Goal: Find contact information: Find contact information

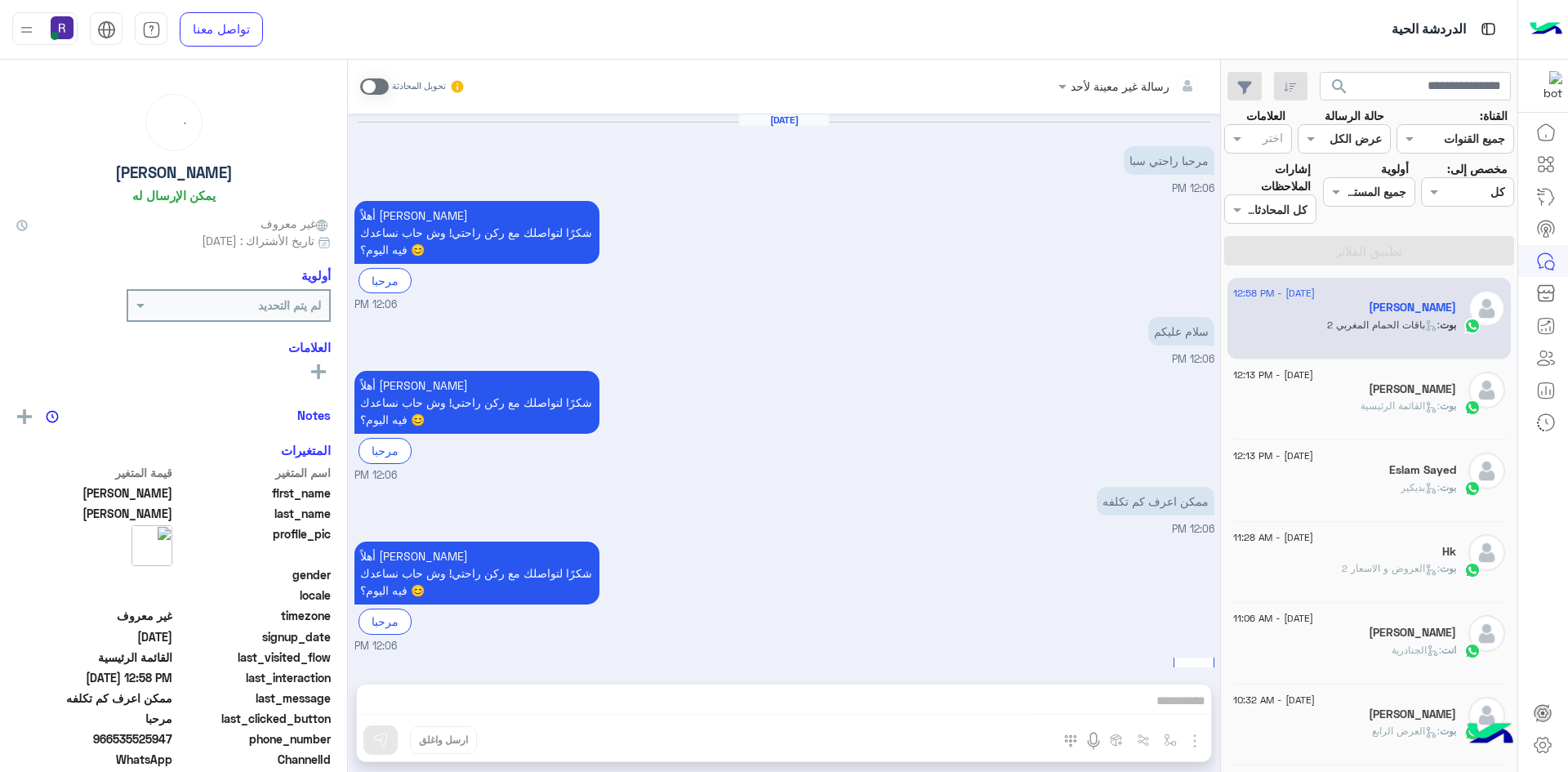
scroll to position [1167, 0]
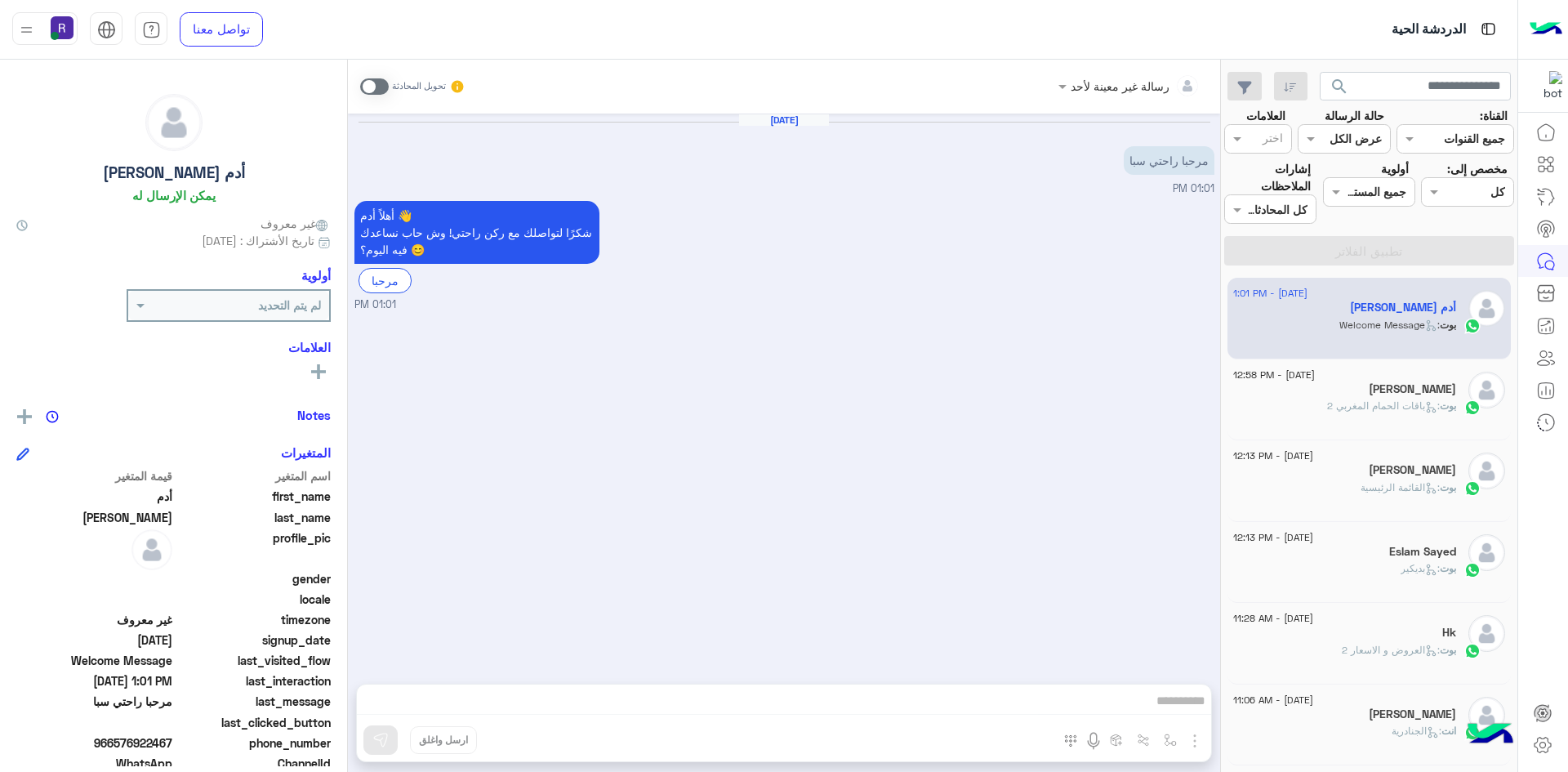
click at [382, 85] on span at bounding box center [375, 86] width 29 height 16
click at [1196, 745] on img "button" at bounding box center [1194, 741] width 20 height 20
click at [1169, 701] on span "الصور" at bounding box center [1163, 706] width 31 height 19
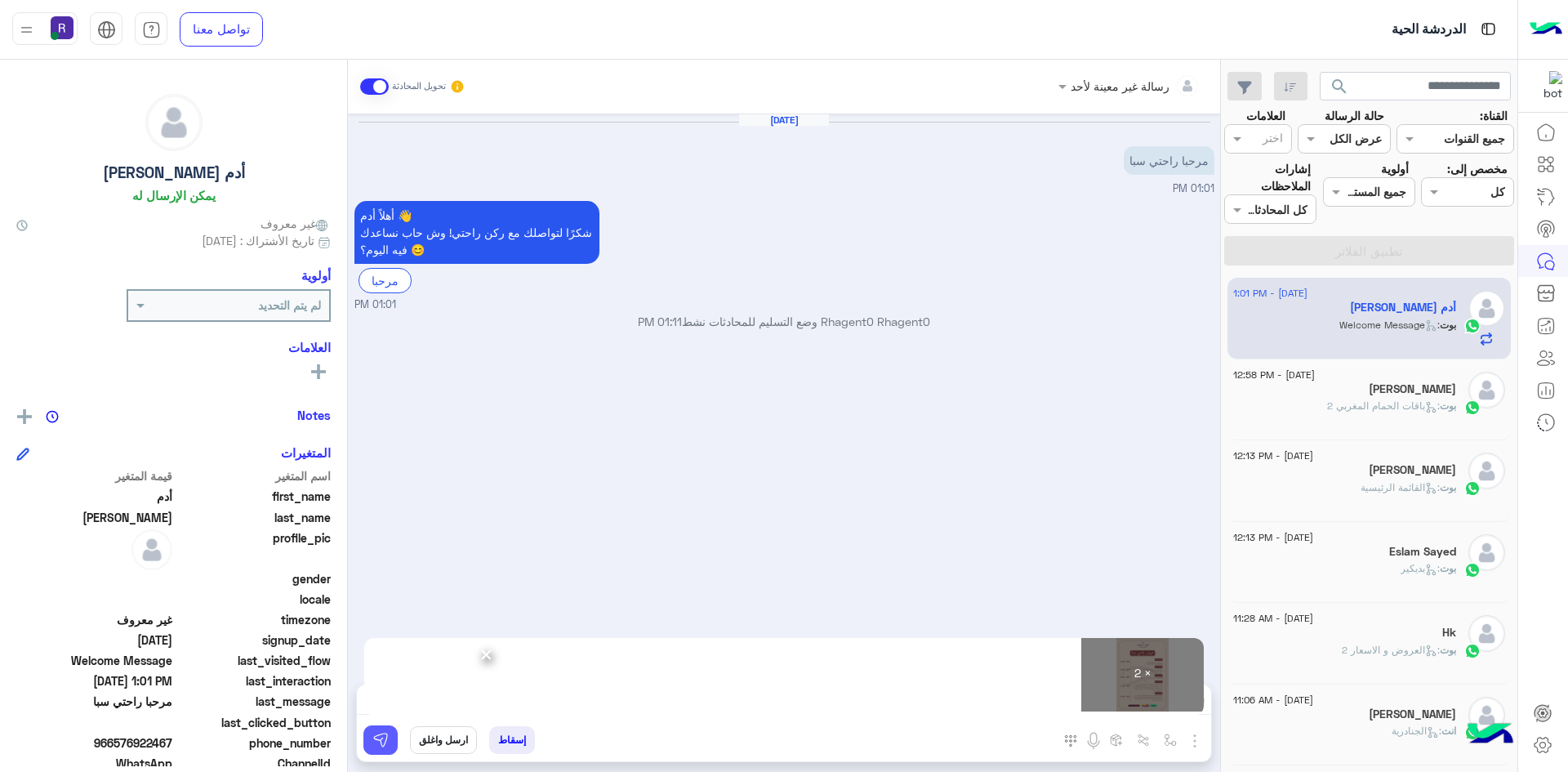
click at [383, 741] on img at bounding box center [380, 740] width 16 height 16
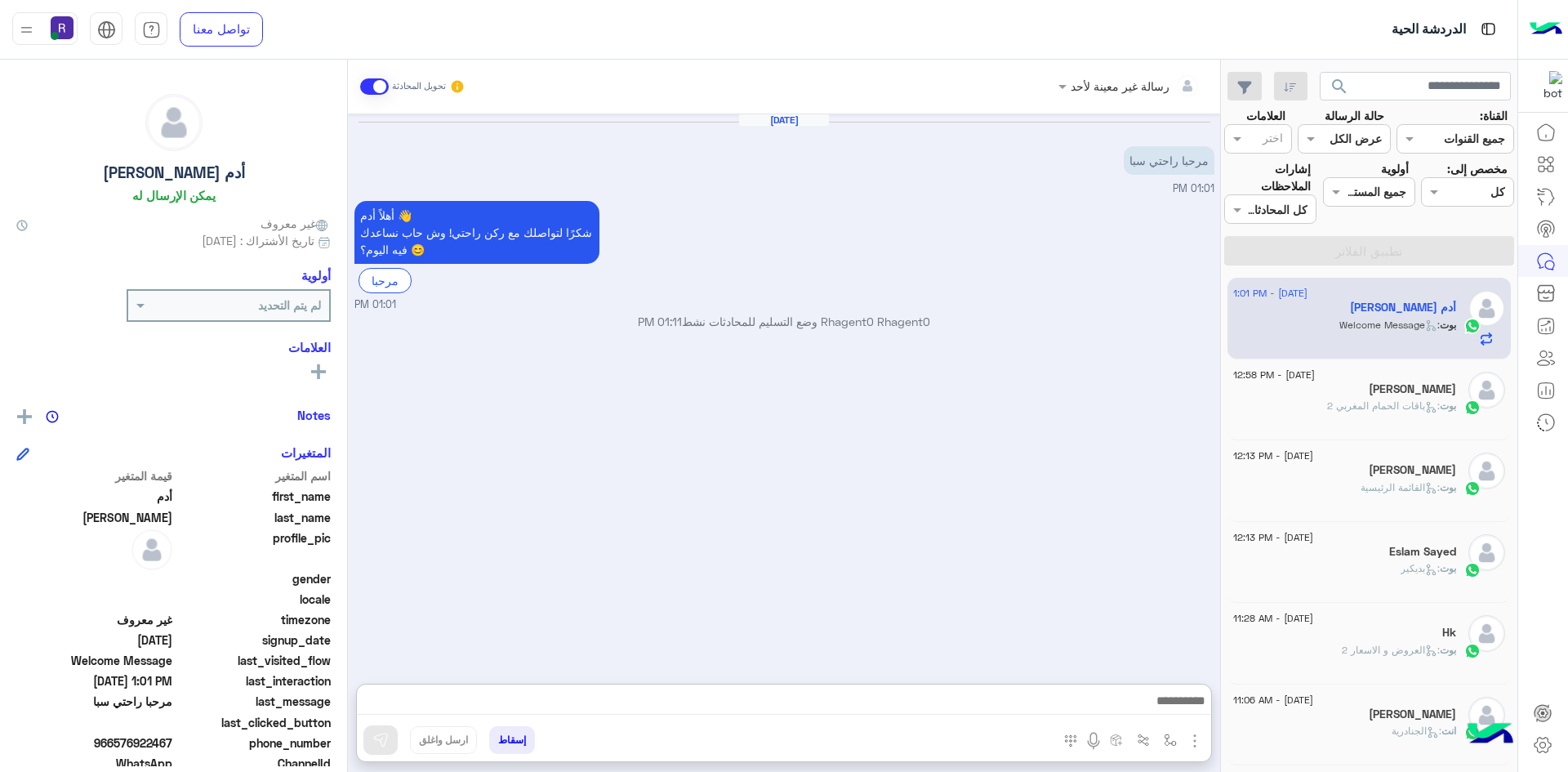
drag, startPoint x: 499, startPoint y: 696, endPoint x: 824, endPoint y: 464, distance: 399.3
click at [824, 464] on div "Aug 21, 2025 مرحبا راحتي سبا 01:01 PM أهلاً أدم 👋 شكرًا لتواصلك مع ركن راحتي! و…" at bounding box center [784, 390] width 872 height 553
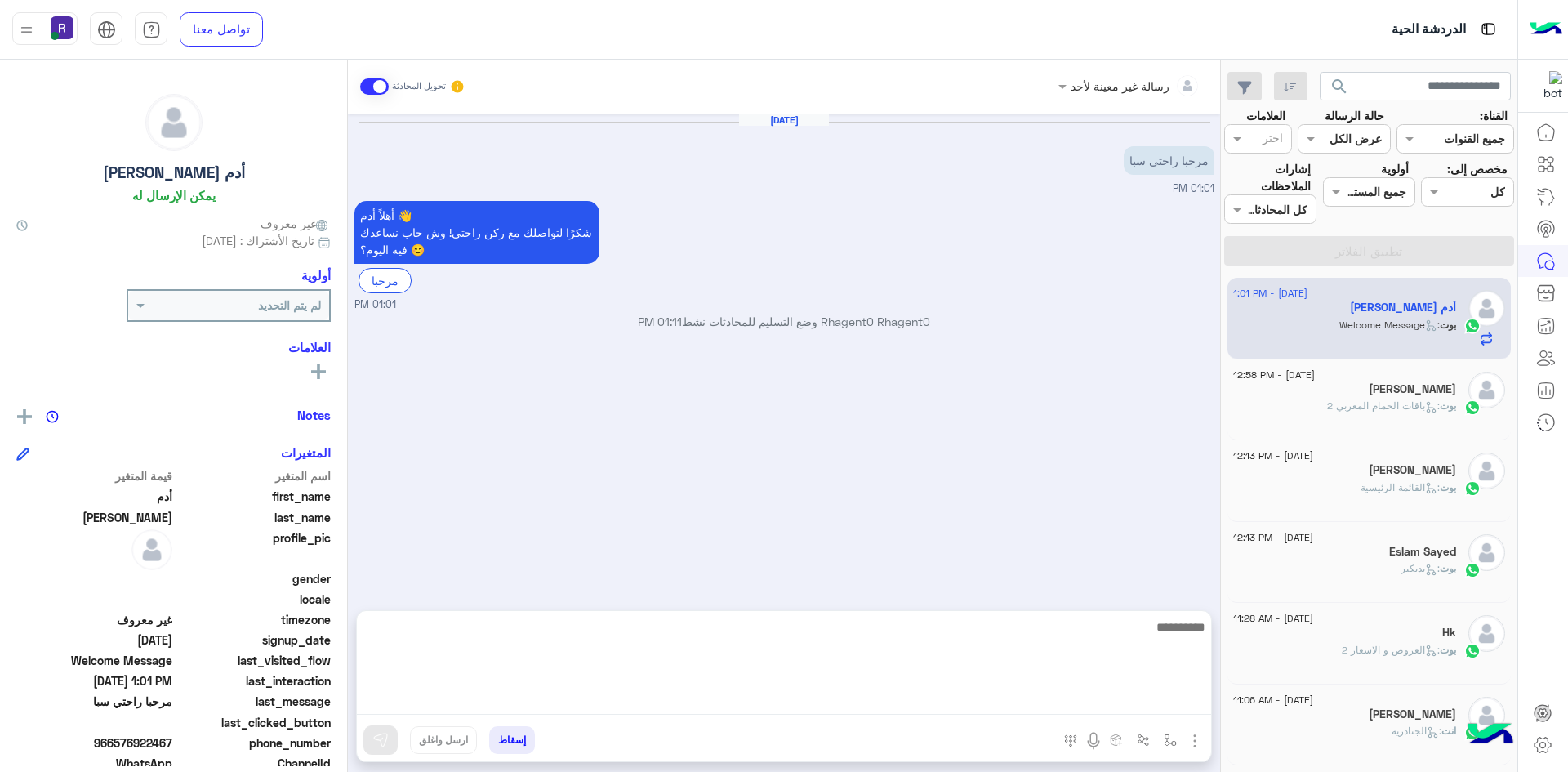
click at [838, 707] on textarea at bounding box center [784, 665] width 854 height 98
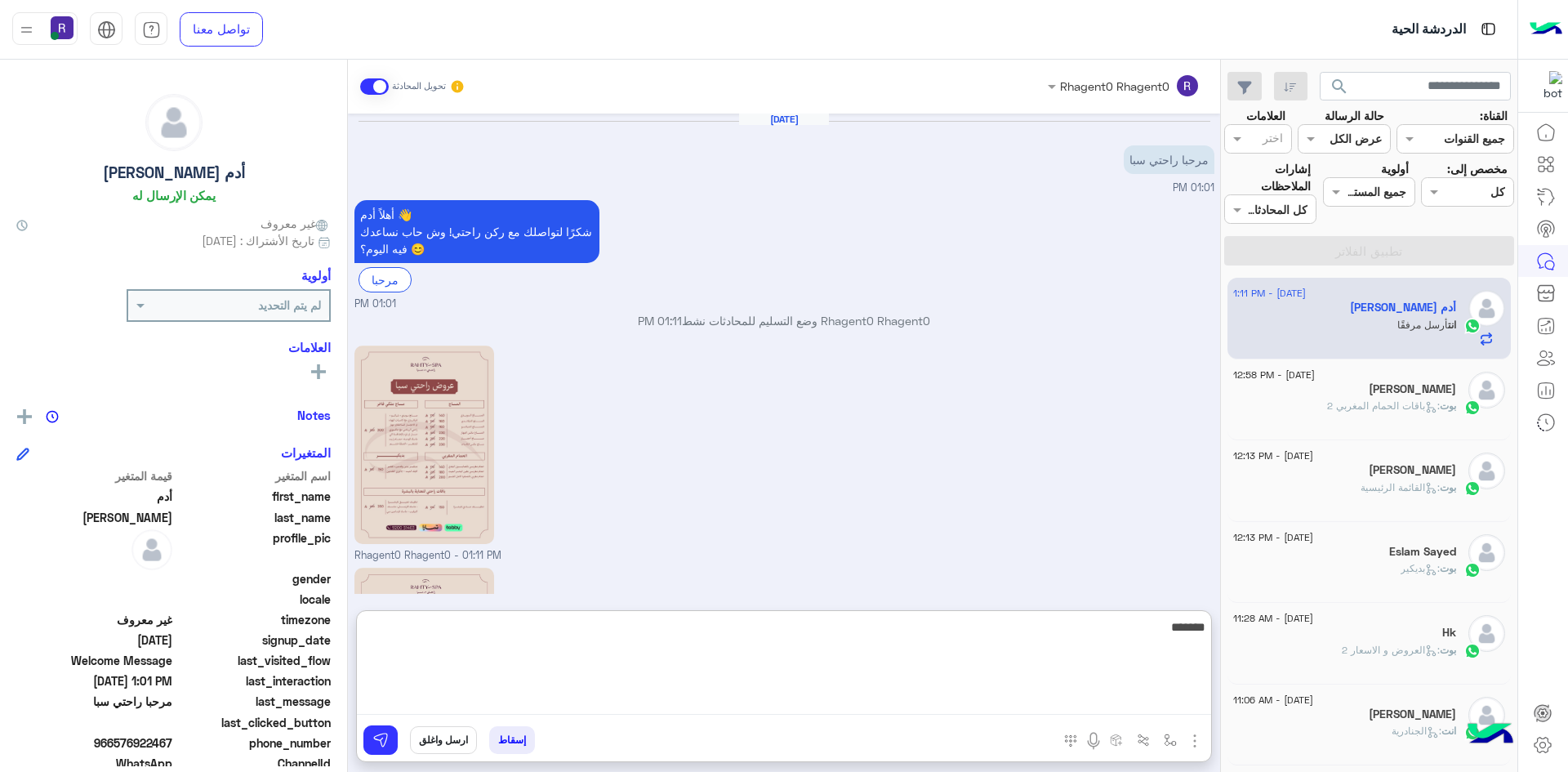
scroll to position [222, 0]
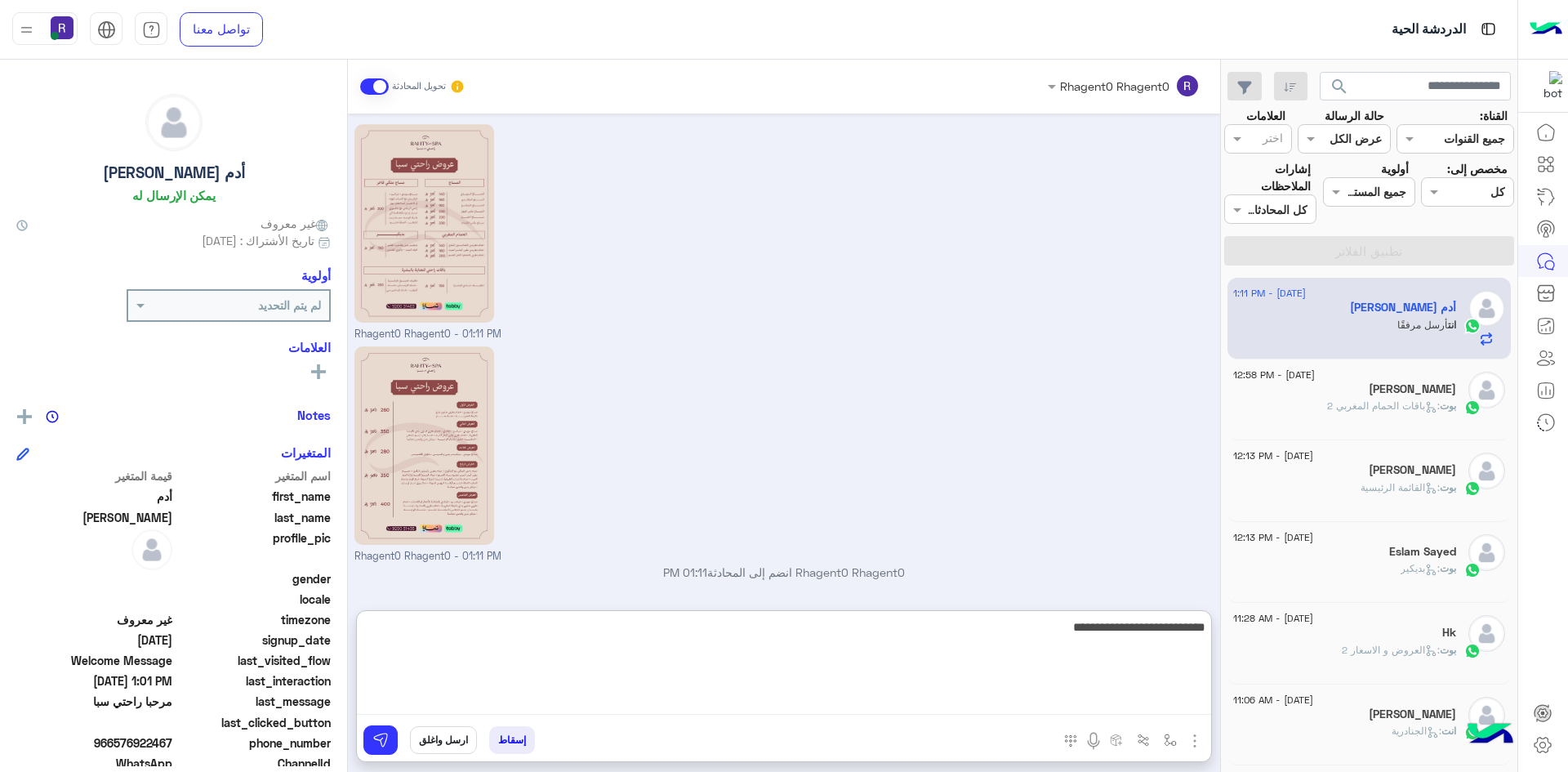
type textarea "**********"
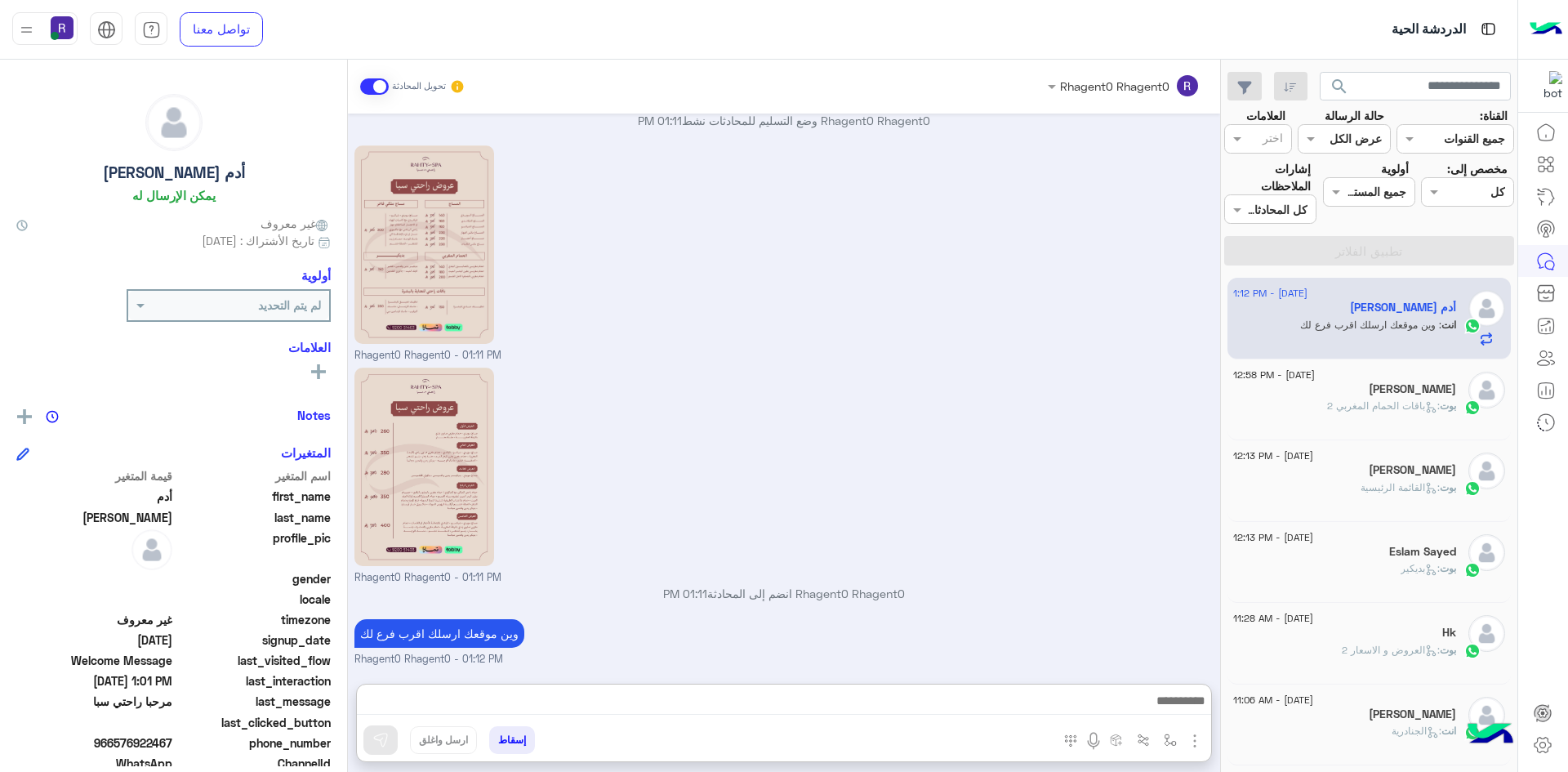
click at [1078, 501] on div "Rhagent0 Rhagent0 - 01:11 PM" at bounding box center [784, 474] width 860 height 222
click at [1401, 410] on span ": باقات الحمام المغربي 2" at bounding box center [1383, 406] width 113 height 12
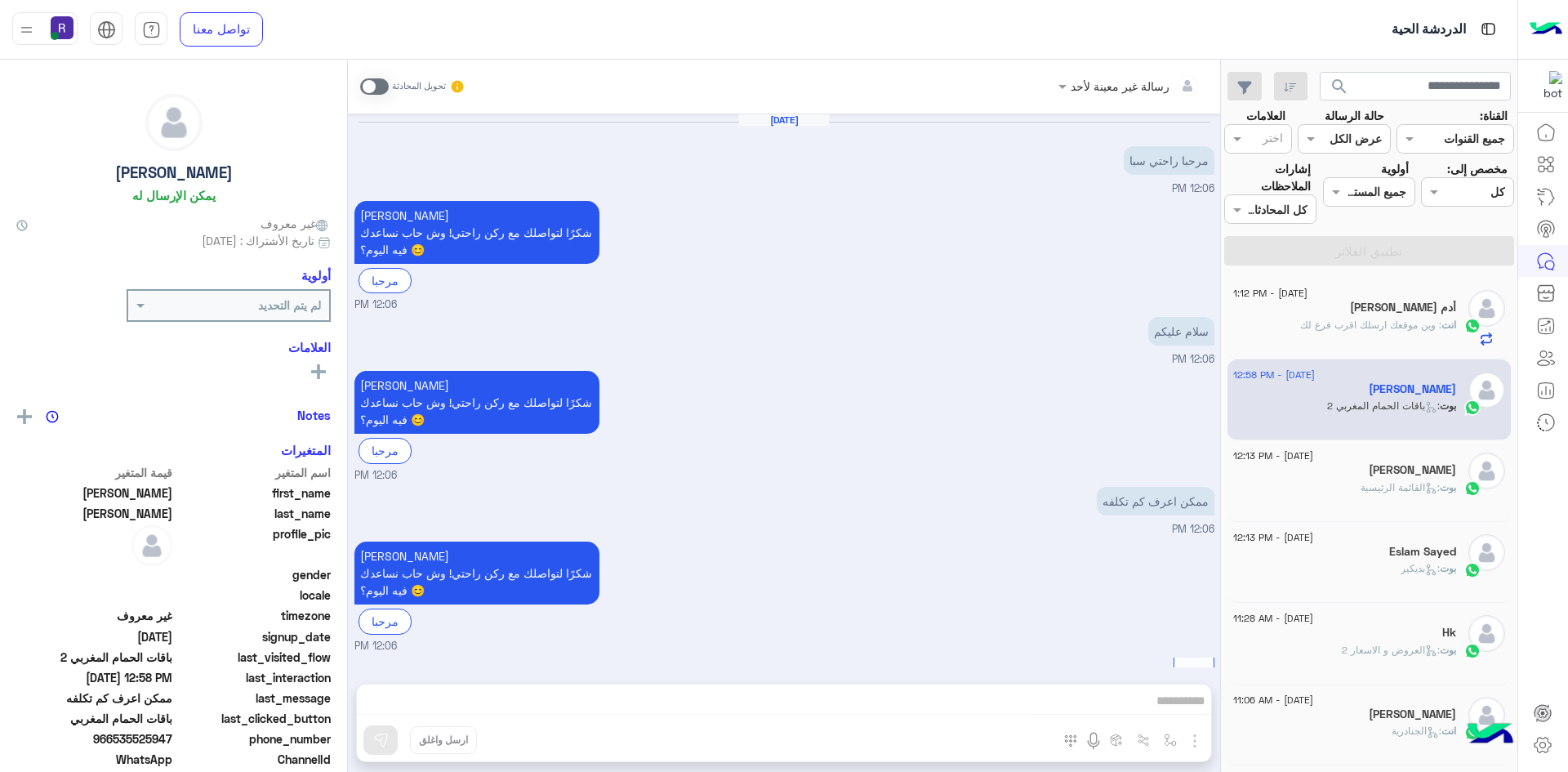
scroll to position [1167, 0]
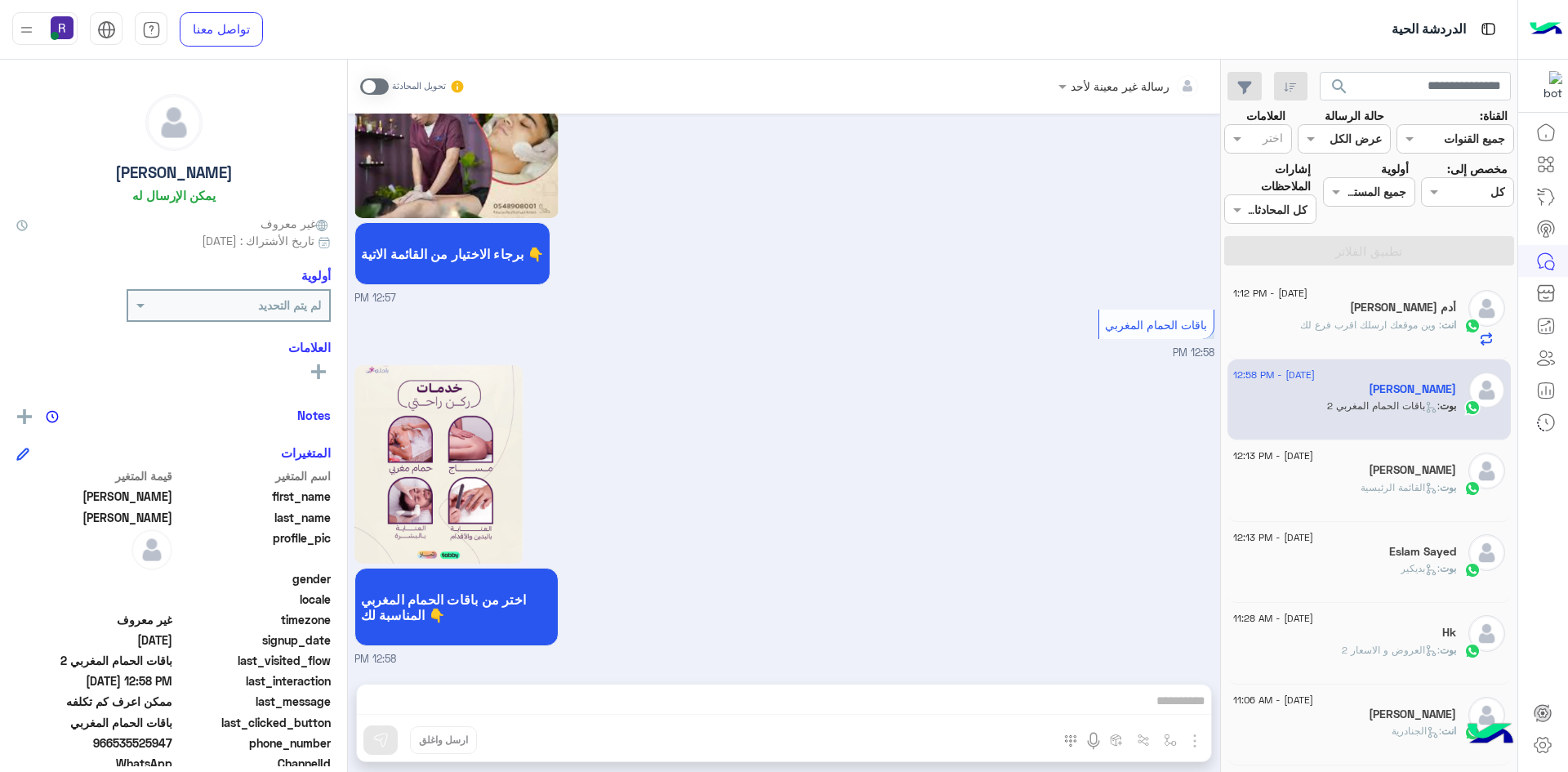
click at [1425, 486] on icon at bounding box center [1431, 488] width 12 height 12
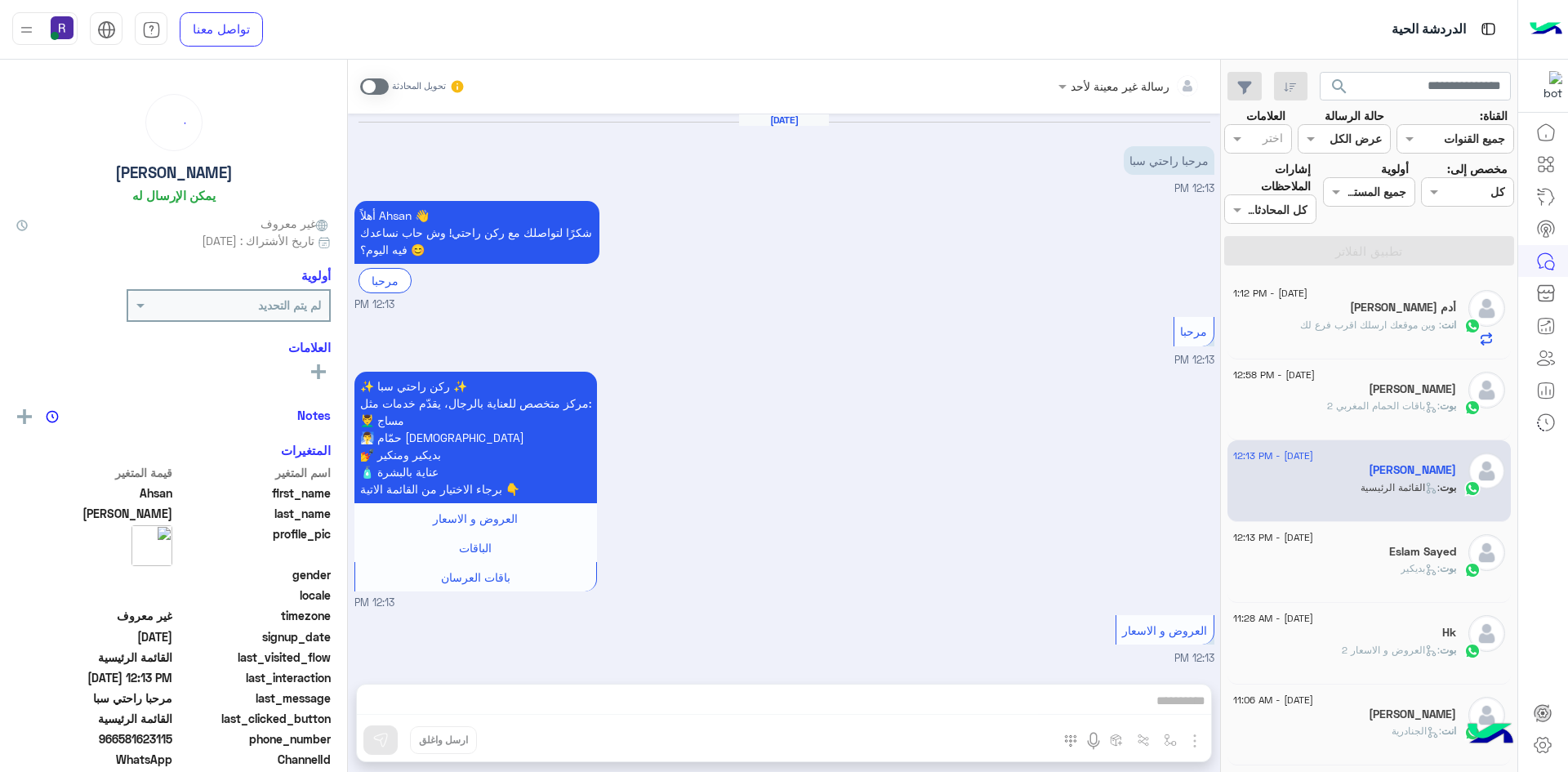
scroll to position [808, 0]
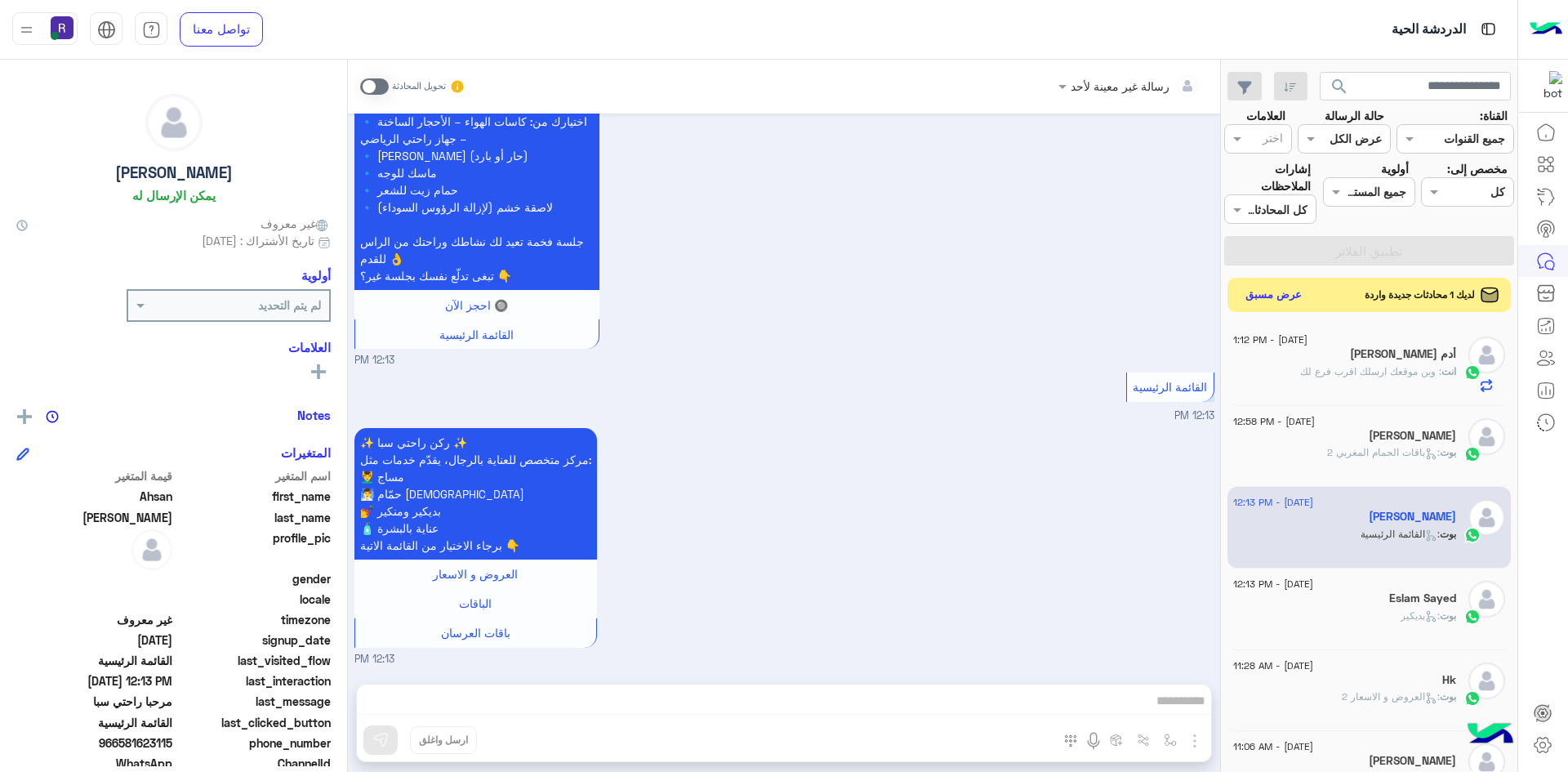
click at [1262, 294] on button "عرض مسبق" at bounding box center [1274, 295] width 69 height 22
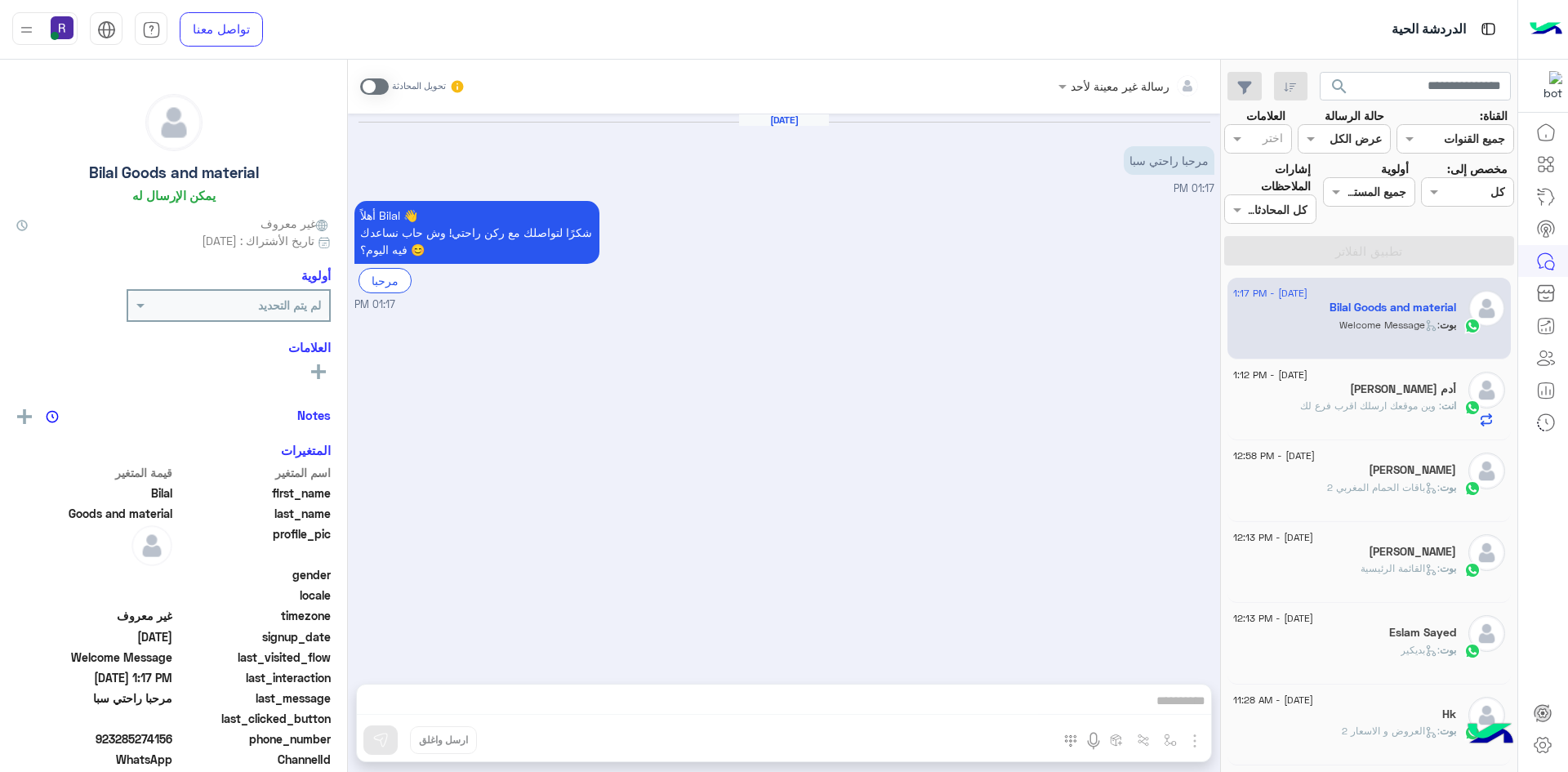
click at [1385, 406] on span ": وين موقعك ارسلك اقرب فرع لك" at bounding box center [1371, 406] width 141 height 12
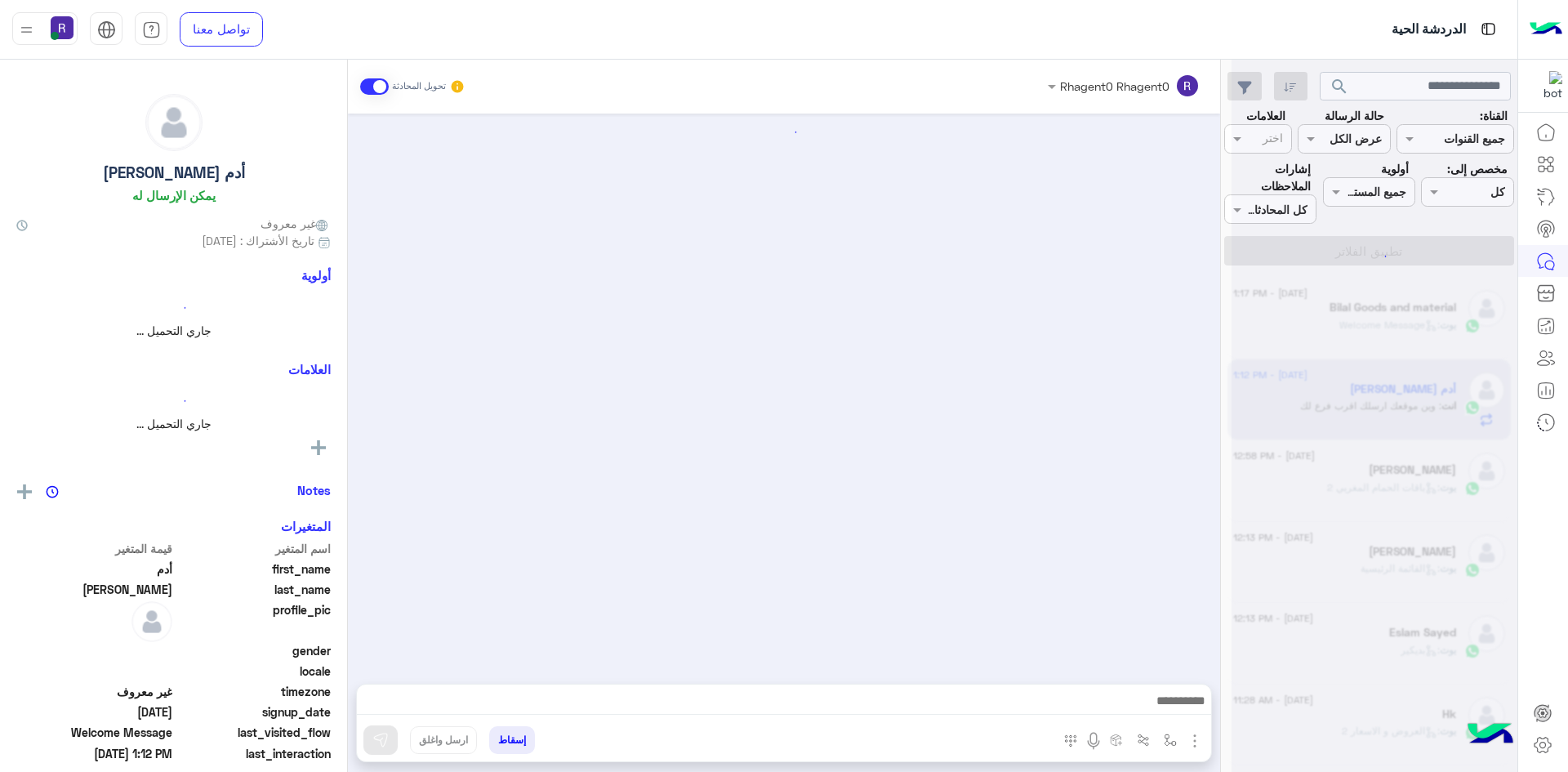
scroll to position [201, 0]
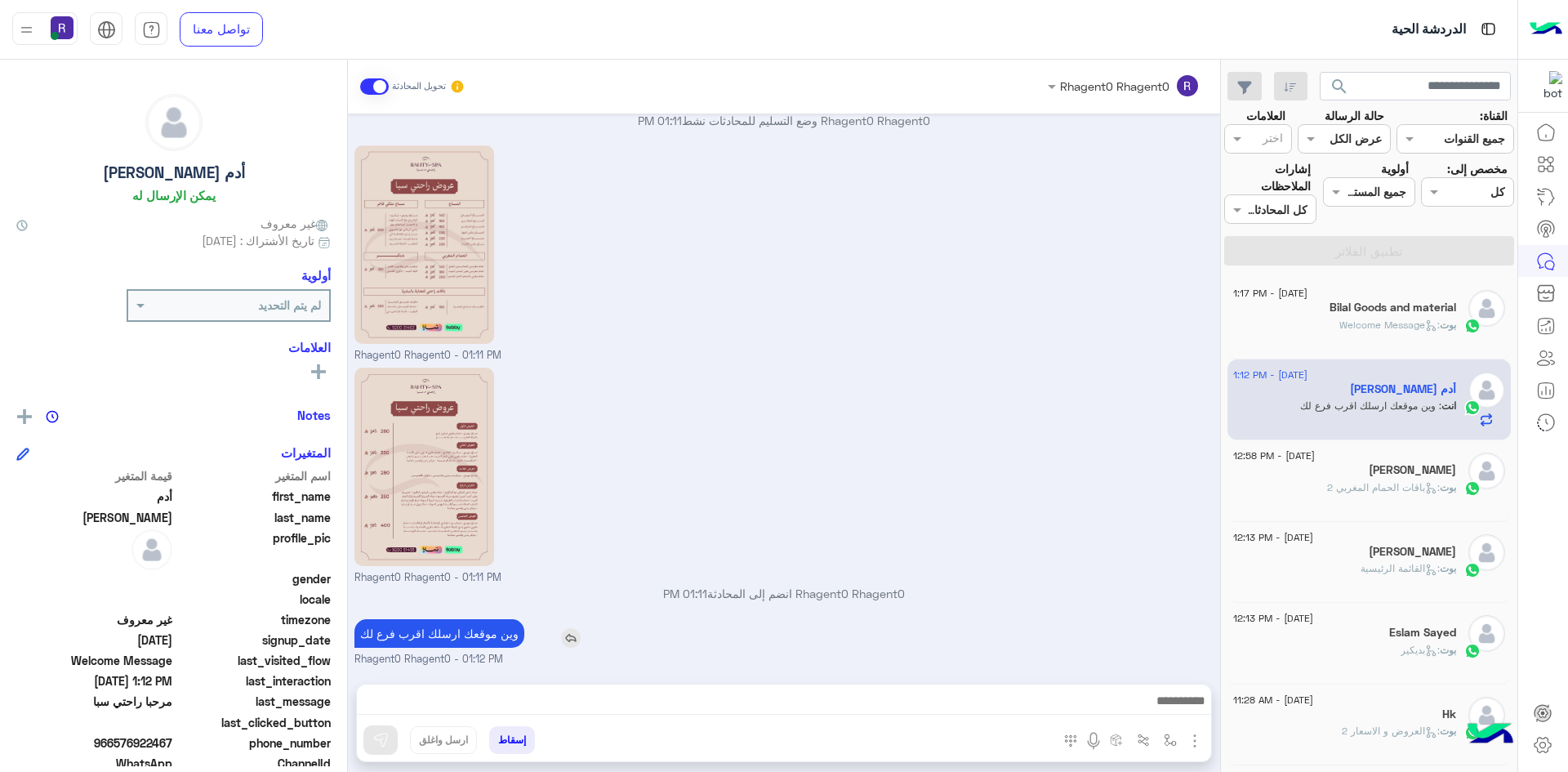
click at [470, 636] on p "وين موقعك ارسلك اقرب فرع لك" at bounding box center [439, 633] width 170 height 29
copy app-msgs-text
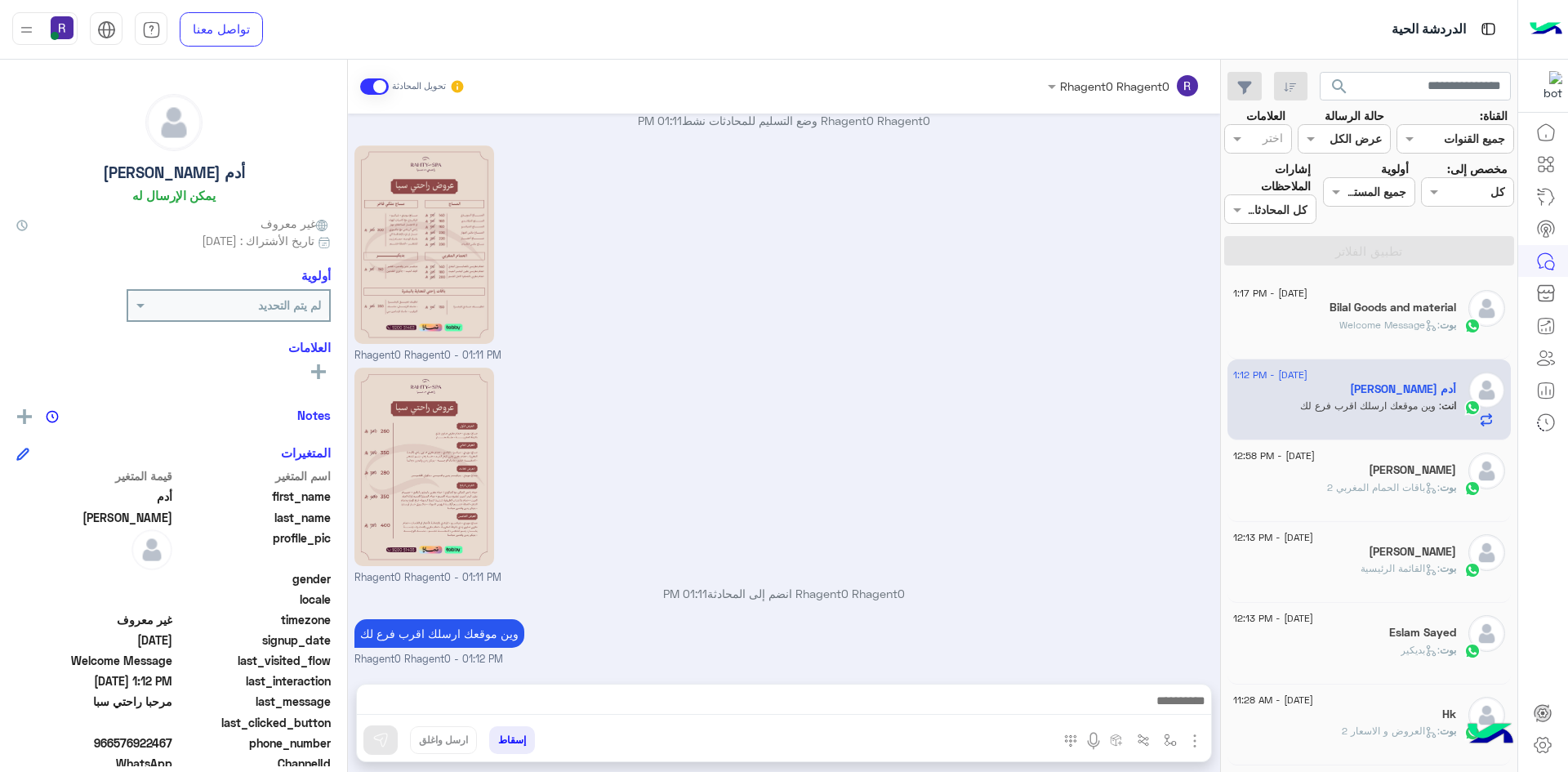
click at [1404, 322] on span ": Welcome Message" at bounding box center [1390, 325] width 100 height 12
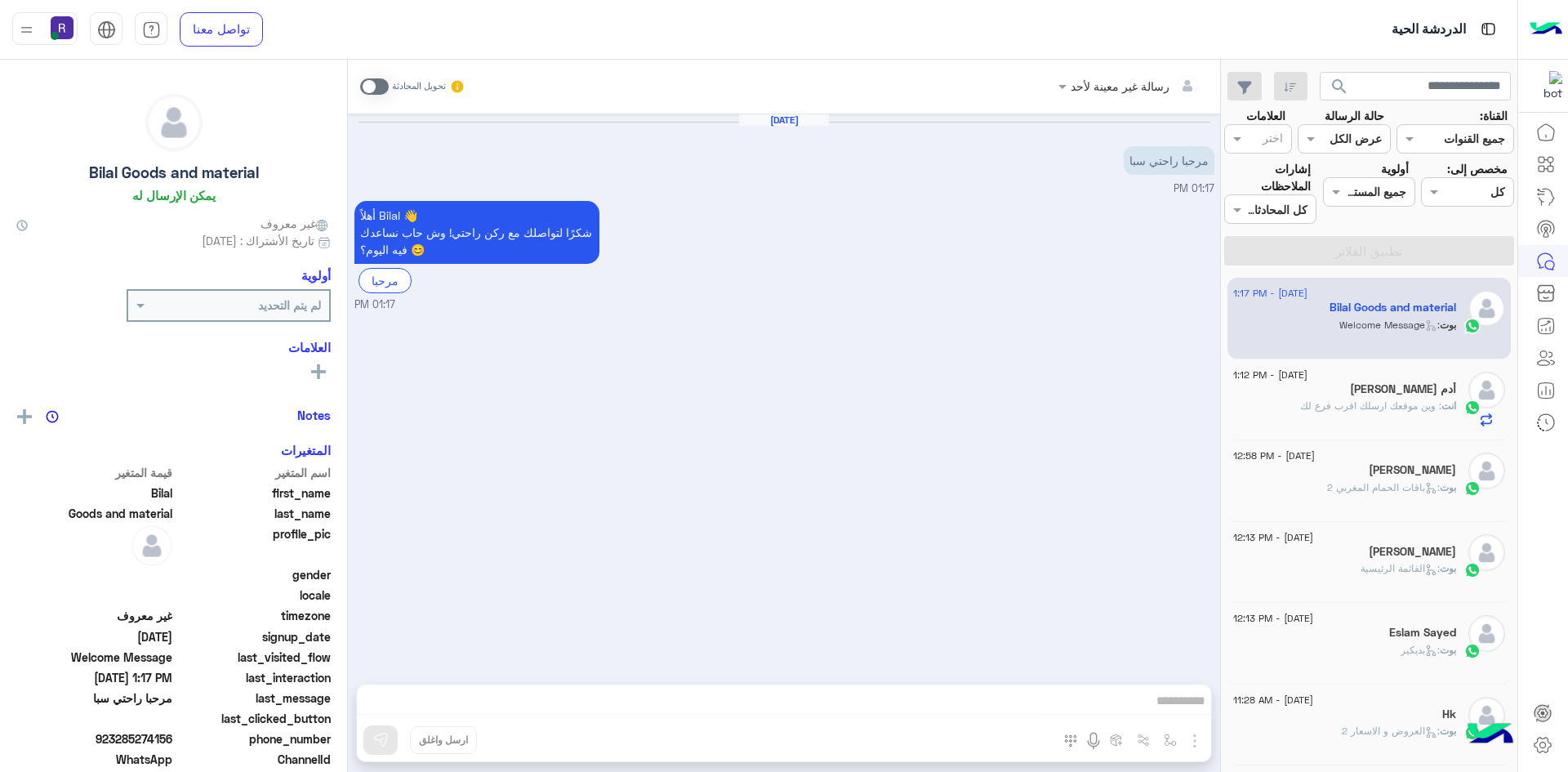
click at [1367, 481] on span "بوت : باقات الحمام المغربي 2" at bounding box center [1391, 487] width 129 height 12
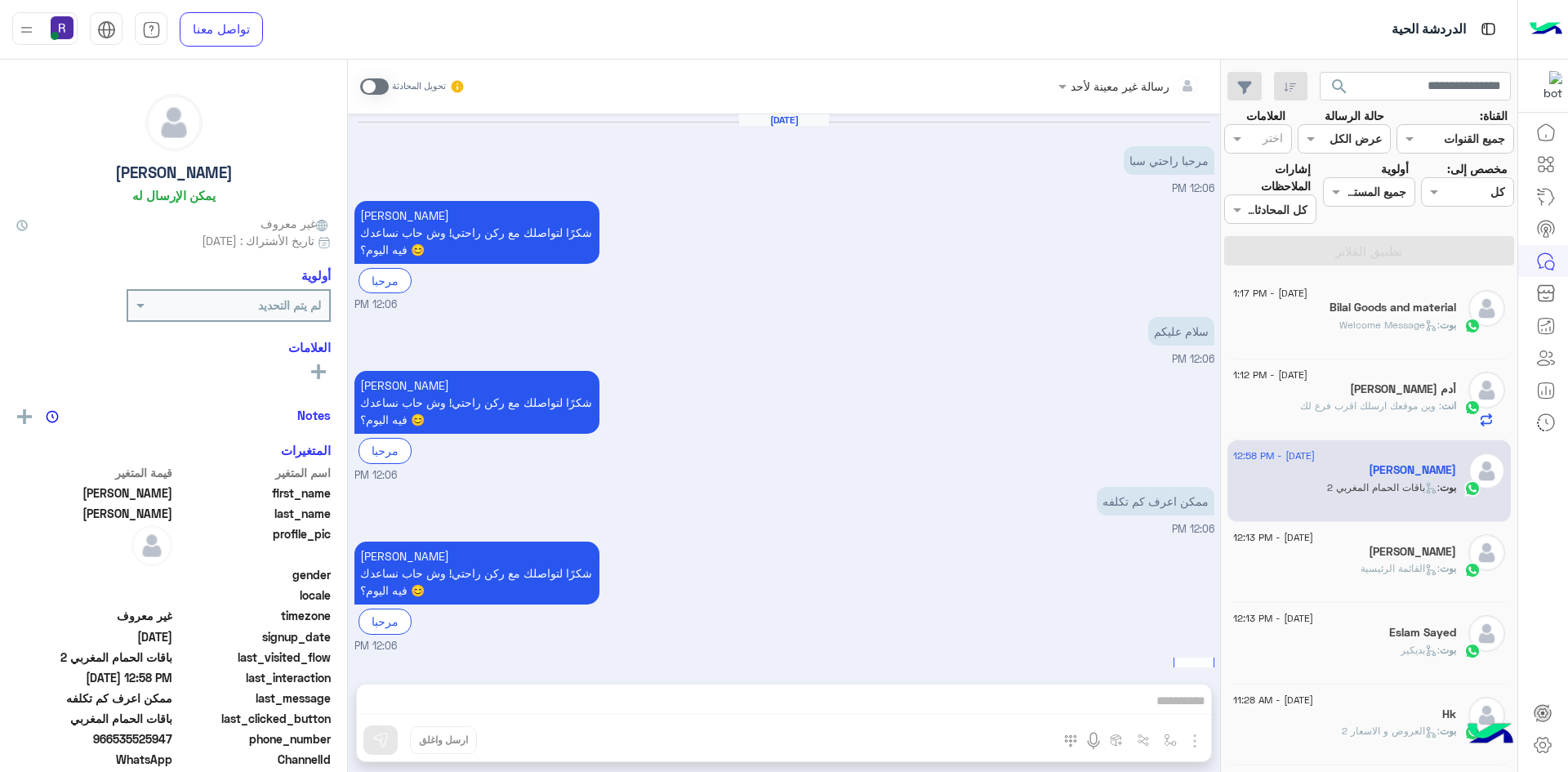
scroll to position [1167, 0]
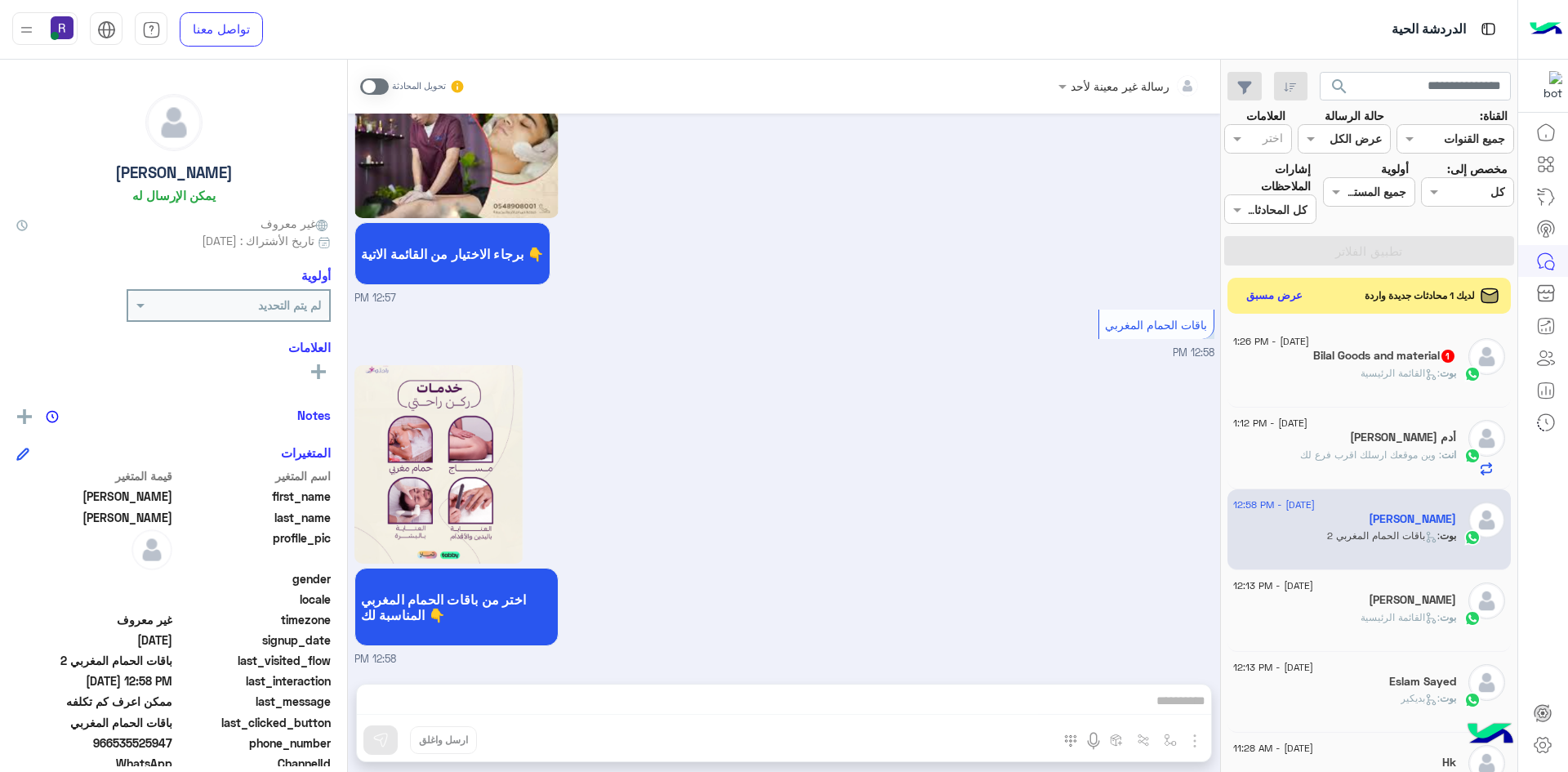
click at [1328, 371] on div "بوت : القائمة الرئيسية" at bounding box center [1344, 380] width 223 height 29
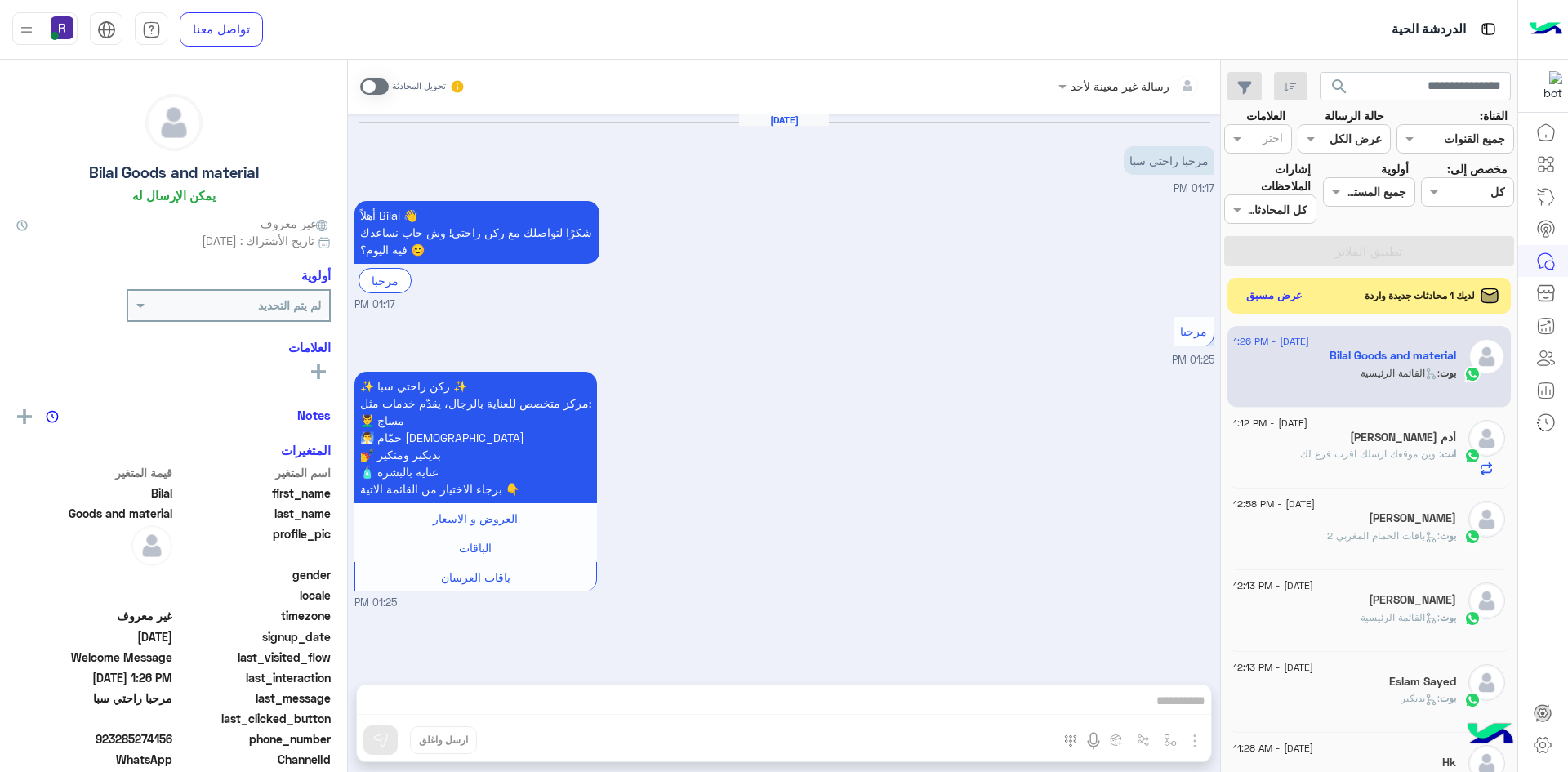
click at [382, 88] on span at bounding box center [375, 86] width 29 height 16
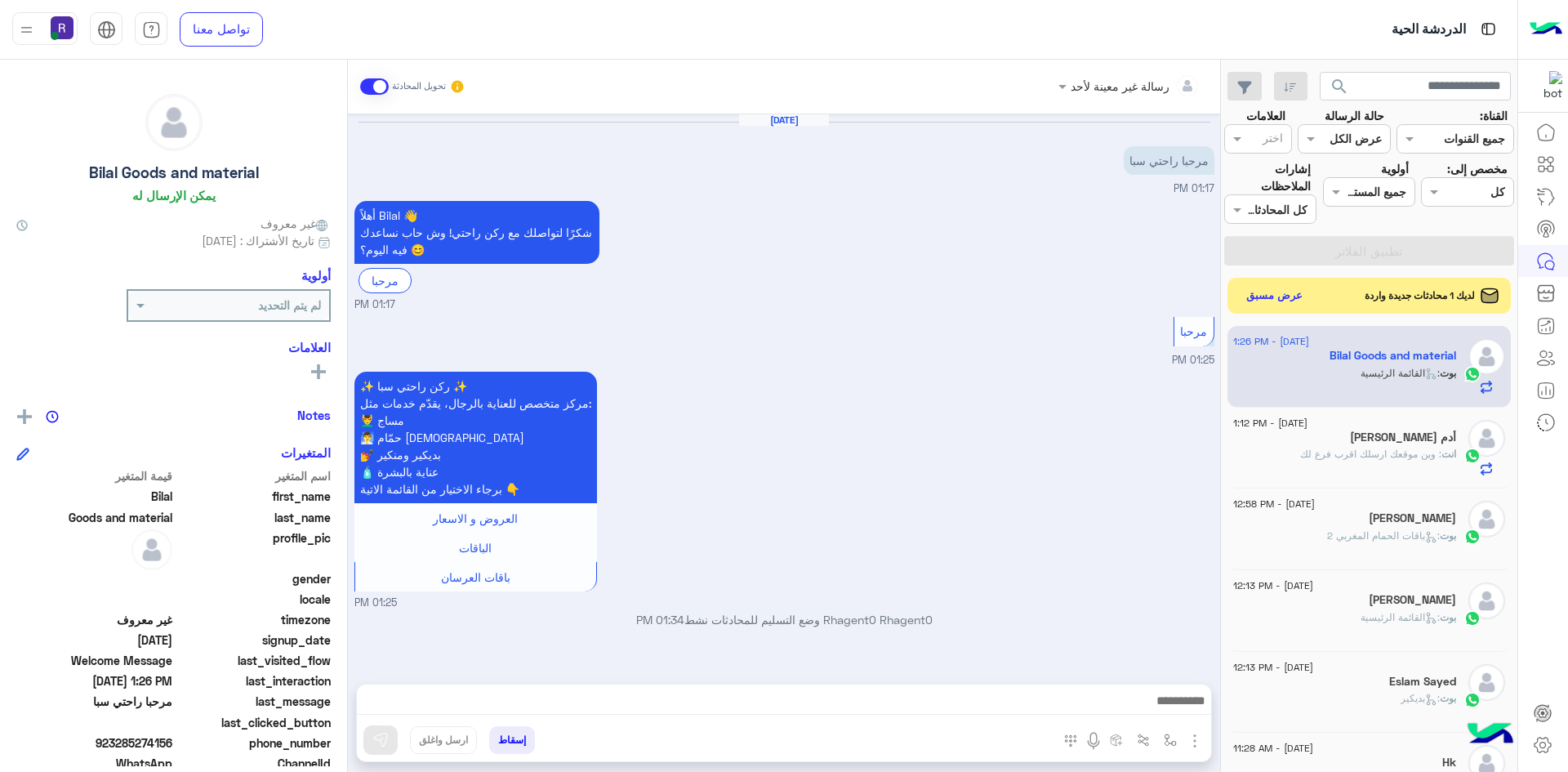
click at [1197, 740] on img "button" at bounding box center [1194, 741] width 20 height 20
click at [1174, 715] on button "الصور" at bounding box center [1170, 705] width 70 height 32
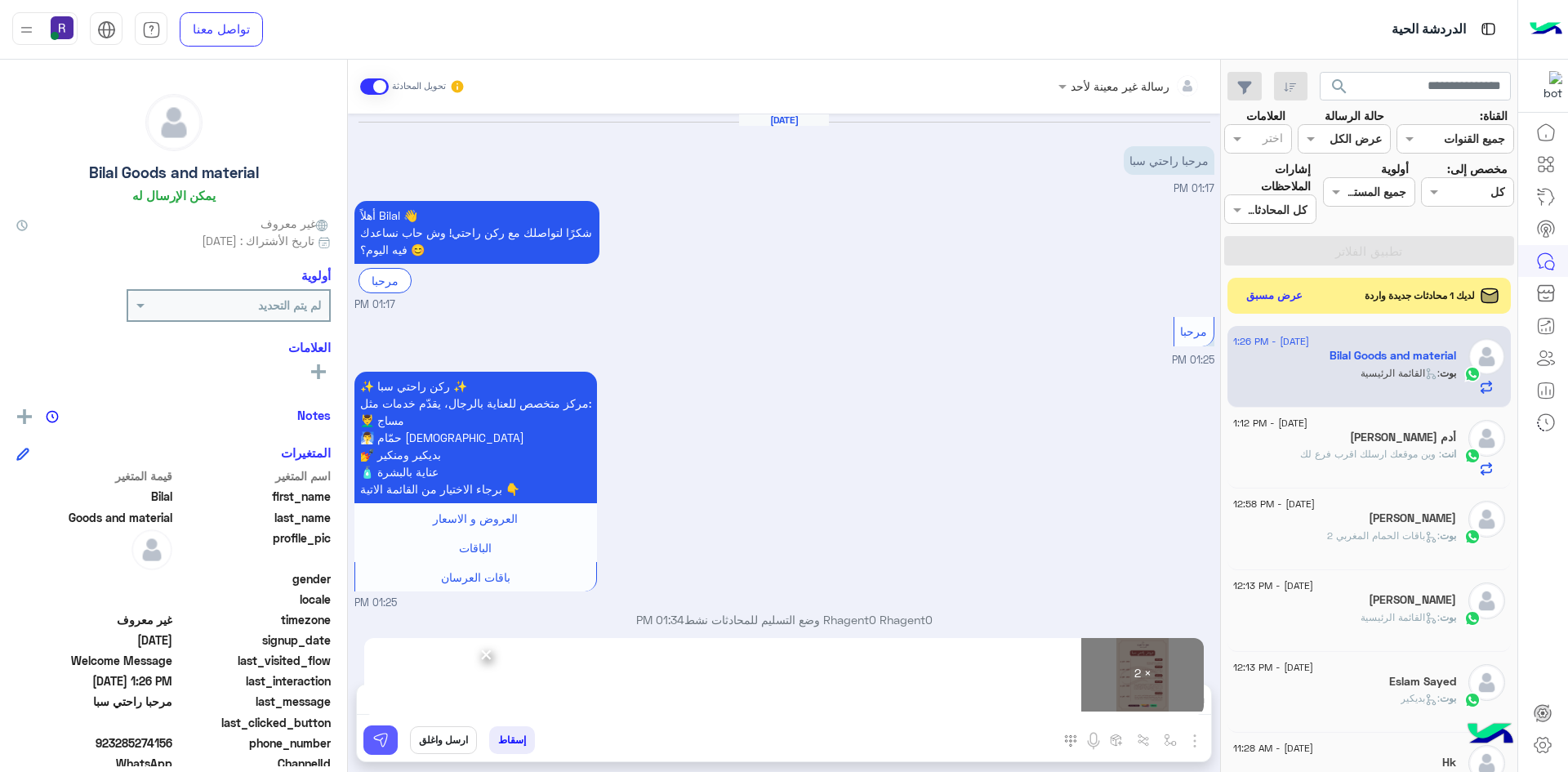
click at [389, 741] on button at bounding box center [381, 740] width 34 height 30
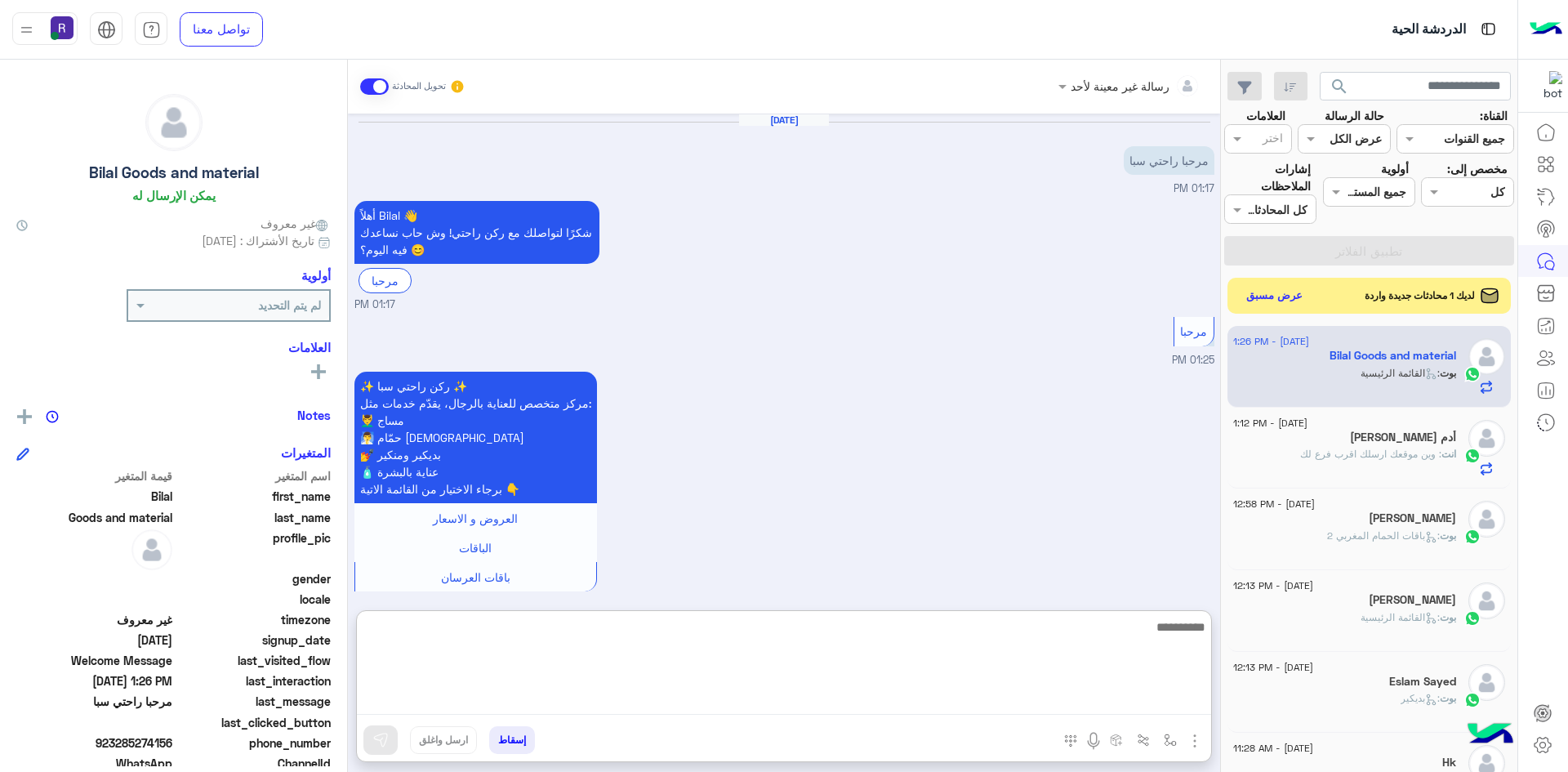
paste textarea "**********"
type textarea "**********"
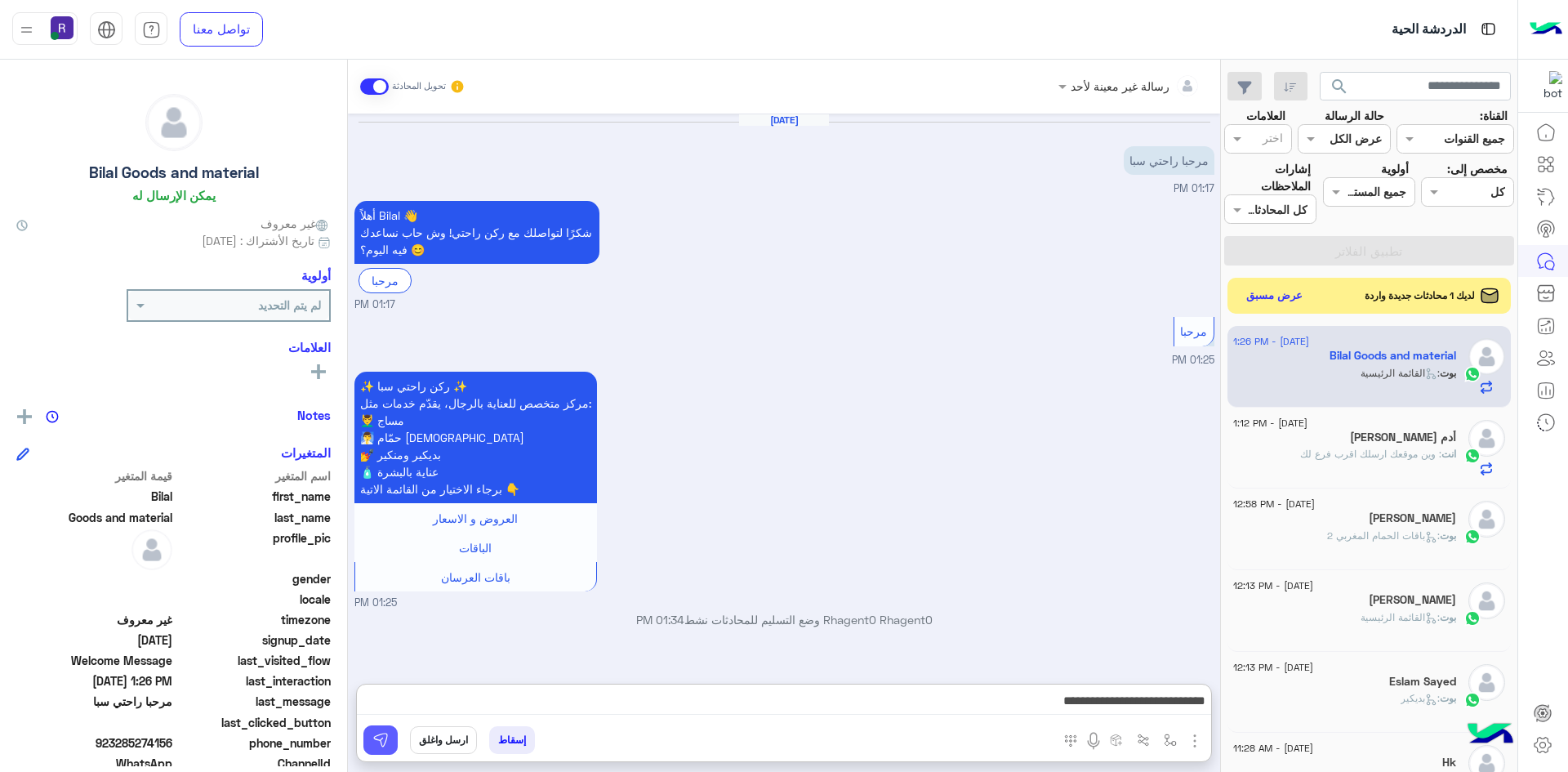
click at [389, 747] on button at bounding box center [381, 740] width 34 height 30
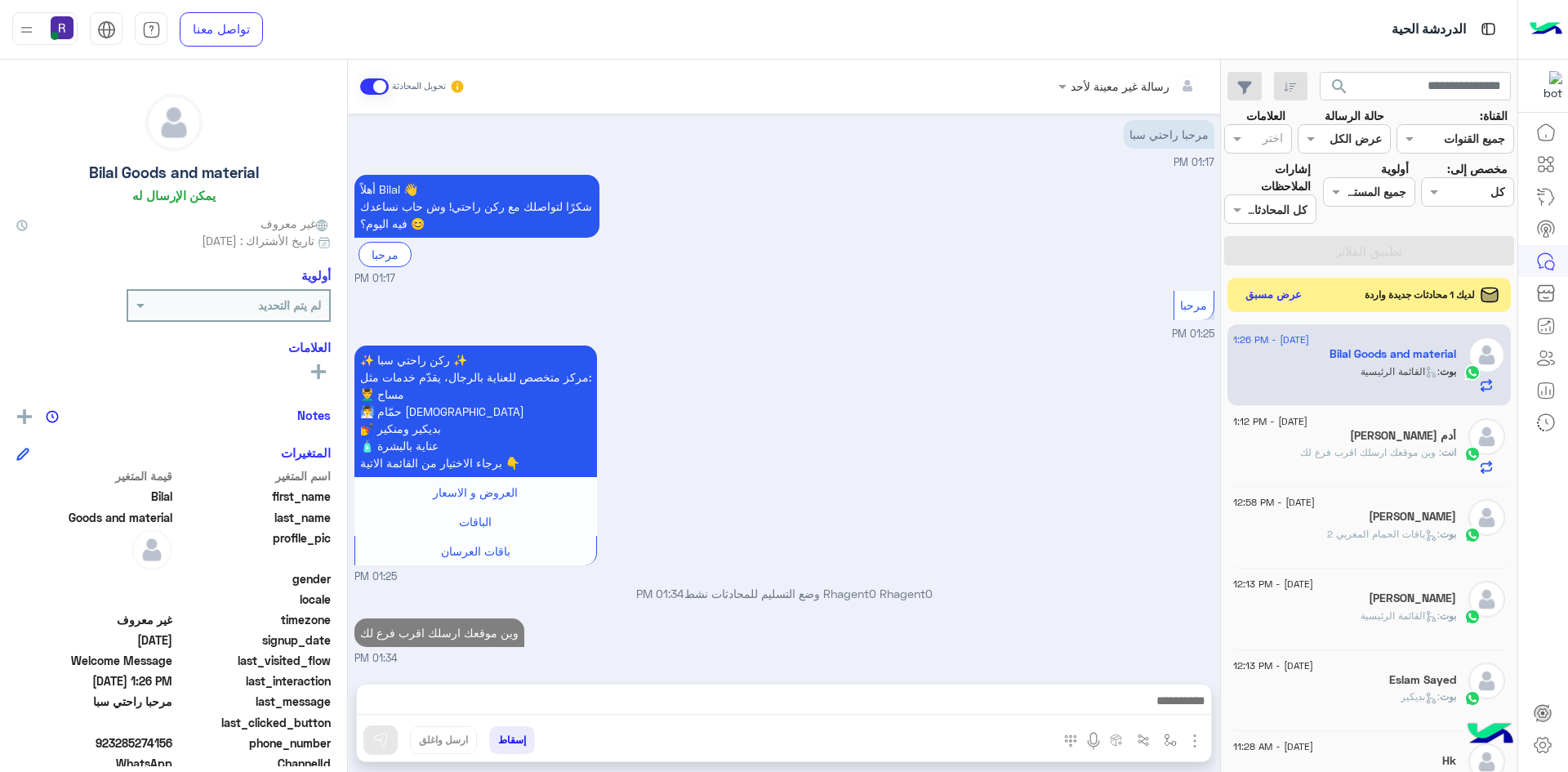
click at [1294, 298] on button "عرض مسبق" at bounding box center [1274, 295] width 69 height 22
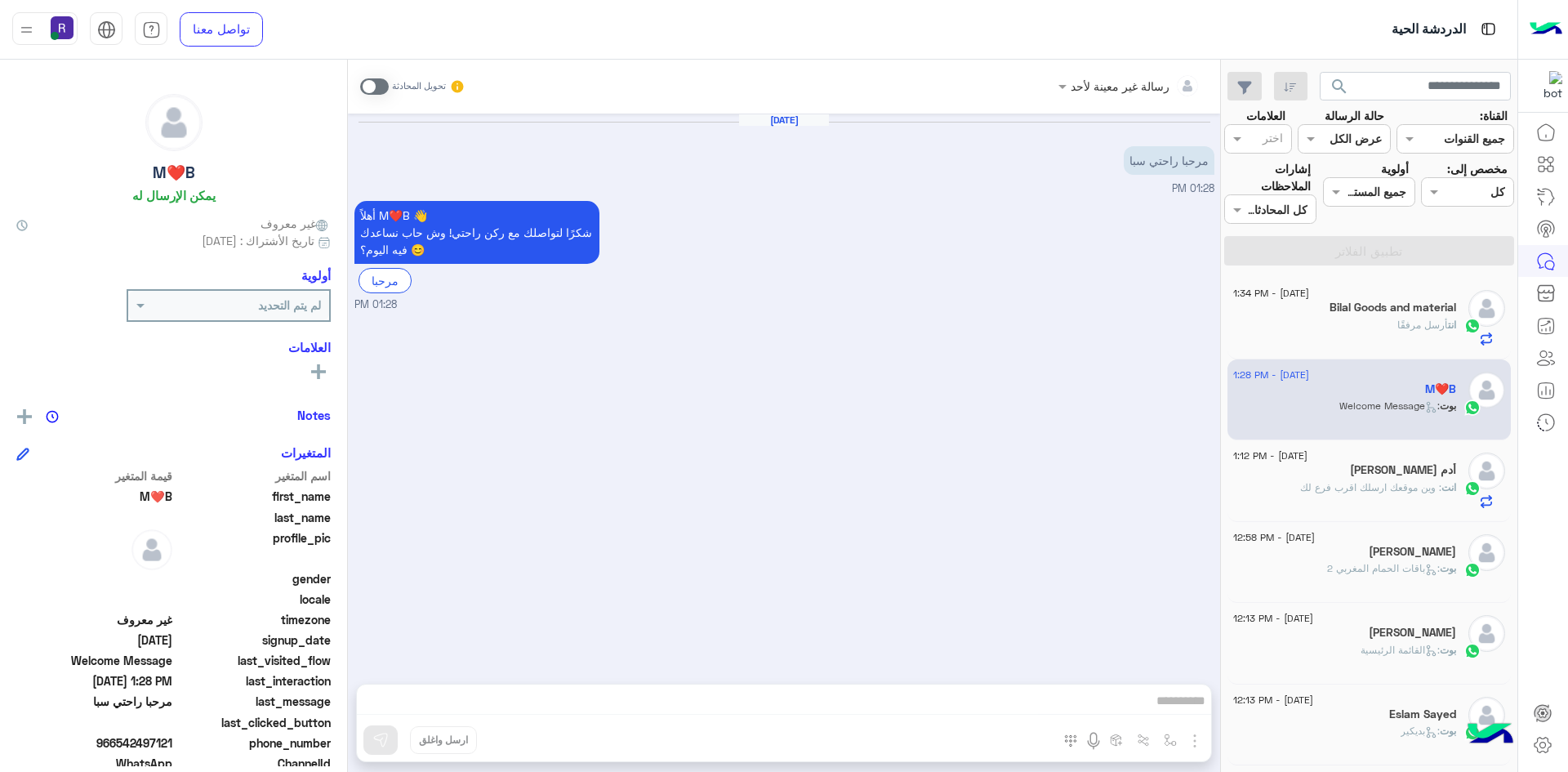
click at [382, 87] on span at bounding box center [375, 86] width 29 height 16
click at [1197, 744] on img "button" at bounding box center [1194, 741] width 20 height 20
click at [1180, 708] on button "الصور" at bounding box center [1170, 705] width 70 height 32
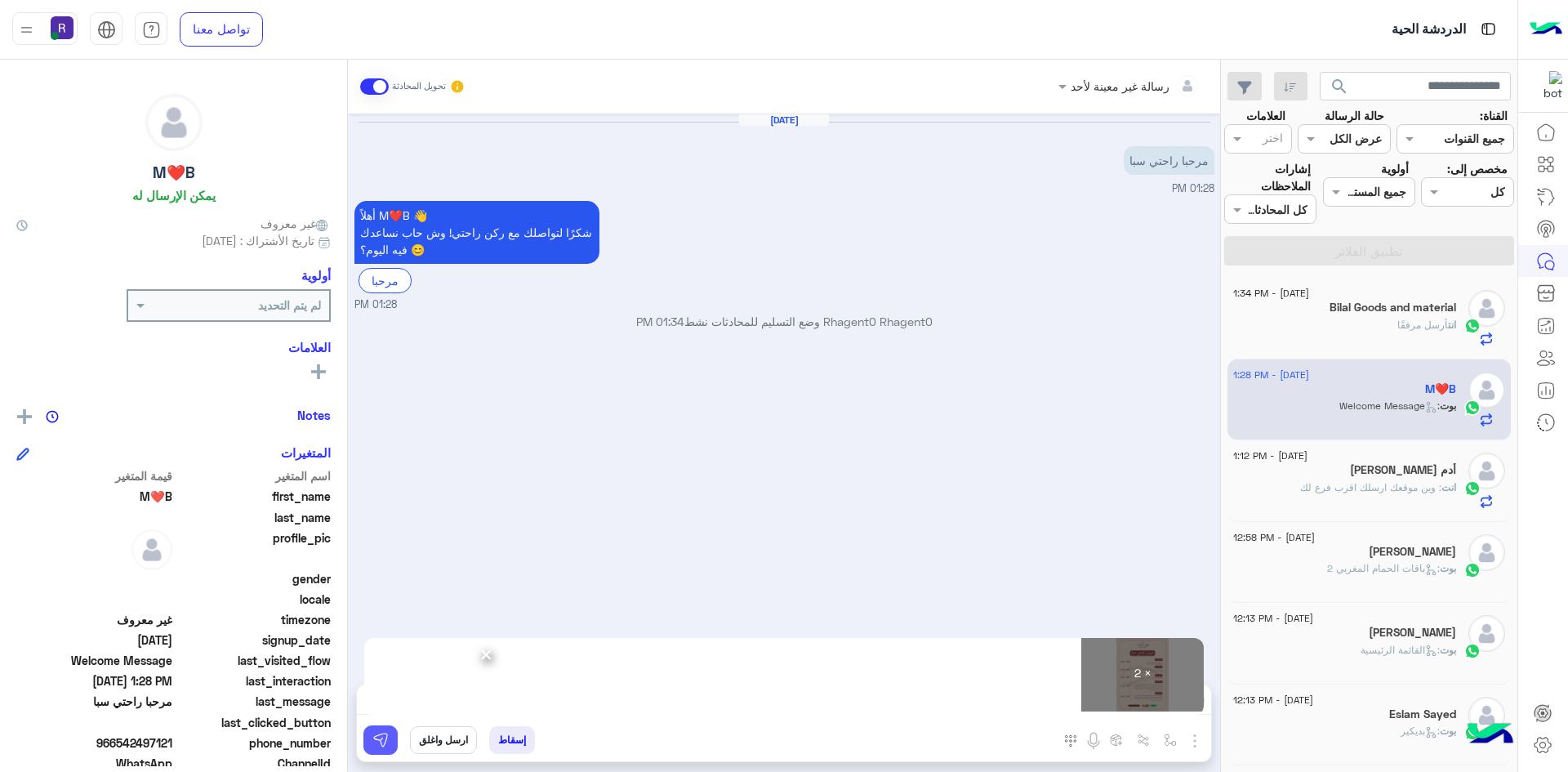
click at [384, 746] on img at bounding box center [380, 740] width 16 height 16
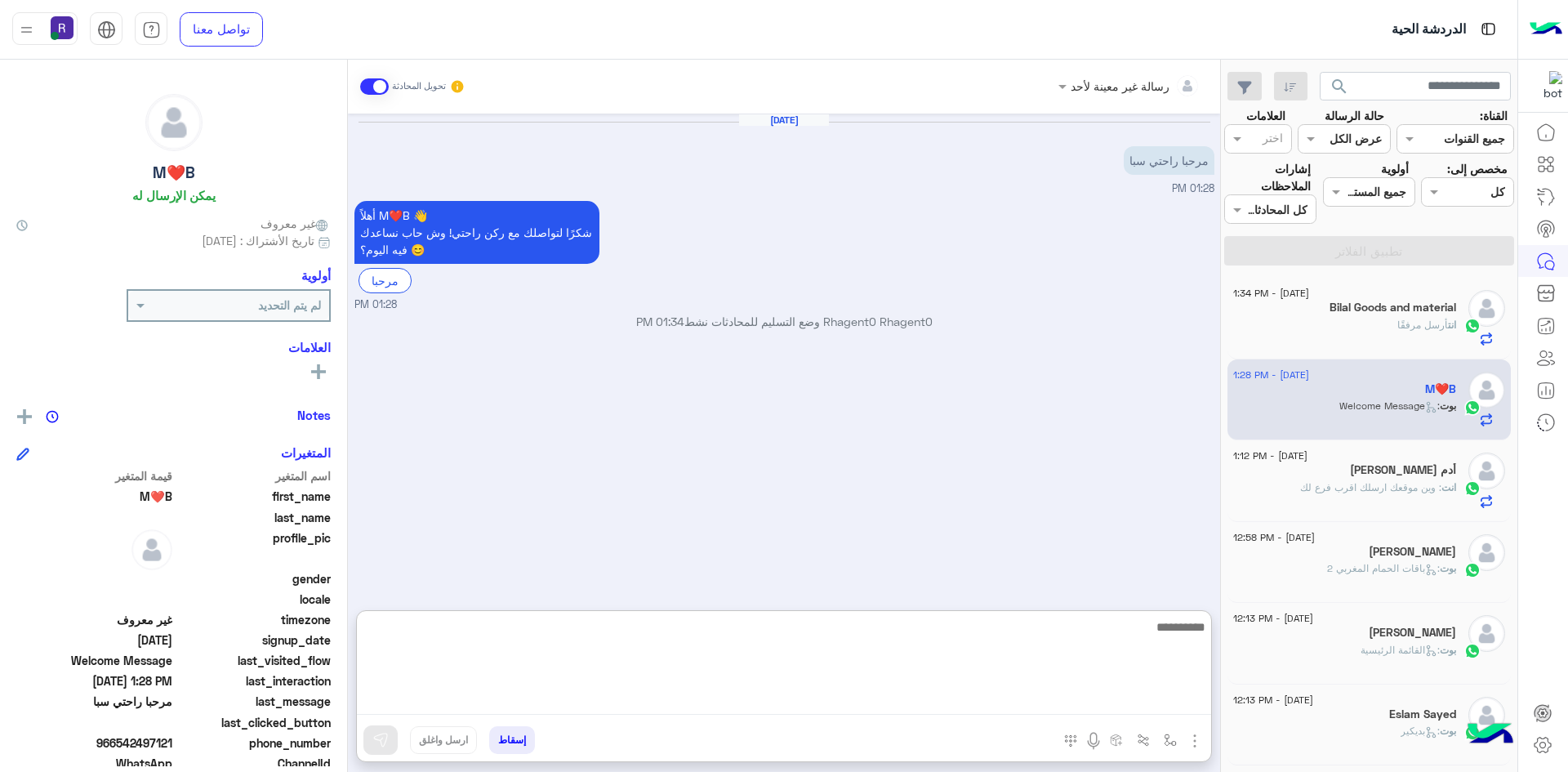
paste textarea "**********"
type textarea "**********"
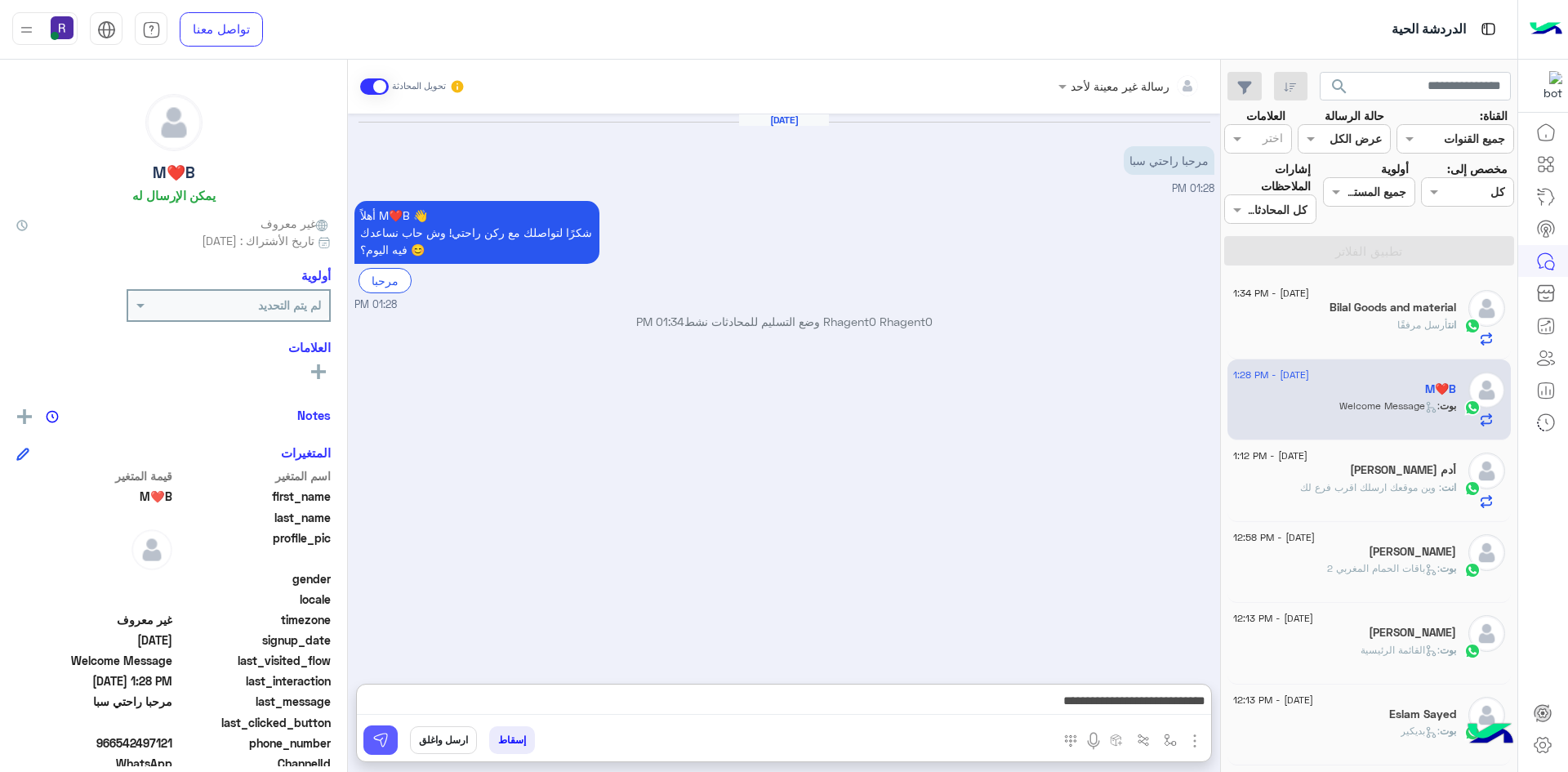
click at [385, 737] on img at bounding box center [380, 740] width 16 height 16
click at [1410, 469] on h5 "أدم [PERSON_NAME]" at bounding box center [1402, 470] width 106 height 14
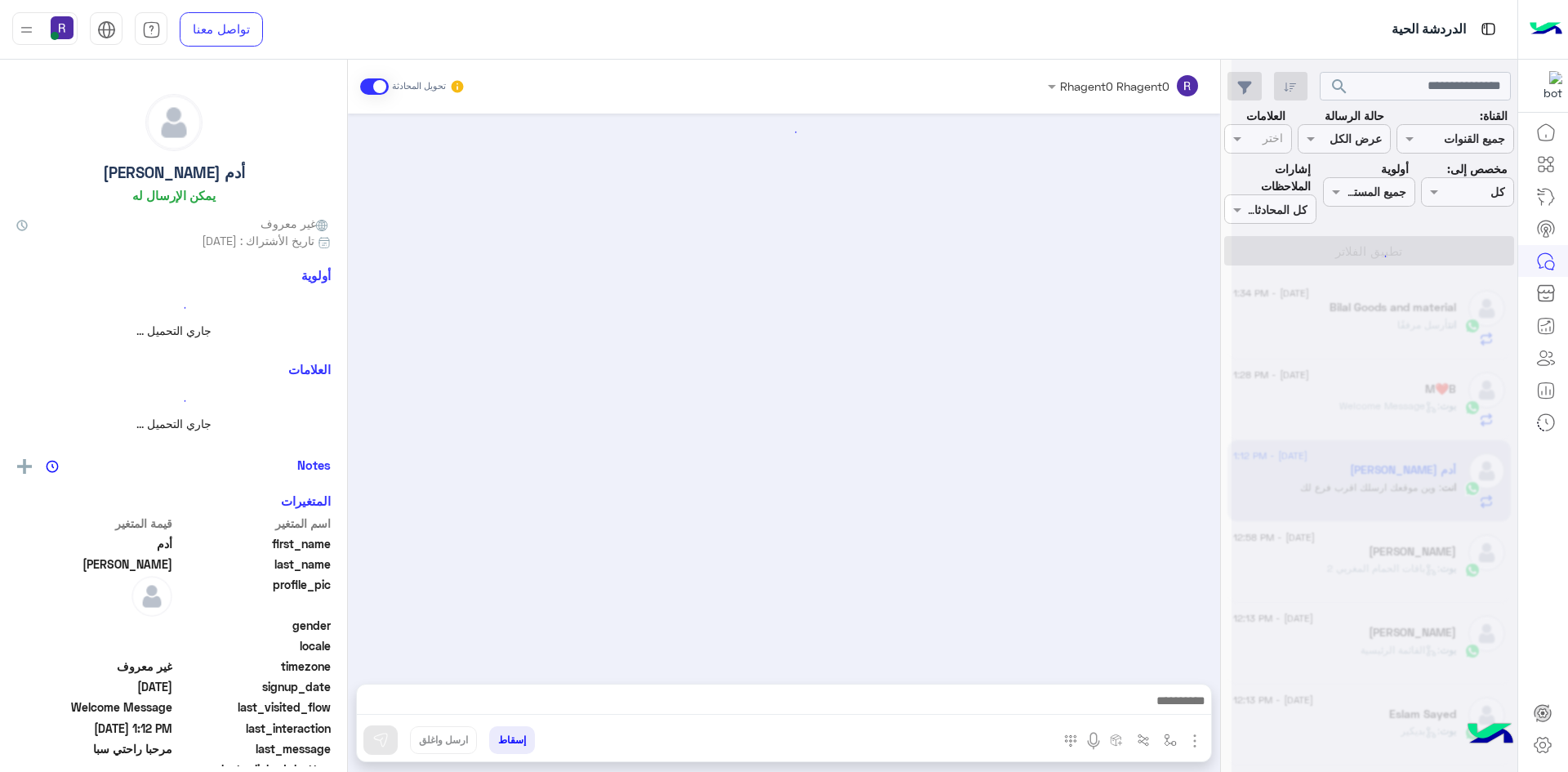
scroll to position [201, 0]
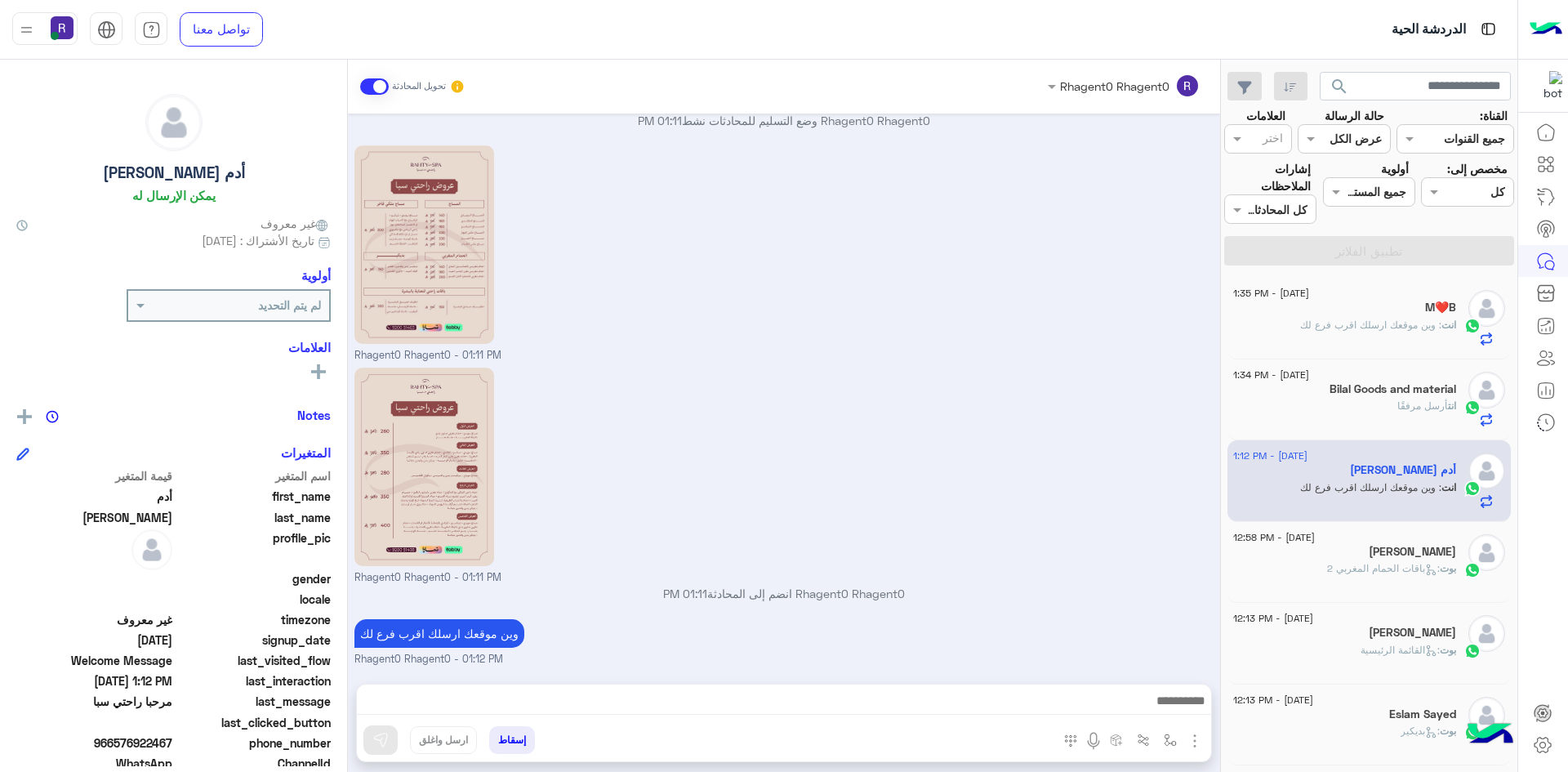
click at [1355, 320] on span ": وين موقعك ارسلك اقرب فرع لك" at bounding box center [1371, 325] width 141 height 12
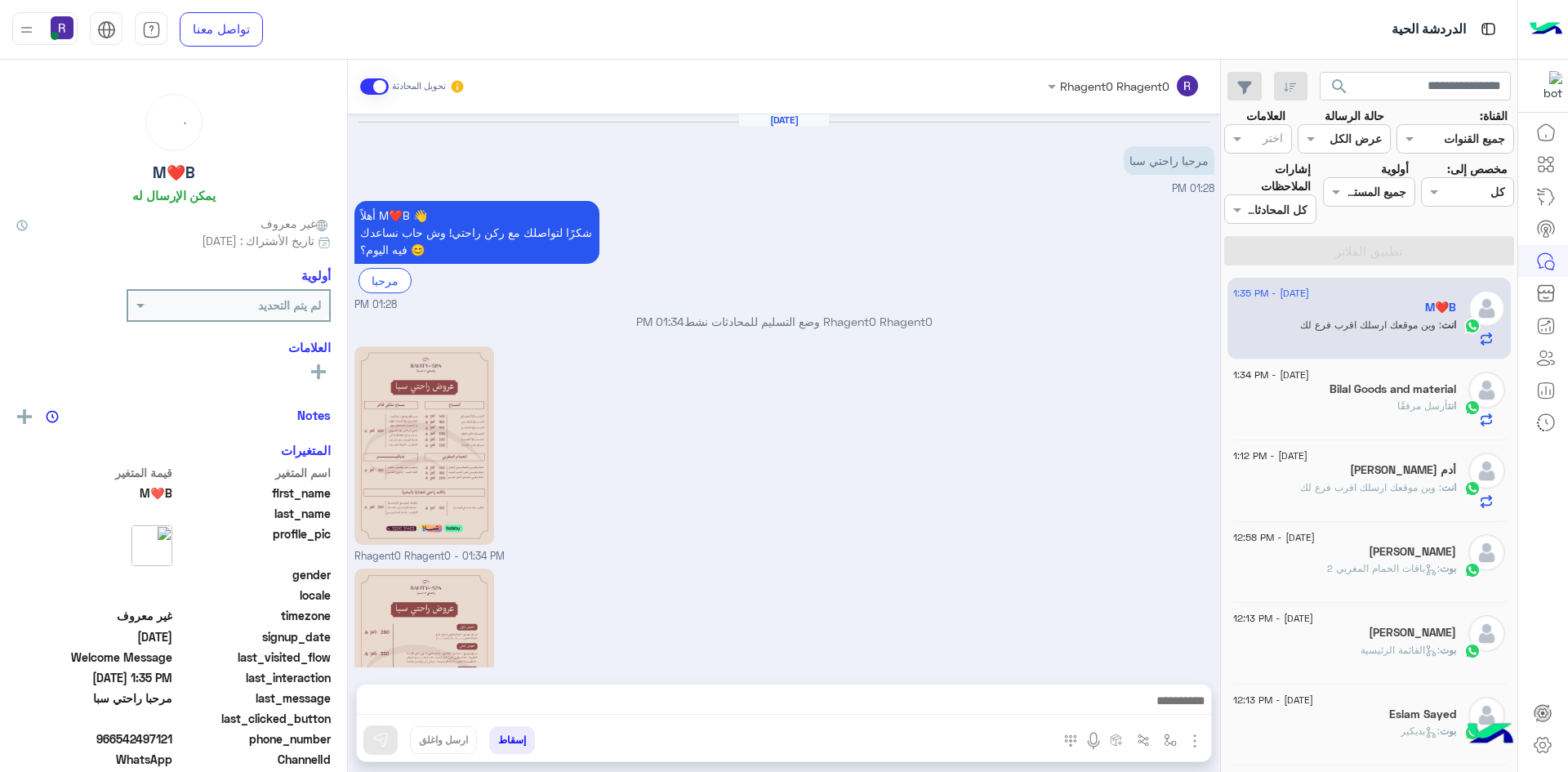
scroll to position [201, 0]
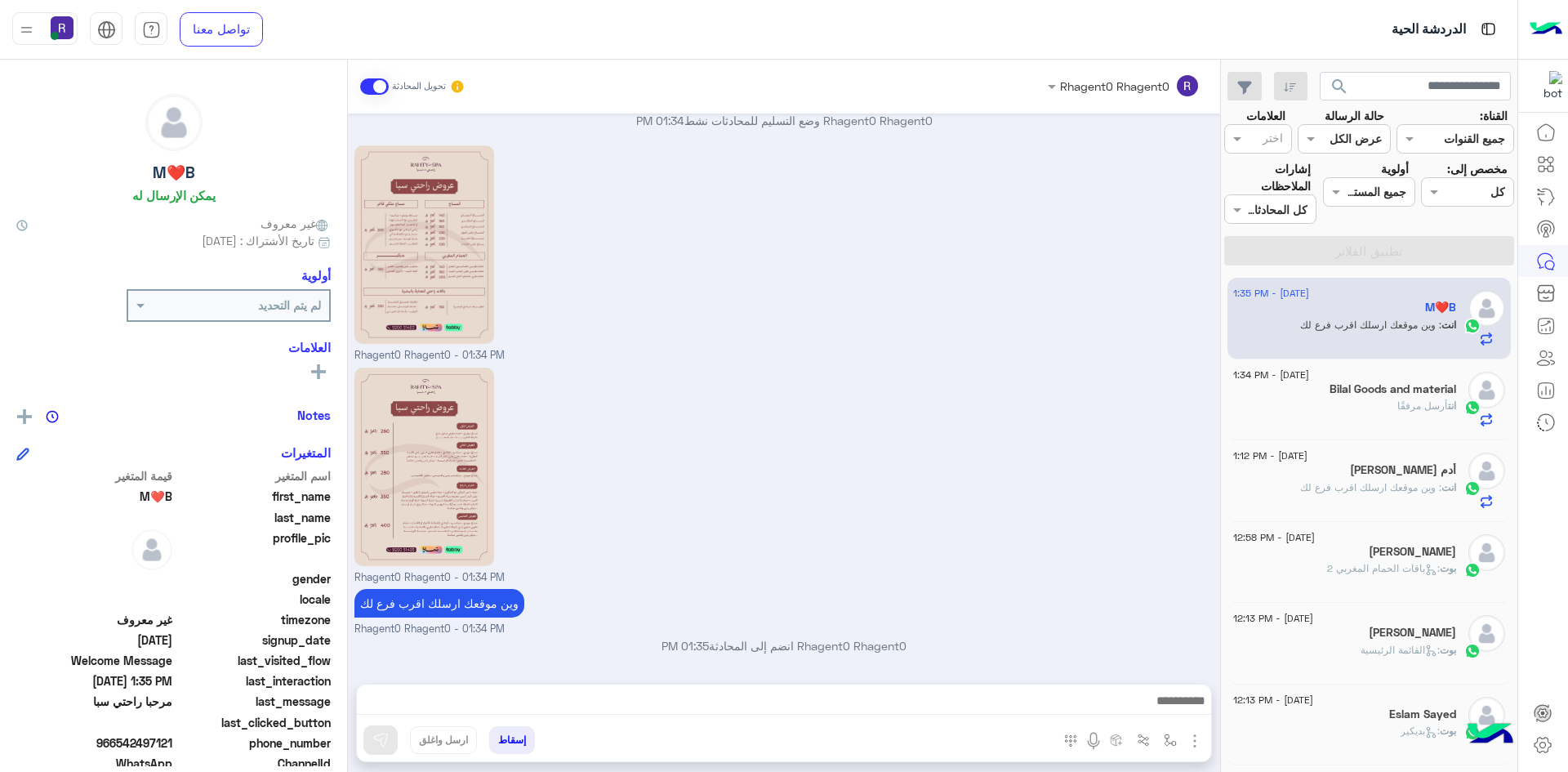
click at [1379, 401] on div "انت أرسل مرفقًا" at bounding box center [1344, 413] width 223 height 29
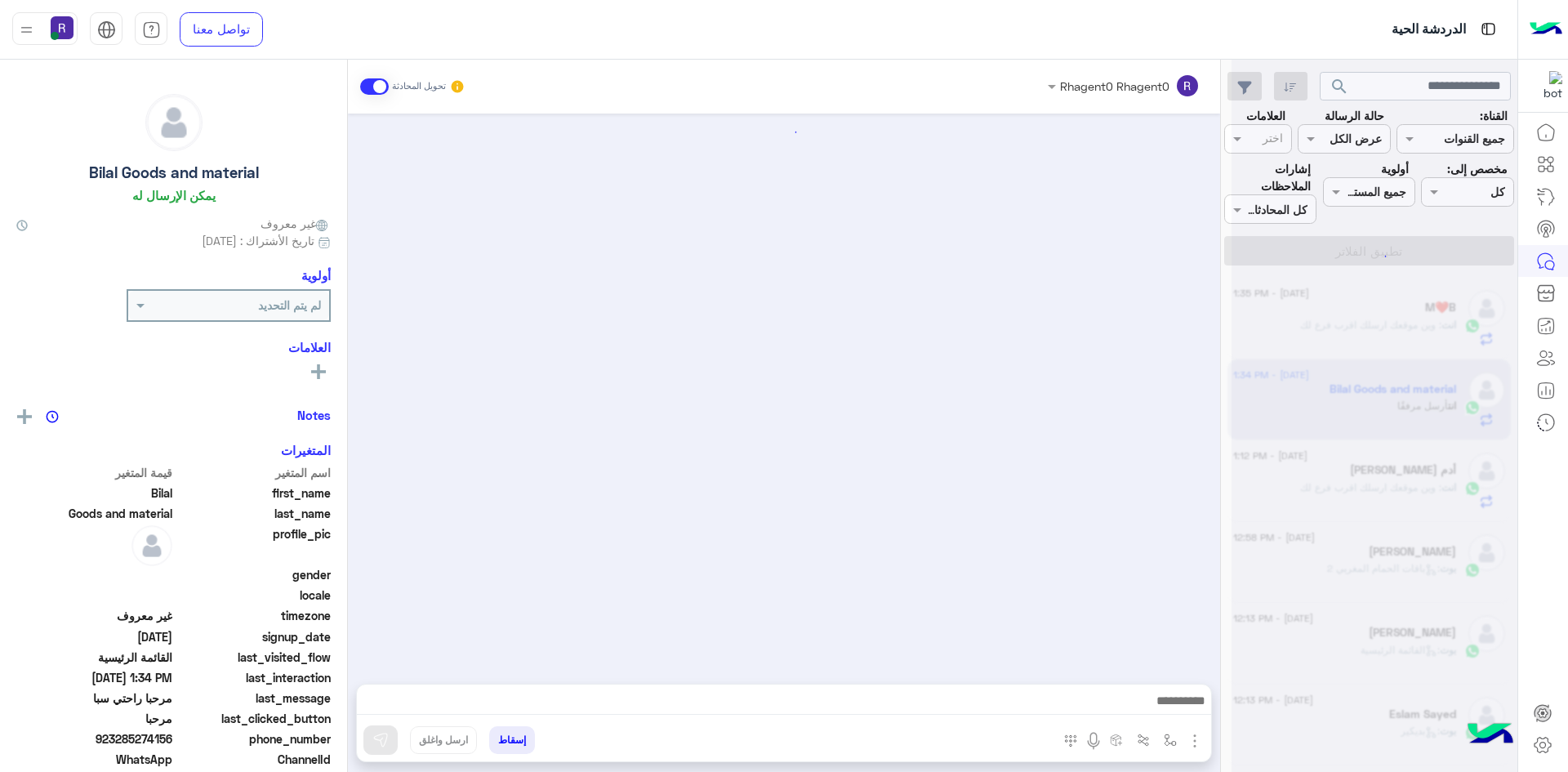
scroll to position [499, 0]
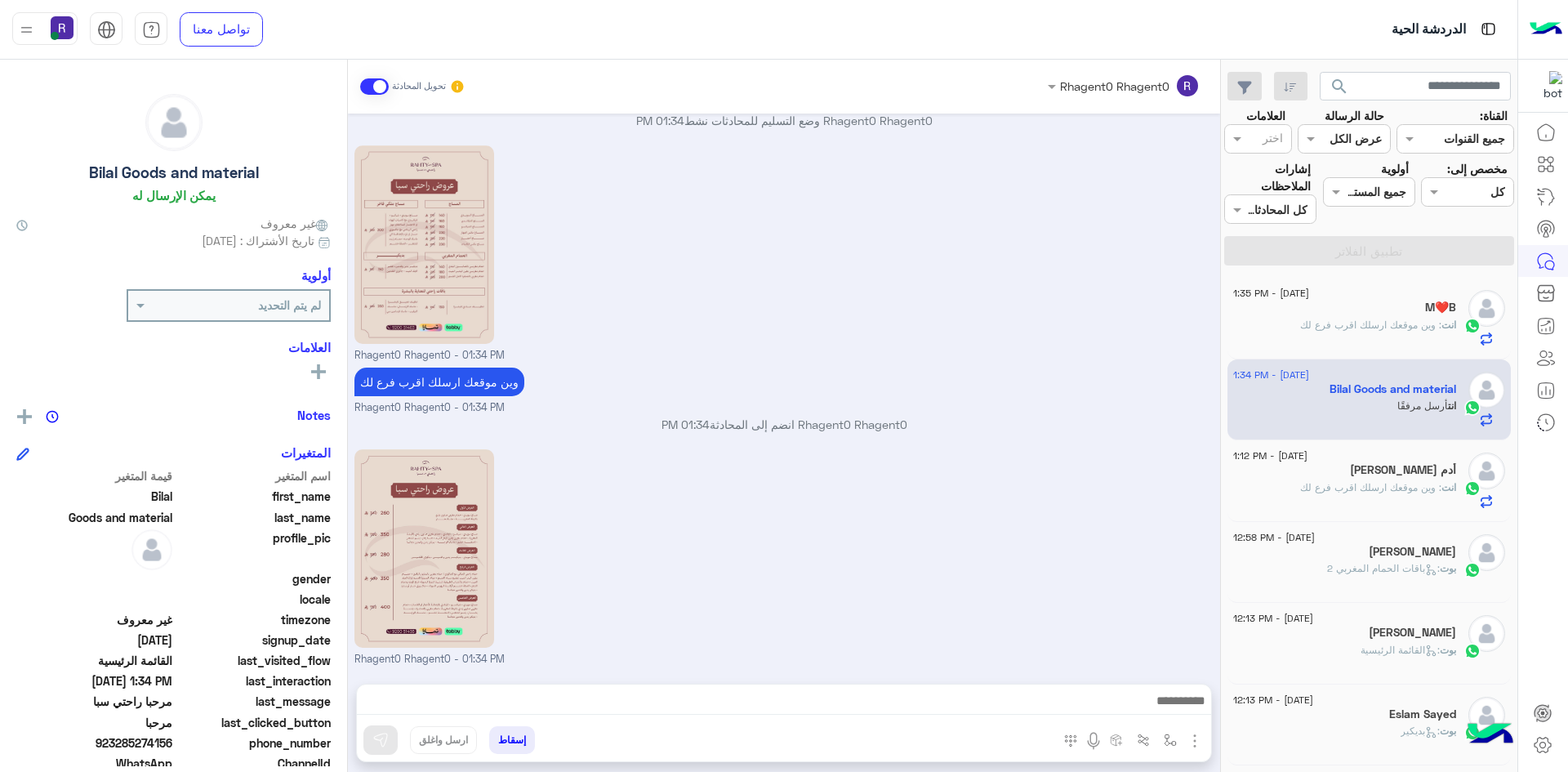
click at [1407, 498] on div "انت : وين موقعك ارسلك اقرب فرع لك" at bounding box center [1344, 495] width 223 height 29
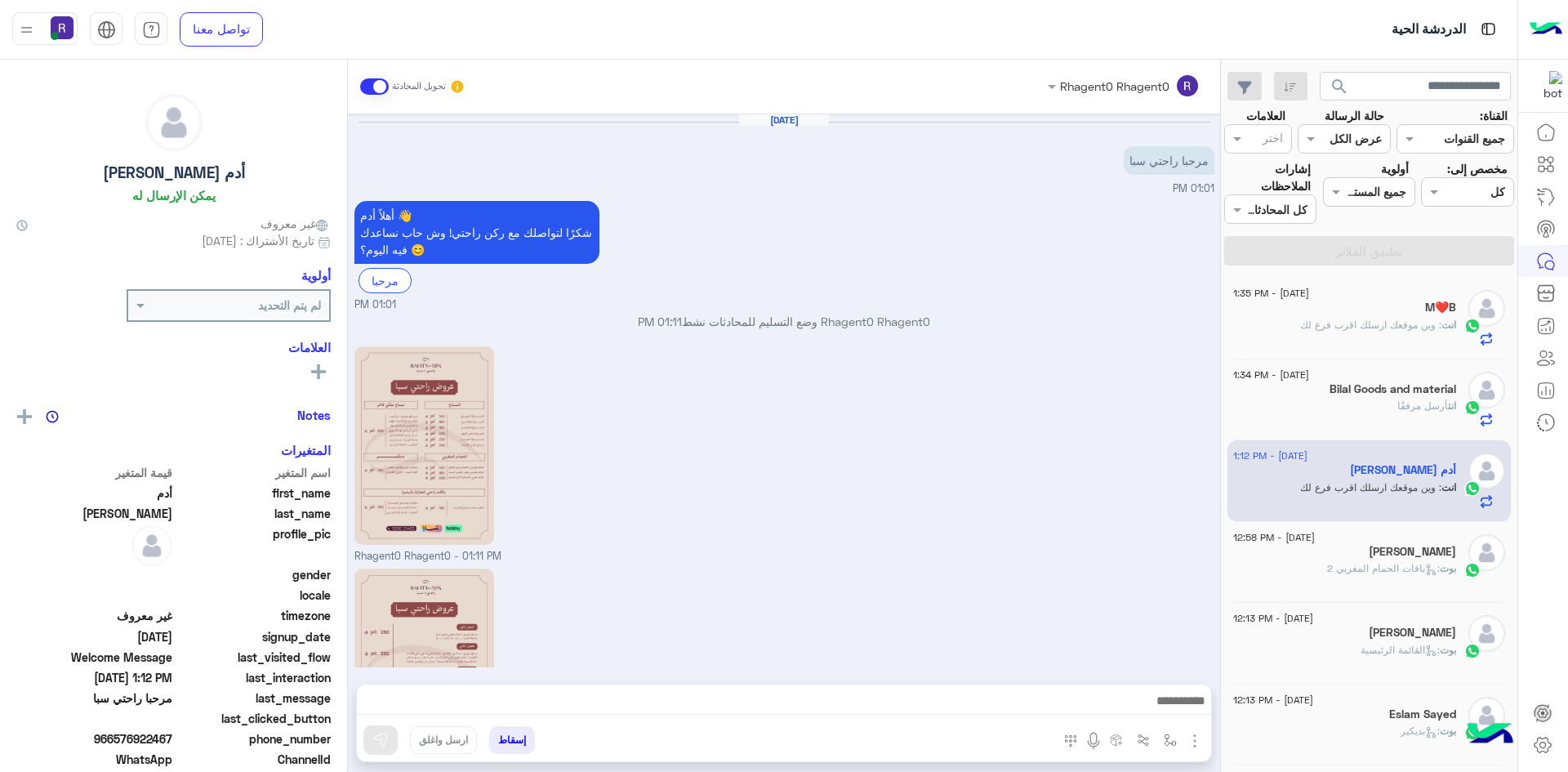
scroll to position [201, 0]
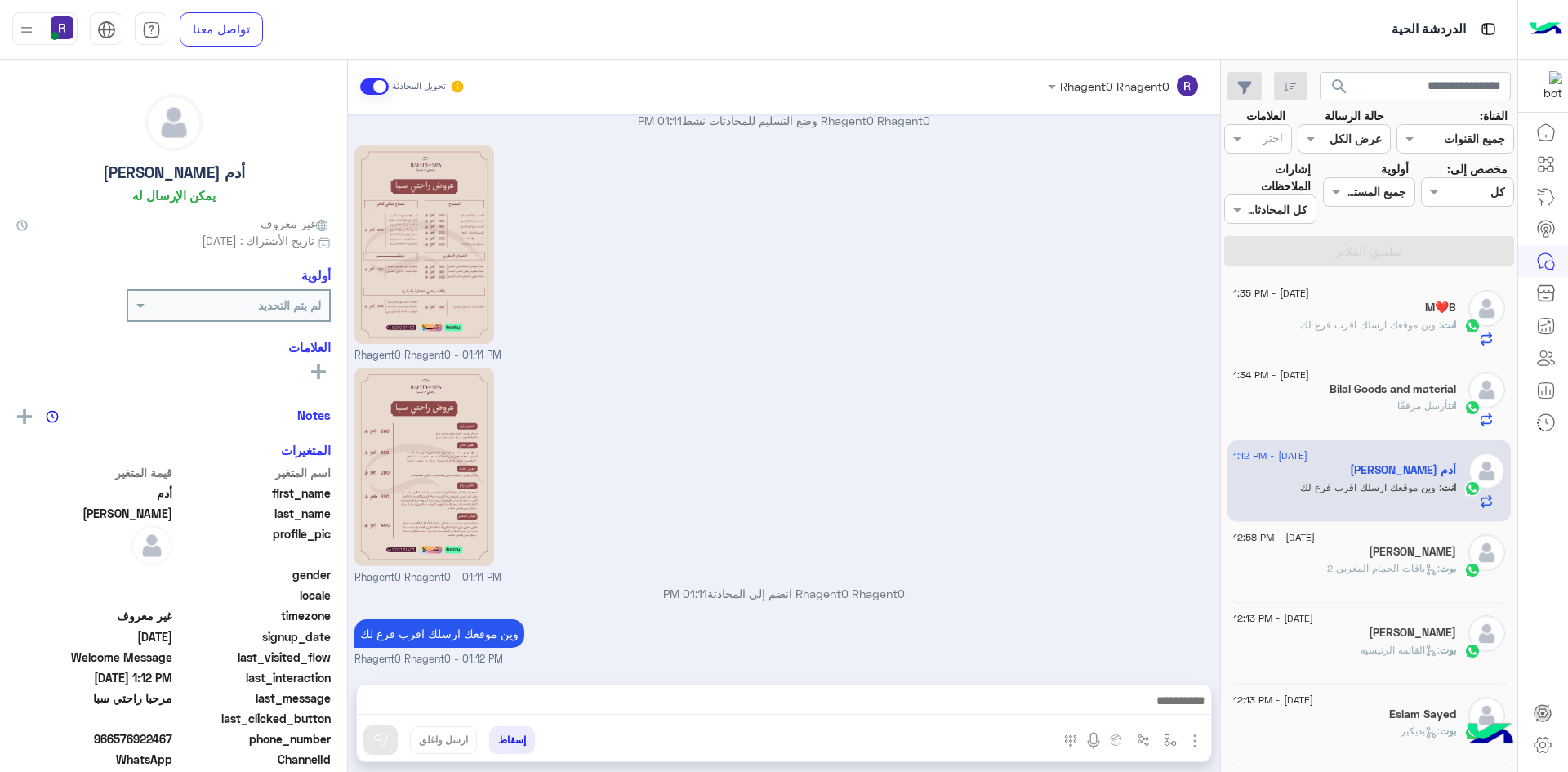
click at [1397, 412] on span "أرسل مرفقًا" at bounding box center [1423, 406] width 51 height 12
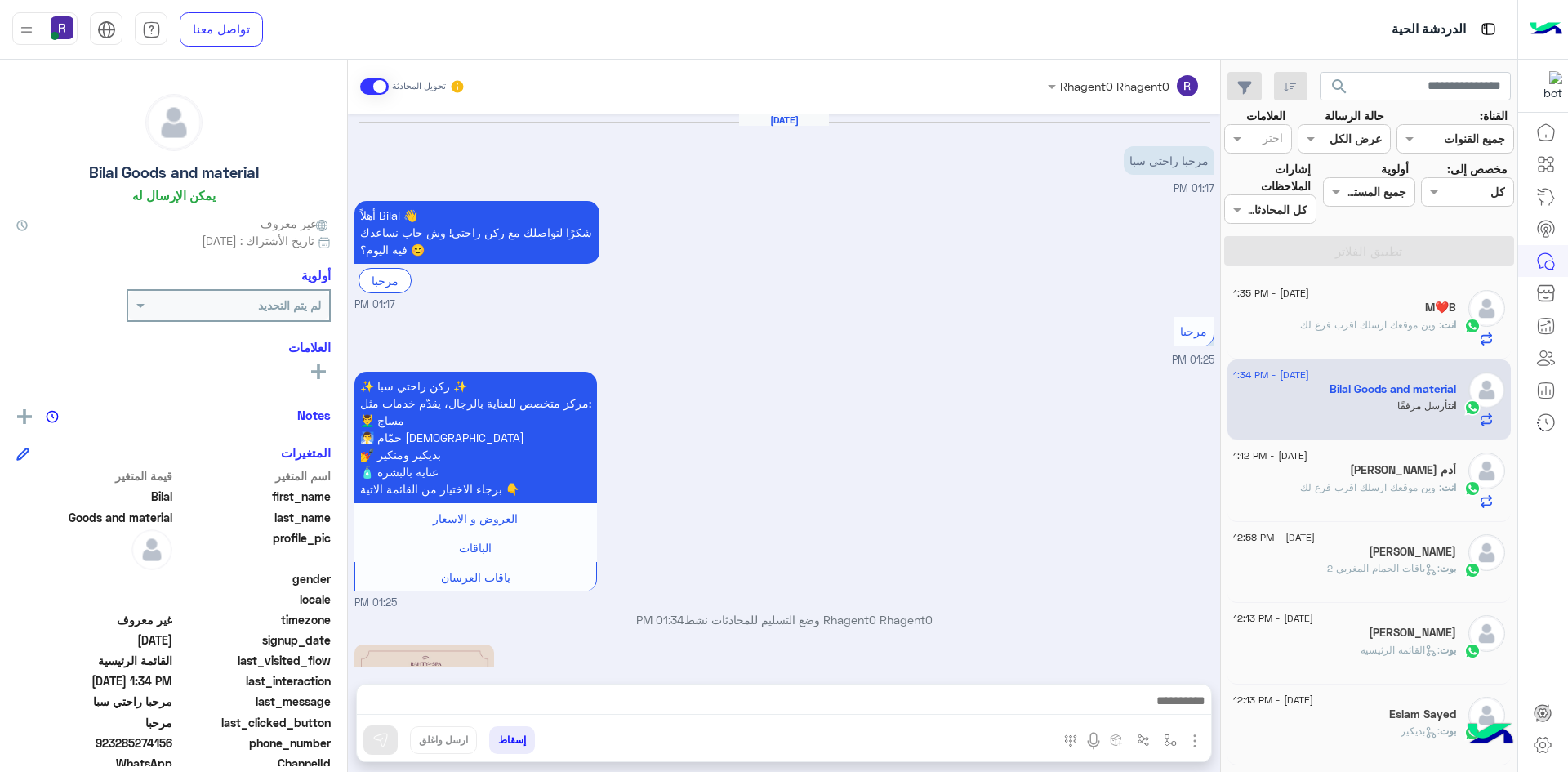
scroll to position [499, 0]
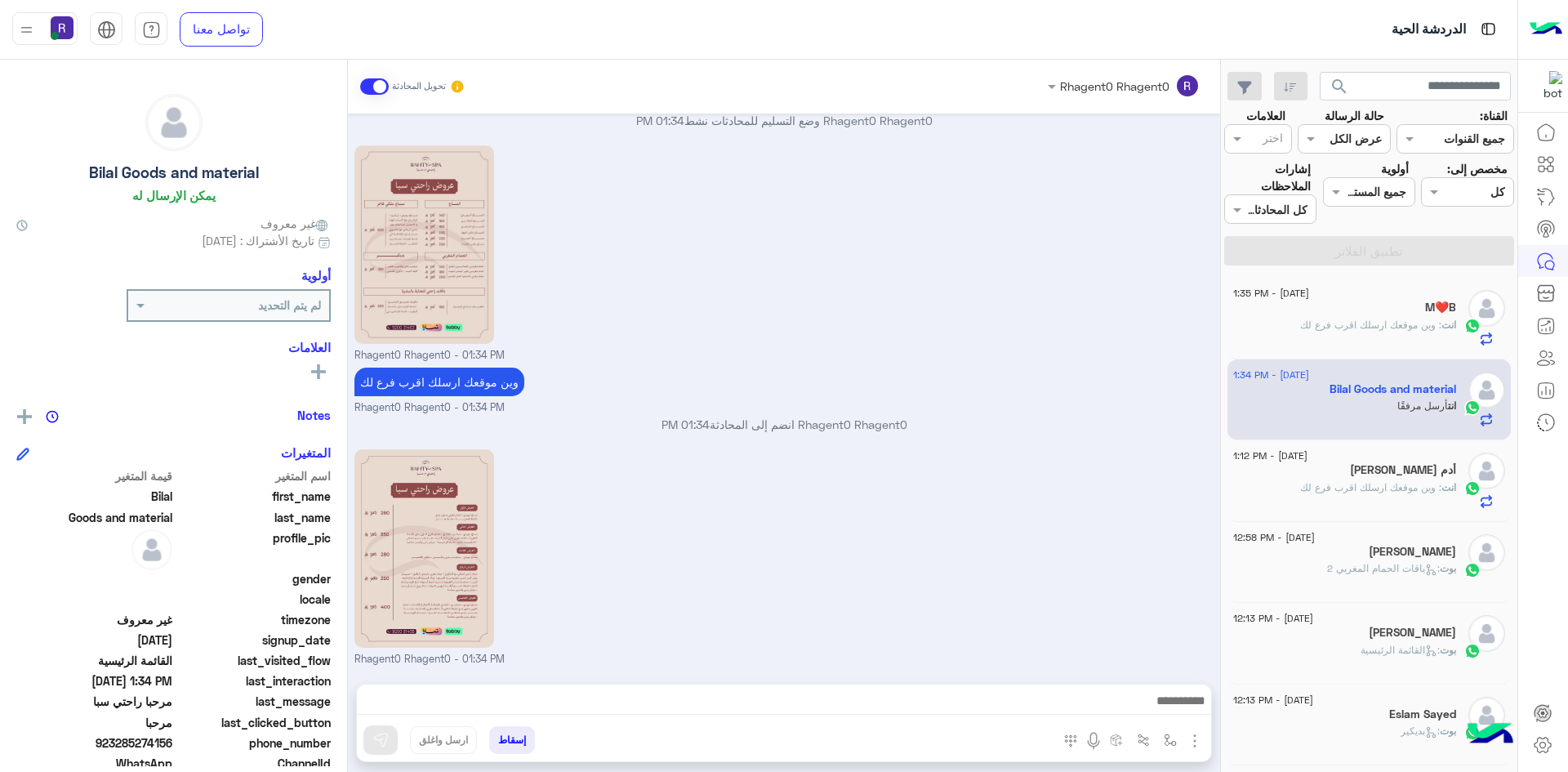
click at [1369, 323] on span ": وين موقعك ارسلك اقرب فرع لك" at bounding box center [1371, 325] width 141 height 12
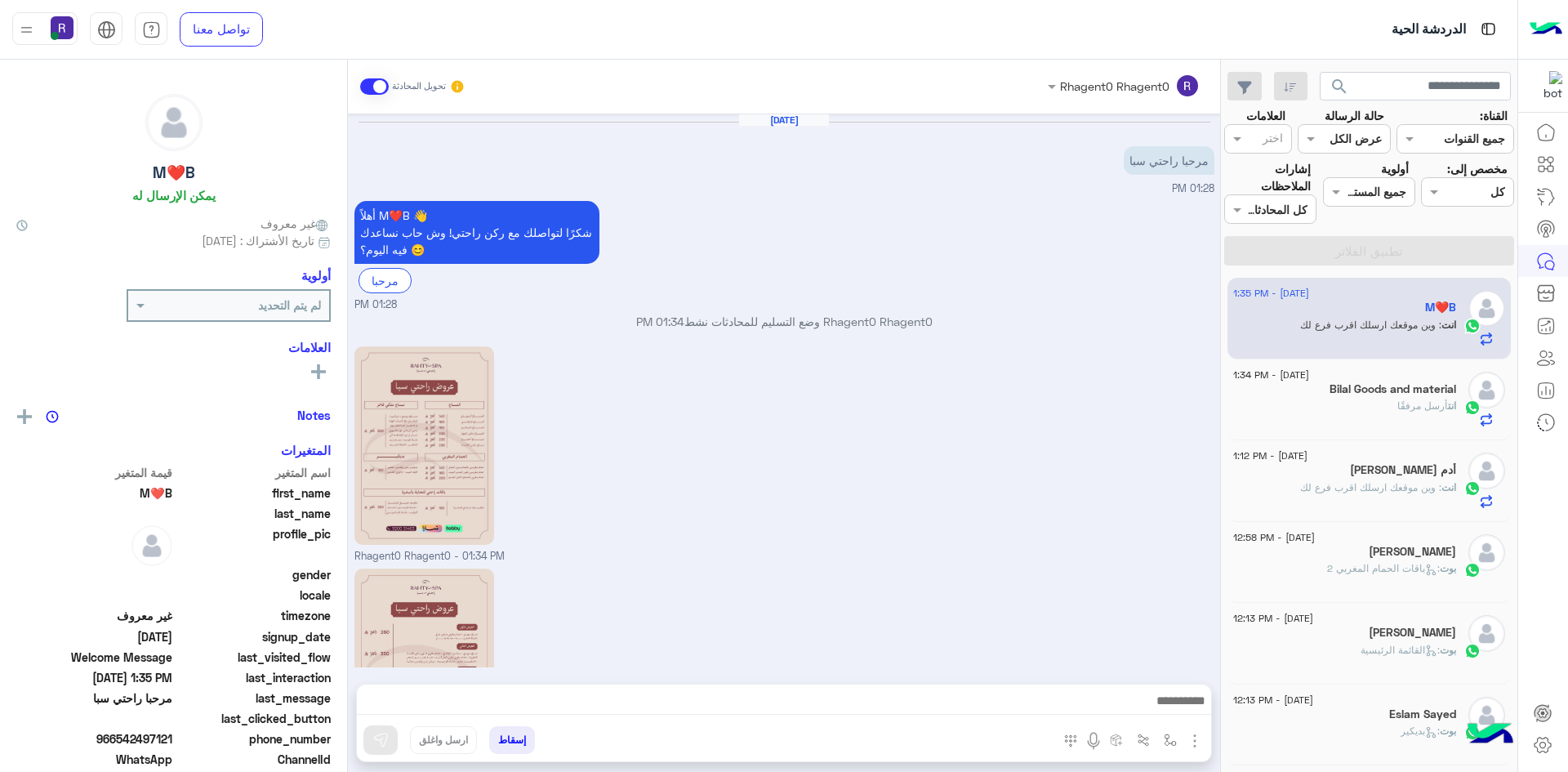
scroll to position [201, 0]
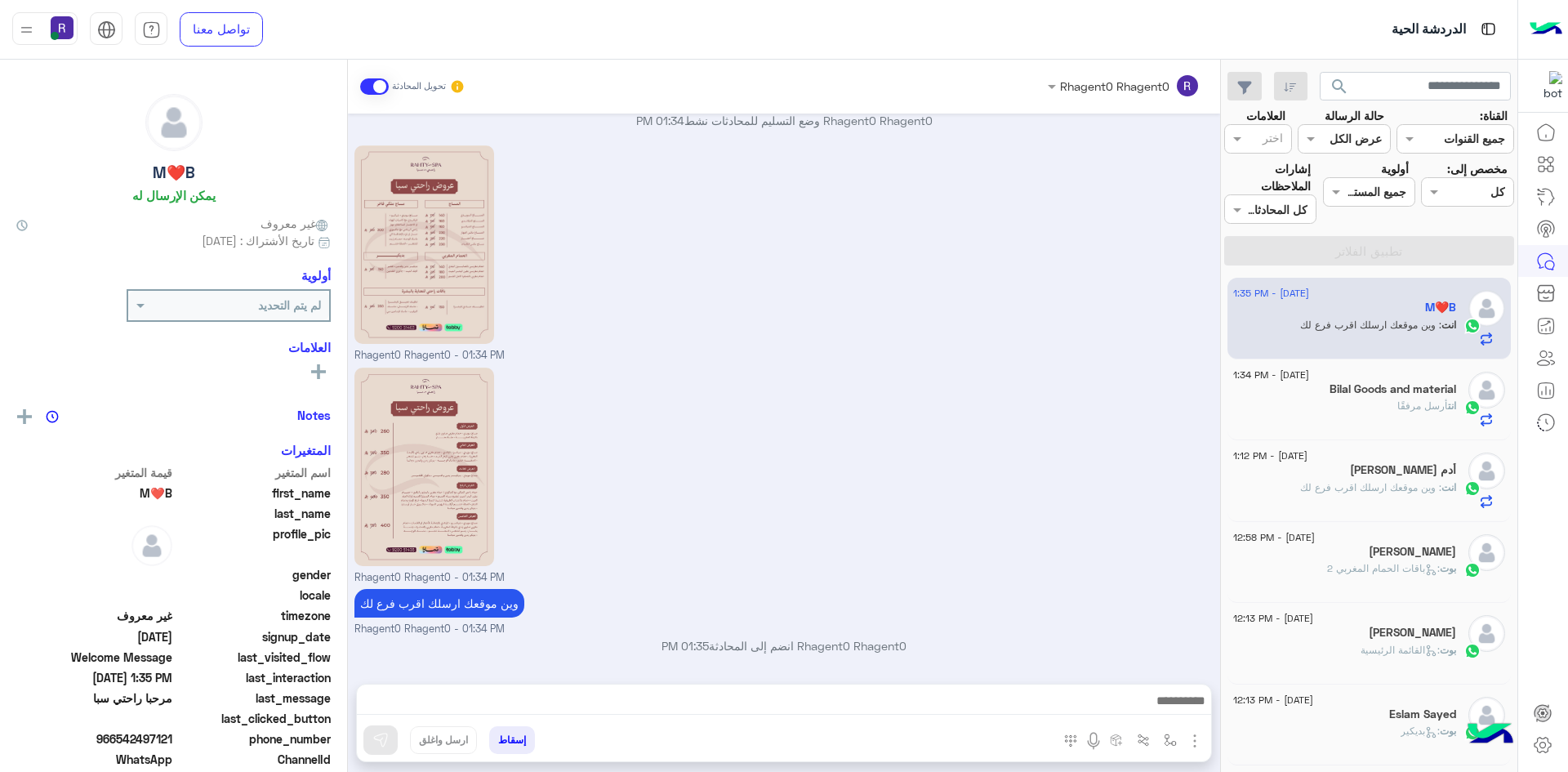
click at [1321, 399] on div "انت أرسل مرفقًا" at bounding box center [1344, 413] width 223 height 29
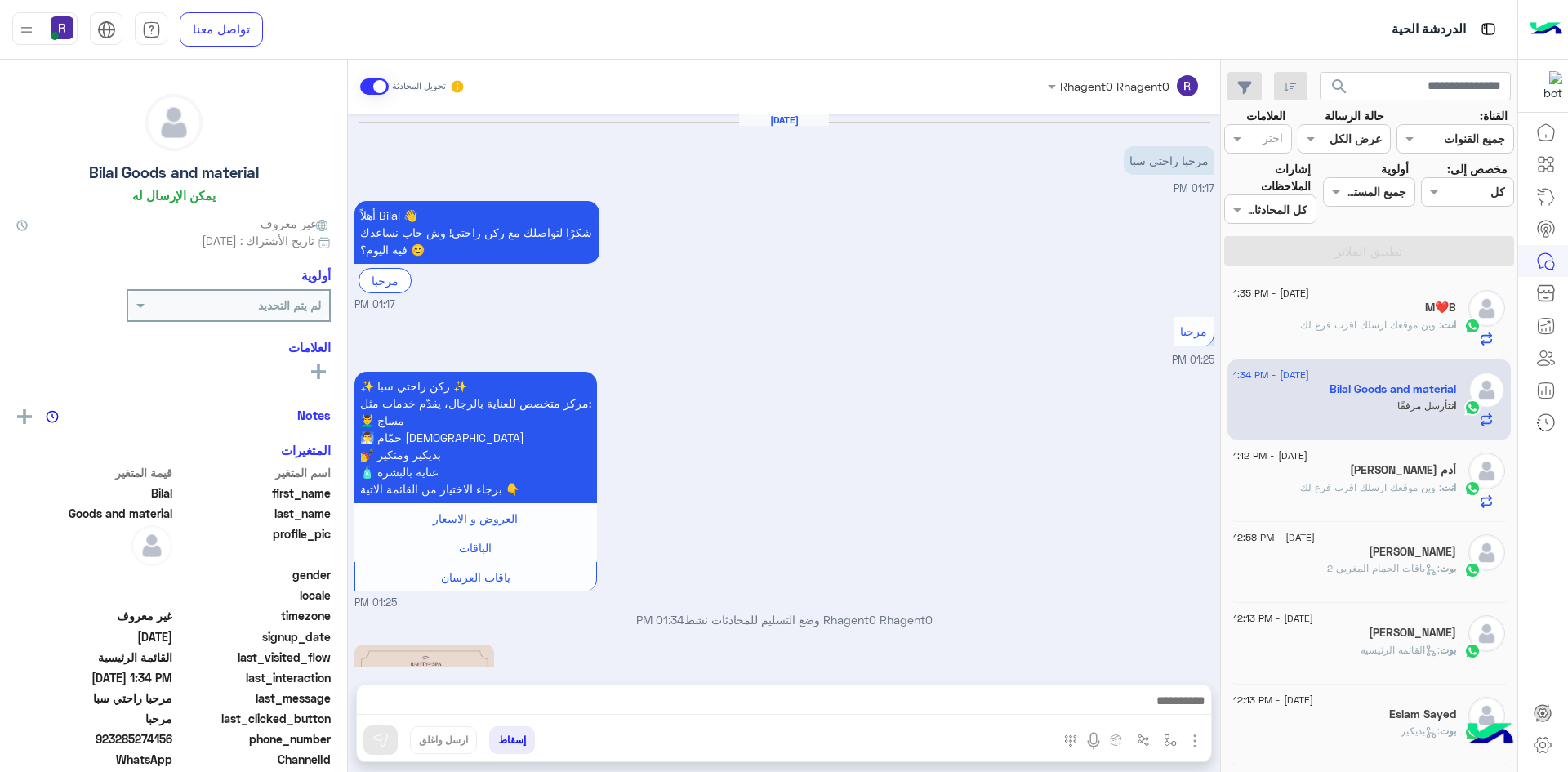
scroll to position [499, 0]
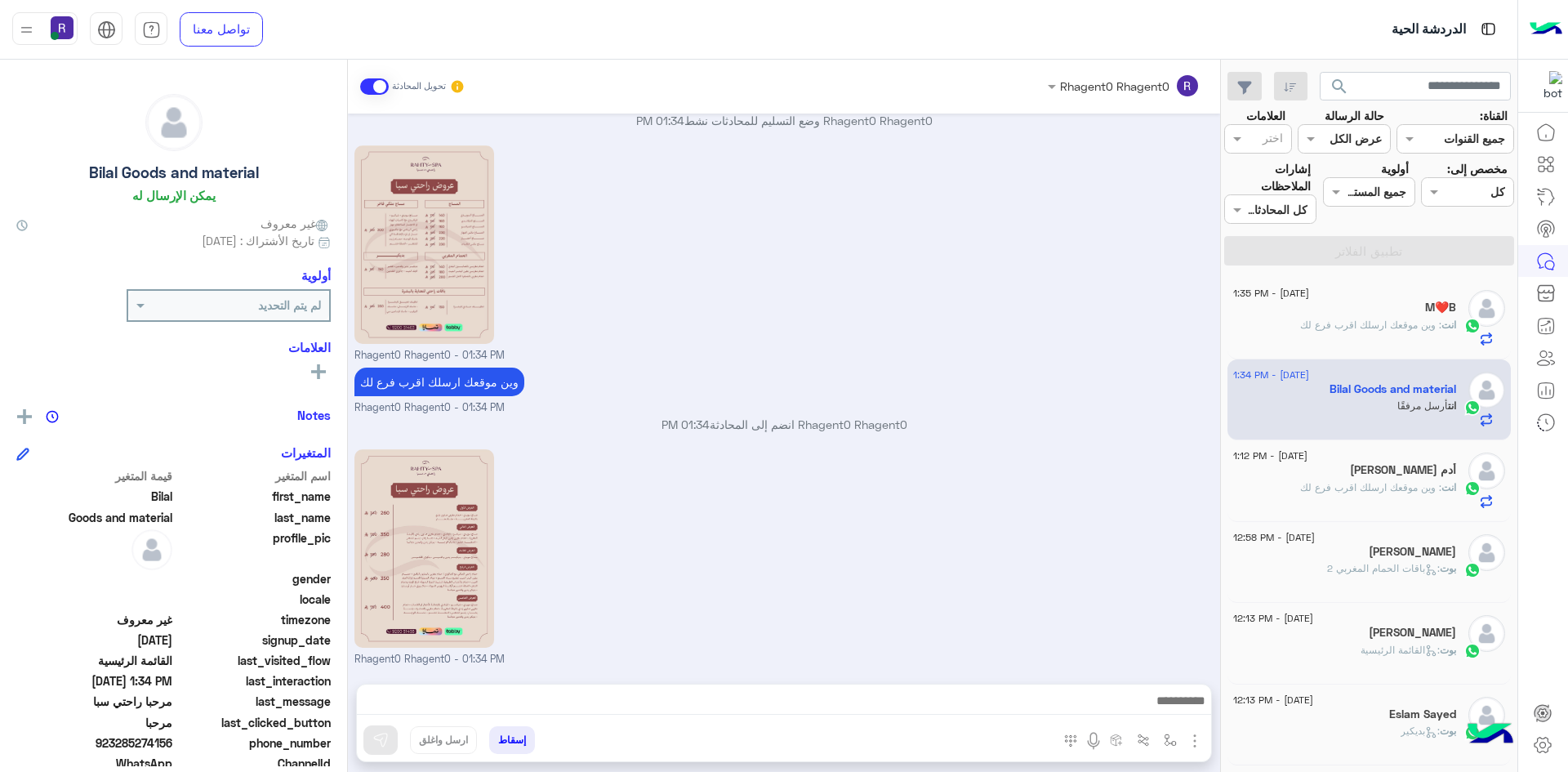
click at [1368, 318] on p "انت : وين موقعك ارسلك اقرب فرع لك" at bounding box center [1378, 325] width 156 height 14
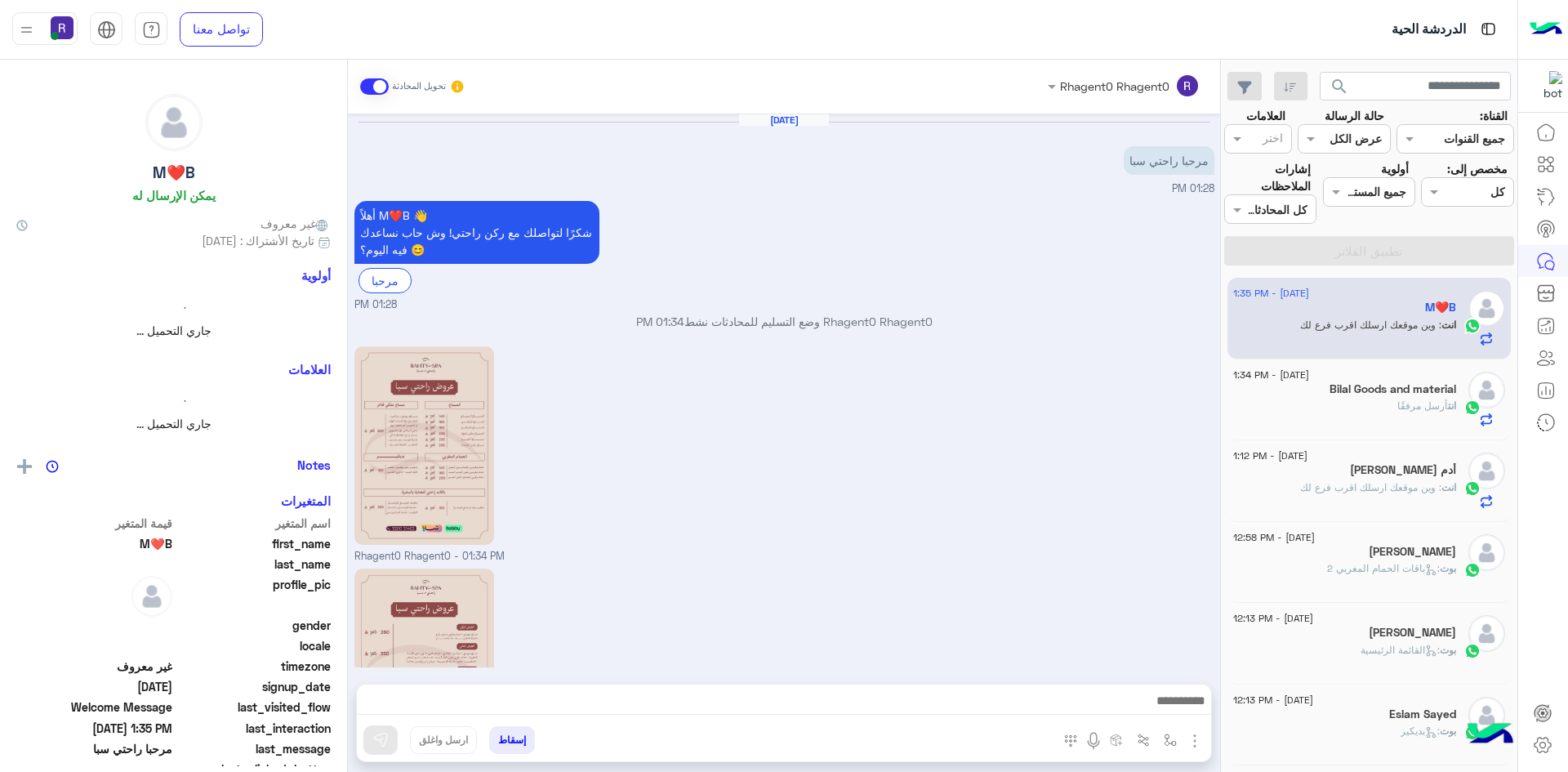
scroll to position [201, 0]
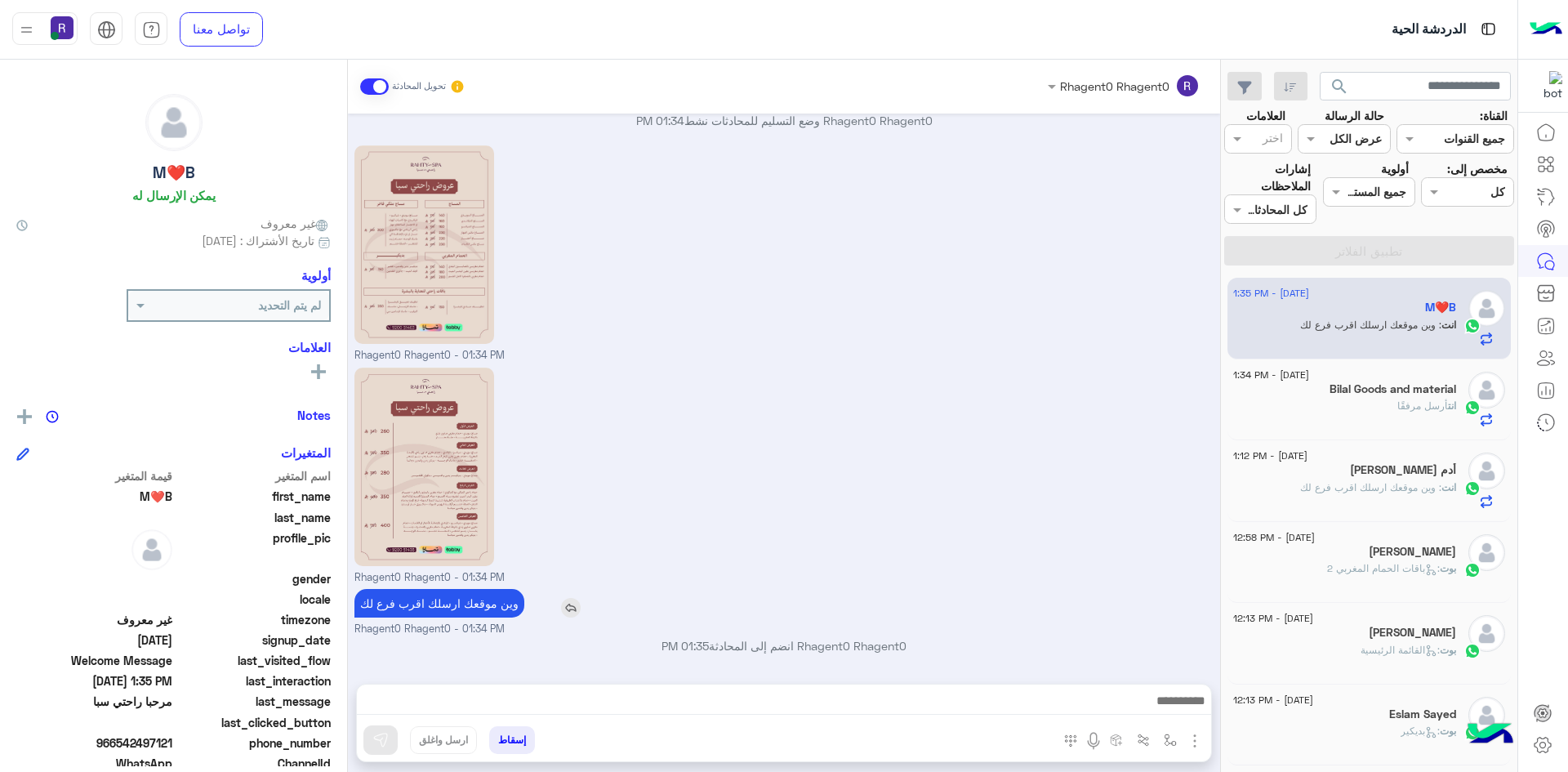
click at [463, 603] on p "وين موقعك ارسلك اقرب فرع لك" at bounding box center [439, 604] width 170 height 29
copy app-msgs-text
click at [1354, 417] on div "انت أرسل مرفقًا" at bounding box center [1344, 413] width 223 height 29
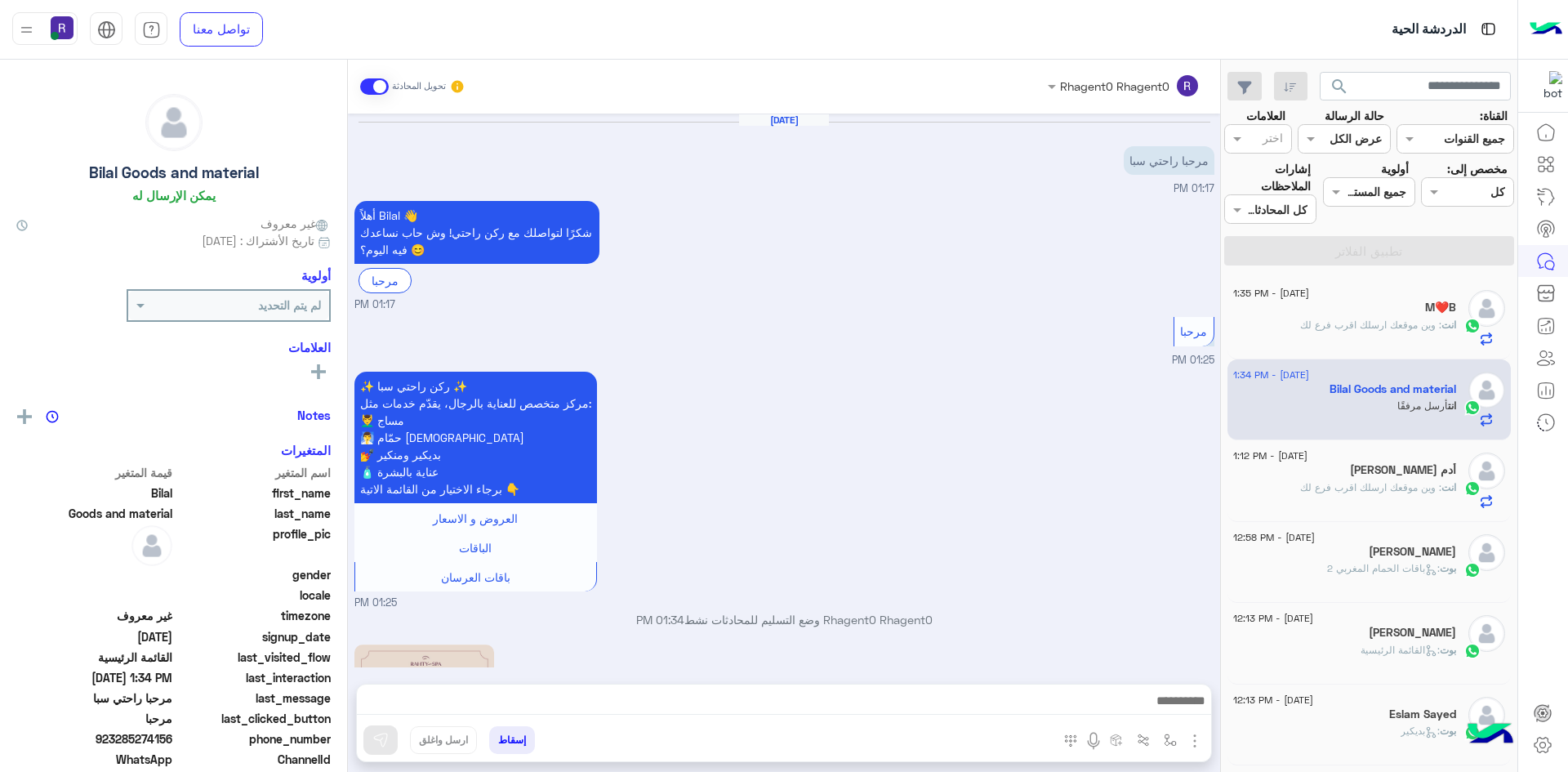
scroll to position [499, 0]
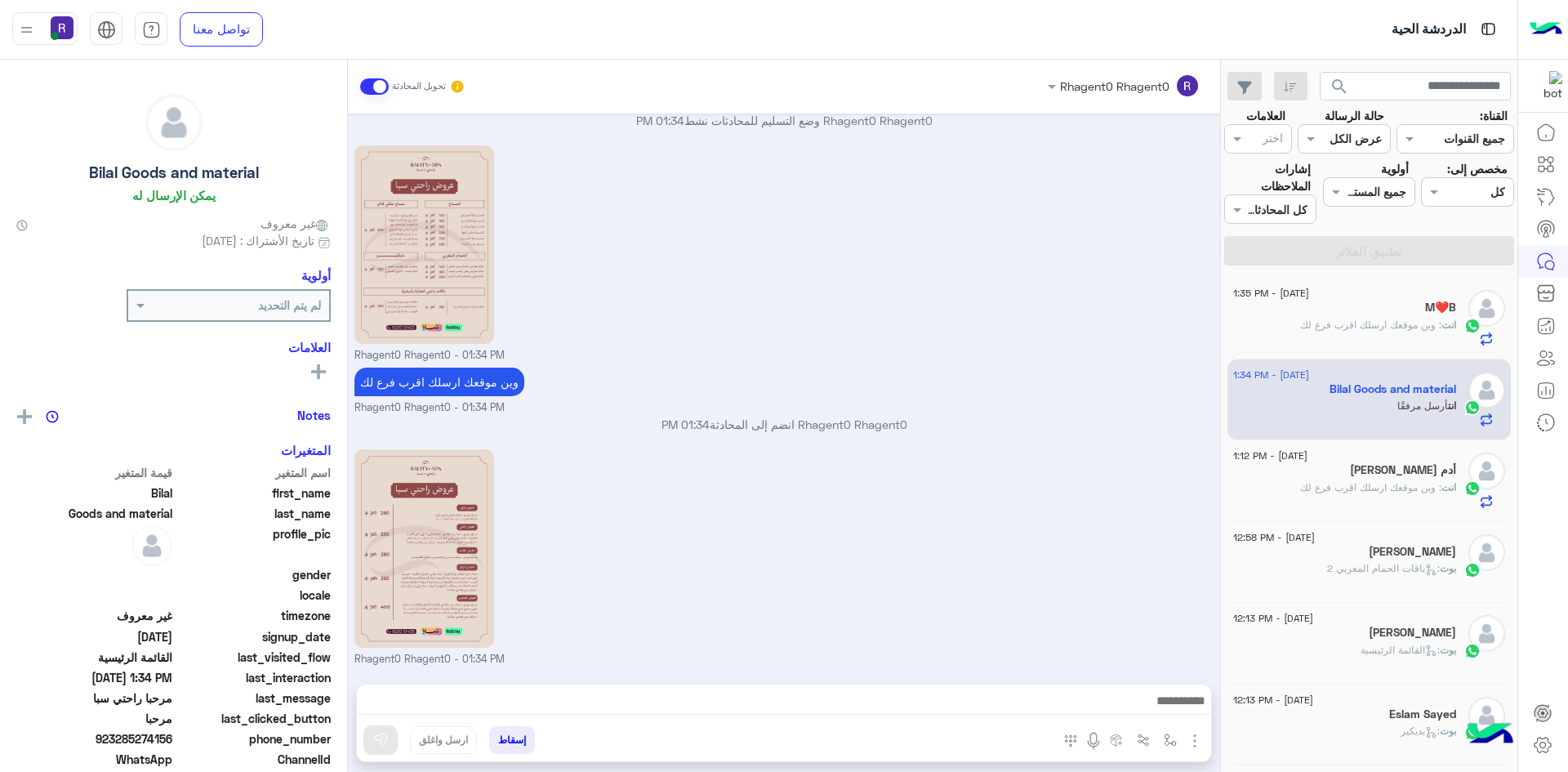
click at [1427, 487] on span ": وين موقعك ارسلك اقرب فرع لك" at bounding box center [1371, 487] width 141 height 12
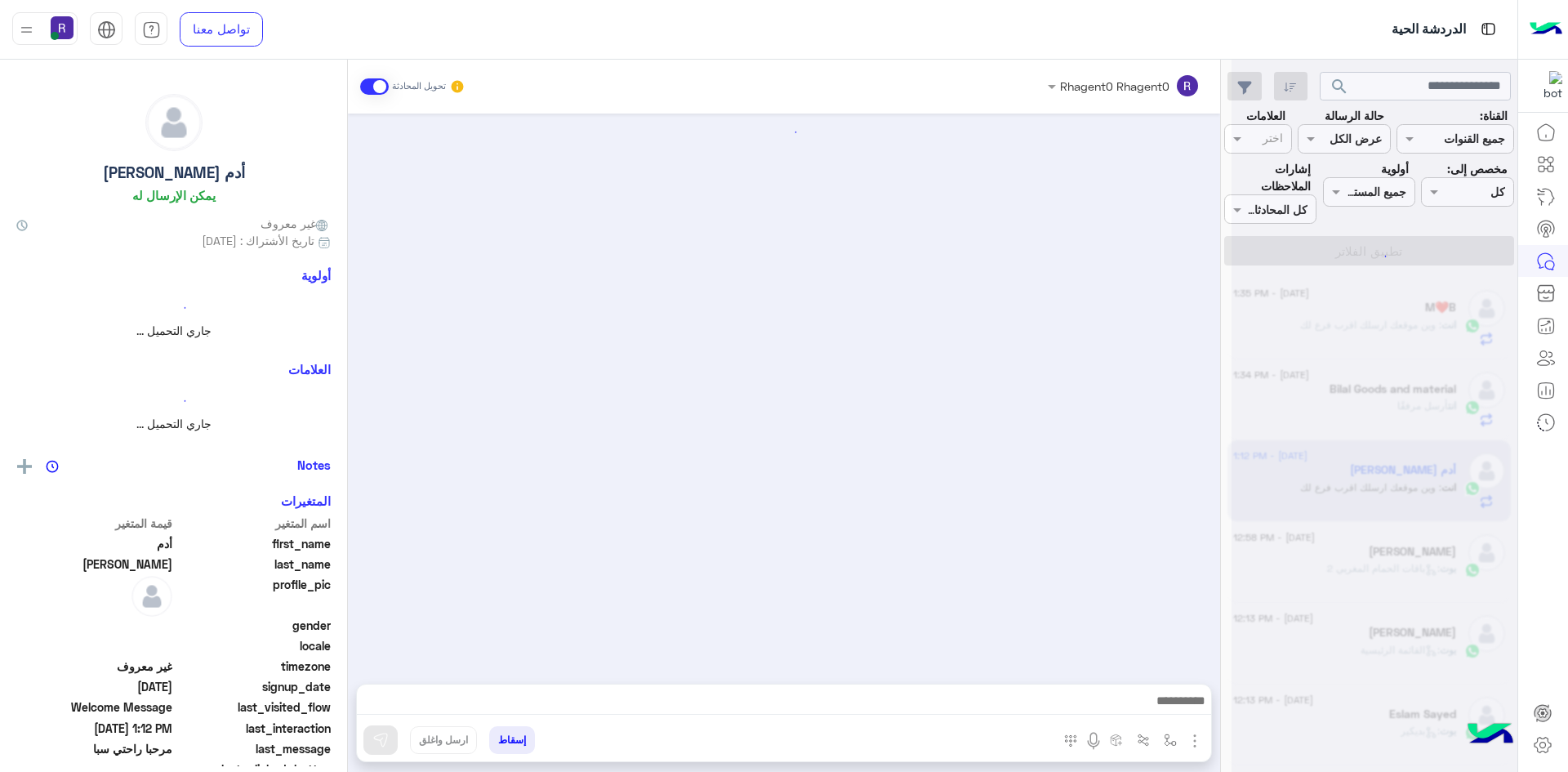
scroll to position [201, 0]
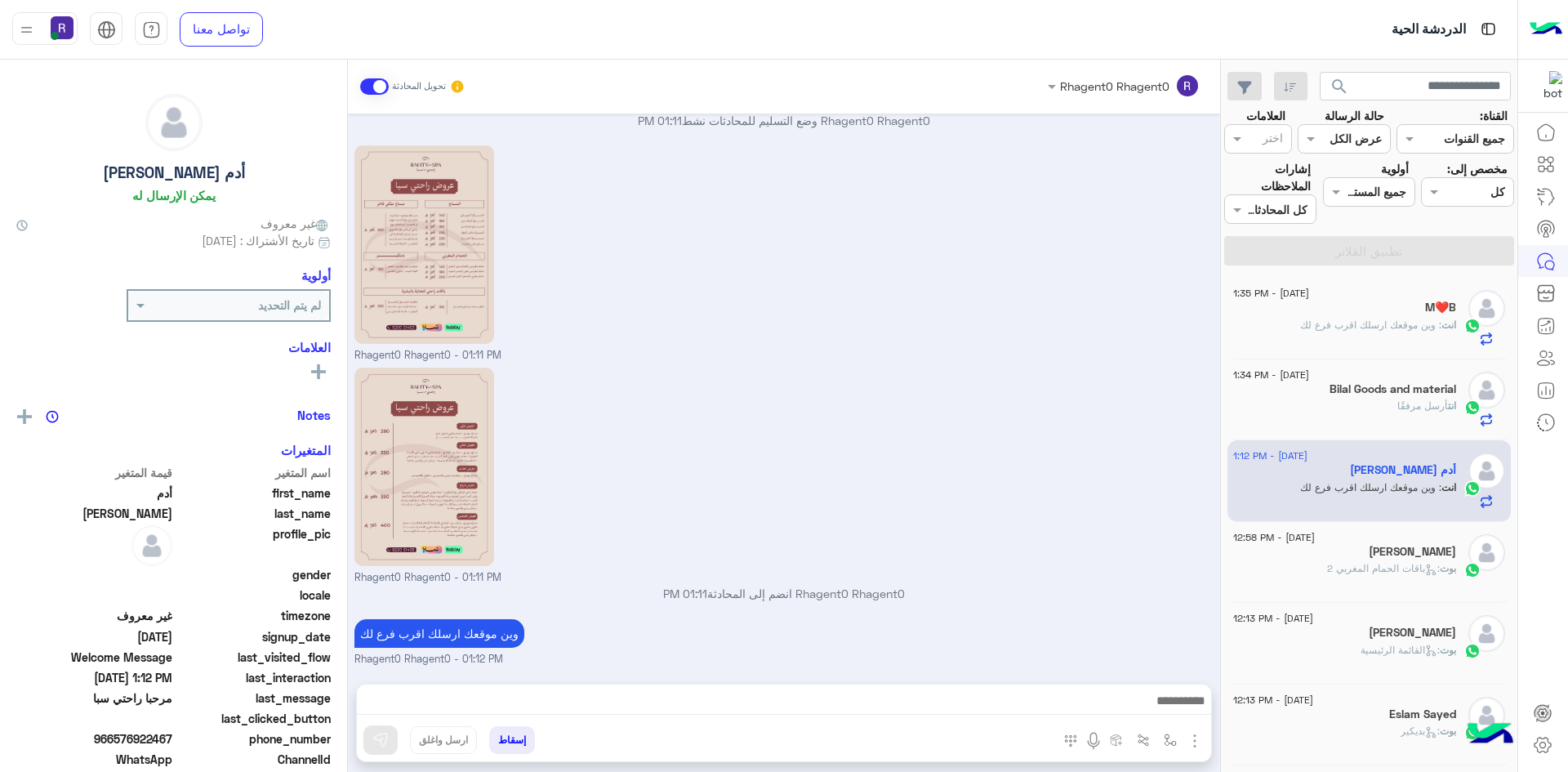
click at [1402, 563] on span ": باقات الحمام المغربي 2" at bounding box center [1383, 568] width 113 height 12
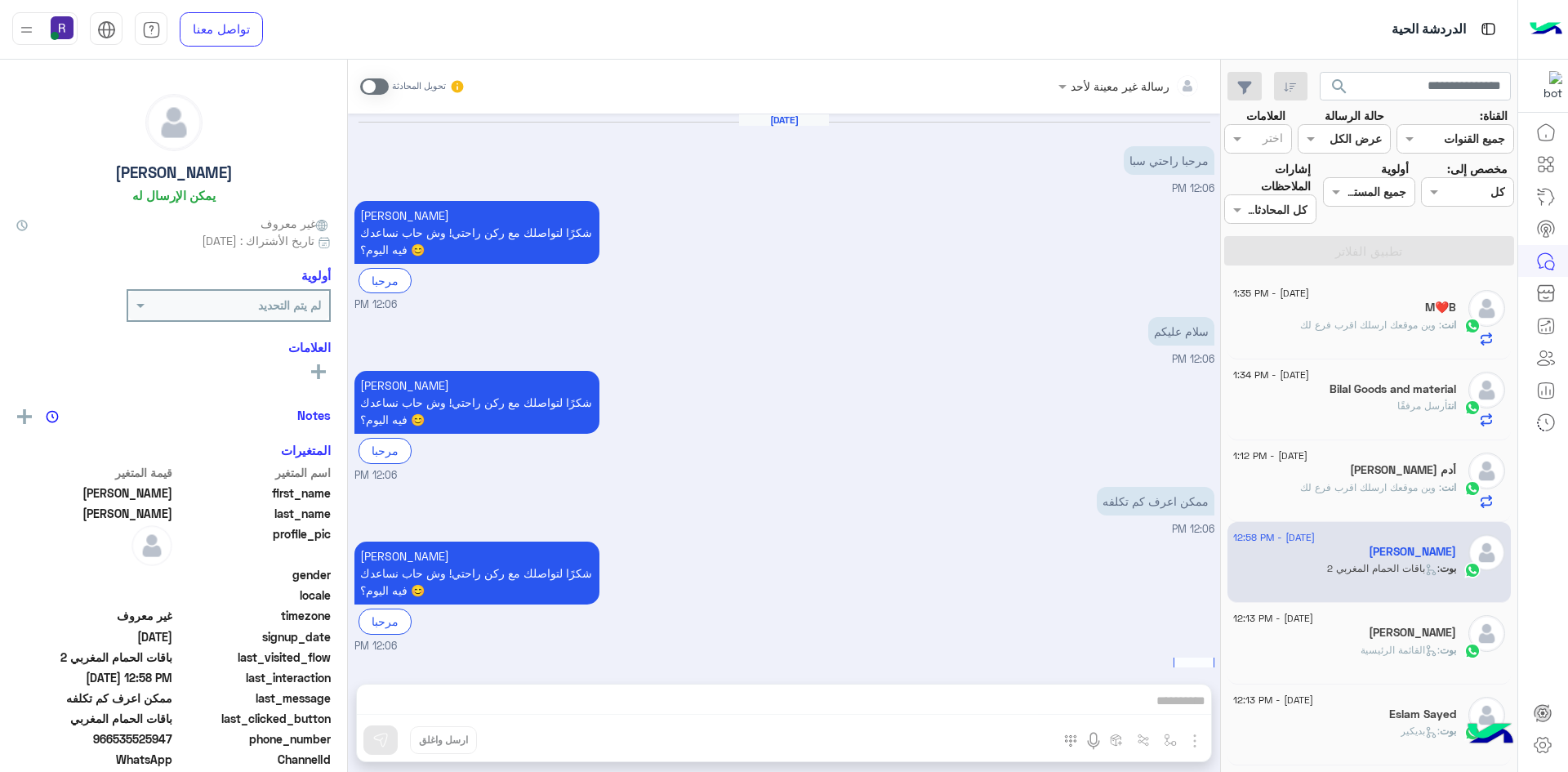
scroll to position [1167, 0]
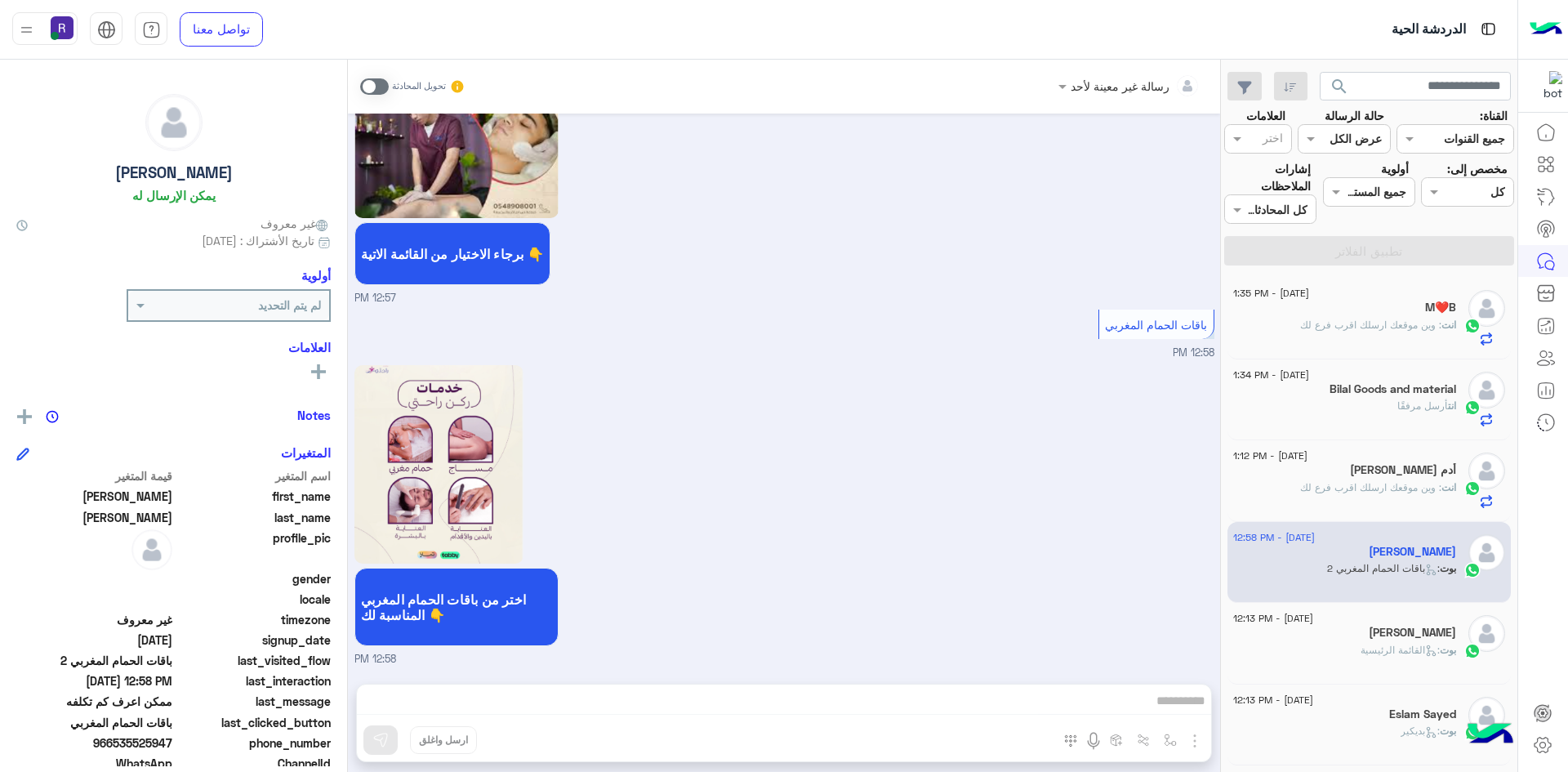
click at [386, 87] on span at bounding box center [375, 86] width 29 height 16
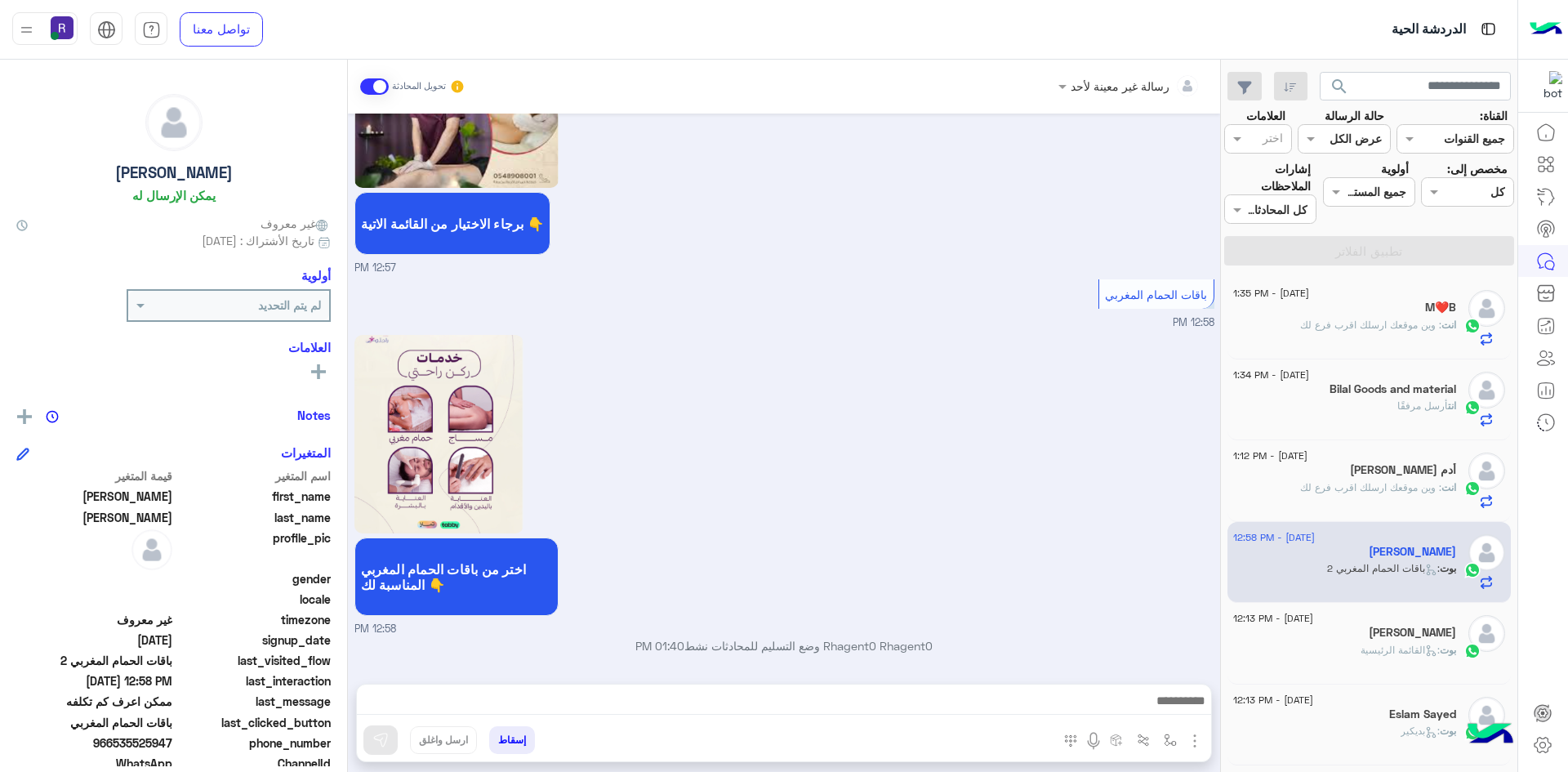
click at [1199, 741] on img "button" at bounding box center [1194, 741] width 20 height 20
click at [1169, 707] on span "الصور" at bounding box center [1163, 706] width 31 height 19
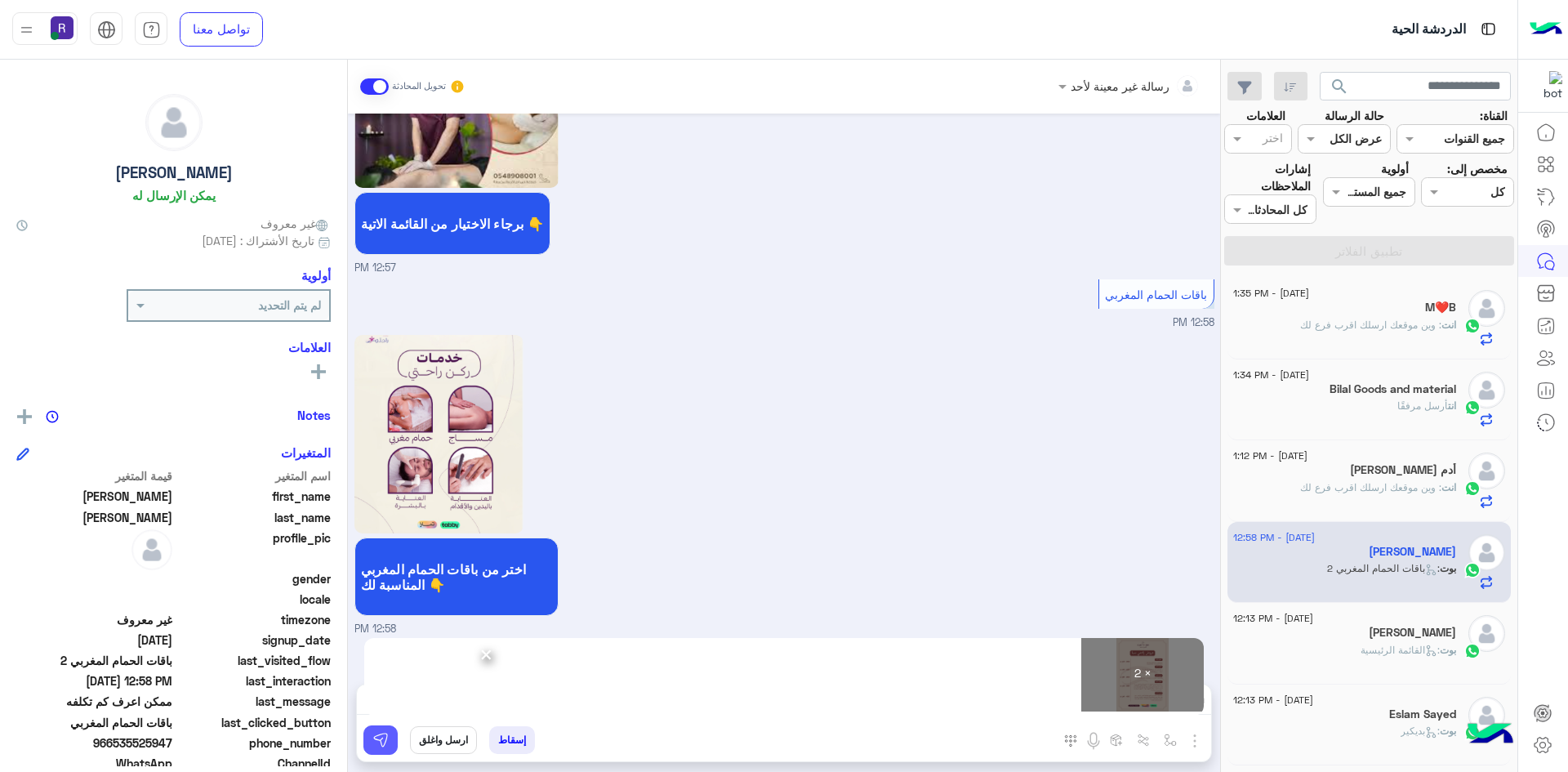
click at [386, 739] on img at bounding box center [380, 740] width 16 height 16
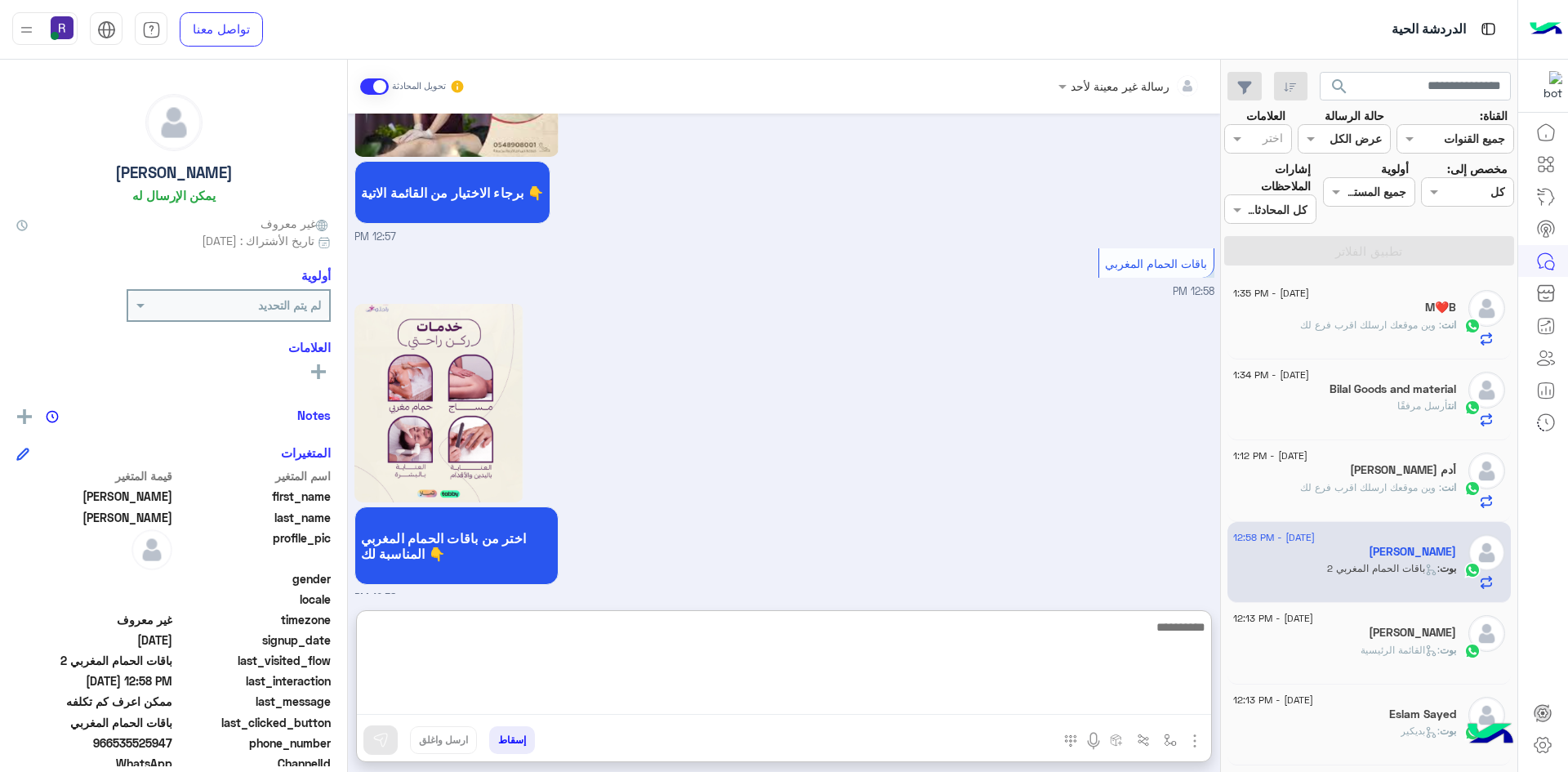
paste textarea "**********"
type textarea "**********"
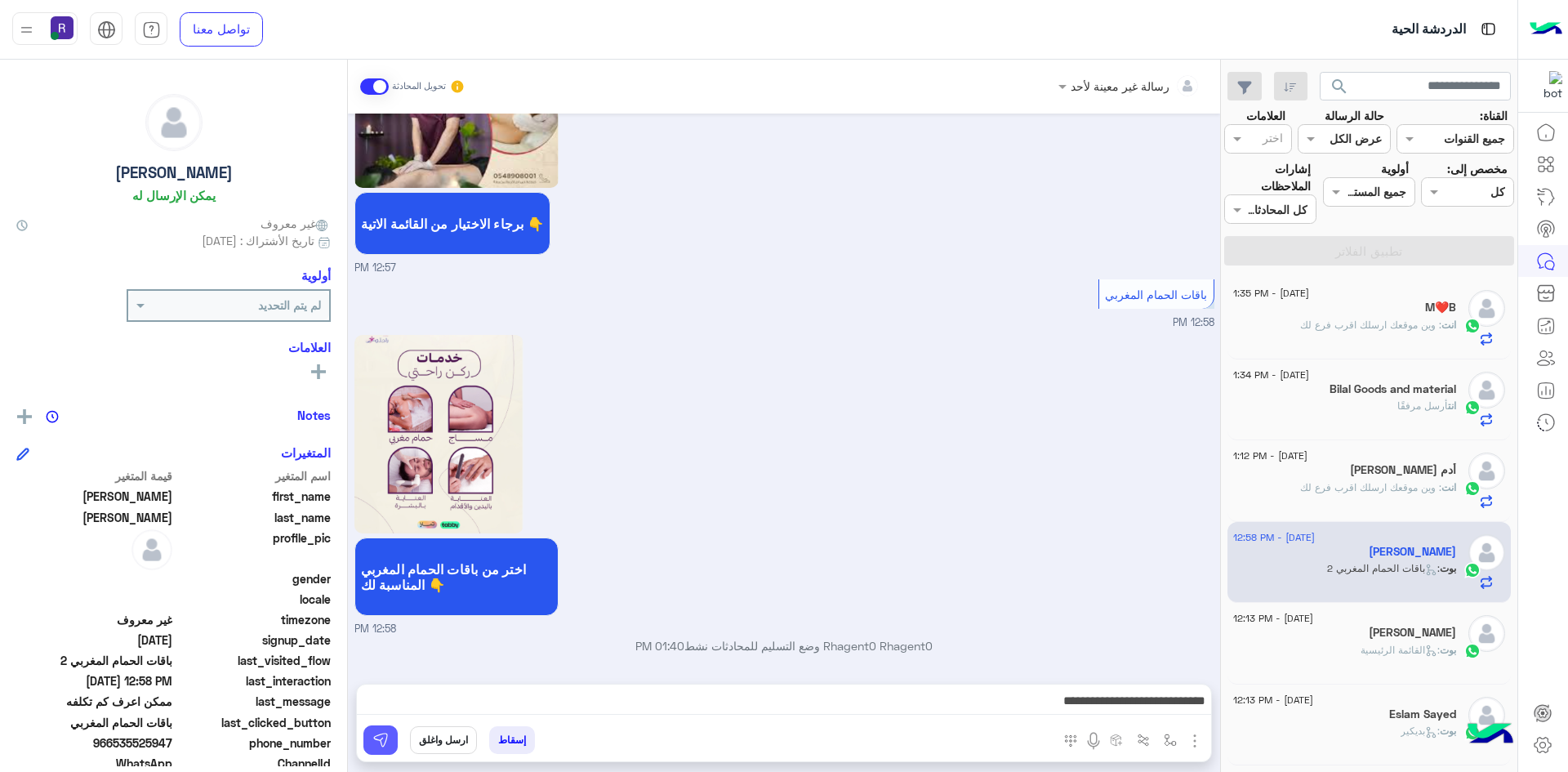
click at [391, 736] on button at bounding box center [381, 740] width 34 height 30
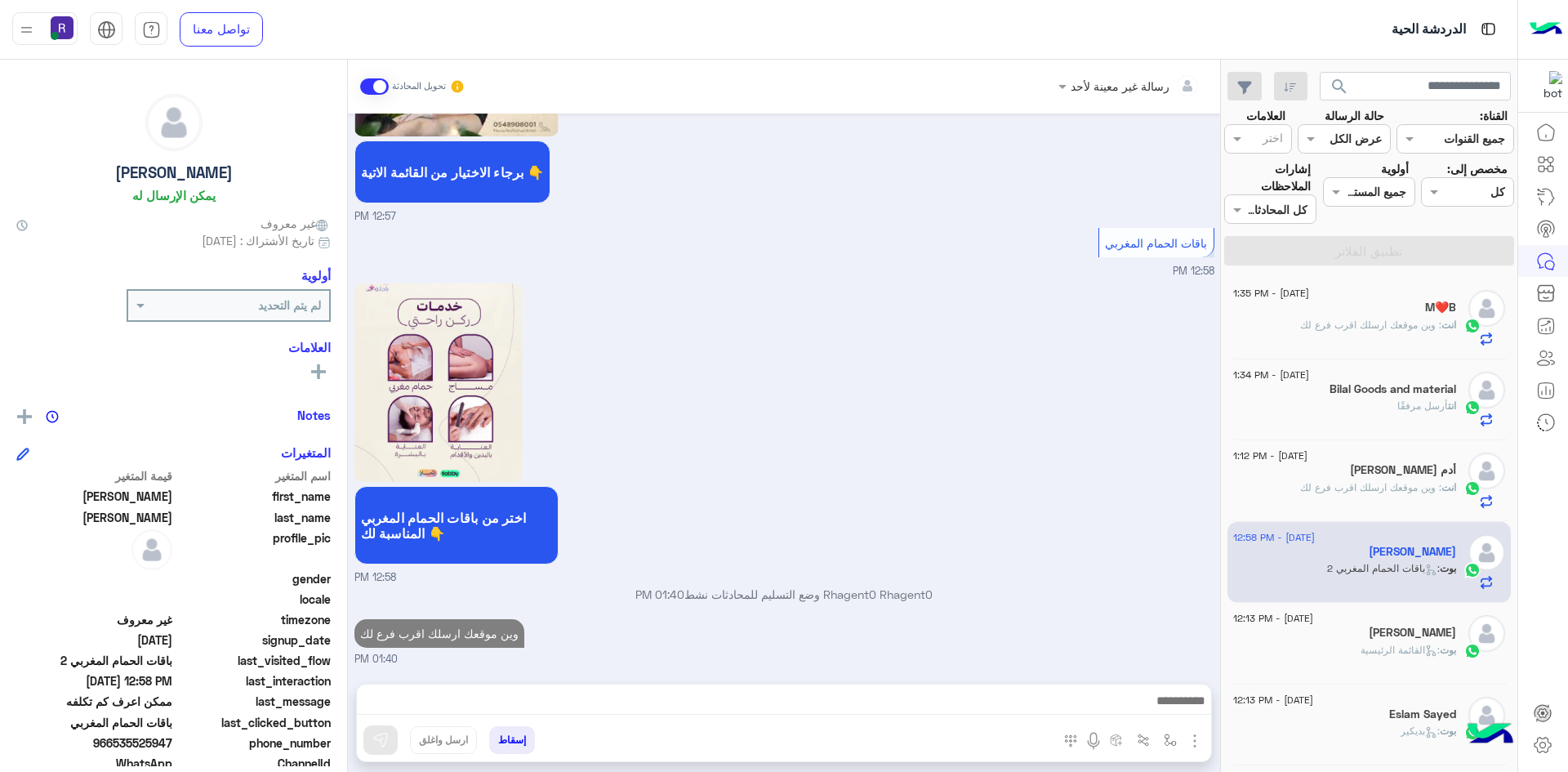
click at [1385, 645] on span ": القائمة الرئيسية" at bounding box center [1400, 650] width 79 height 12
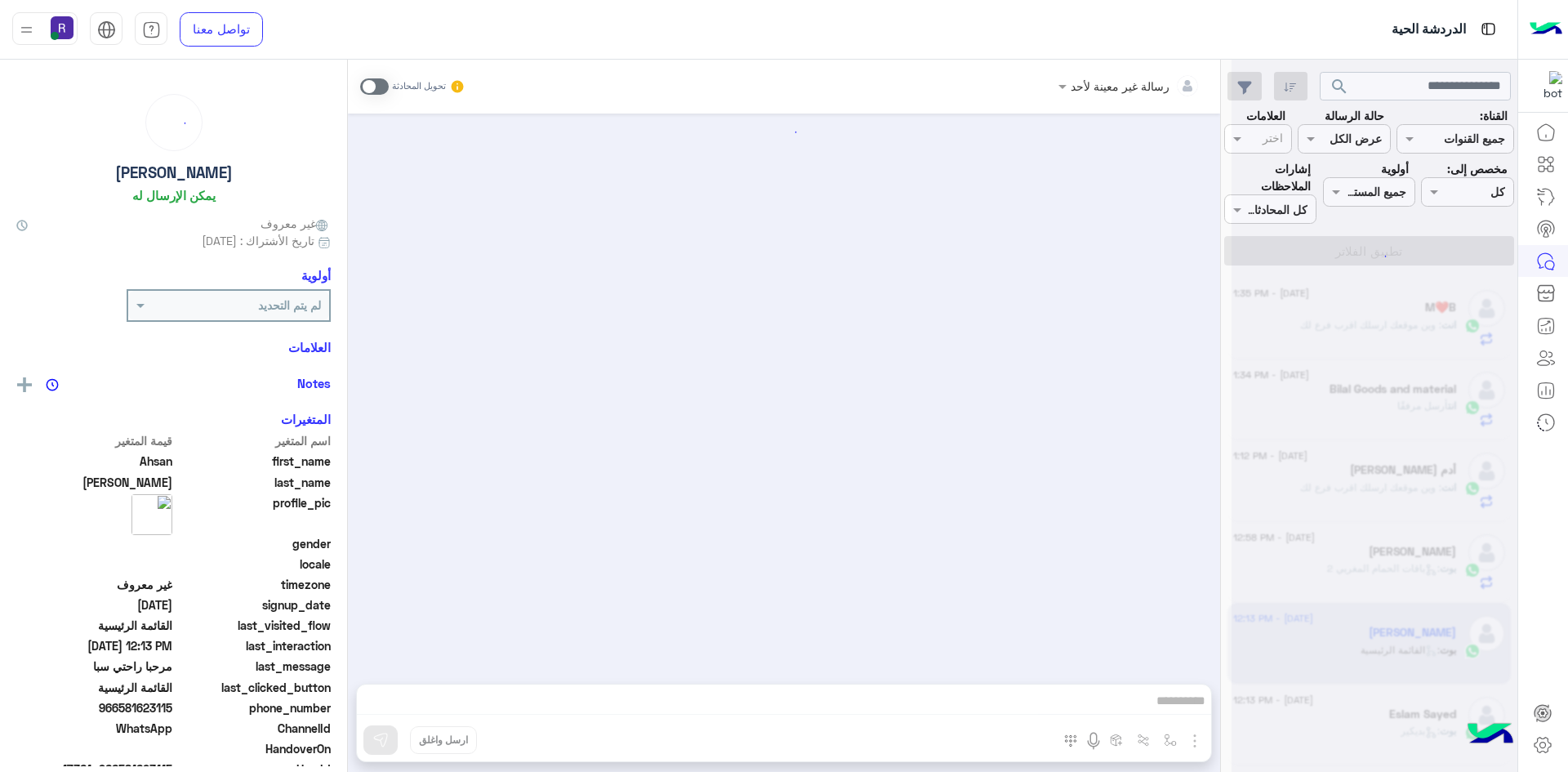
scroll to position [808, 0]
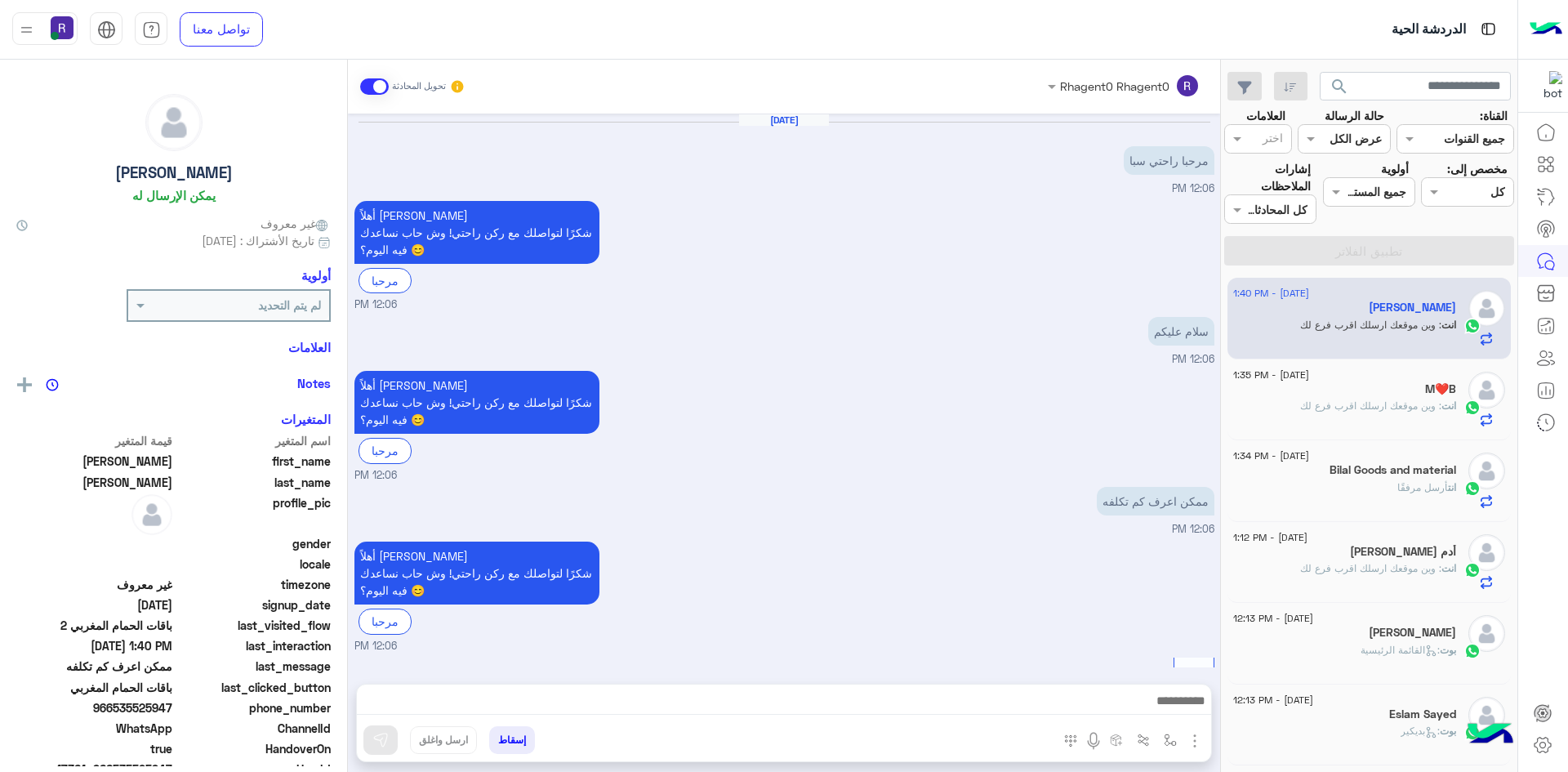
scroll to position [1722, 0]
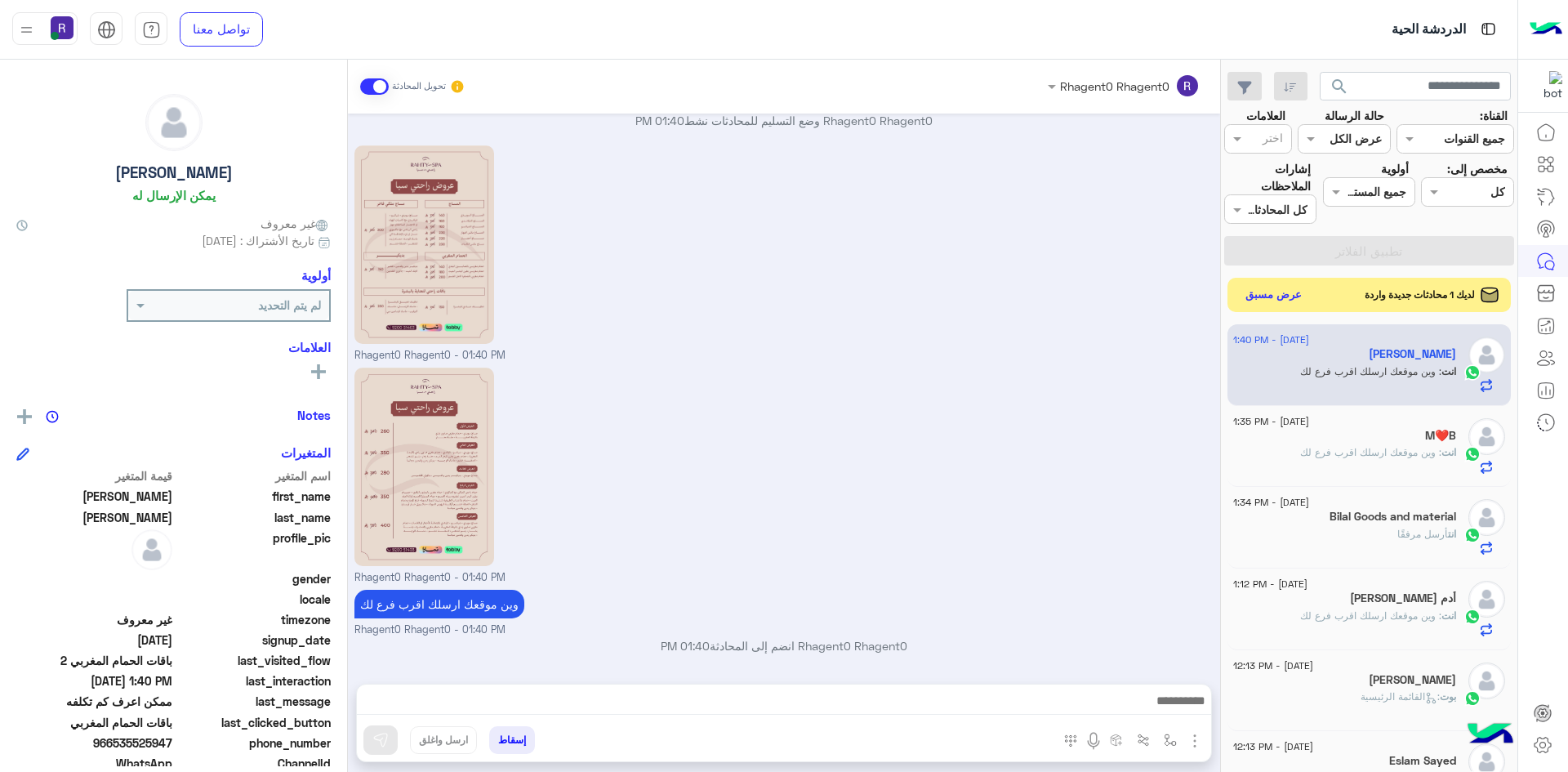
click at [1297, 294] on button "عرض مسبق" at bounding box center [1274, 295] width 69 height 22
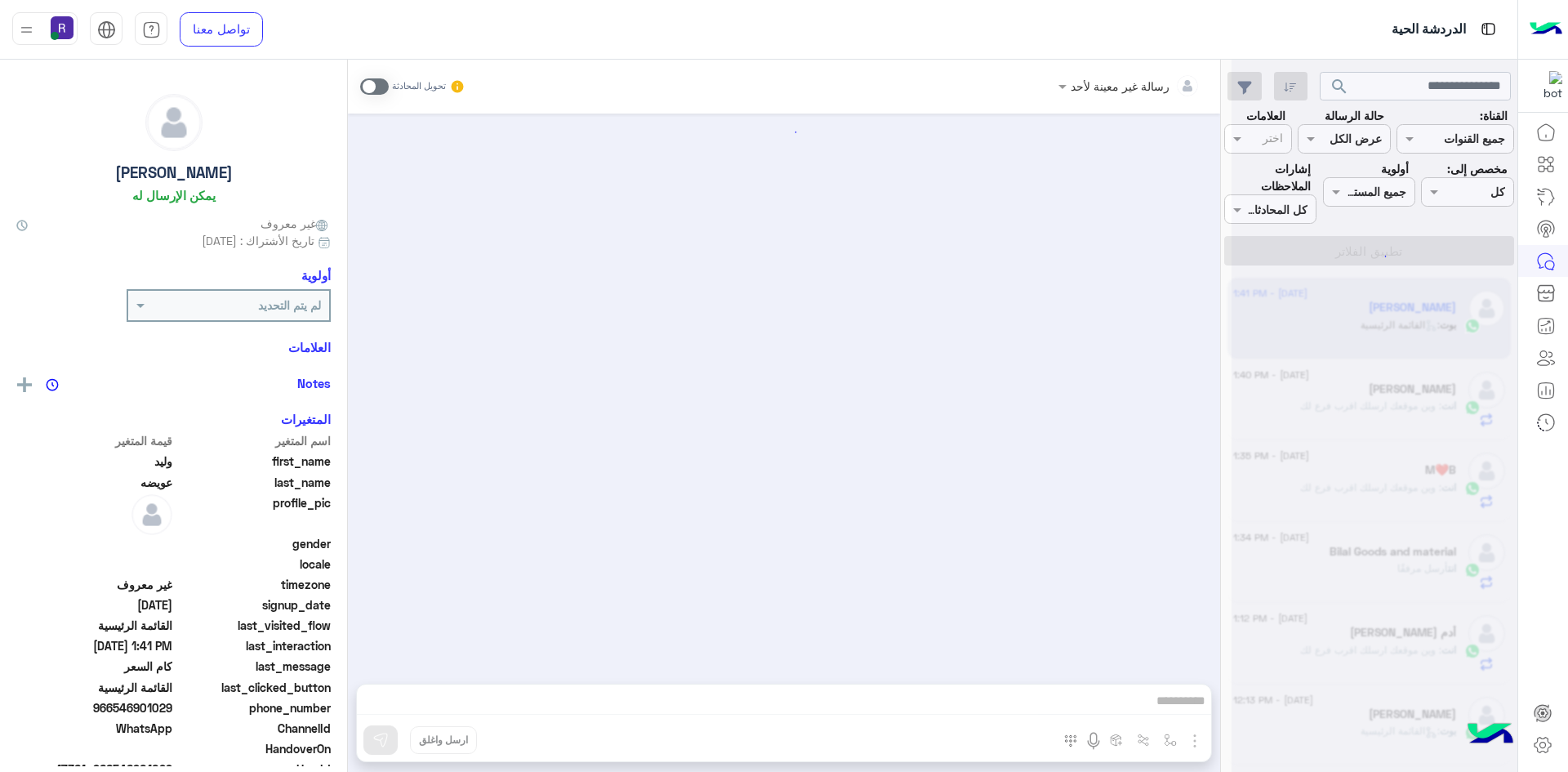
scroll to position [945, 0]
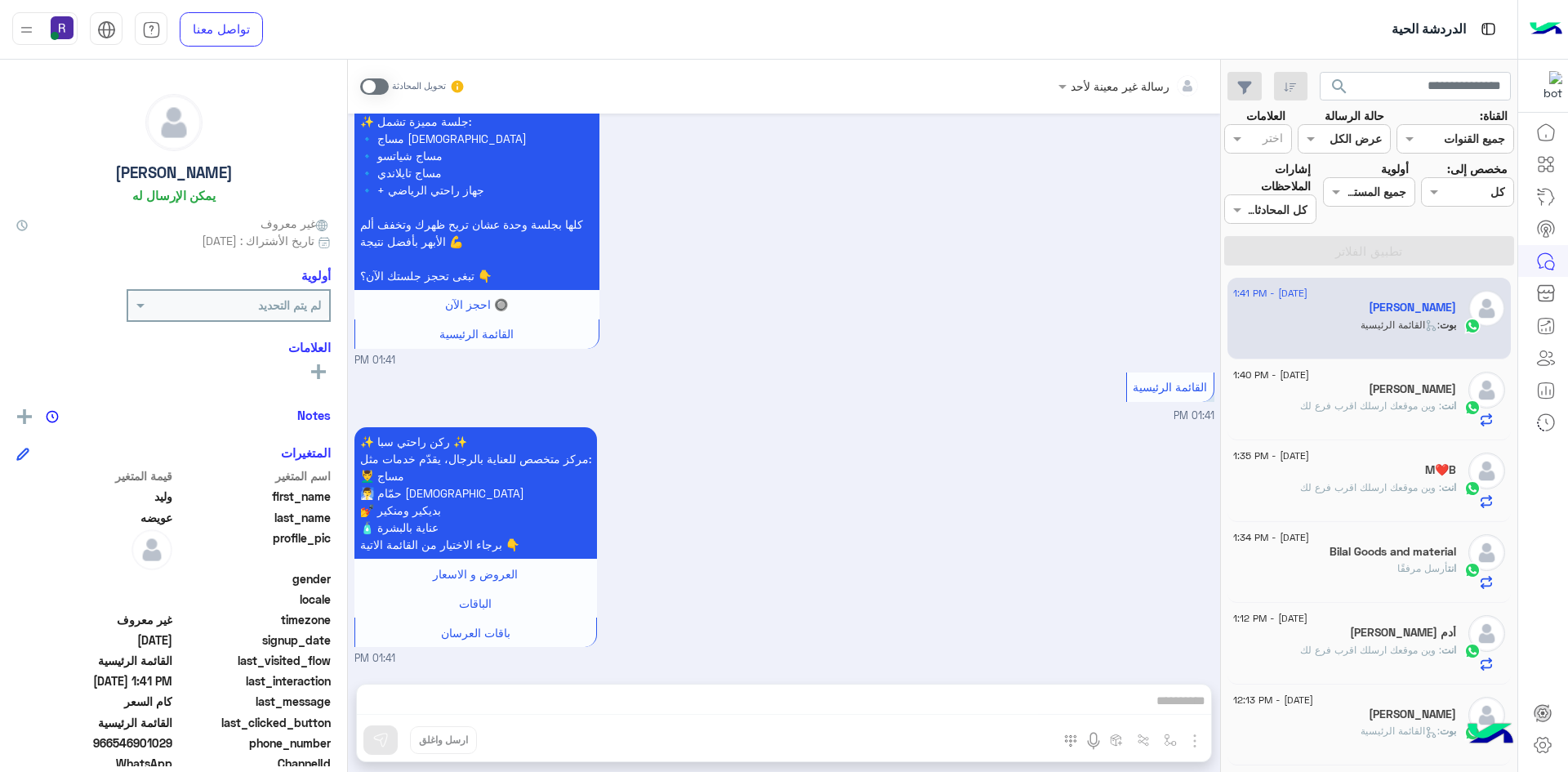
click at [383, 84] on span at bounding box center [375, 86] width 29 height 16
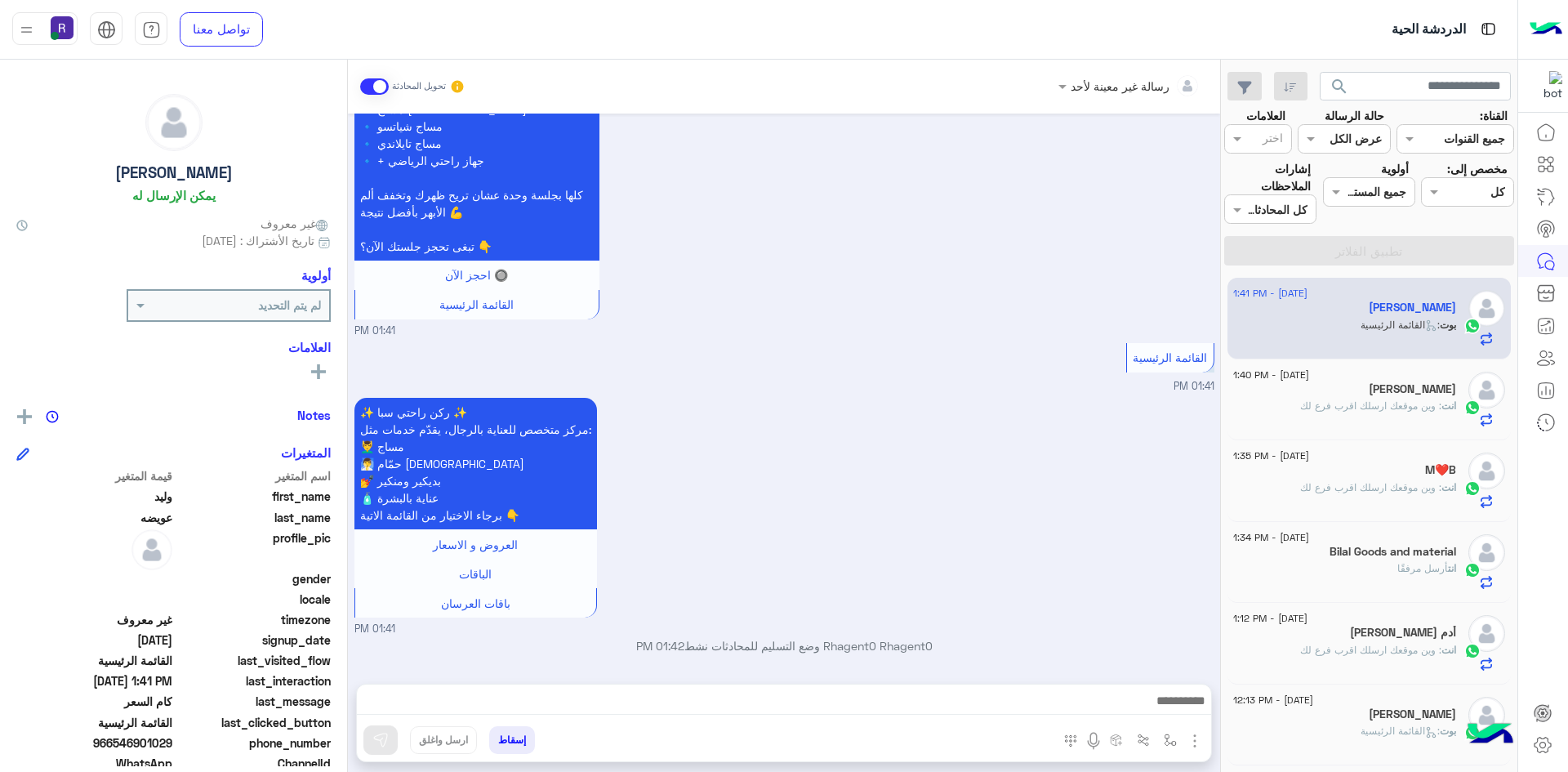
click at [1191, 736] on img "button" at bounding box center [1194, 741] width 20 height 20
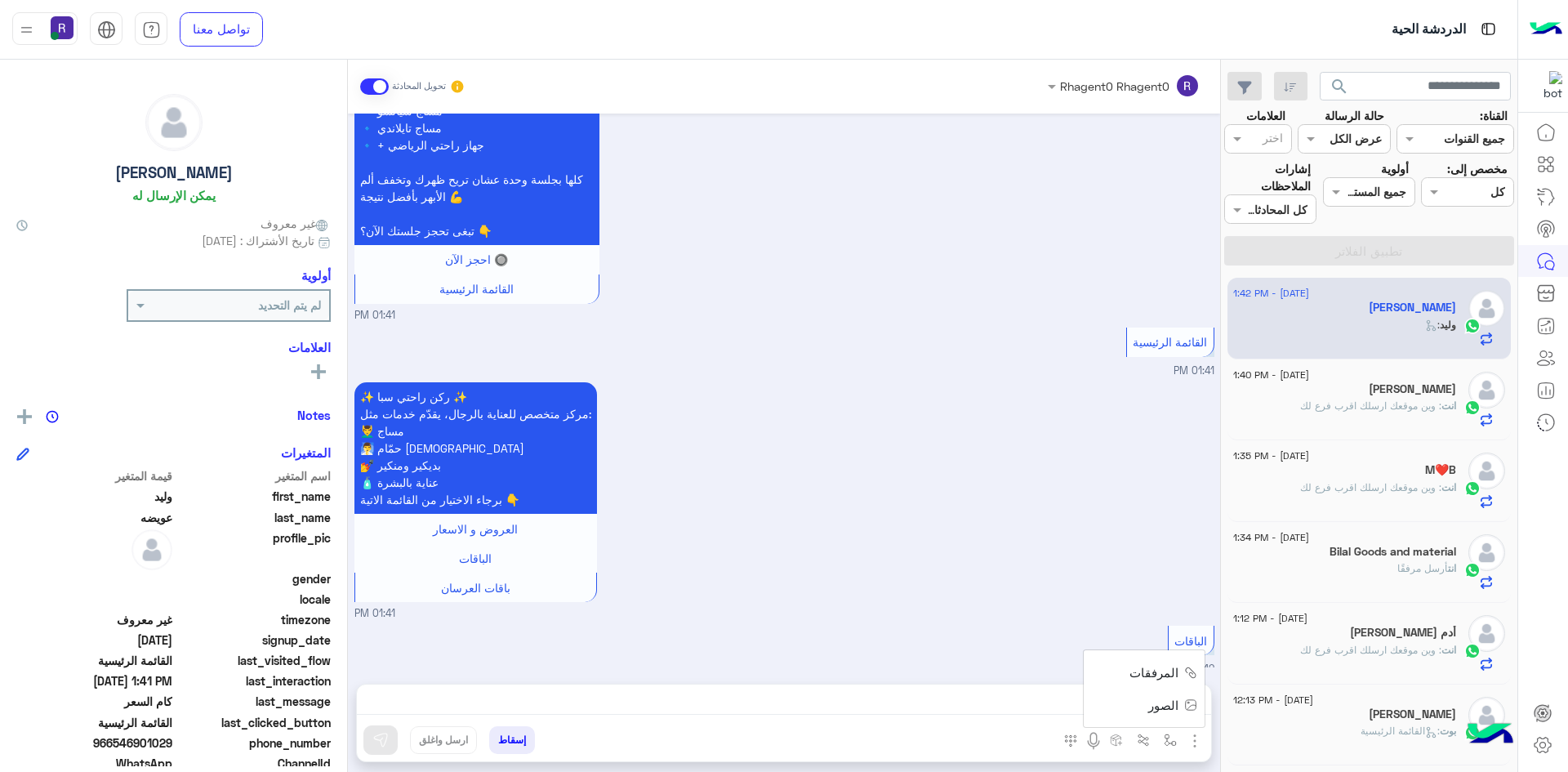
scroll to position [1030, 0]
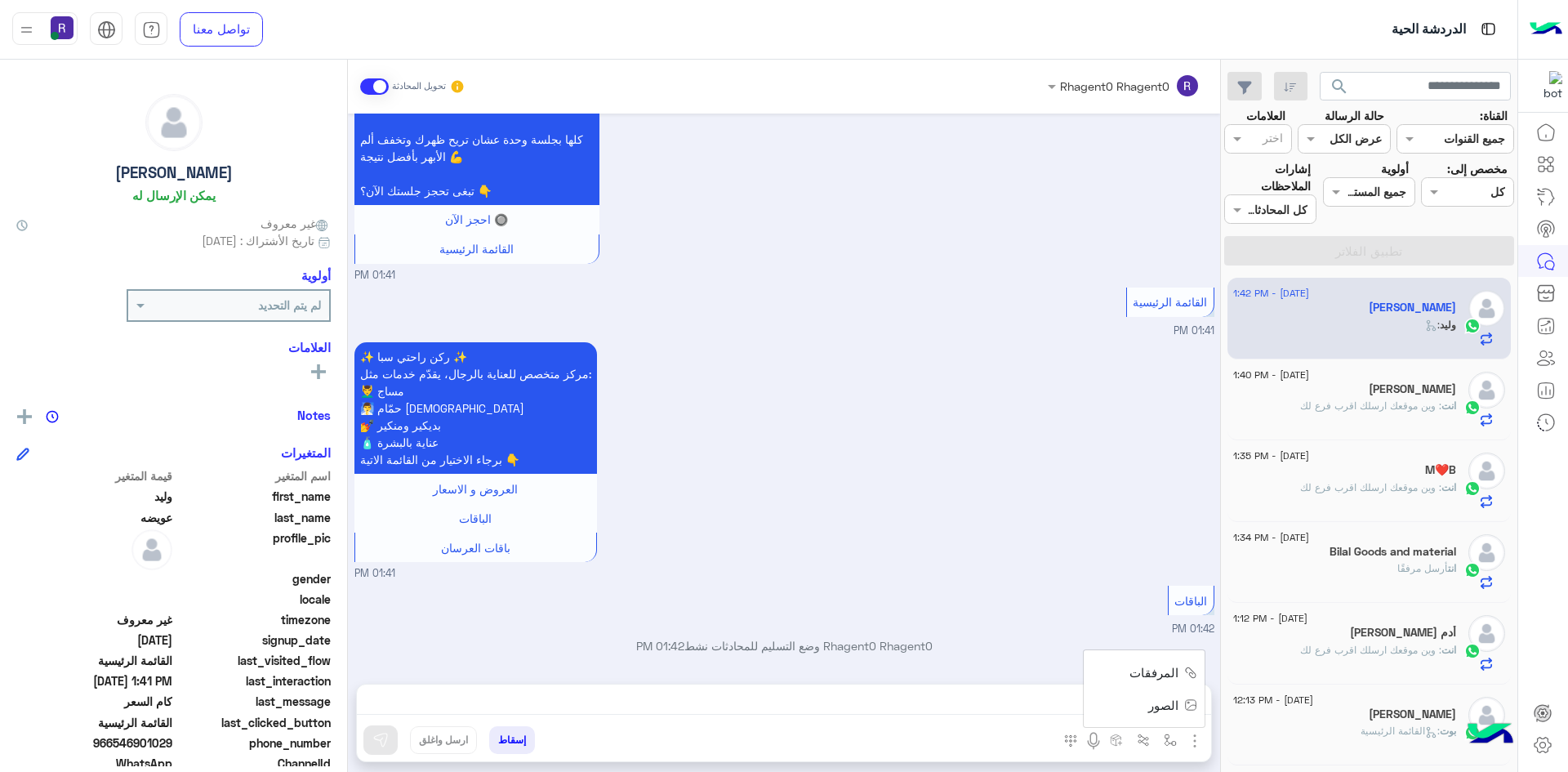
click at [1169, 713] on span "الصور" at bounding box center [1163, 706] width 31 height 19
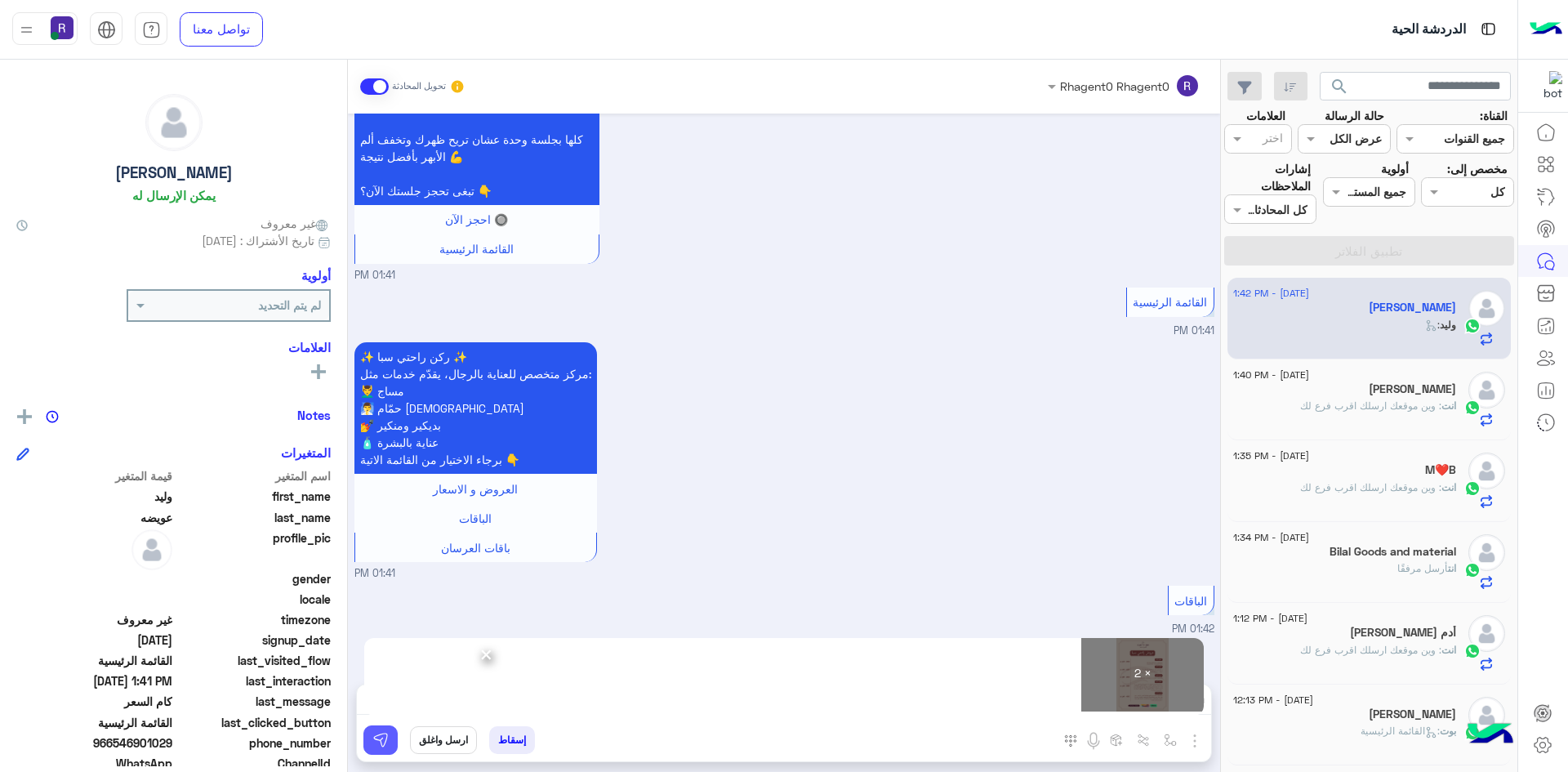
click at [388, 746] on button at bounding box center [381, 740] width 34 height 30
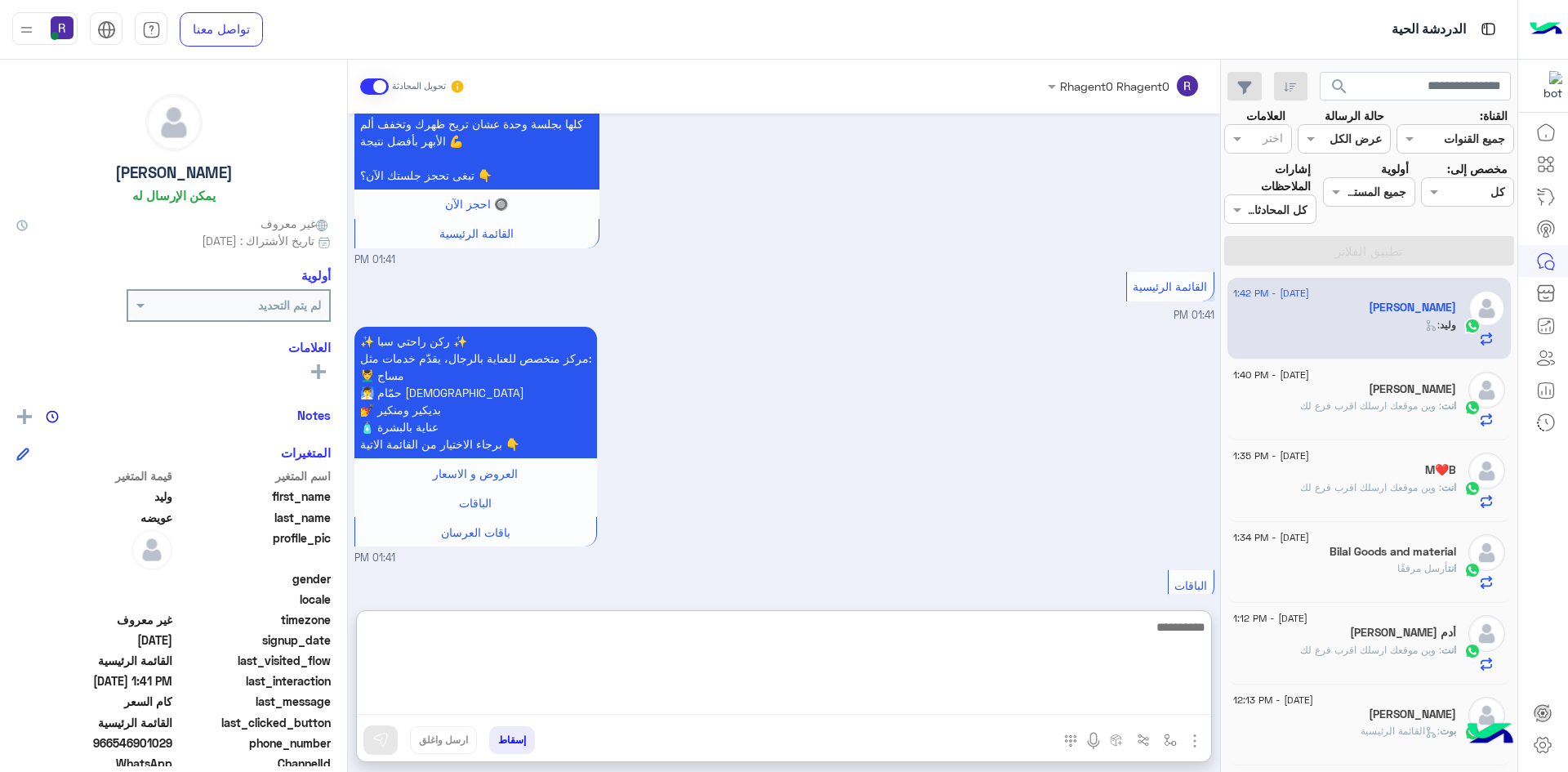
paste textarea "**********"
type textarea "**********"
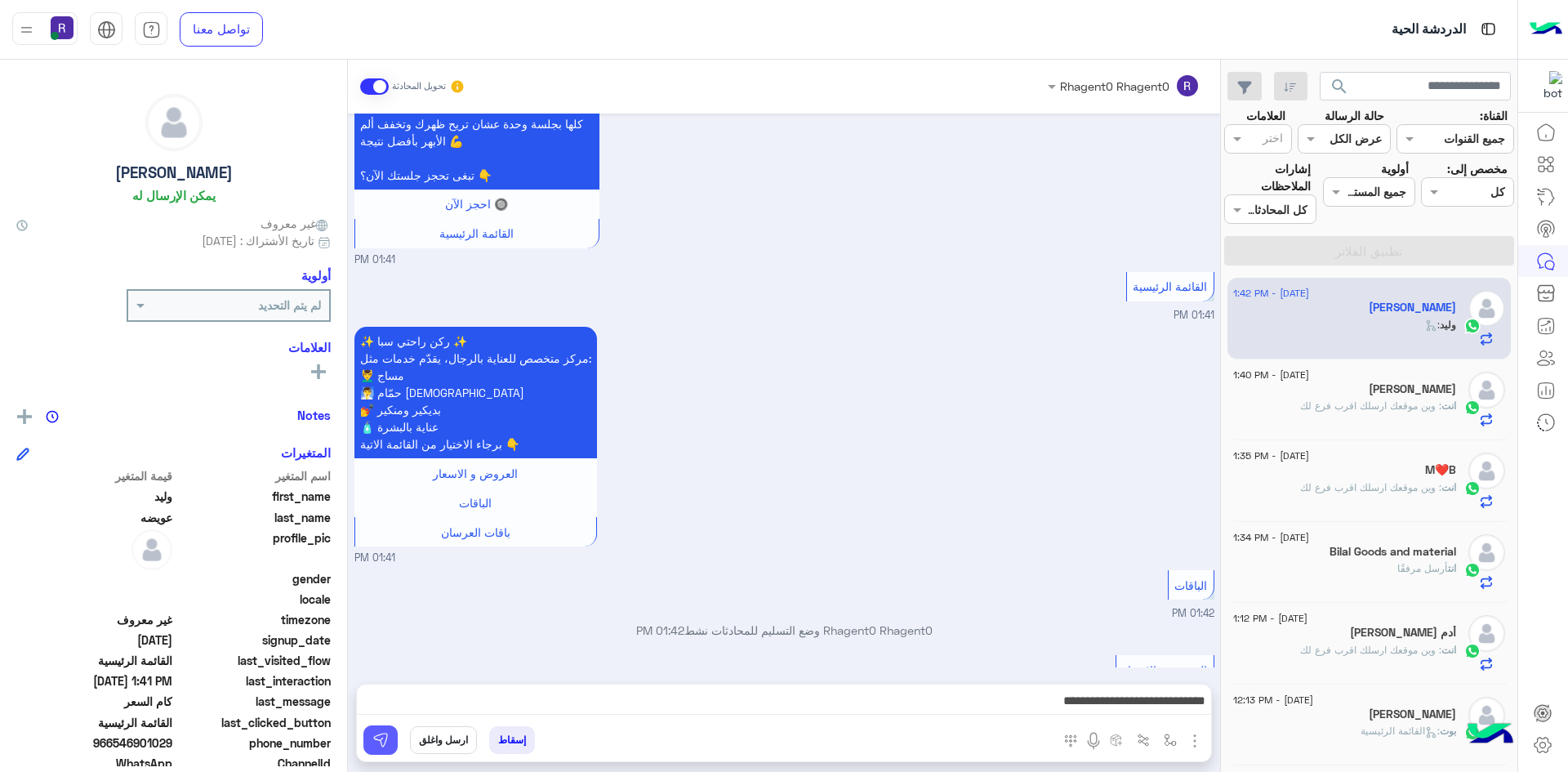
click at [390, 735] on button at bounding box center [381, 740] width 34 height 30
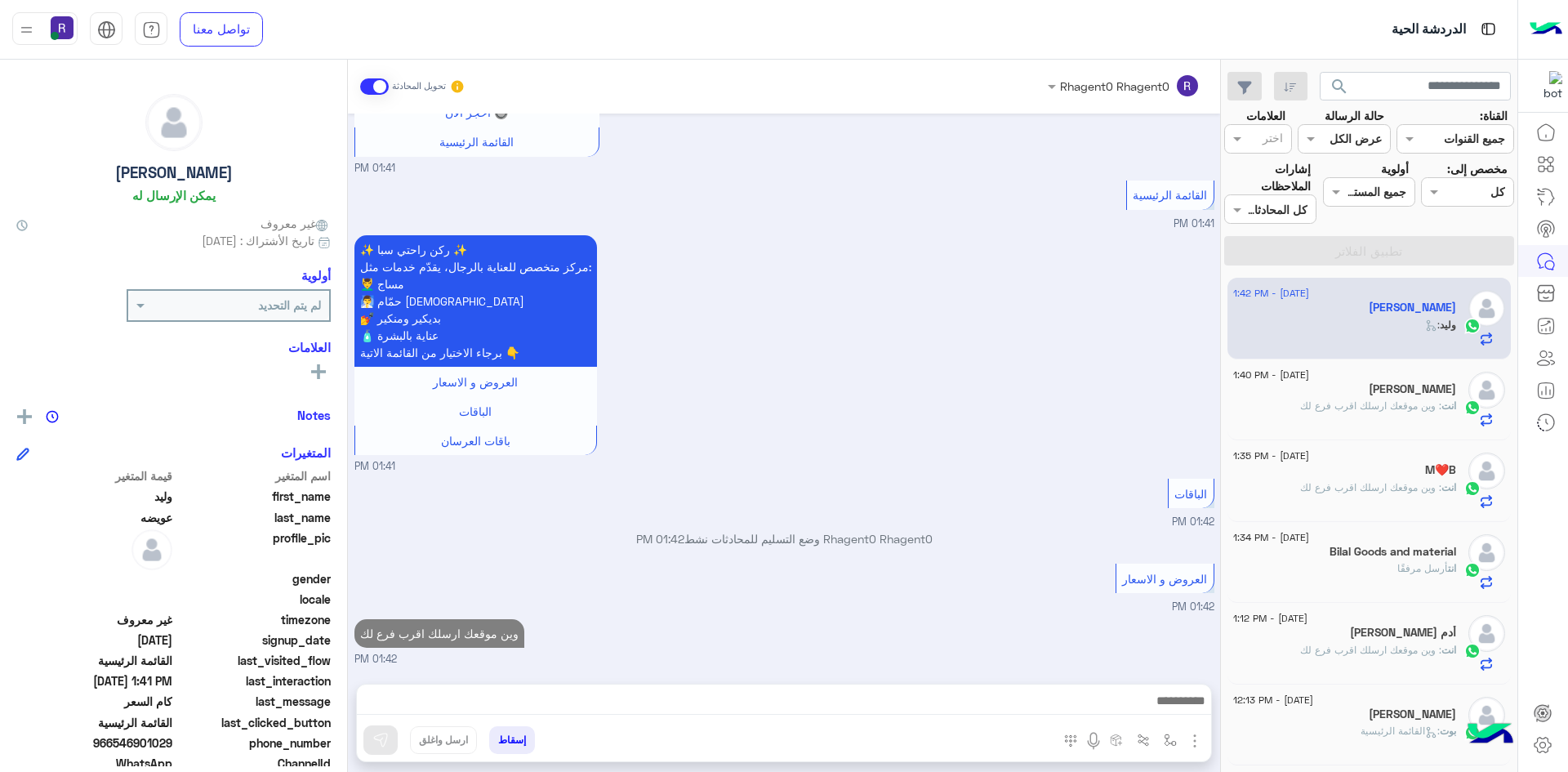
click at [1418, 502] on div "انت : وين موقعك ارسلك اقرب فرع لك" at bounding box center [1344, 495] width 223 height 29
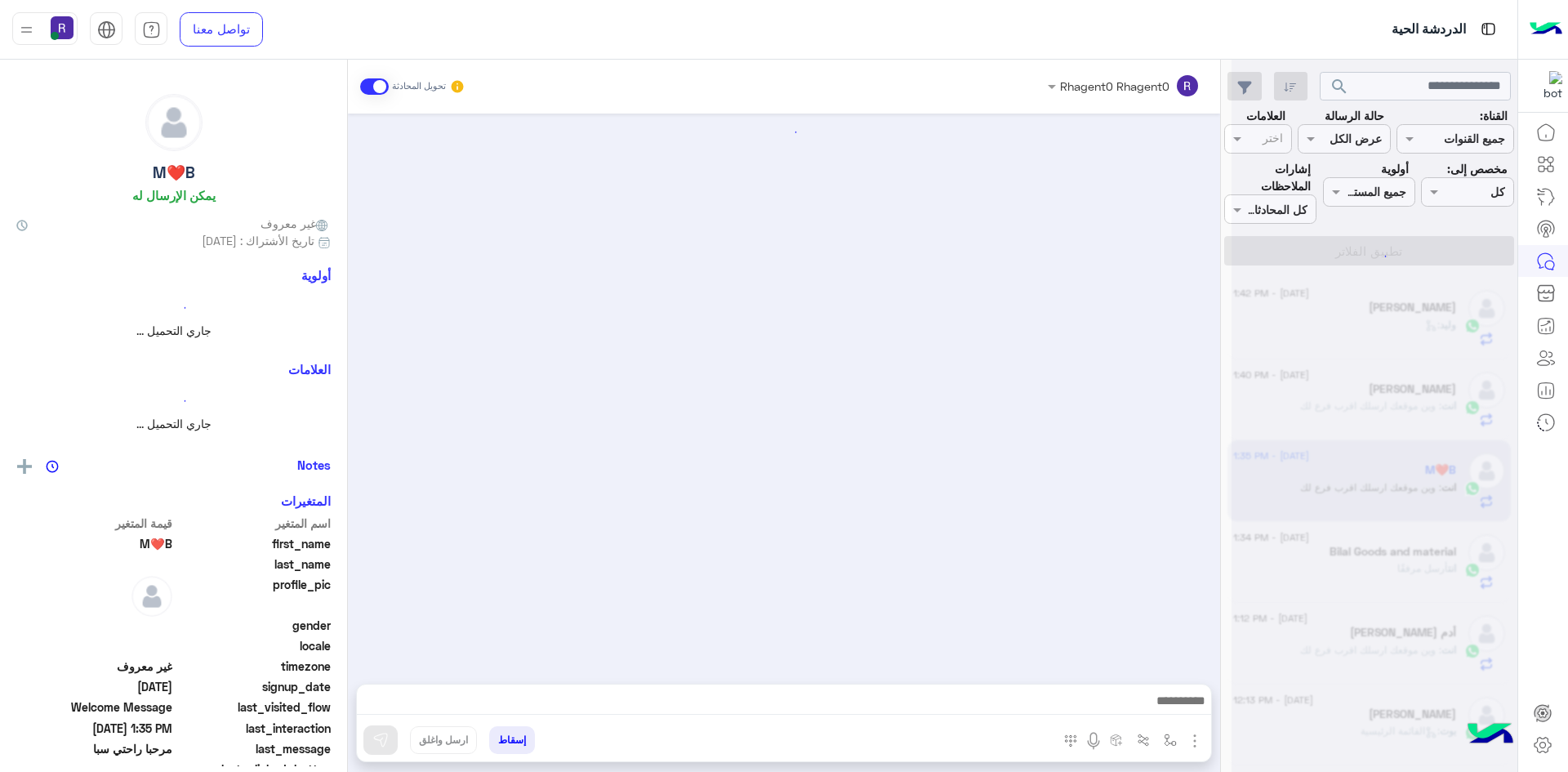
scroll to position [201, 0]
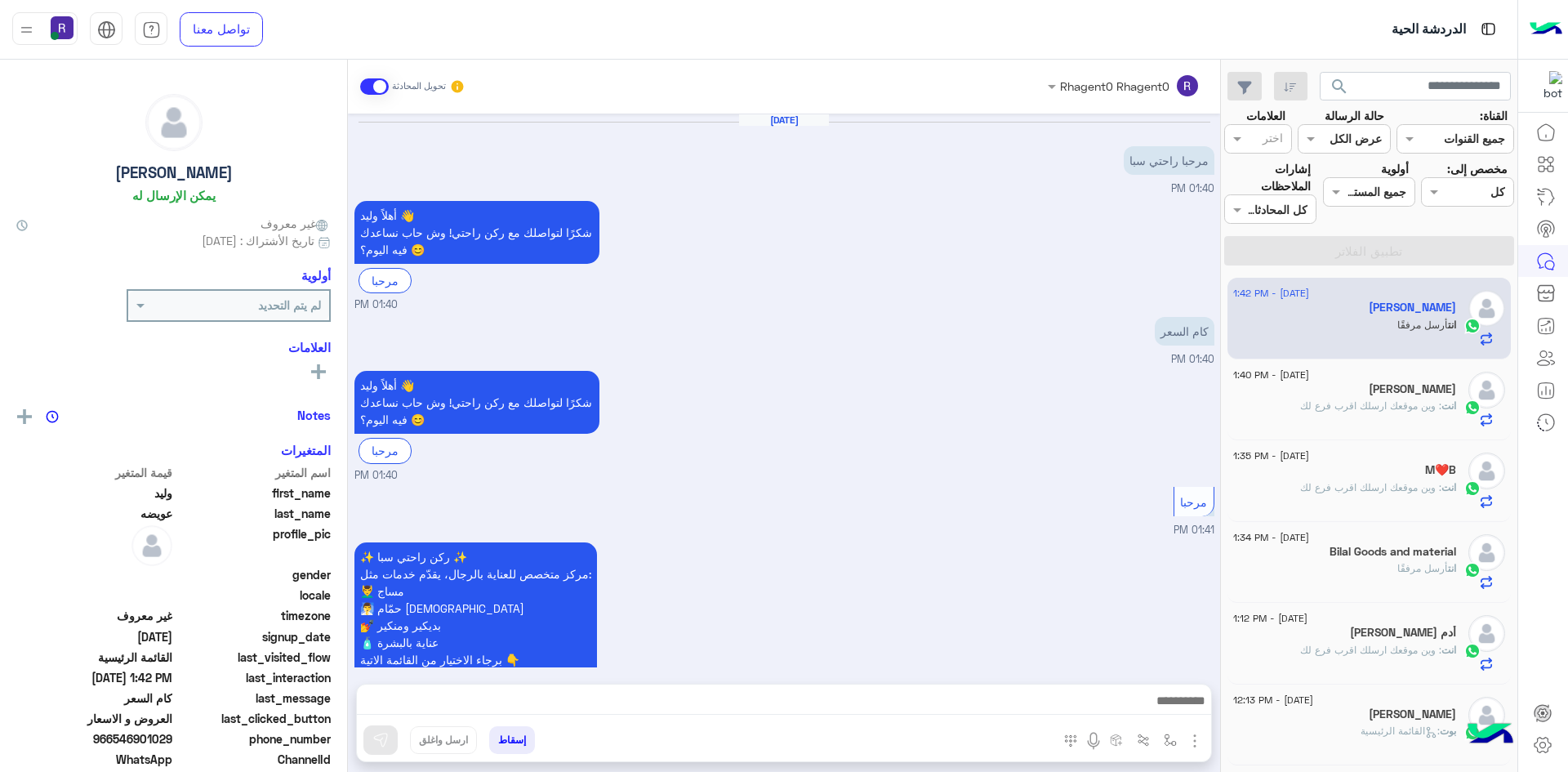
scroll to position [1610, 0]
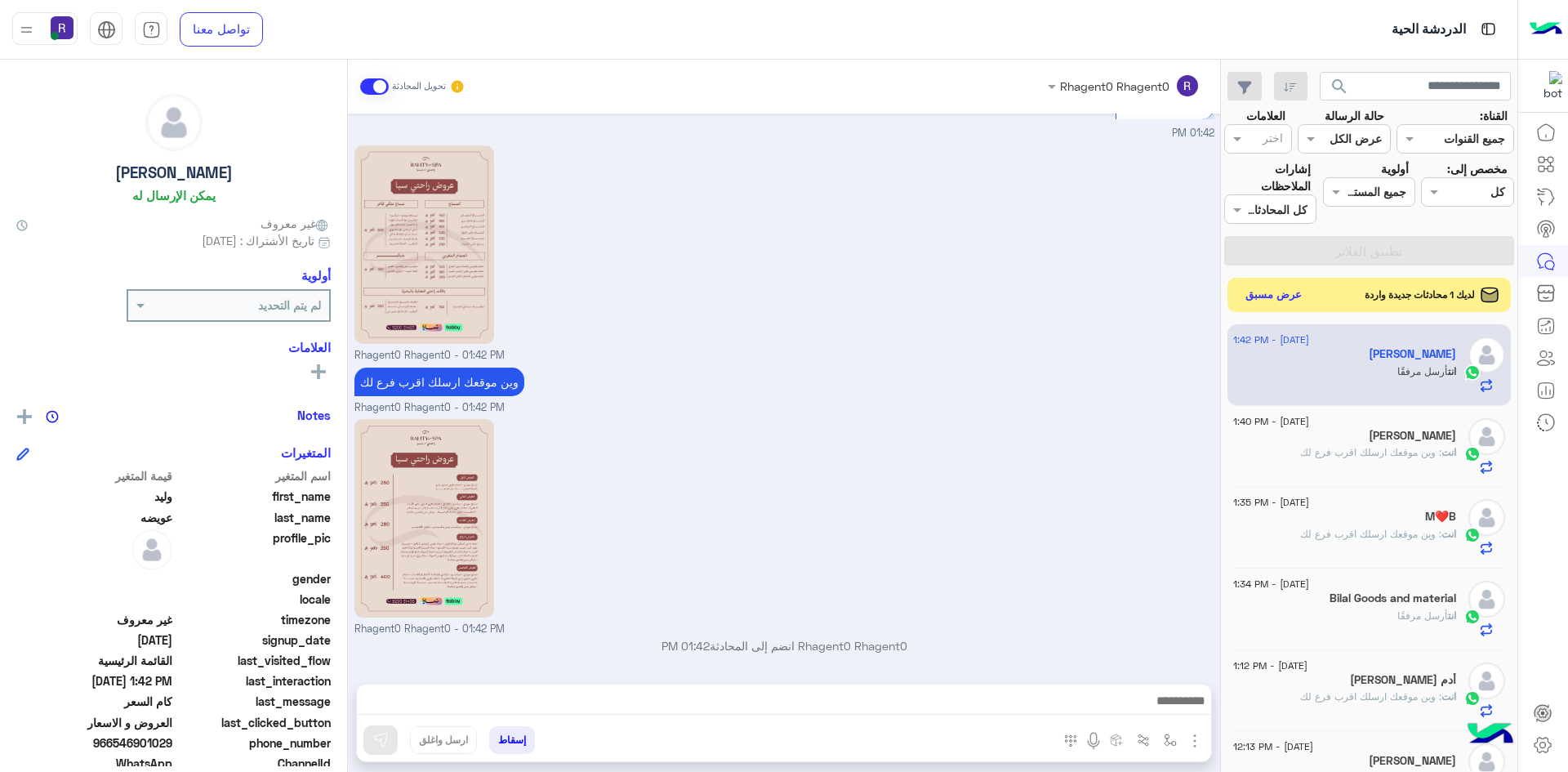
click at [1282, 293] on button "عرض مسبق" at bounding box center [1274, 295] width 69 height 22
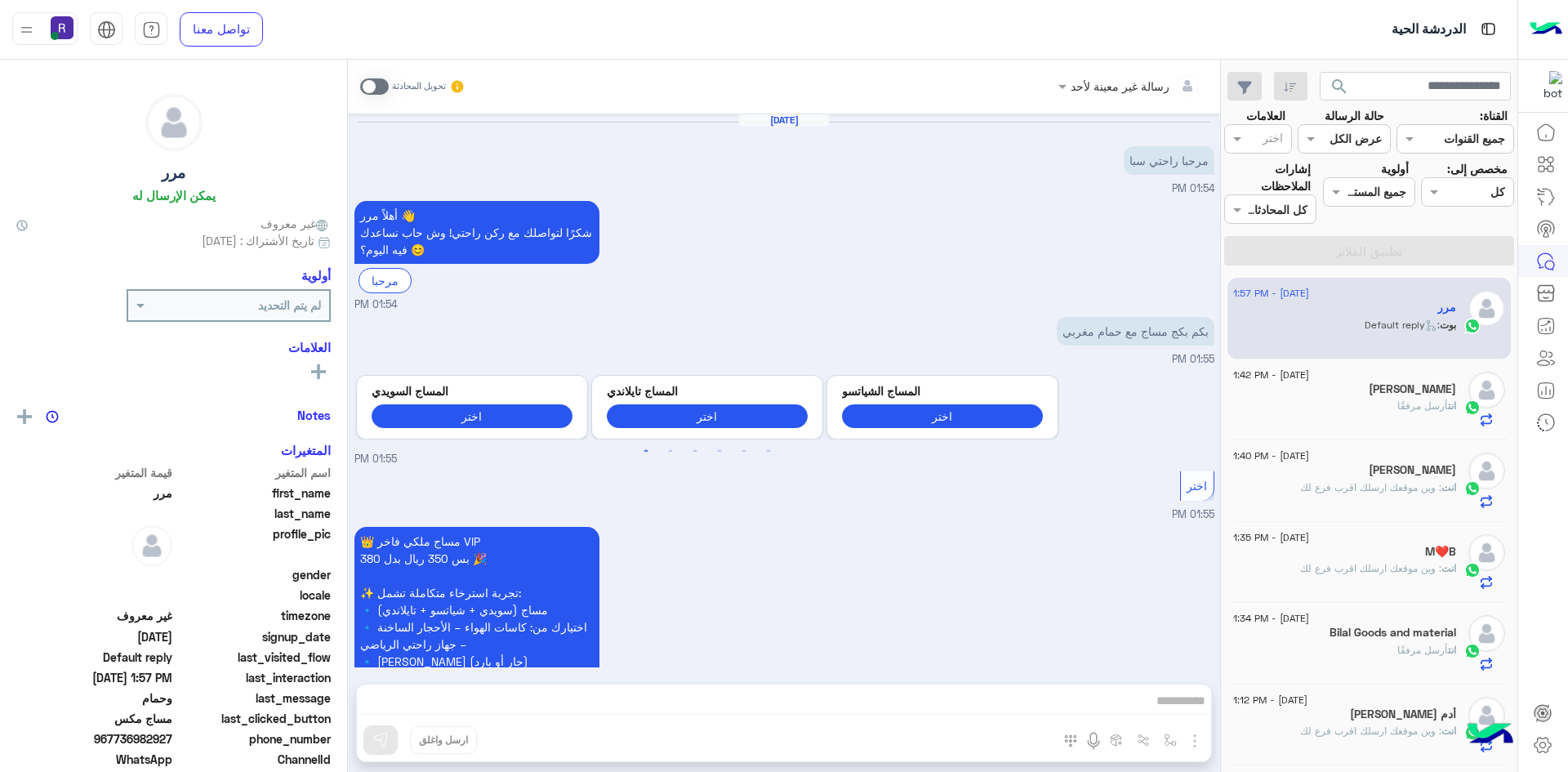
scroll to position [1206, 0]
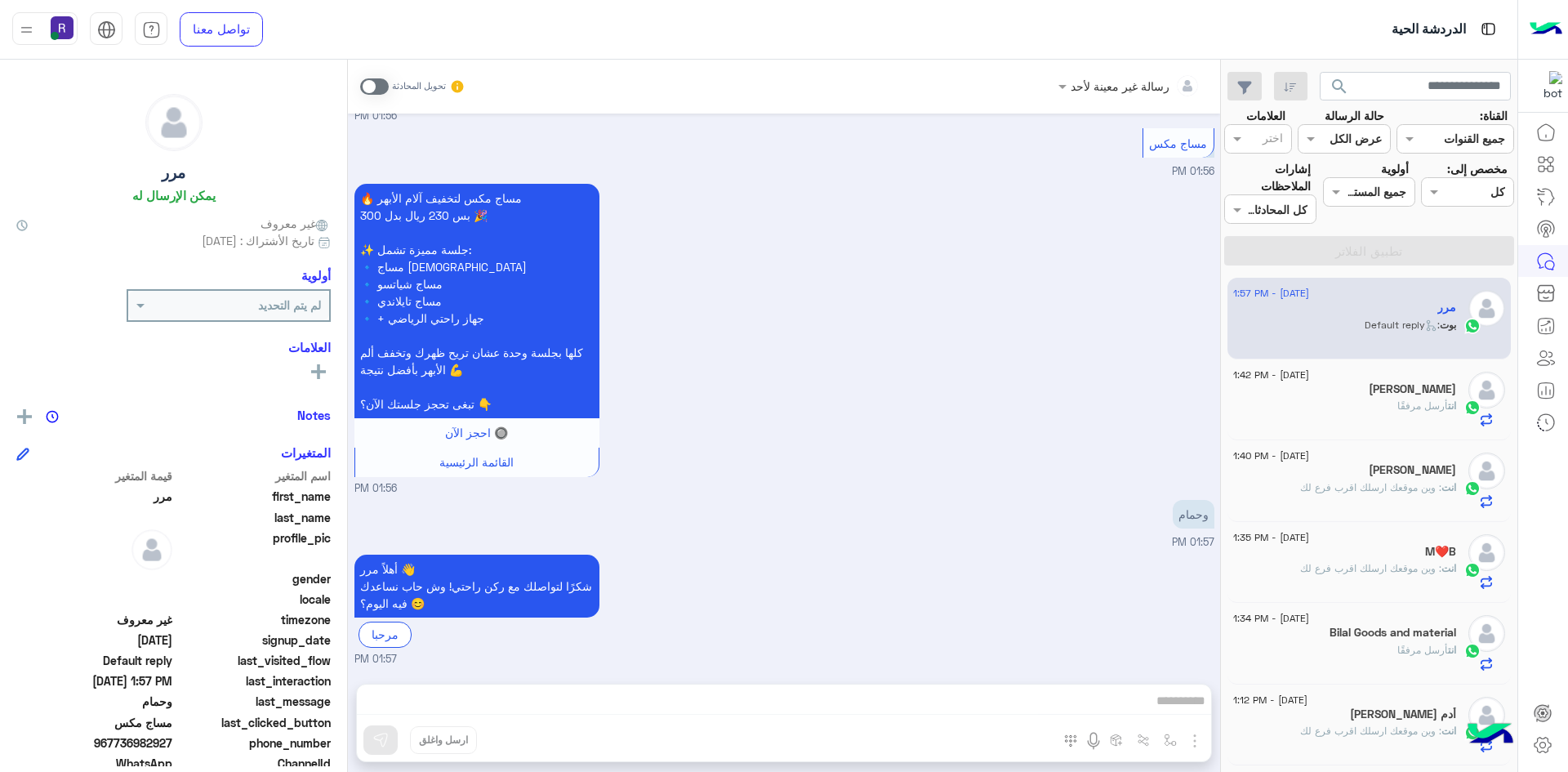
click at [1343, 412] on div "انت أرسل مرفقًا" at bounding box center [1344, 413] width 223 height 29
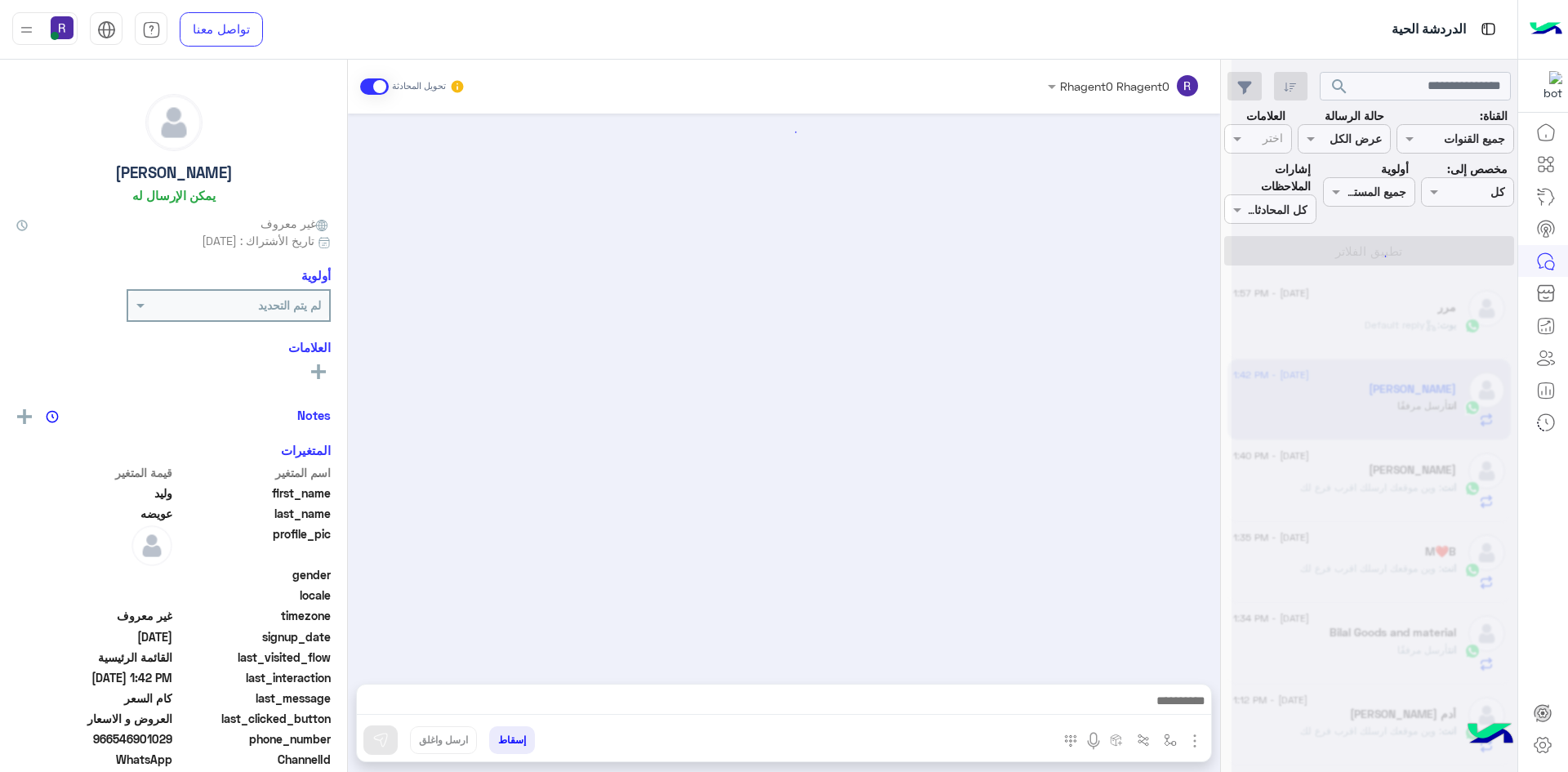
scroll to position [1610, 0]
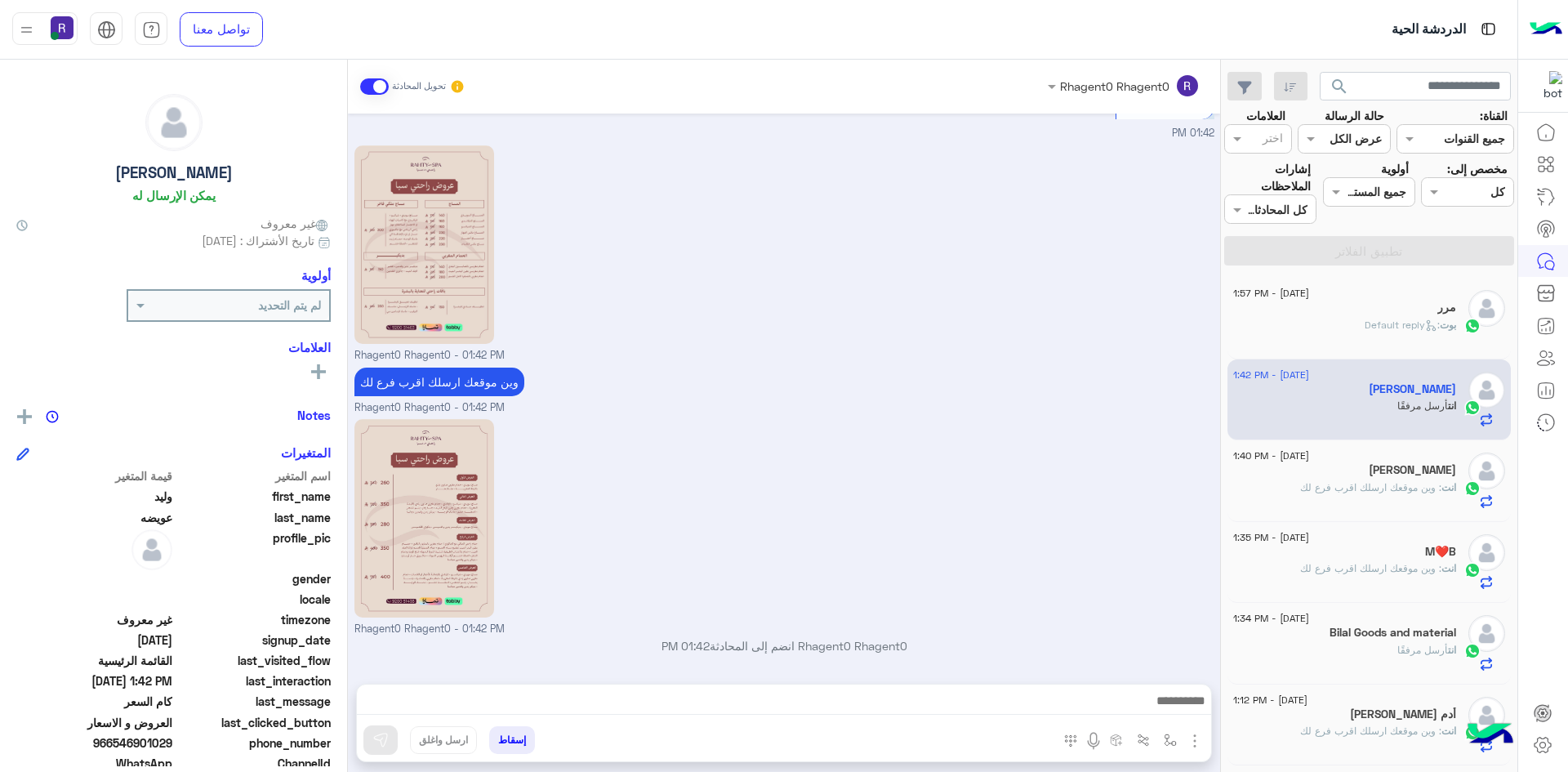
click at [1417, 329] on span ": Default reply" at bounding box center [1402, 325] width 75 height 12
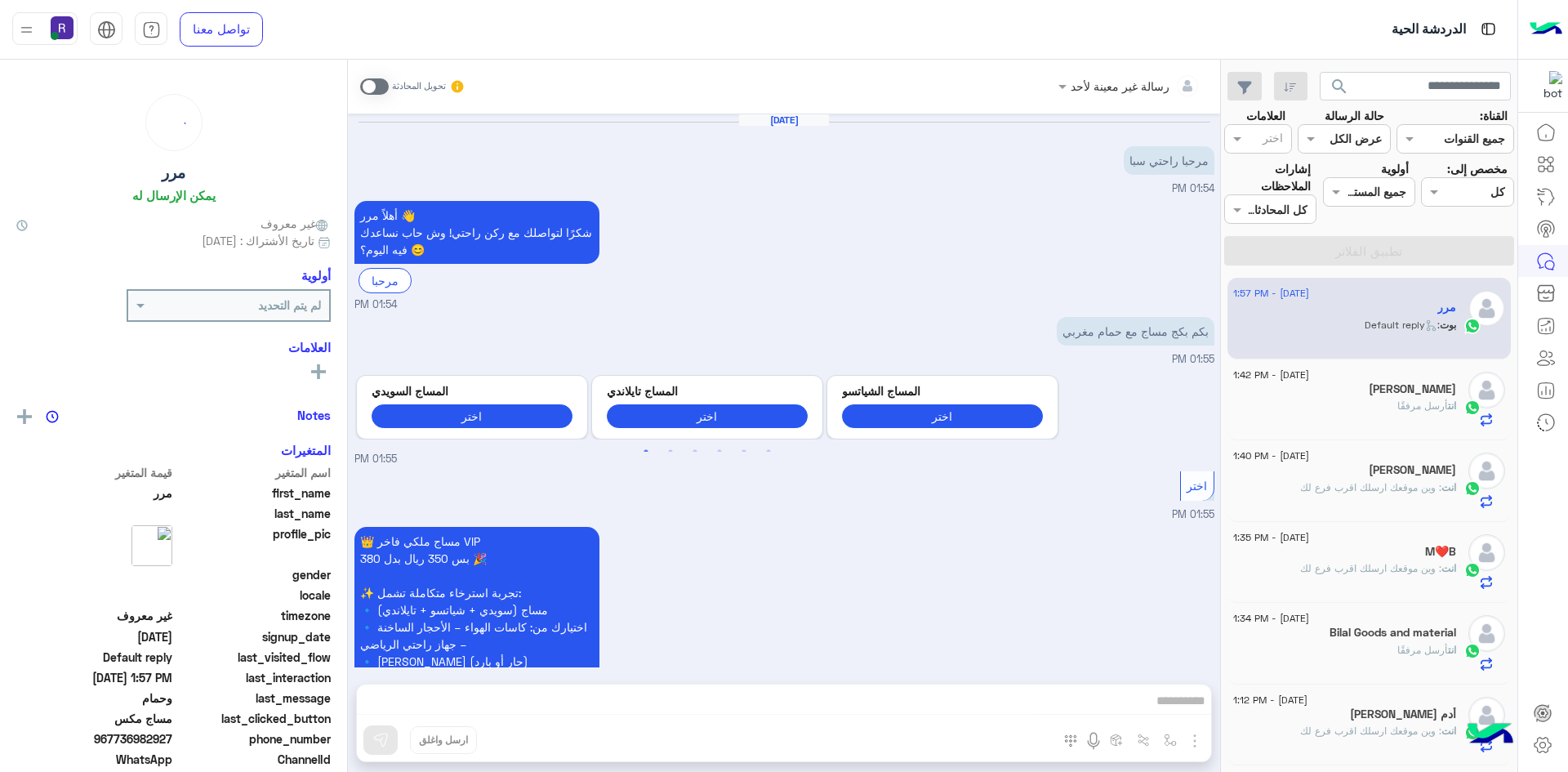
scroll to position [1206, 0]
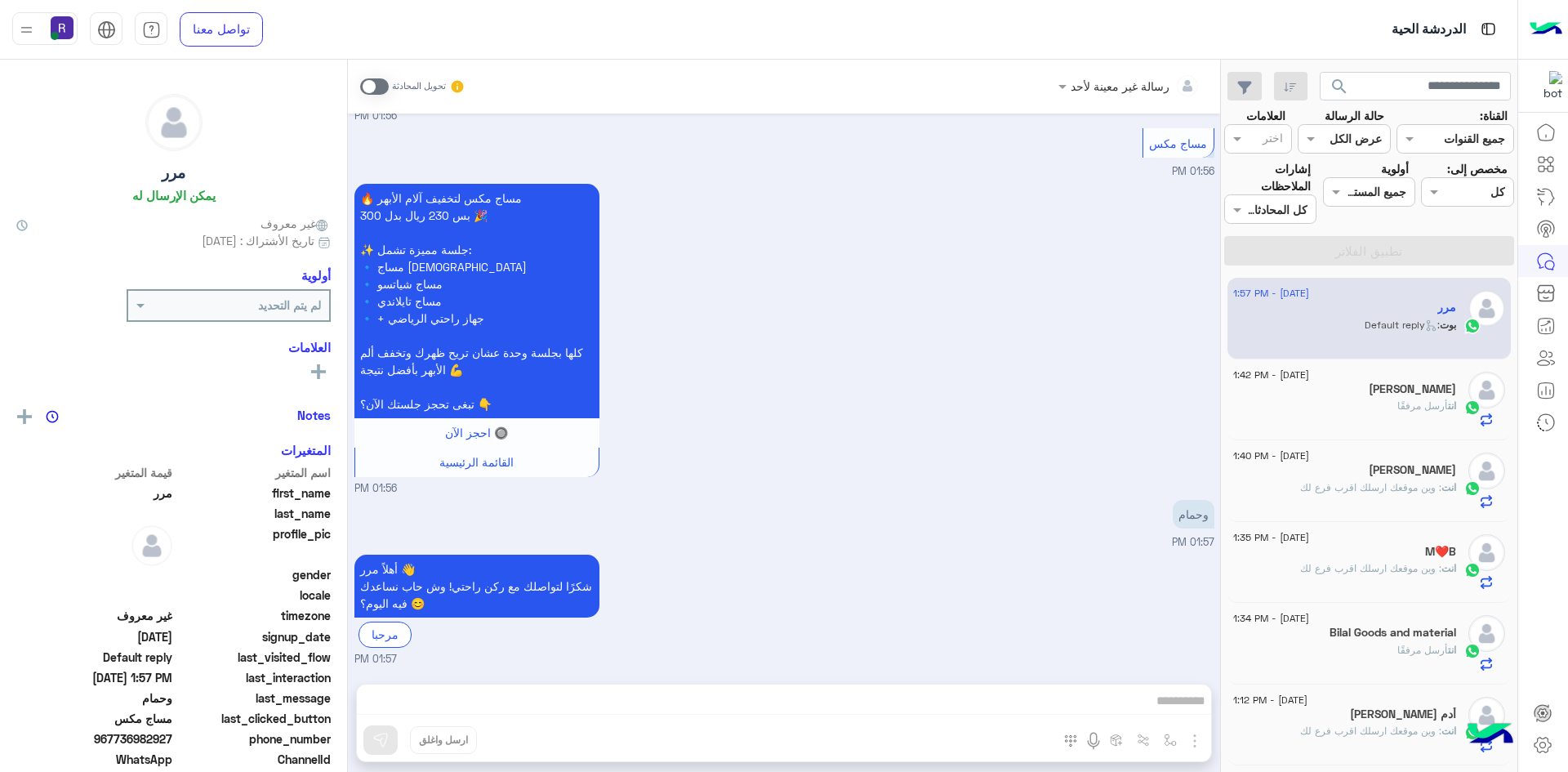
click at [1335, 472] on div "[PERSON_NAME]" at bounding box center [1344, 472] width 223 height 17
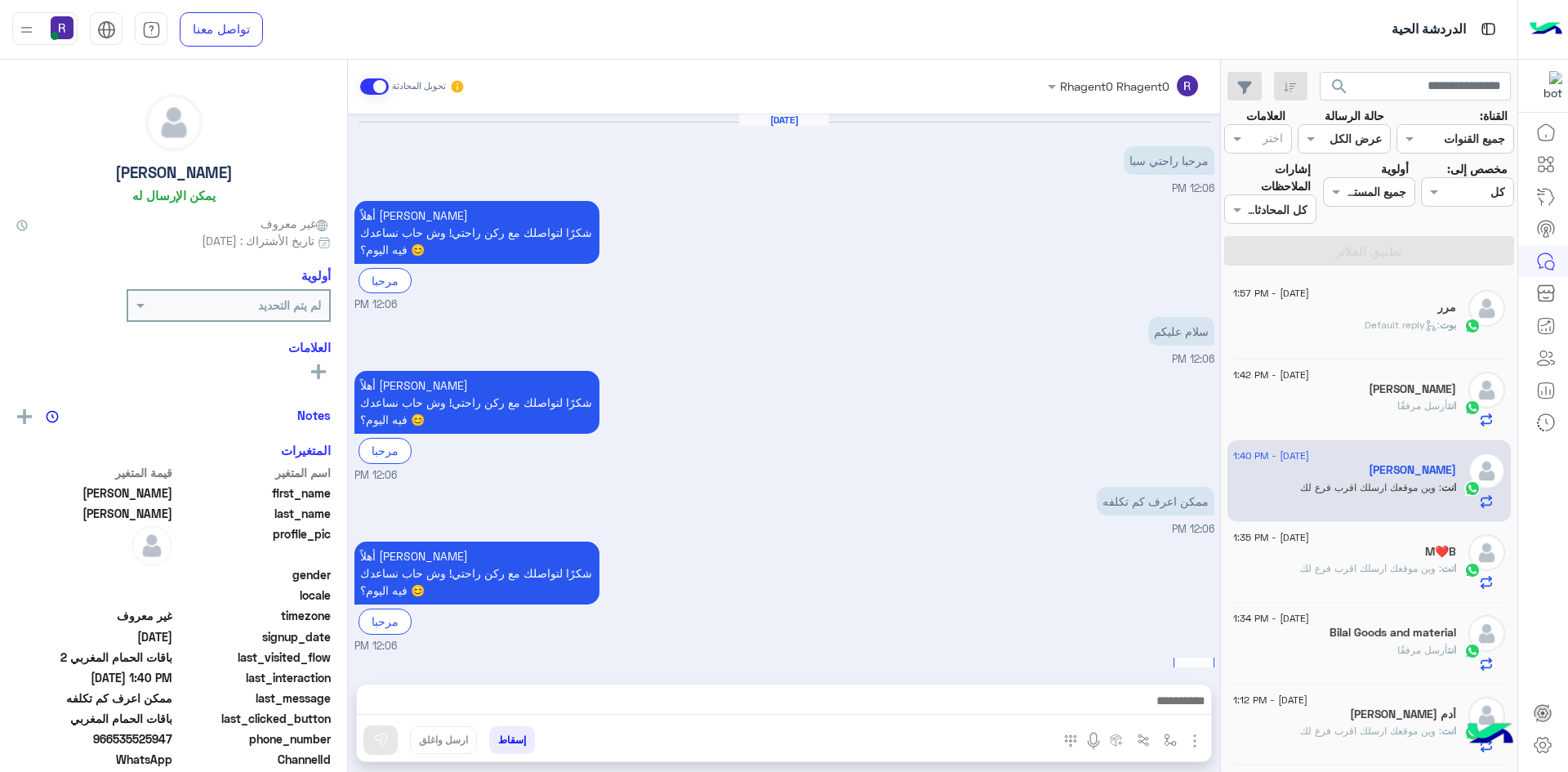
scroll to position [1722, 0]
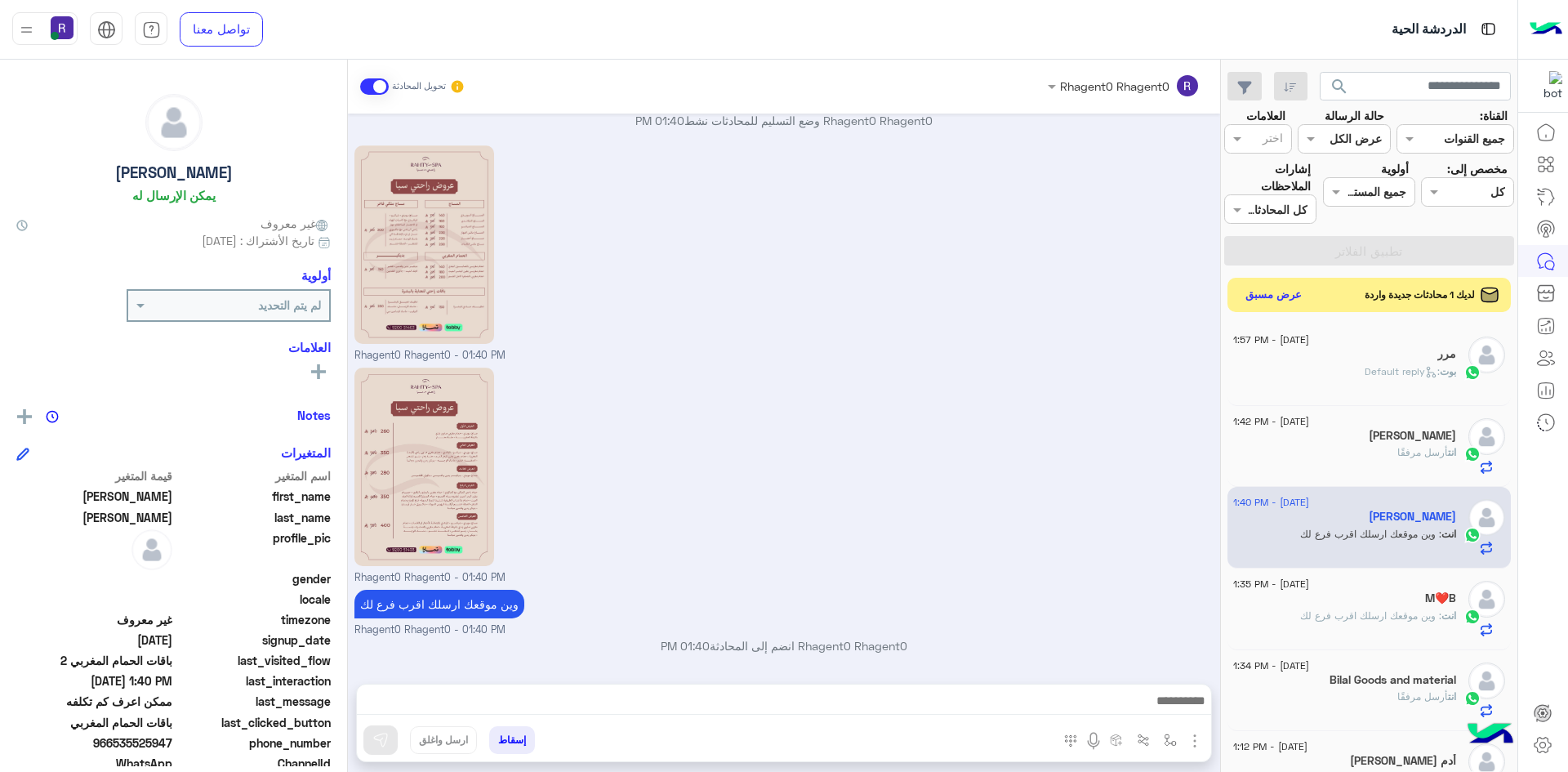
click at [1271, 292] on button "عرض مسبق" at bounding box center [1274, 295] width 69 height 22
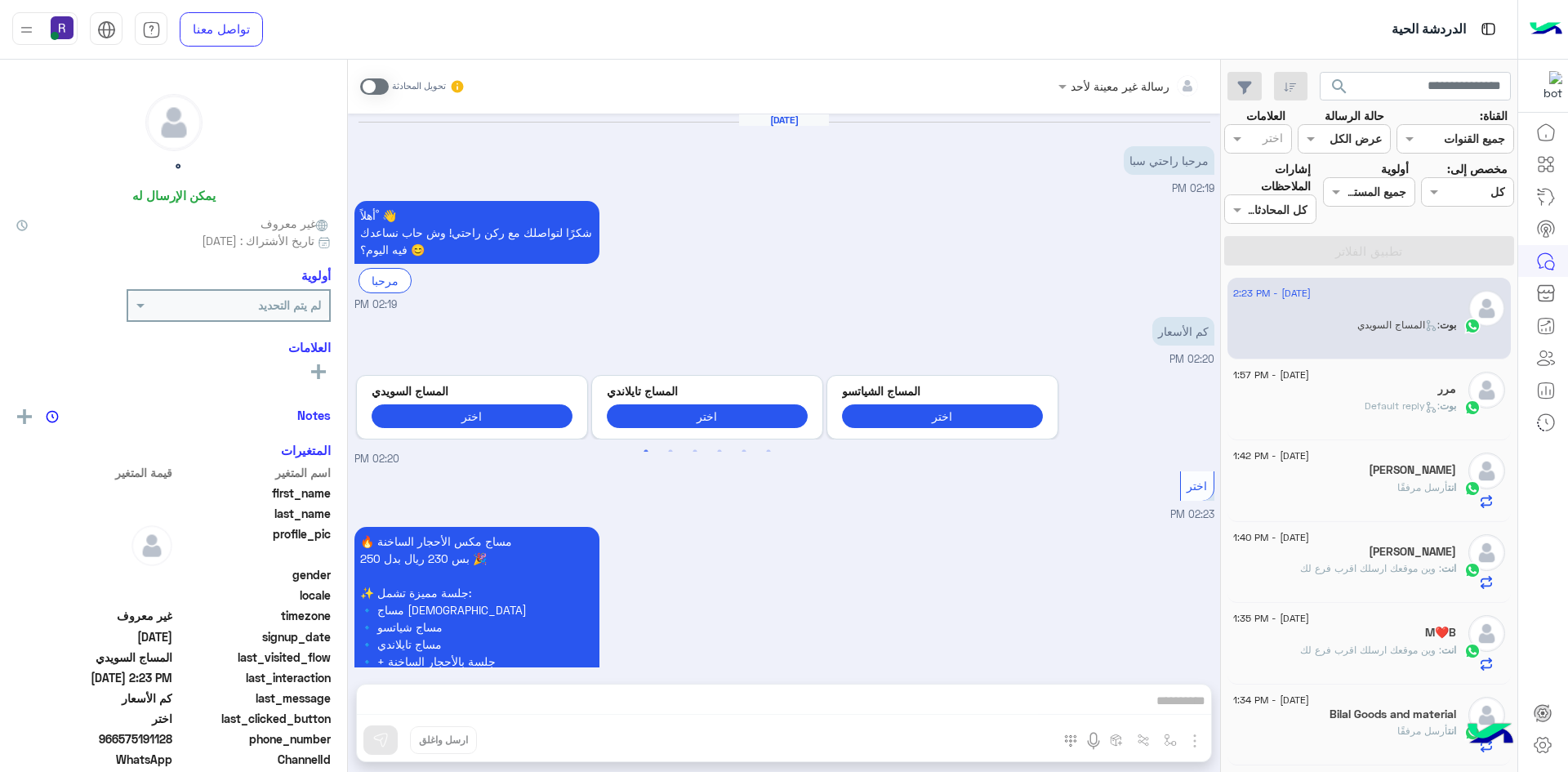
scroll to position [492, 0]
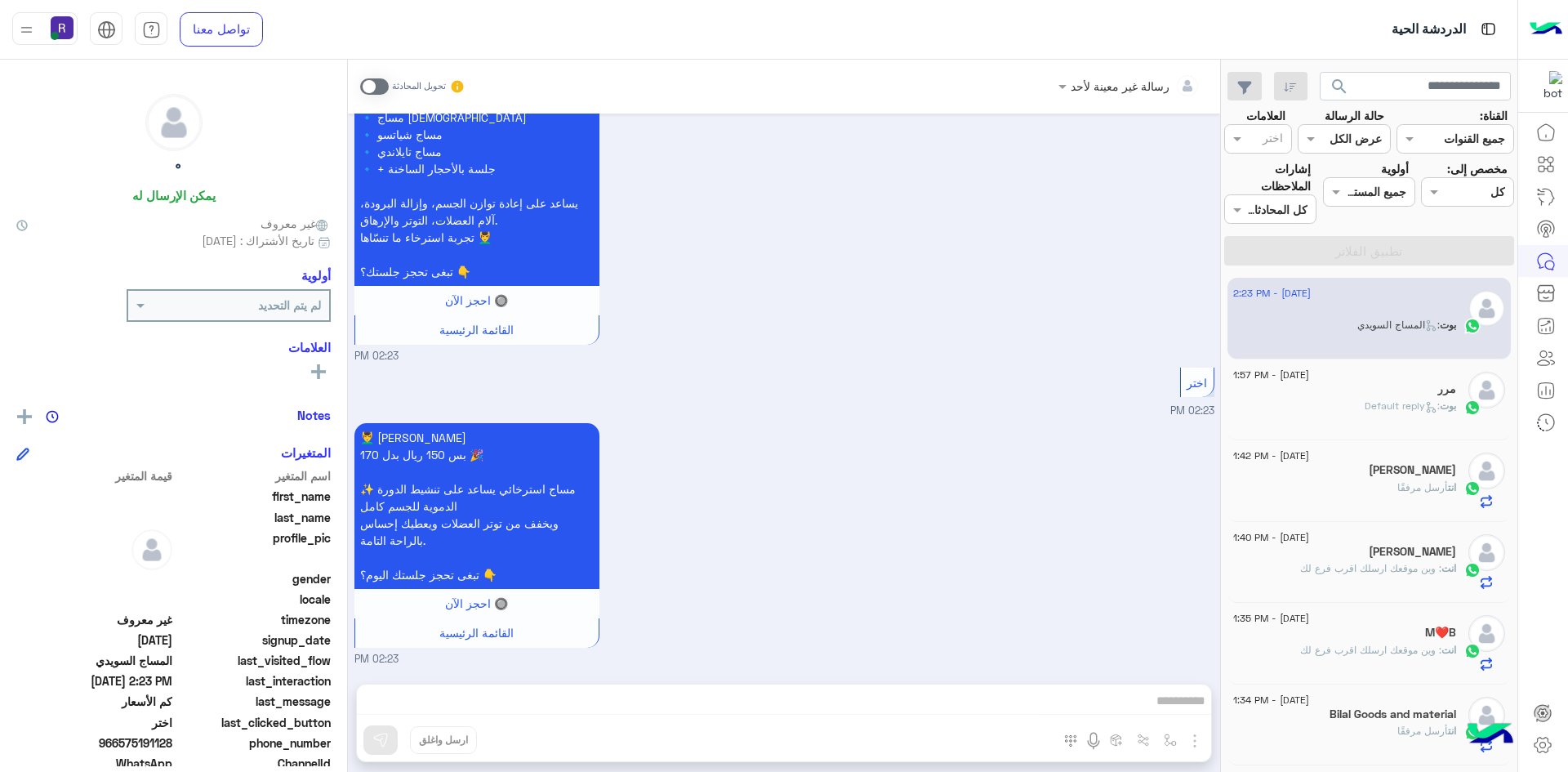
click at [1405, 423] on div "بوت : Default reply" at bounding box center [1344, 413] width 223 height 29
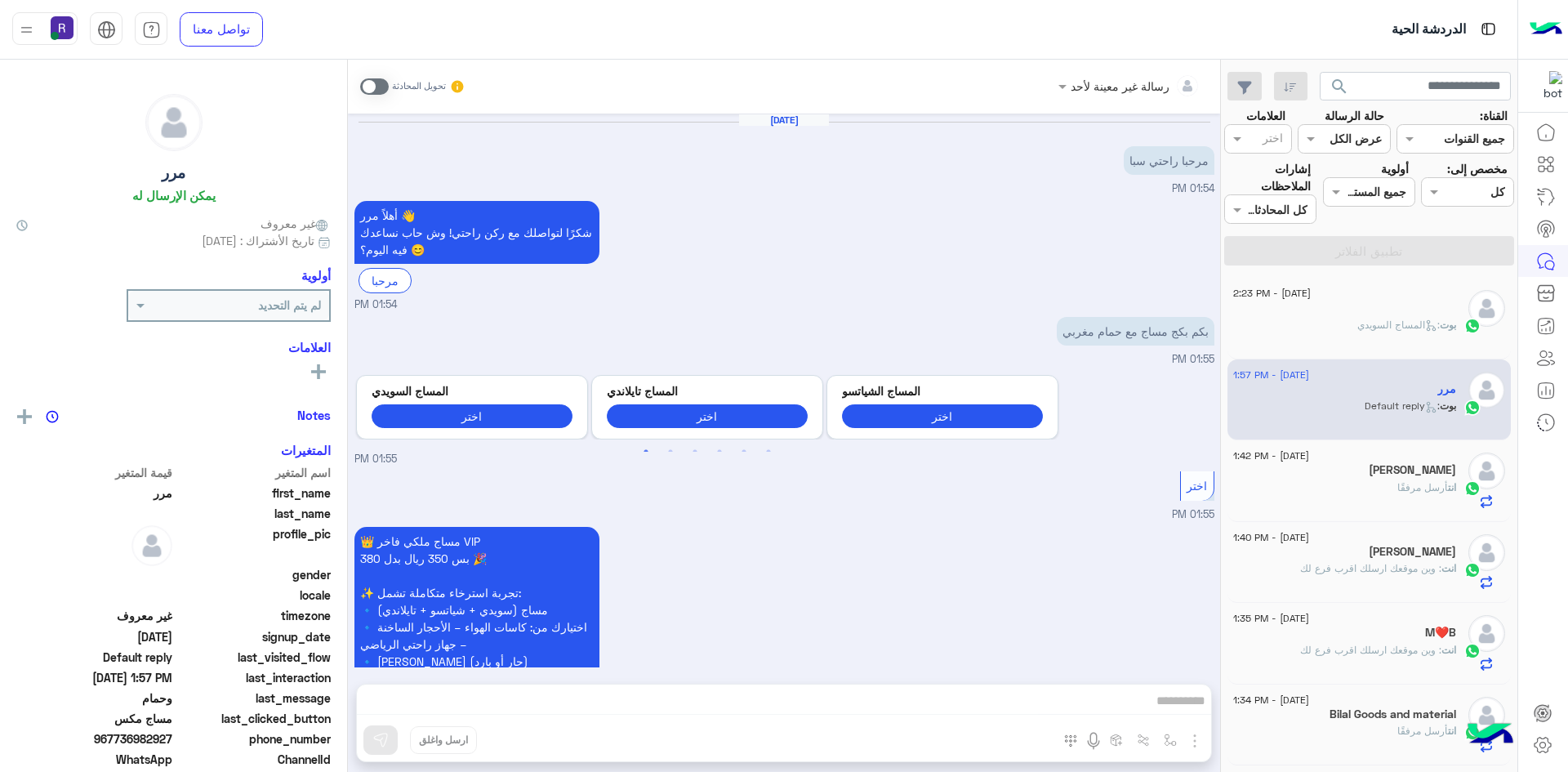
scroll to position [1206, 0]
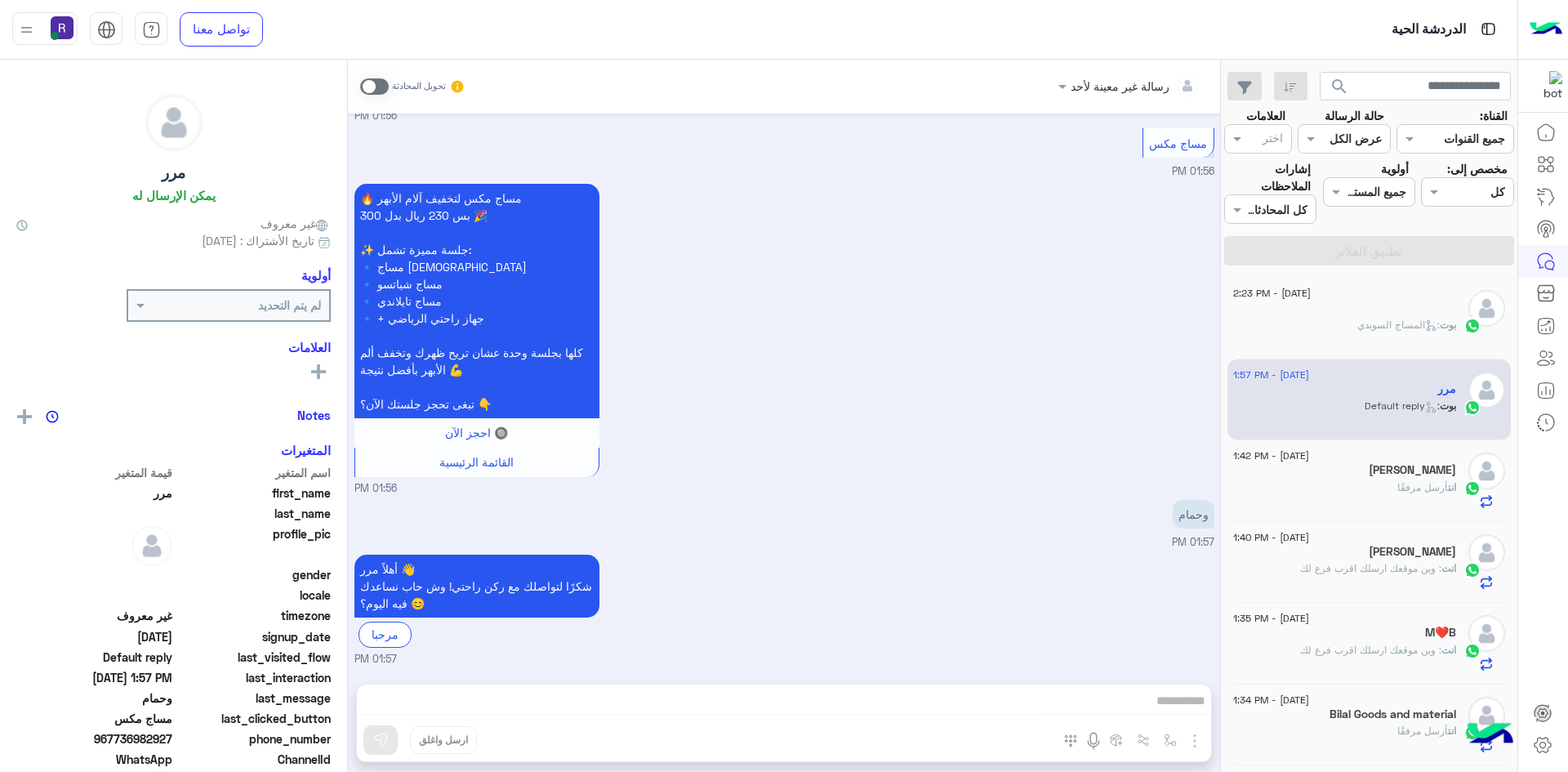
click at [1397, 332] on div "بوت : المساج السويدي" at bounding box center [1344, 332] width 223 height 29
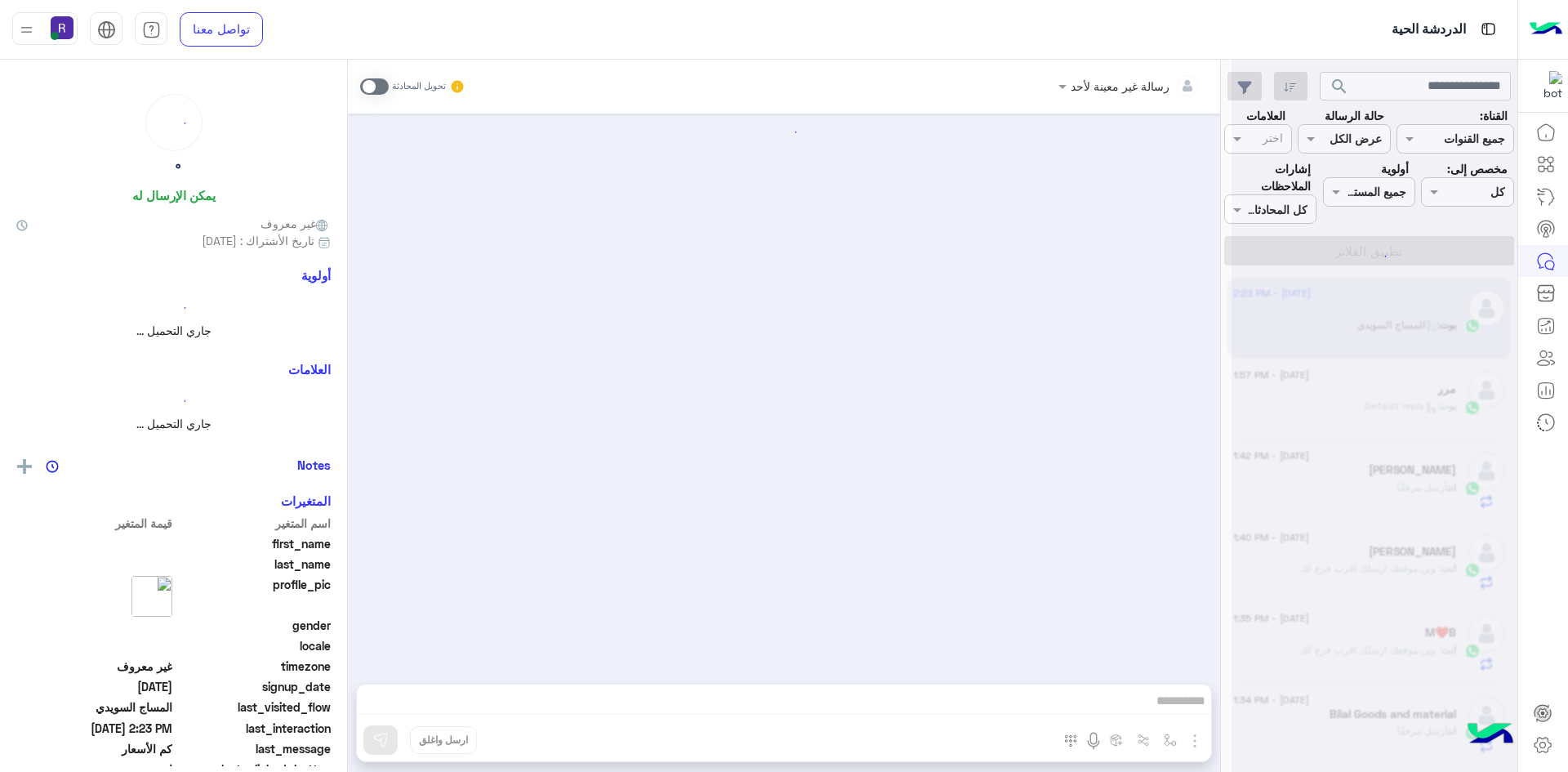
scroll to position [492, 0]
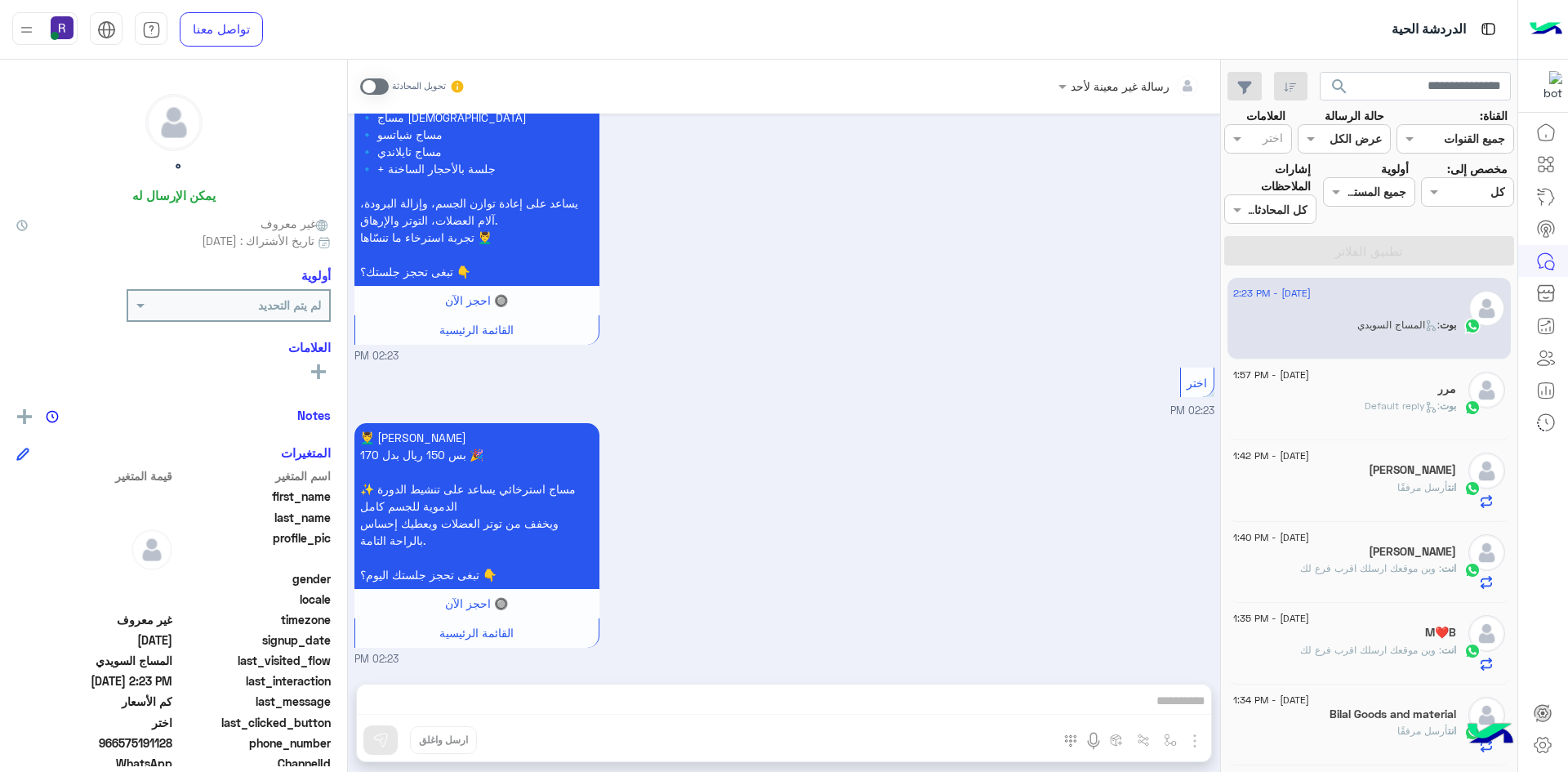
click at [384, 83] on span at bounding box center [375, 86] width 29 height 16
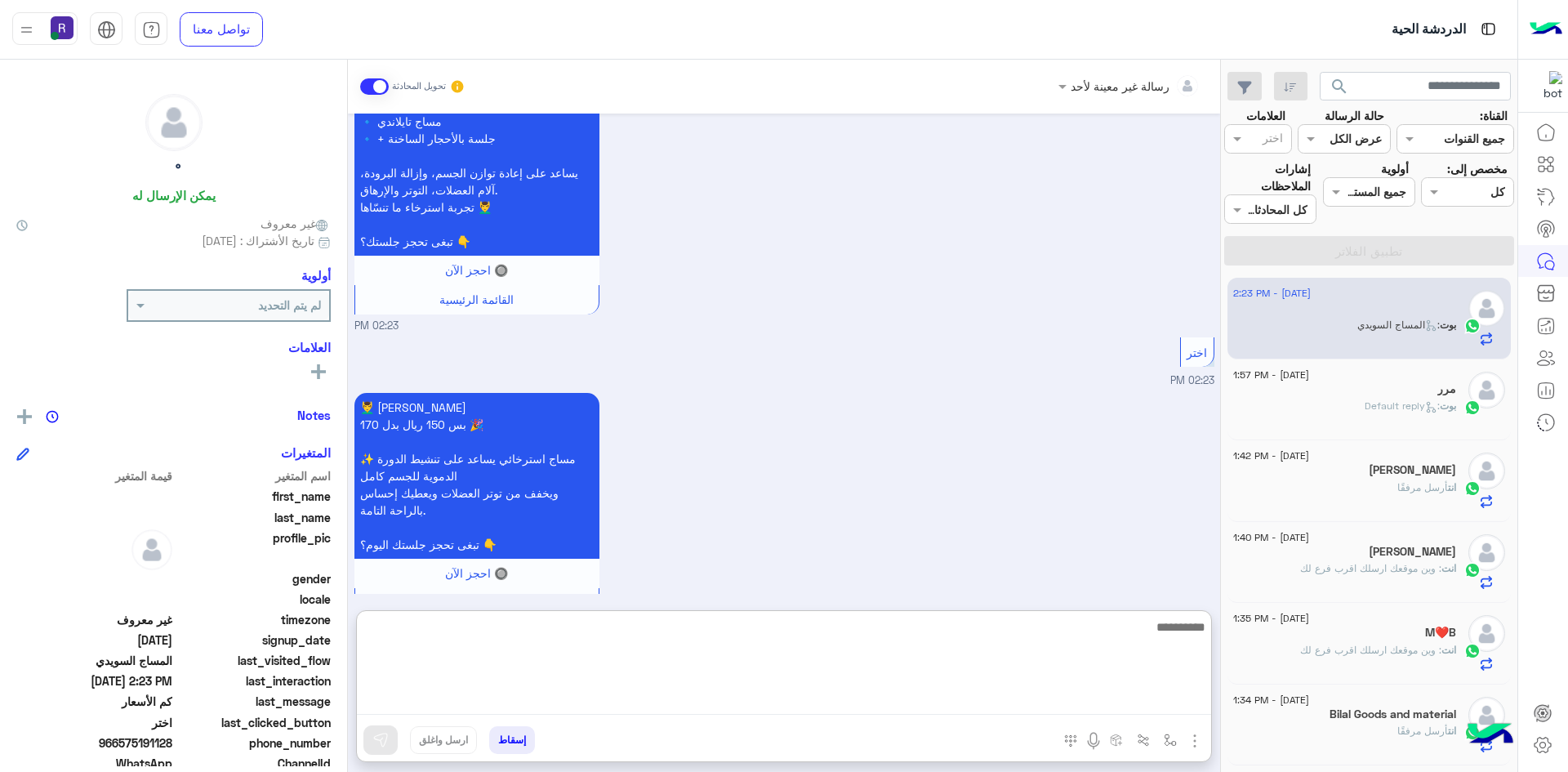
paste textarea "**********"
type textarea "**********"
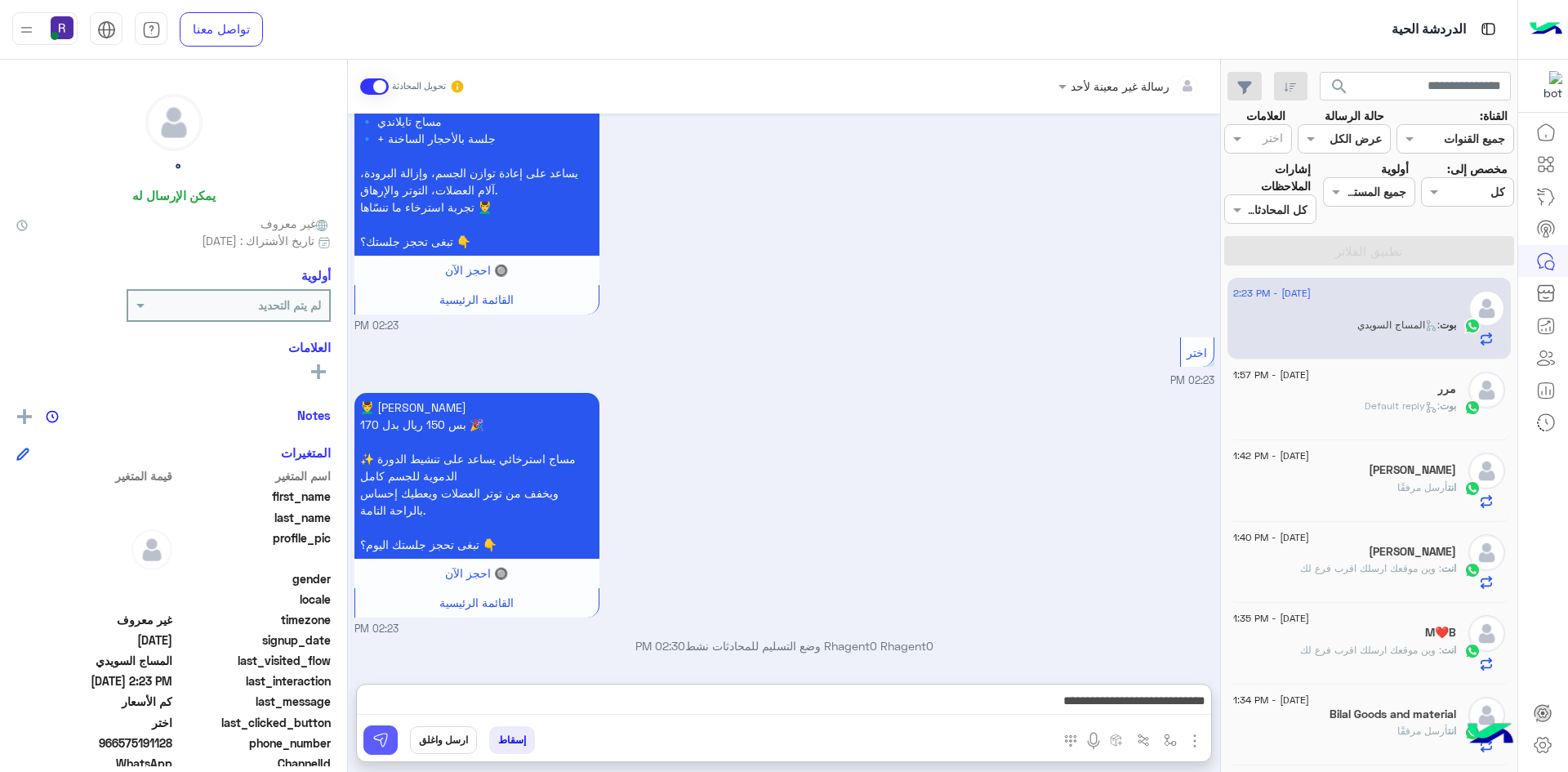
click at [385, 746] on img at bounding box center [380, 740] width 16 height 16
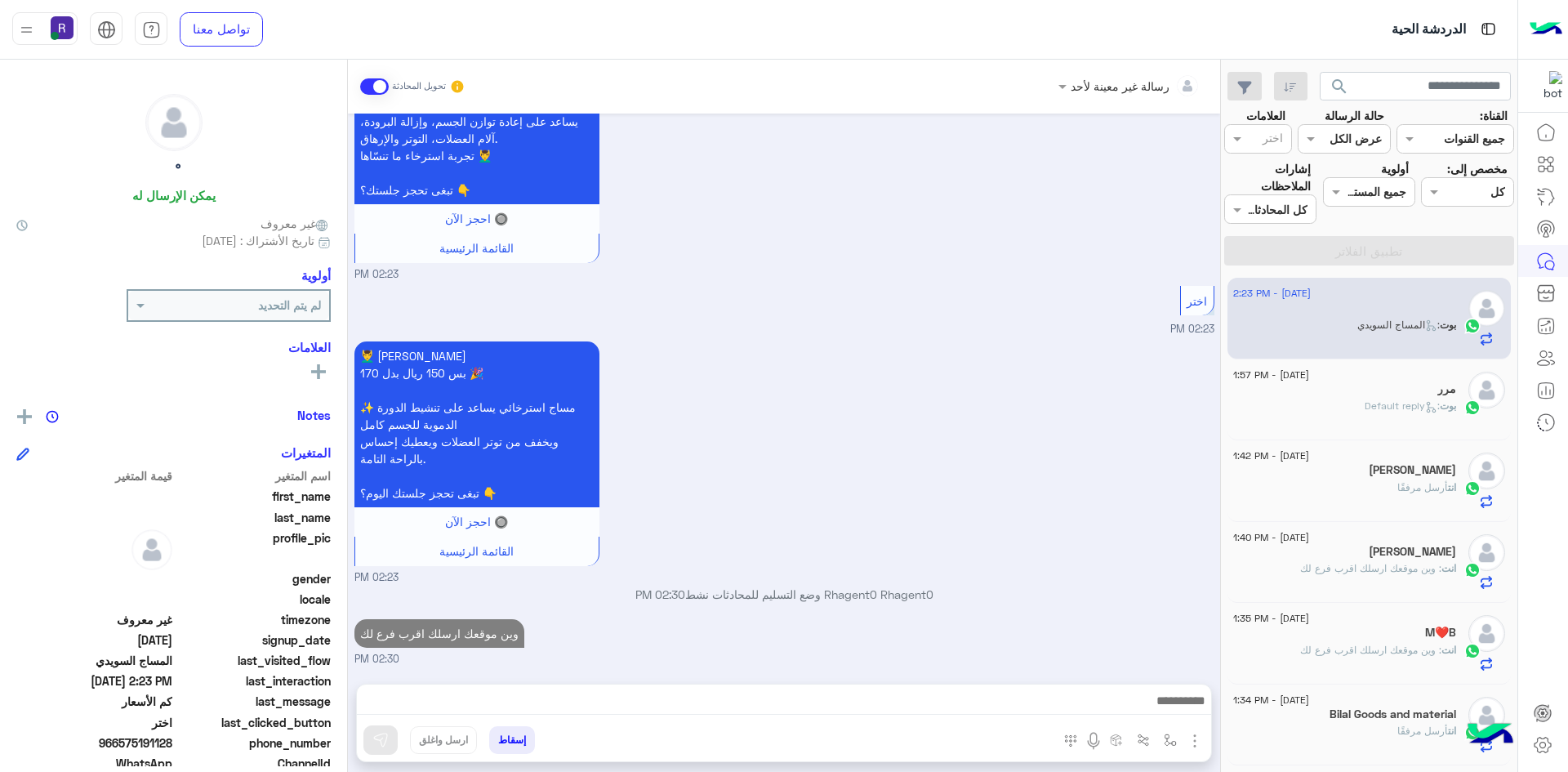
click at [1344, 484] on div "انت أرسل مرفقًا" at bounding box center [1344, 495] width 223 height 29
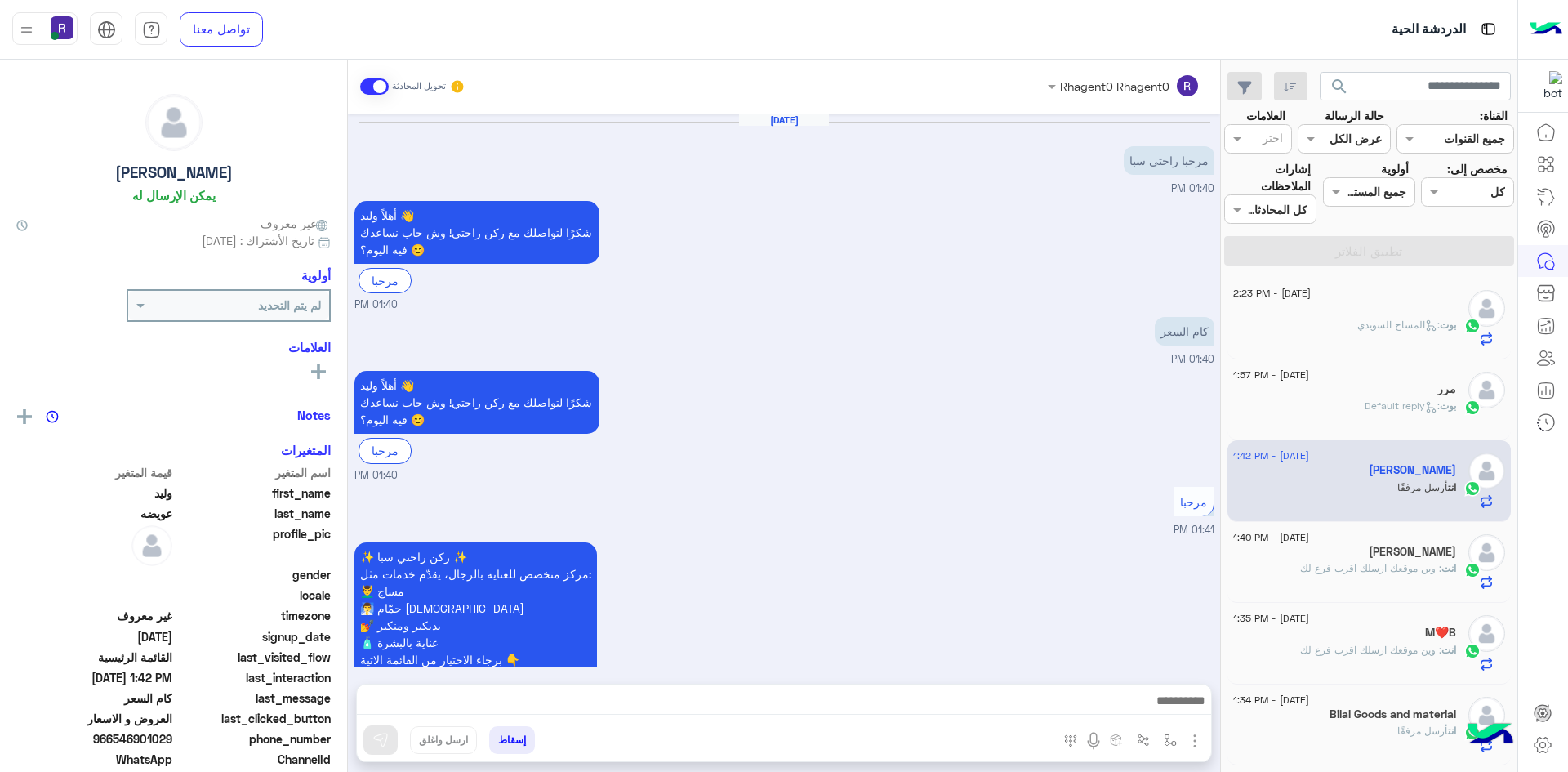
scroll to position [1610, 0]
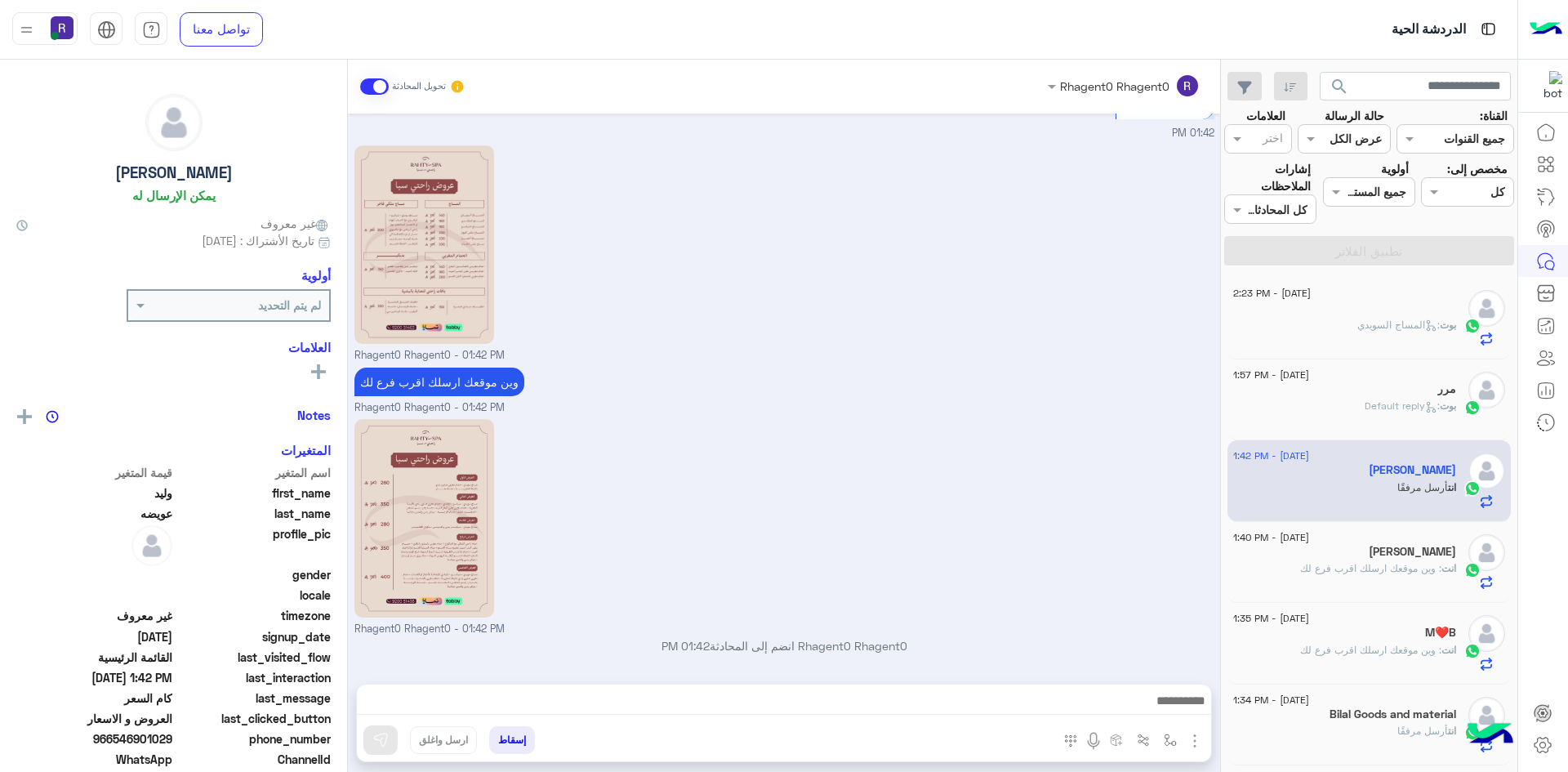
click at [1367, 574] on span ": وين موقعك ارسلك اقرب فرع لك" at bounding box center [1371, 568] width 141 height 12
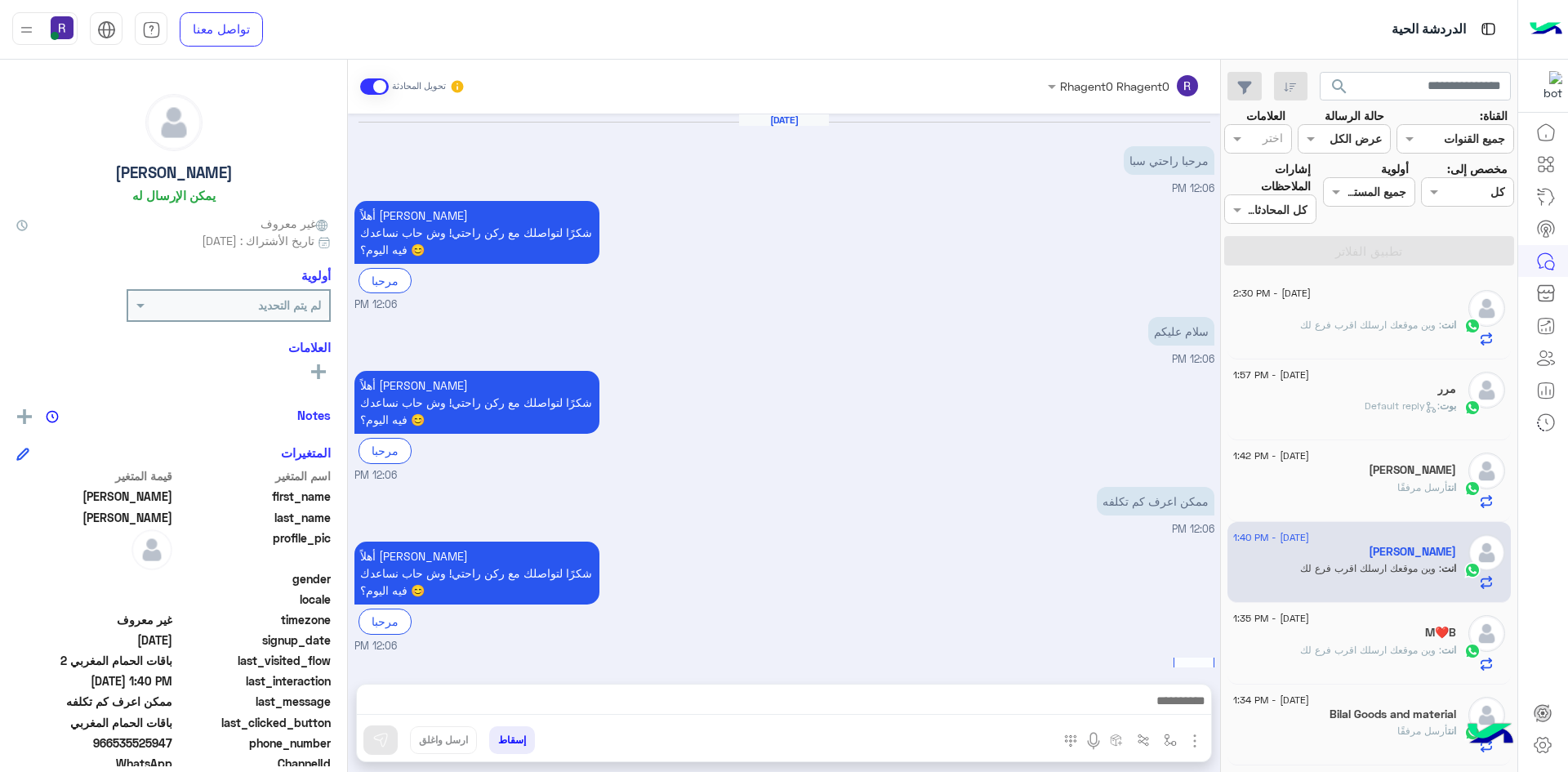
scroll to position [1722, 0]
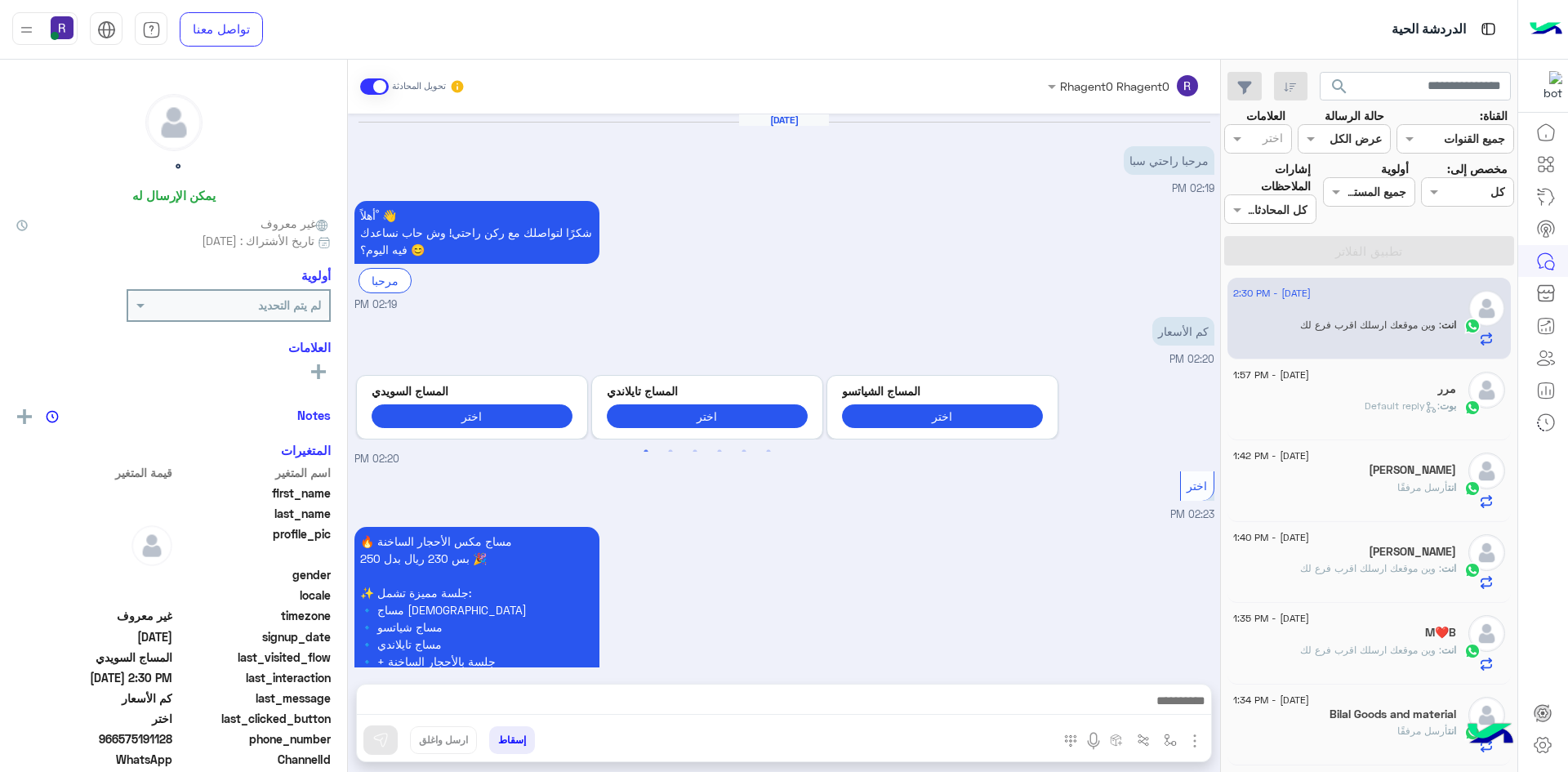
scroll to position [605, 0]
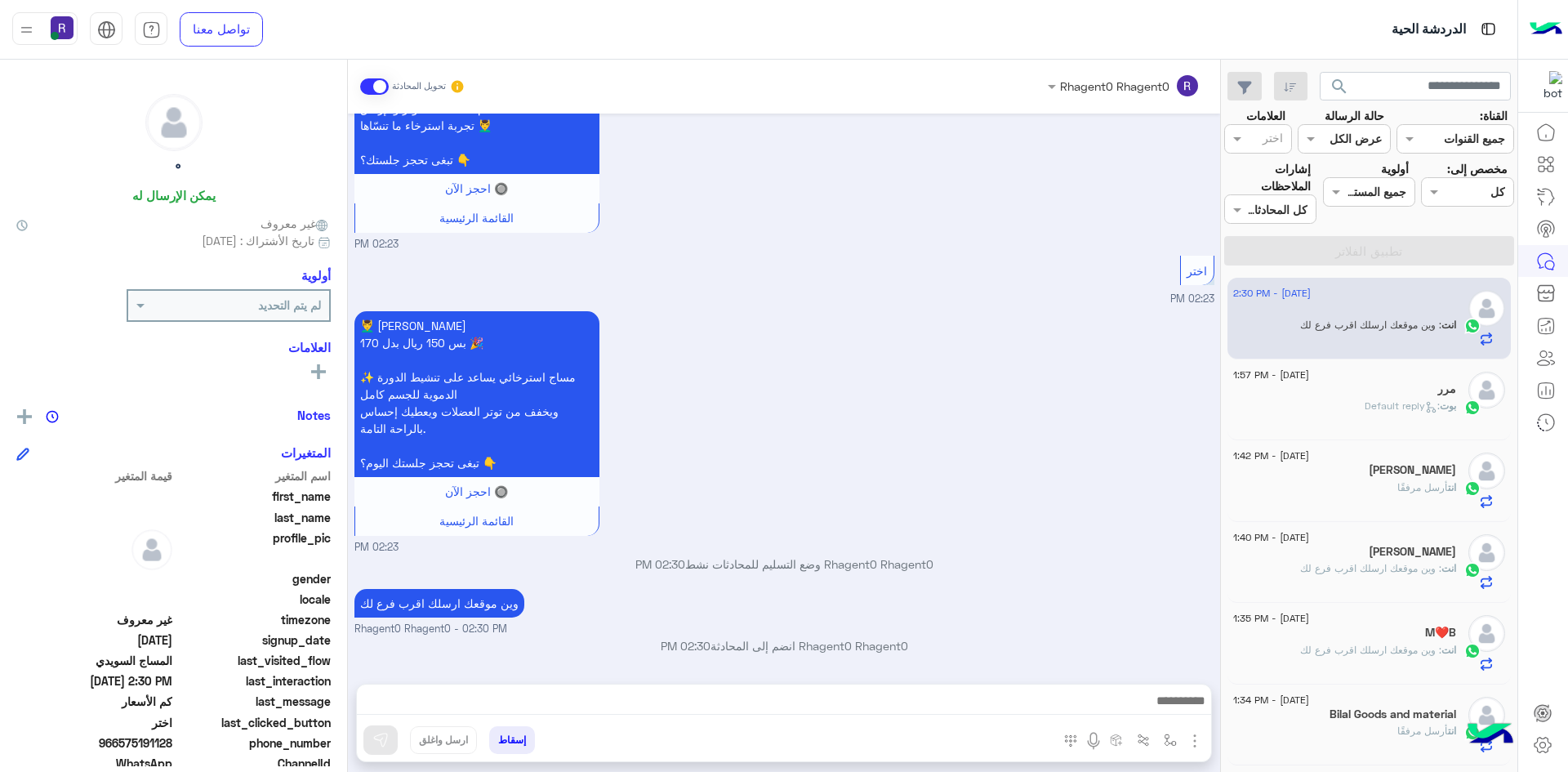
click at [1425, 404] on icon at bounding box center [1431, 407] width 12 height 12
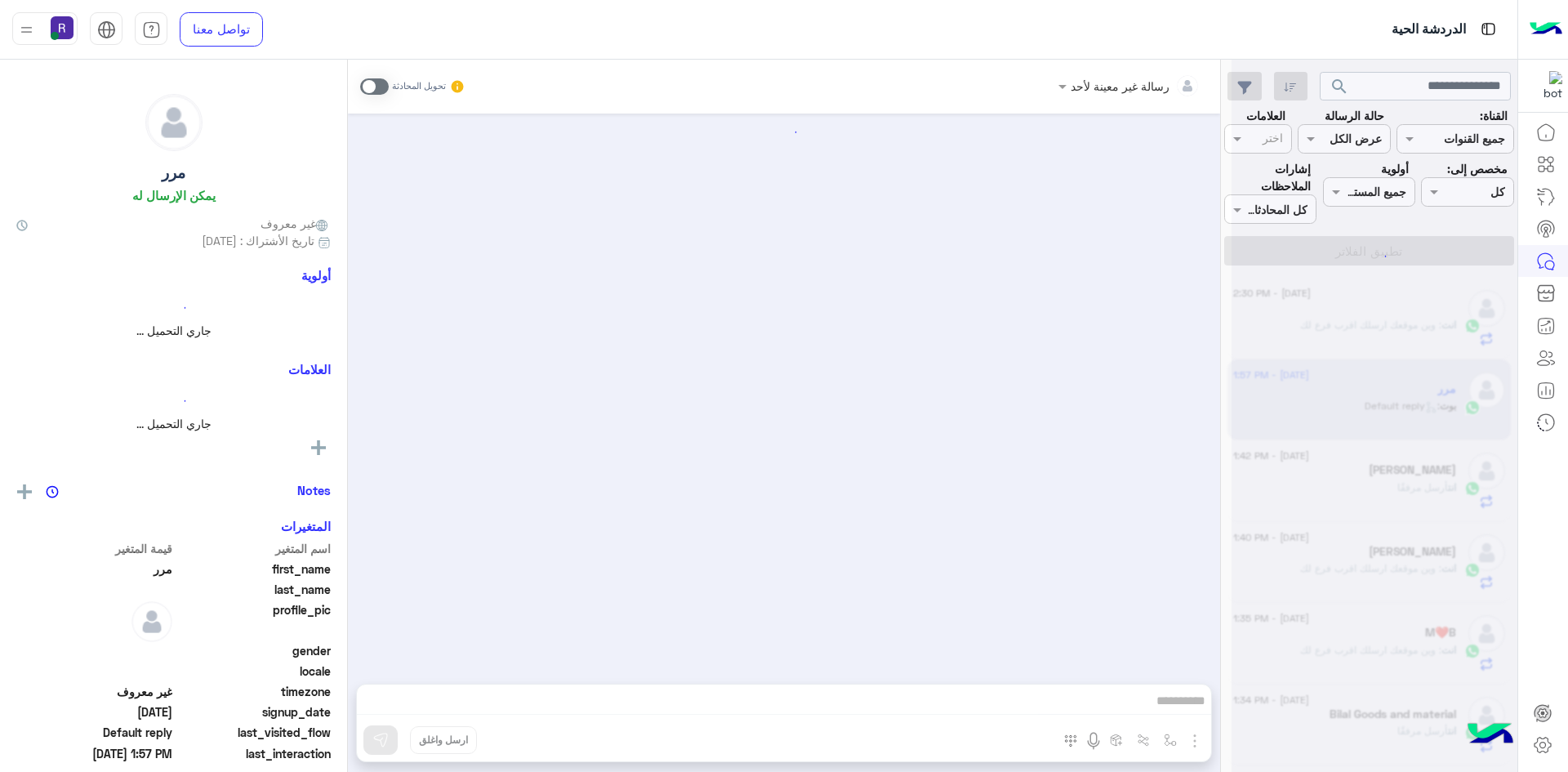
scroll to position [1206, 0]
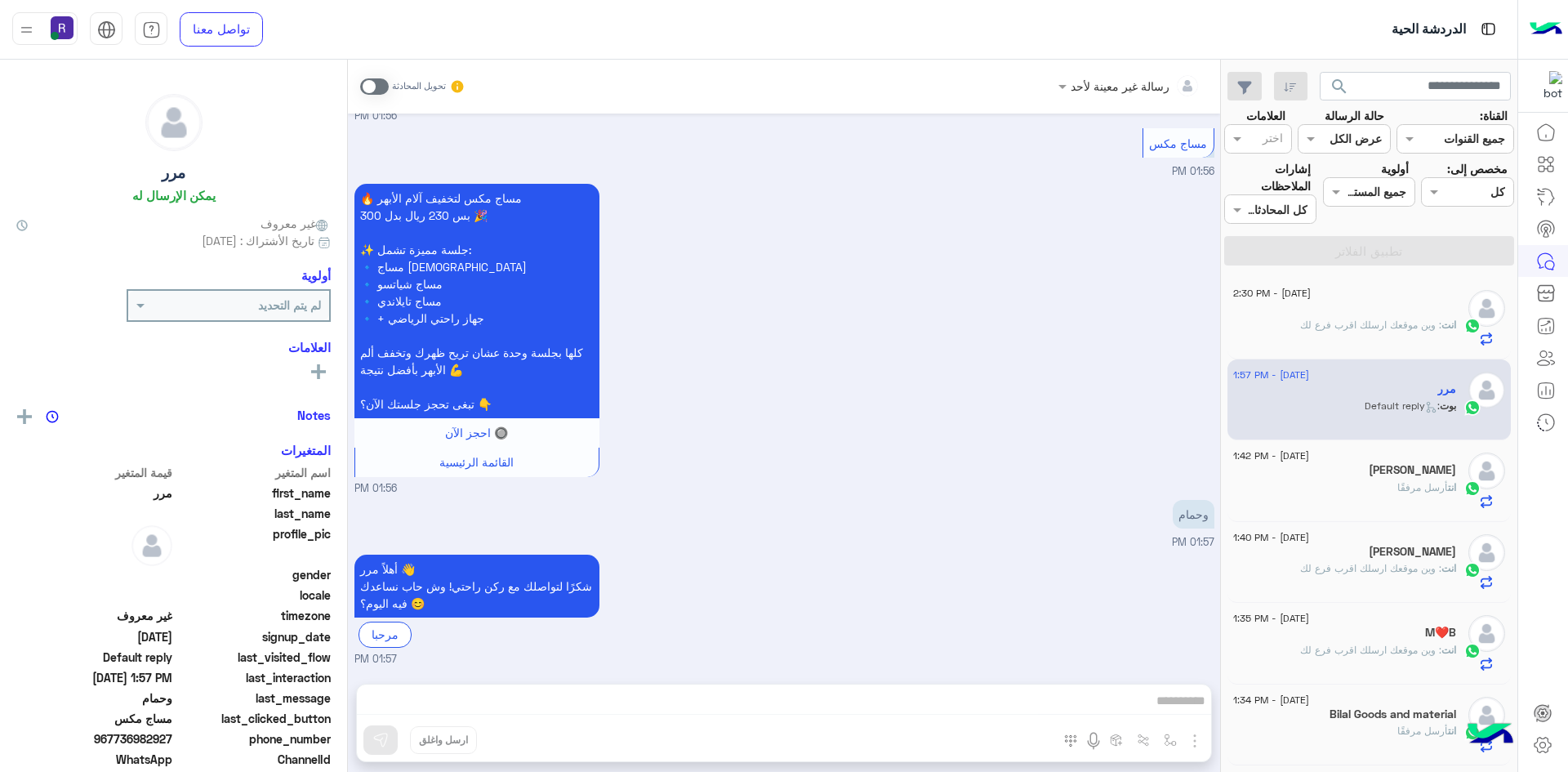
click at [1417, 330] on span ": وين موقعك ارسلك اقرب فرع لك" at bounding box center [1371, 325] width 141 height 12
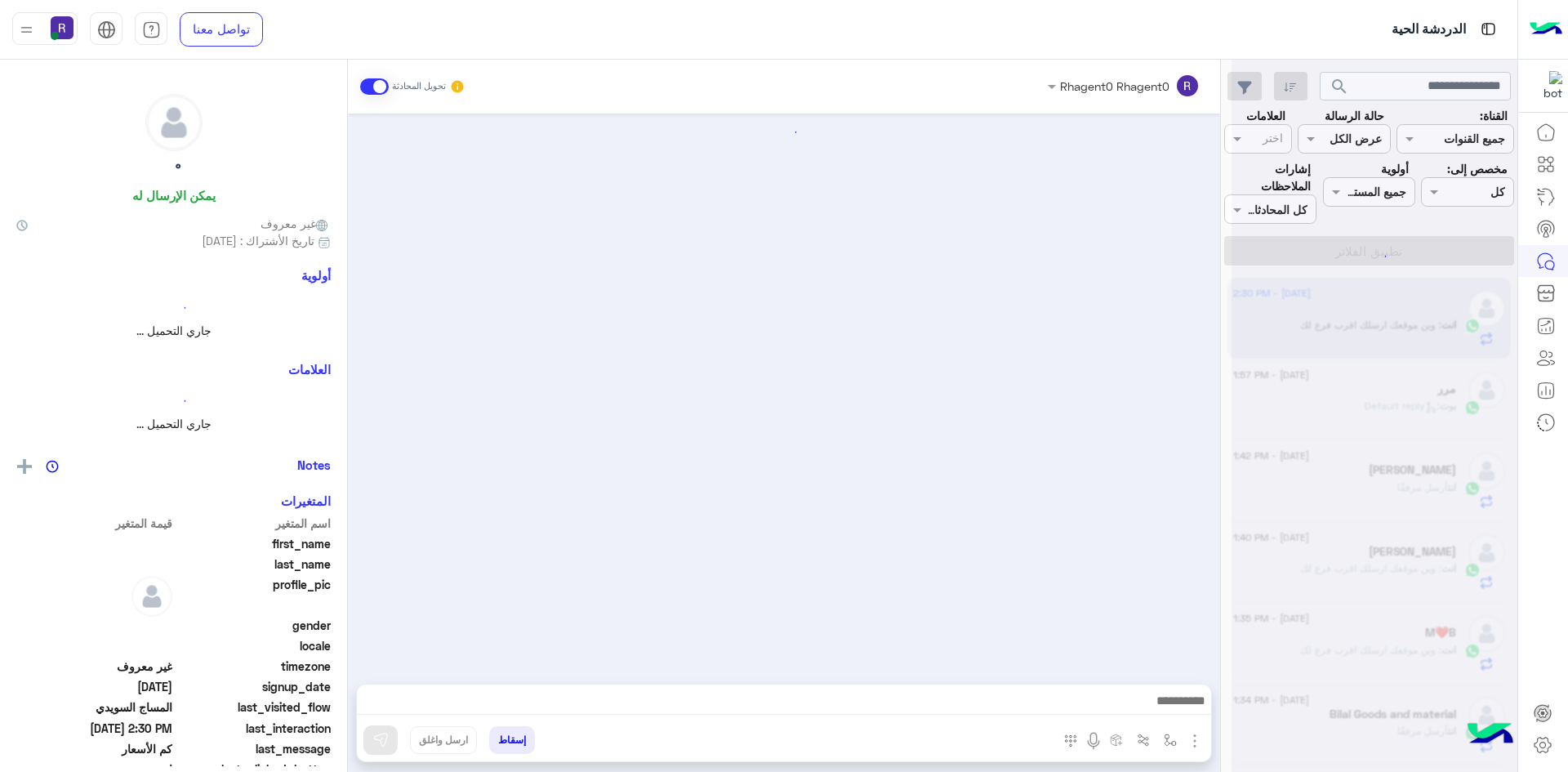
scroll to position [605, 0]
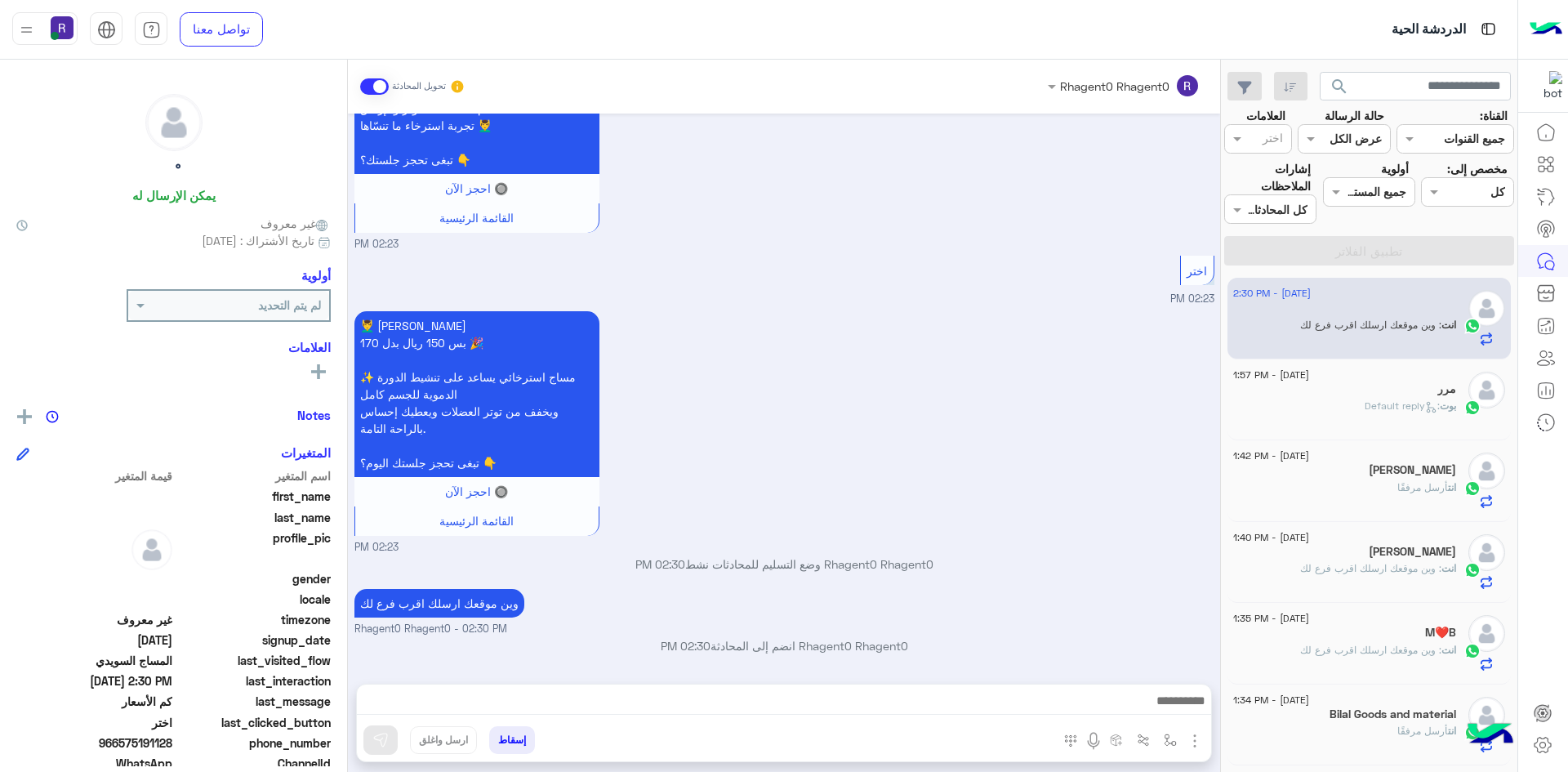
click at [1410, 406] on span ": Default reply" at bounding box center [1402, 406] width 75 height 12
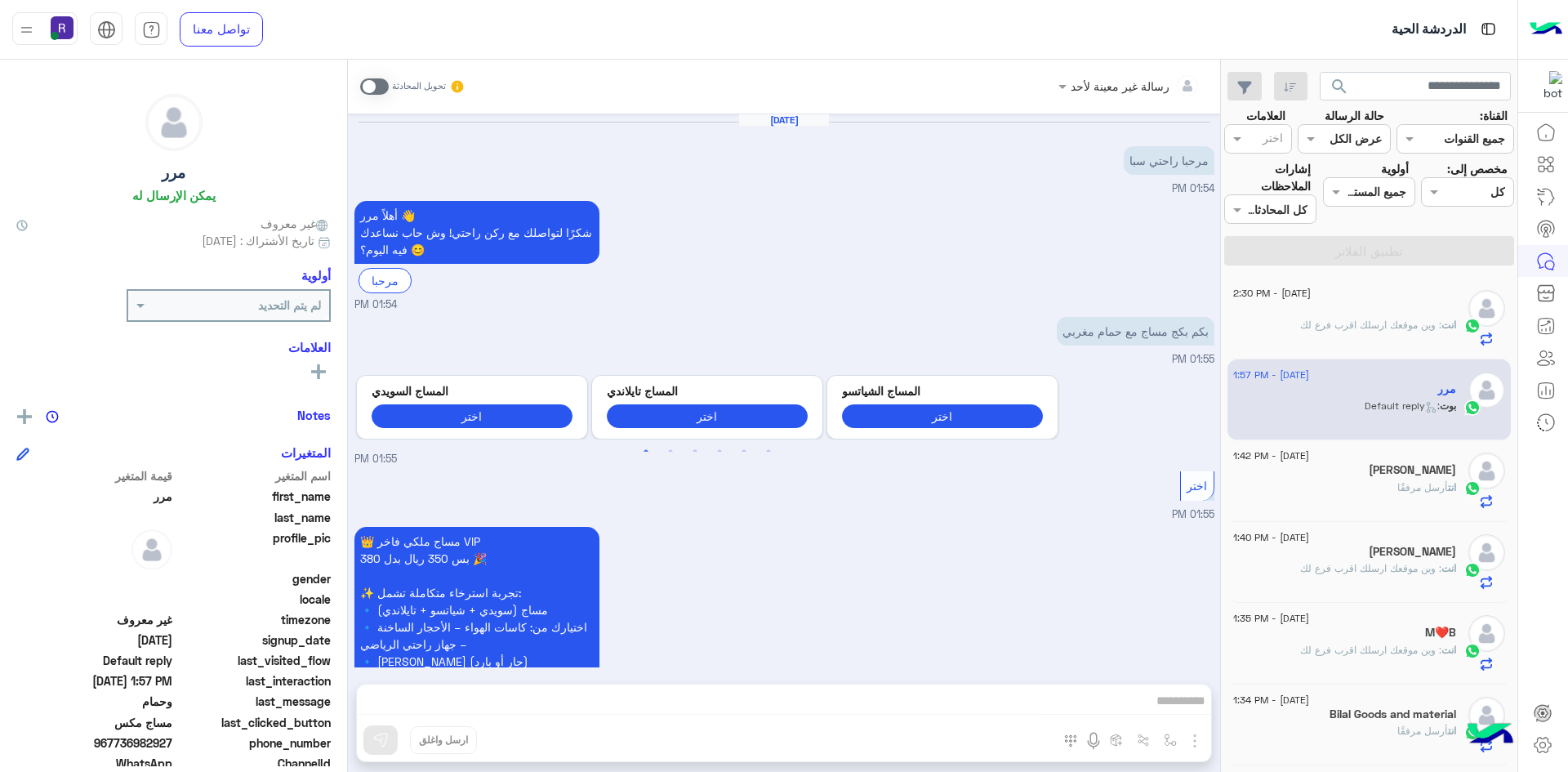
scroll to position [1206, 0]
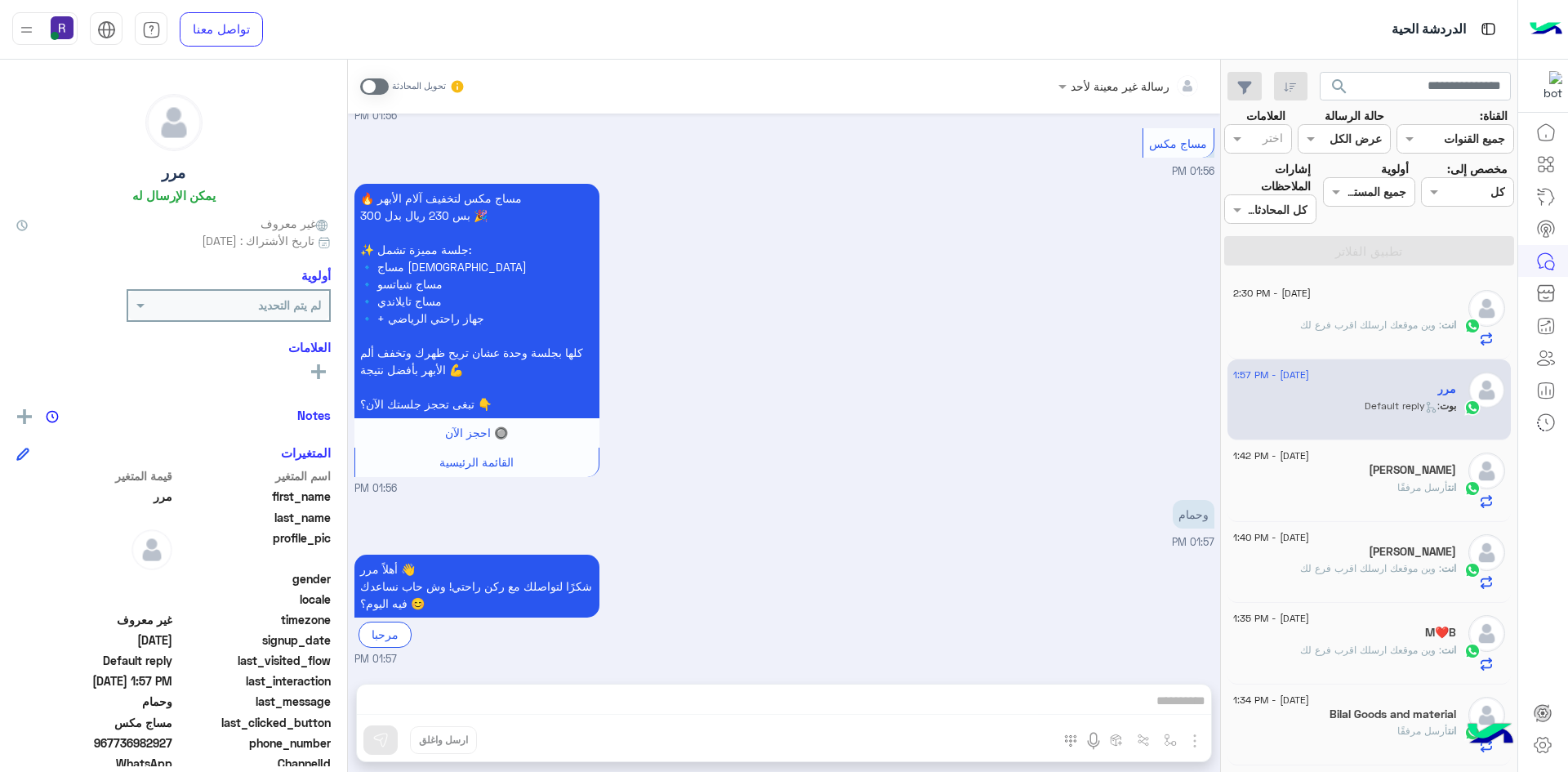
click at [1365, 494] on div "انت أرسل مرفقًا" at bounding box center [1344, 495] width 223 height 29
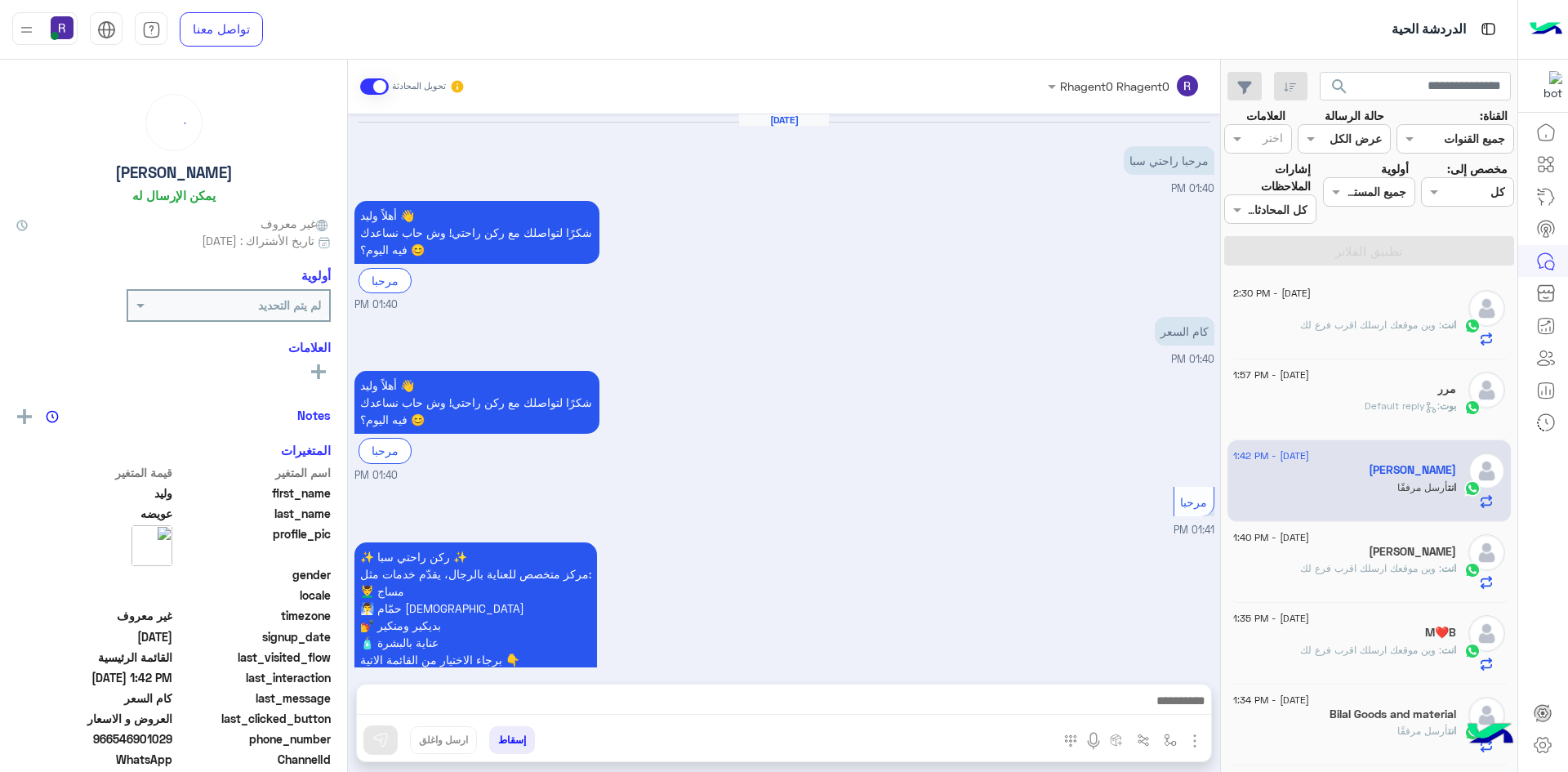
scroll to position [1610, 0]
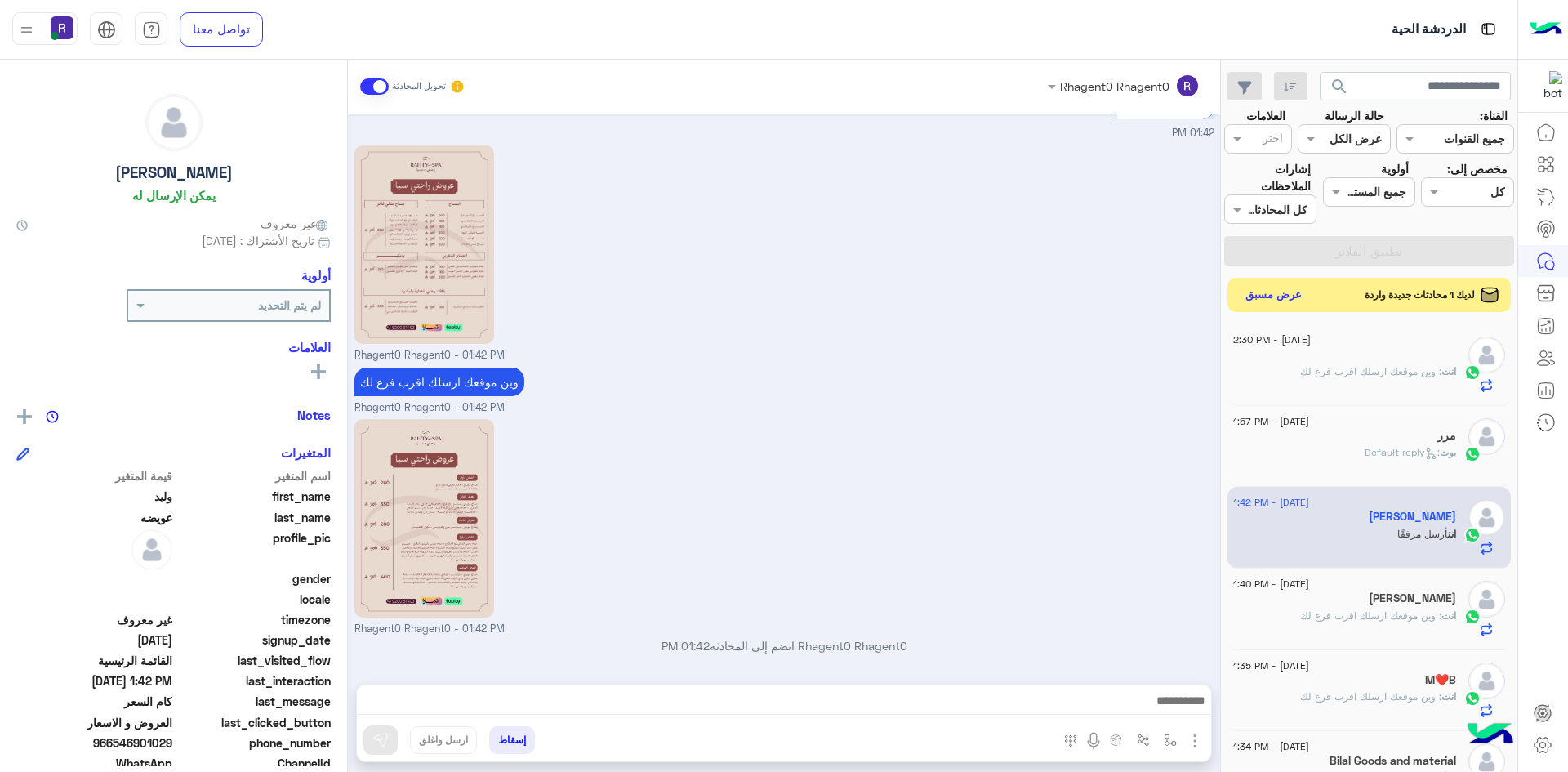
click at [1299, 297] on button "عرض مسبق" at bounding box center [1274, 295] width 69 height 22
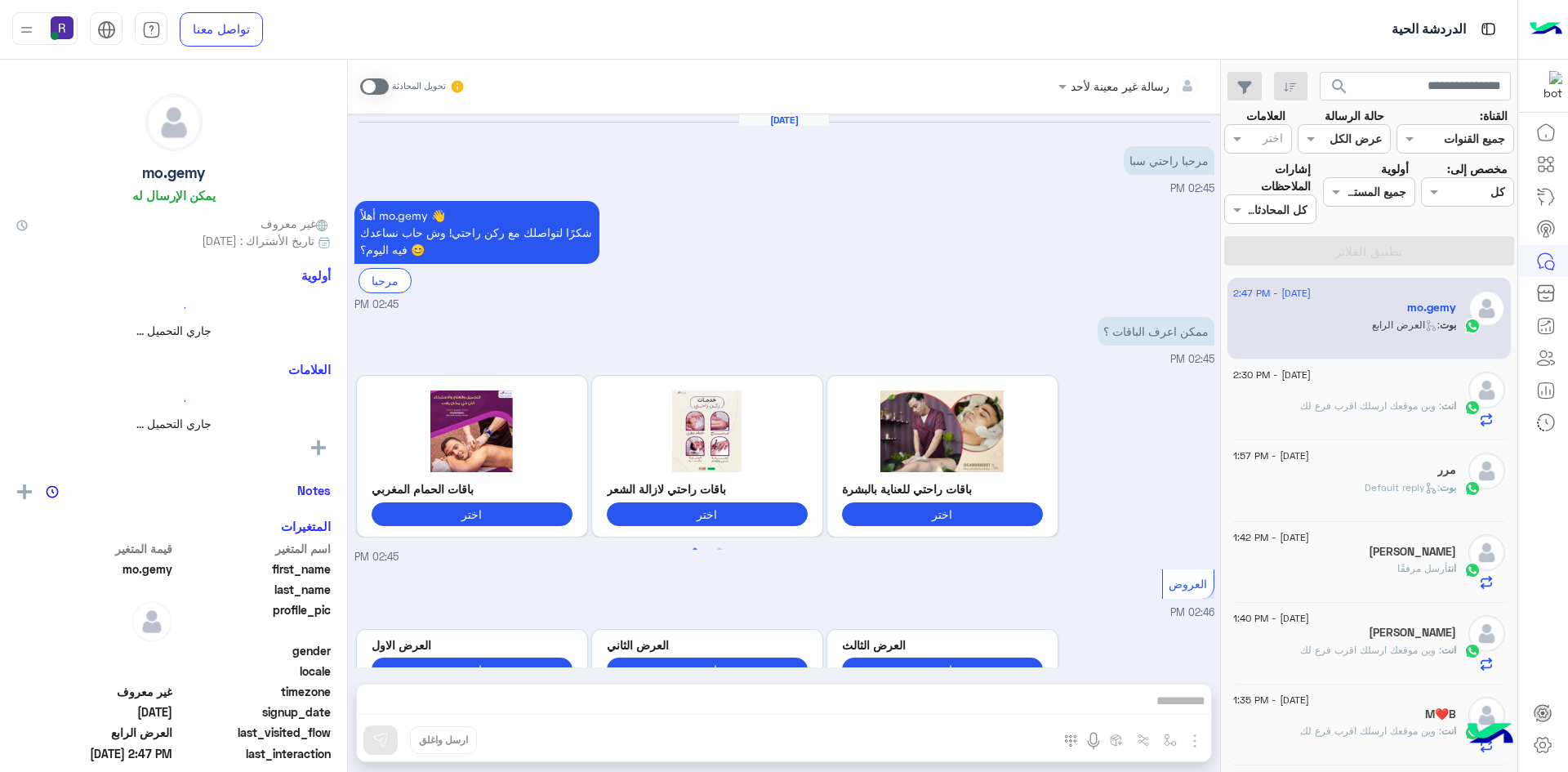
scroll to position [494, 0]
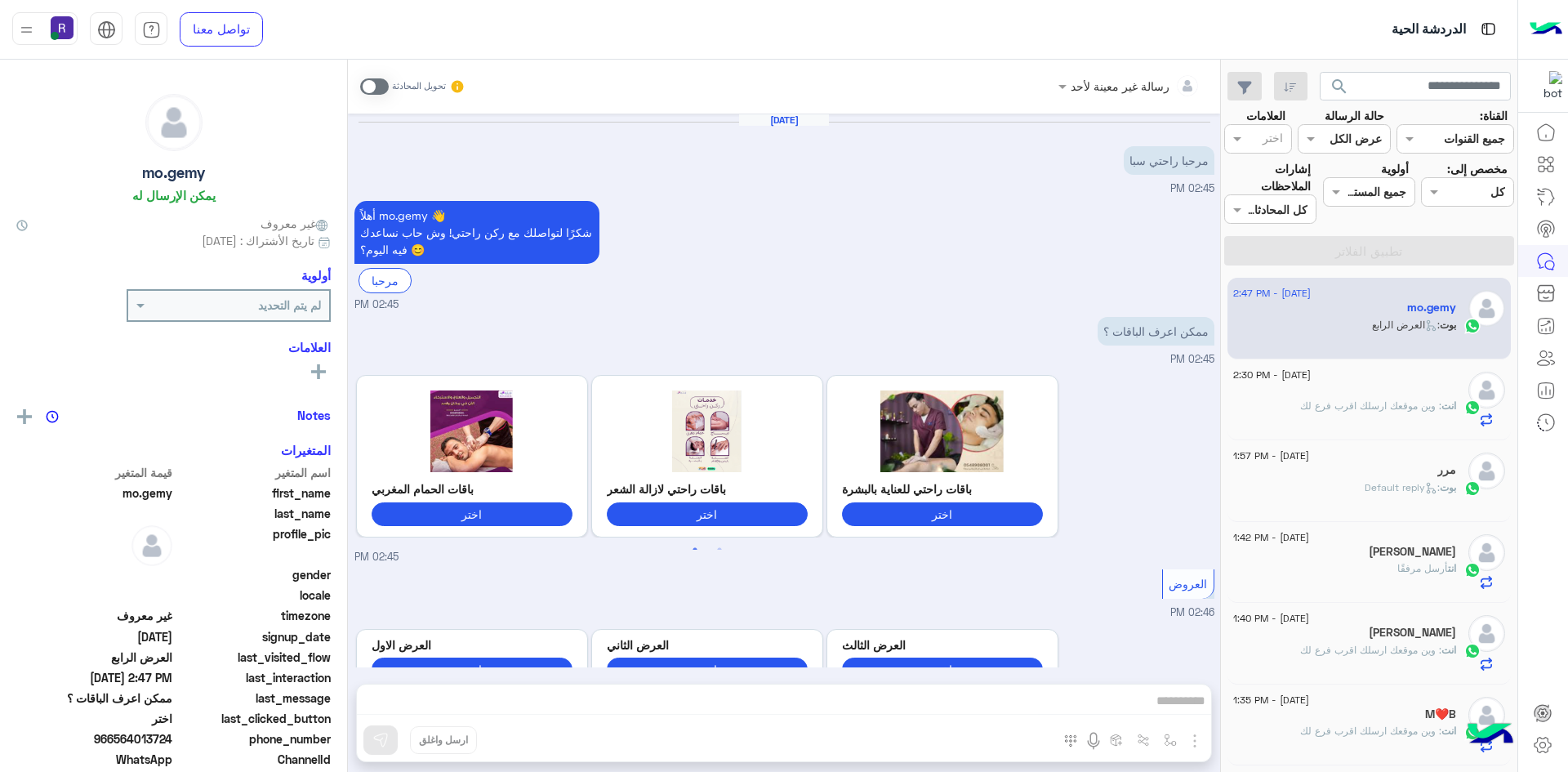
scroll to position [494, 0]
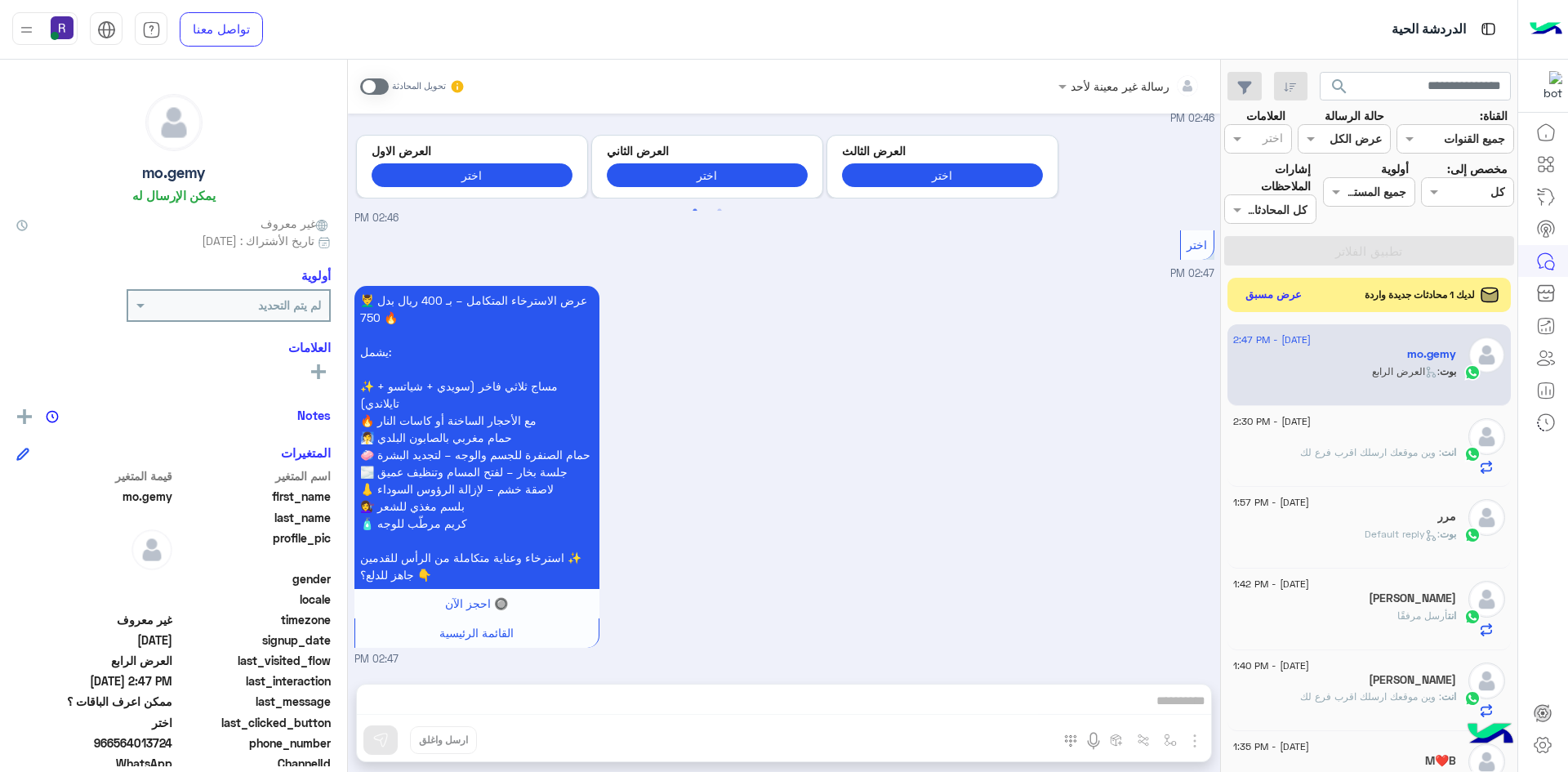
click at [1284, 297] on button "عرض مسبق" at bounding box center [1274, 295] width 69 height 22
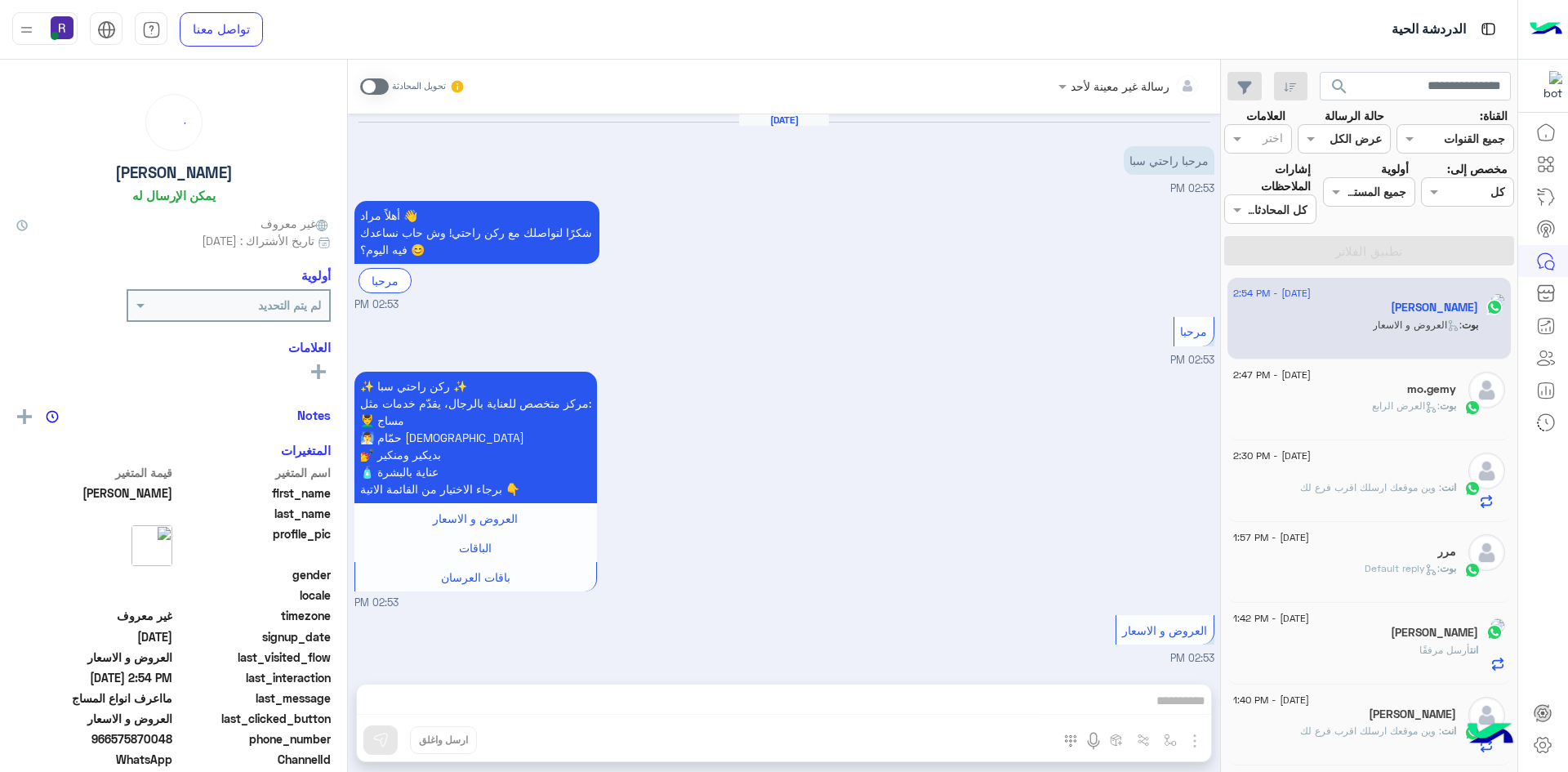
scroll to position [321, 0]
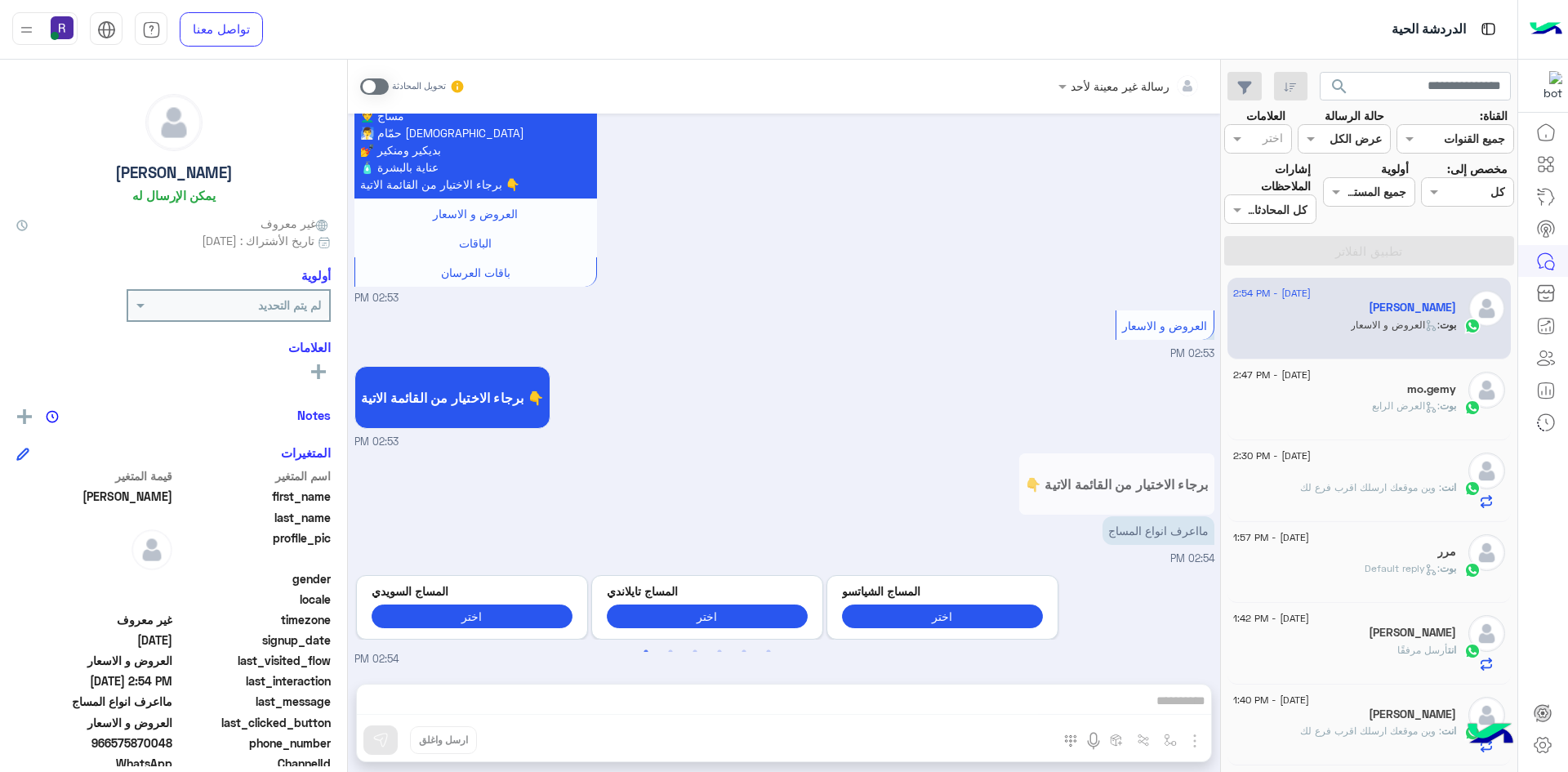
click at [383, 82] on span at bounding box center [375, 86] width 29 height 16
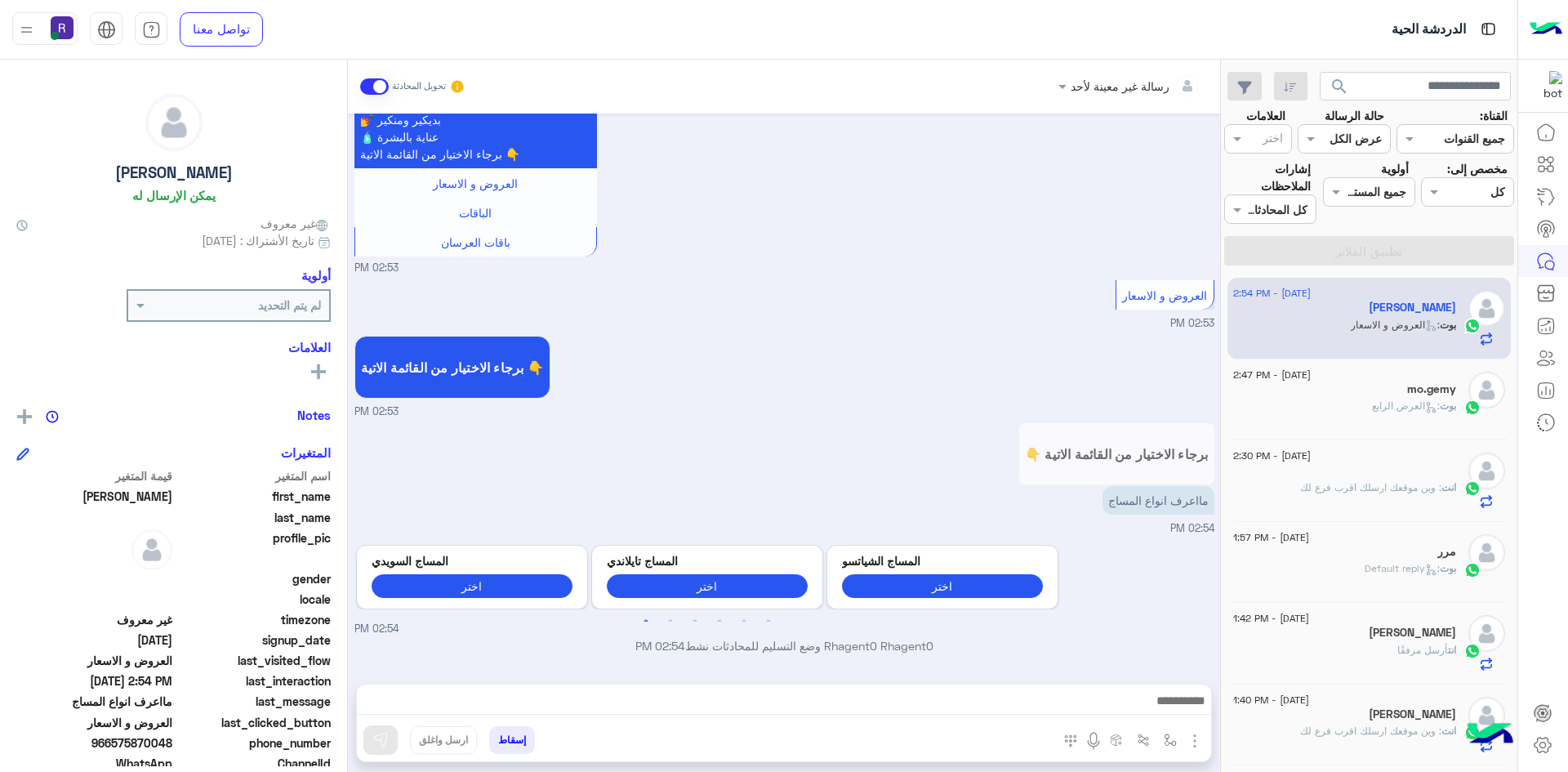
click at [1192, 741] on img "button" at bounding box center [1194, 741] width 20 height 20
click at [1175, 713] on span "الصور" at bounding box center [1163, 706] width 31 height 19
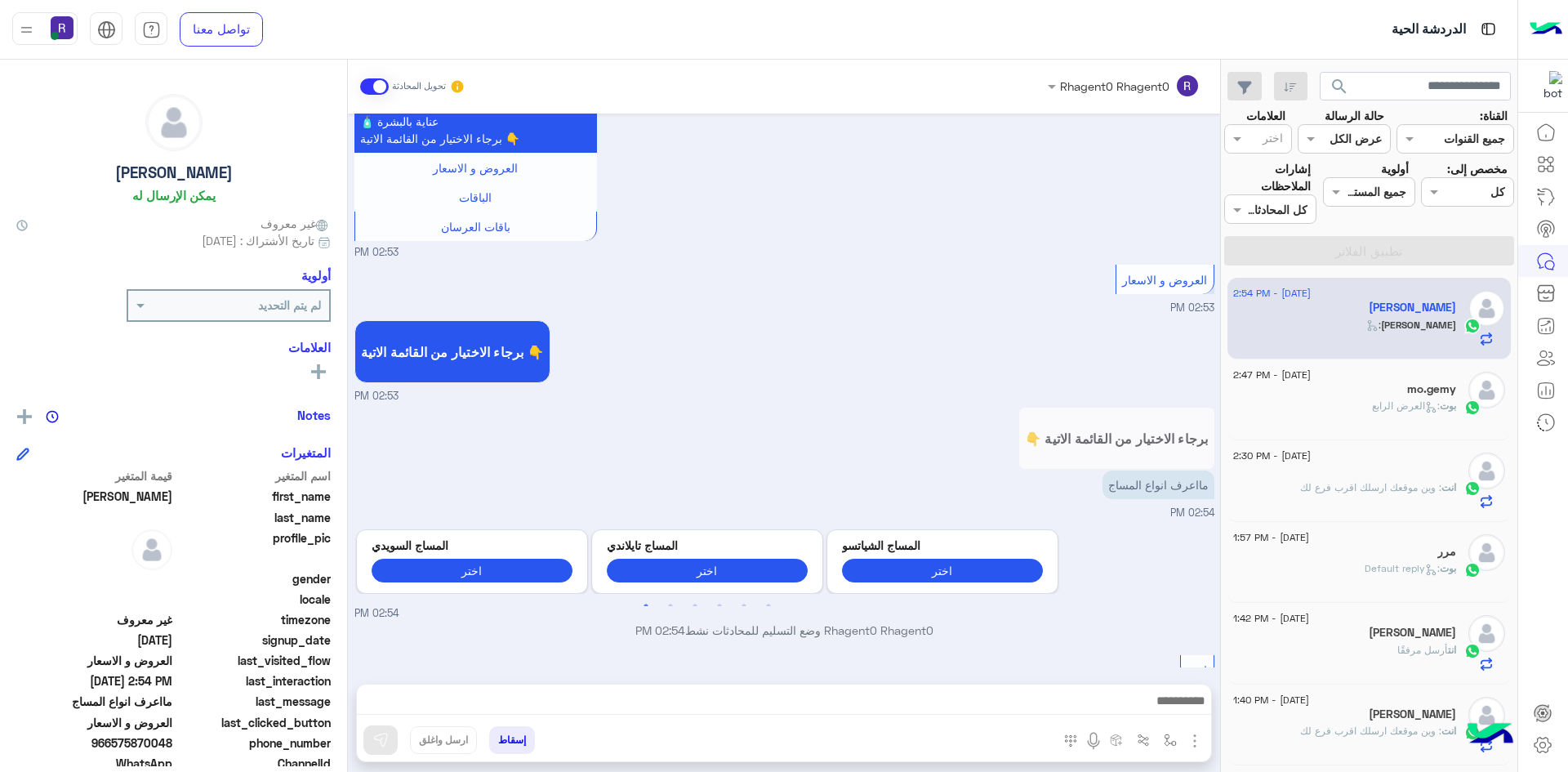
scroll to position [406, 0]
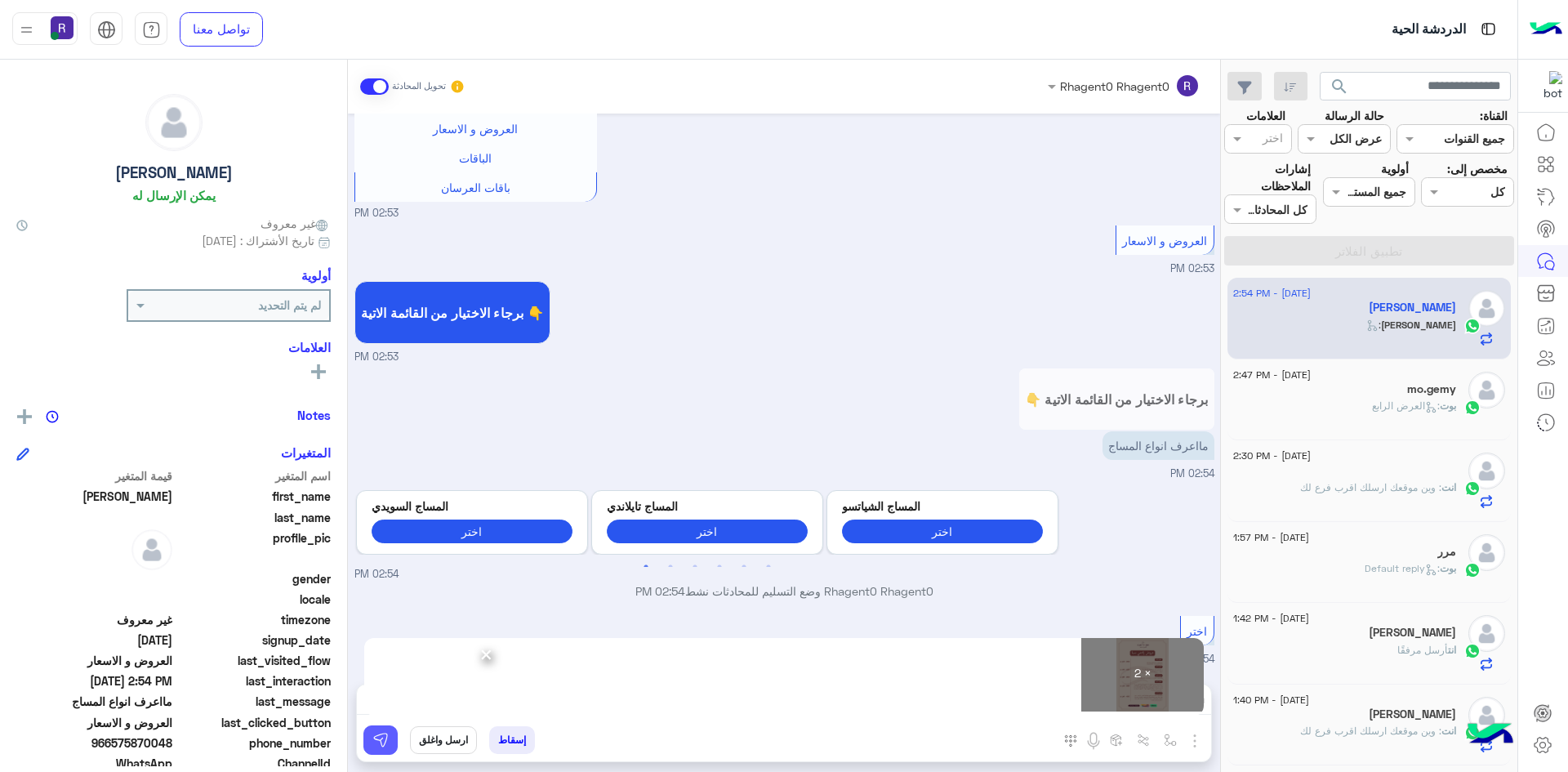
click at [376, 747] on img at bounding box center [380, 740] width 16 height 16
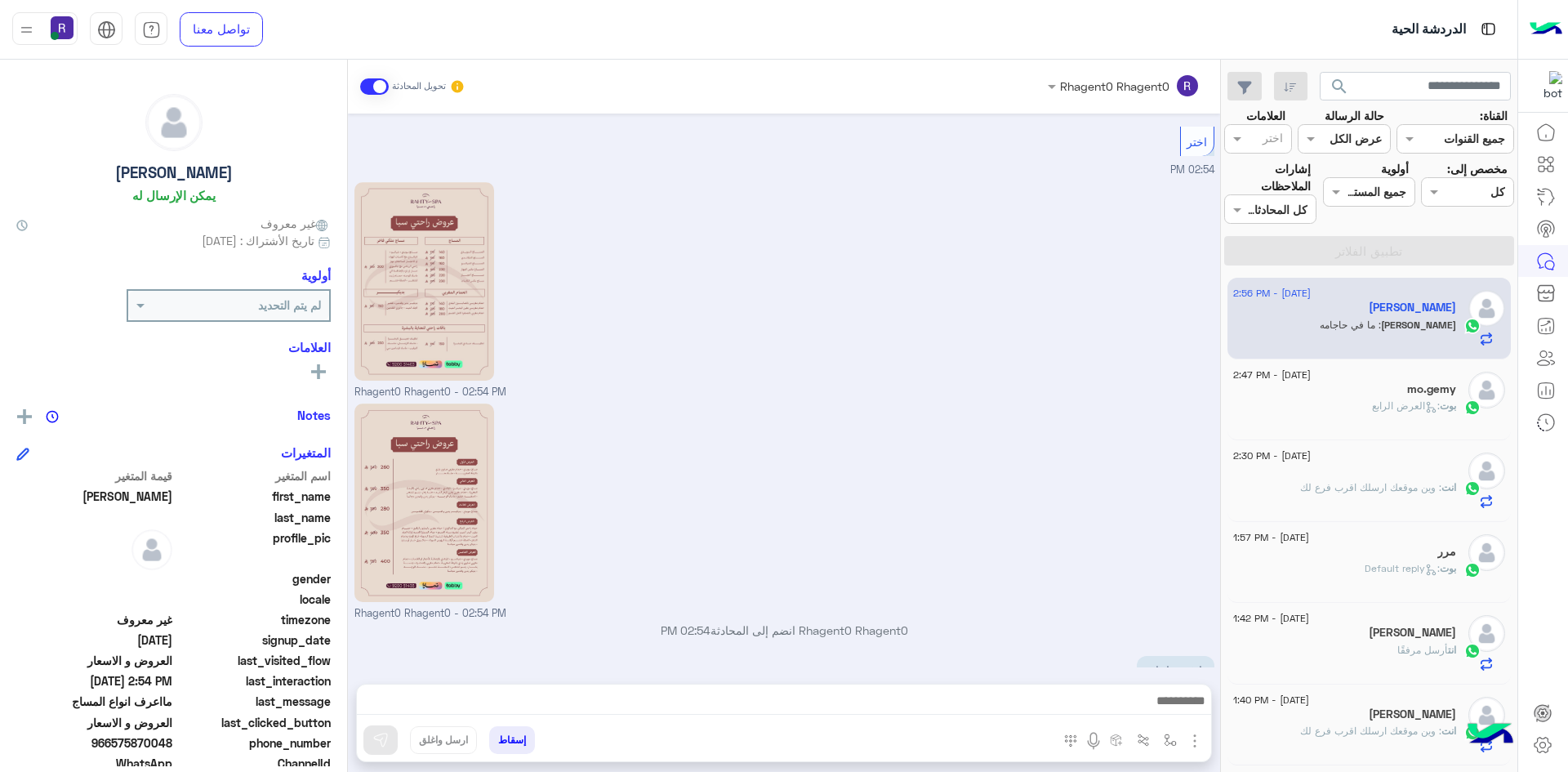
scroll to position [934, 0]
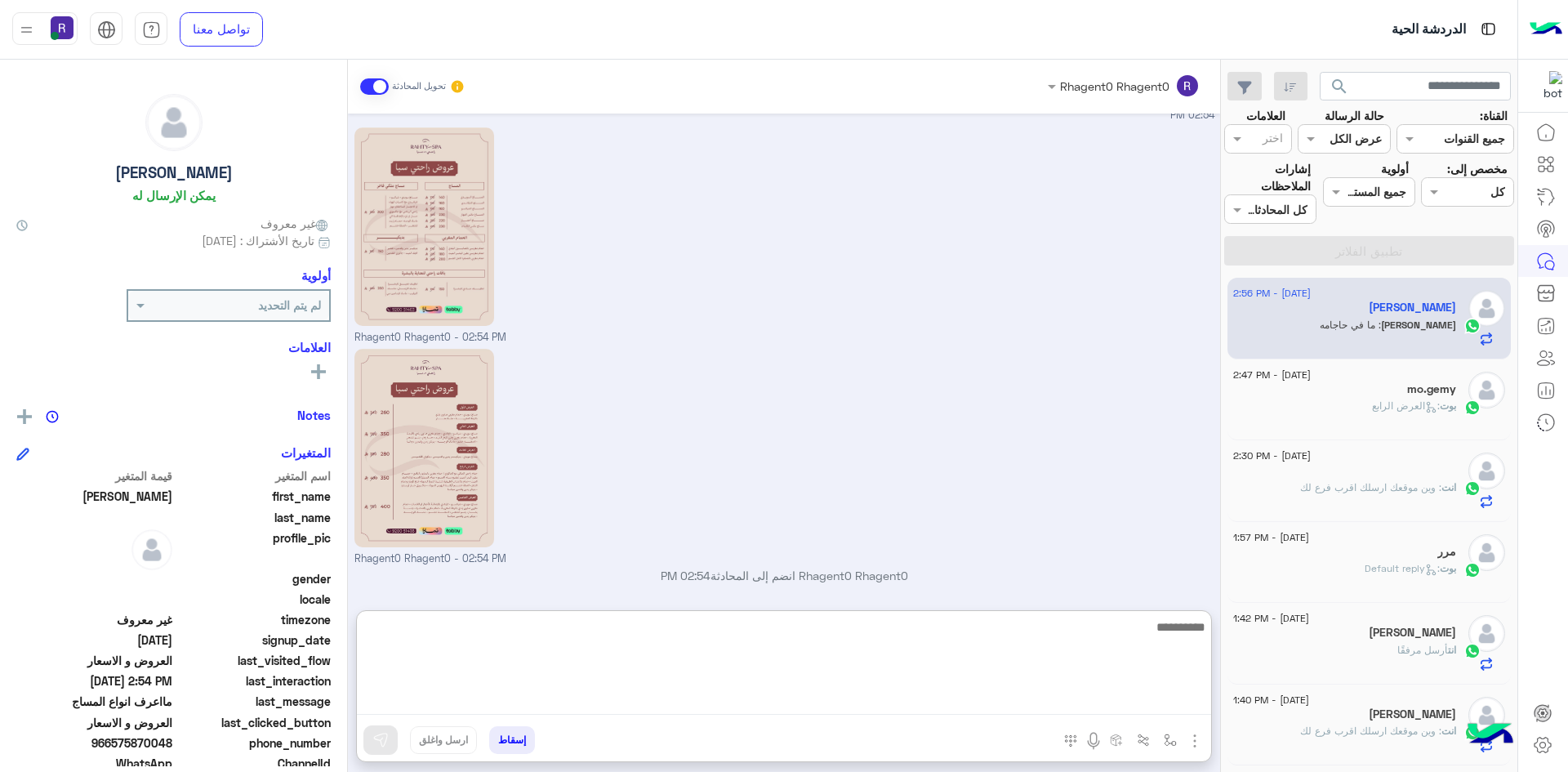
click at [578, 695] on textarea at bounding box center [784, 665] width 854 height 98
type textarea "**"
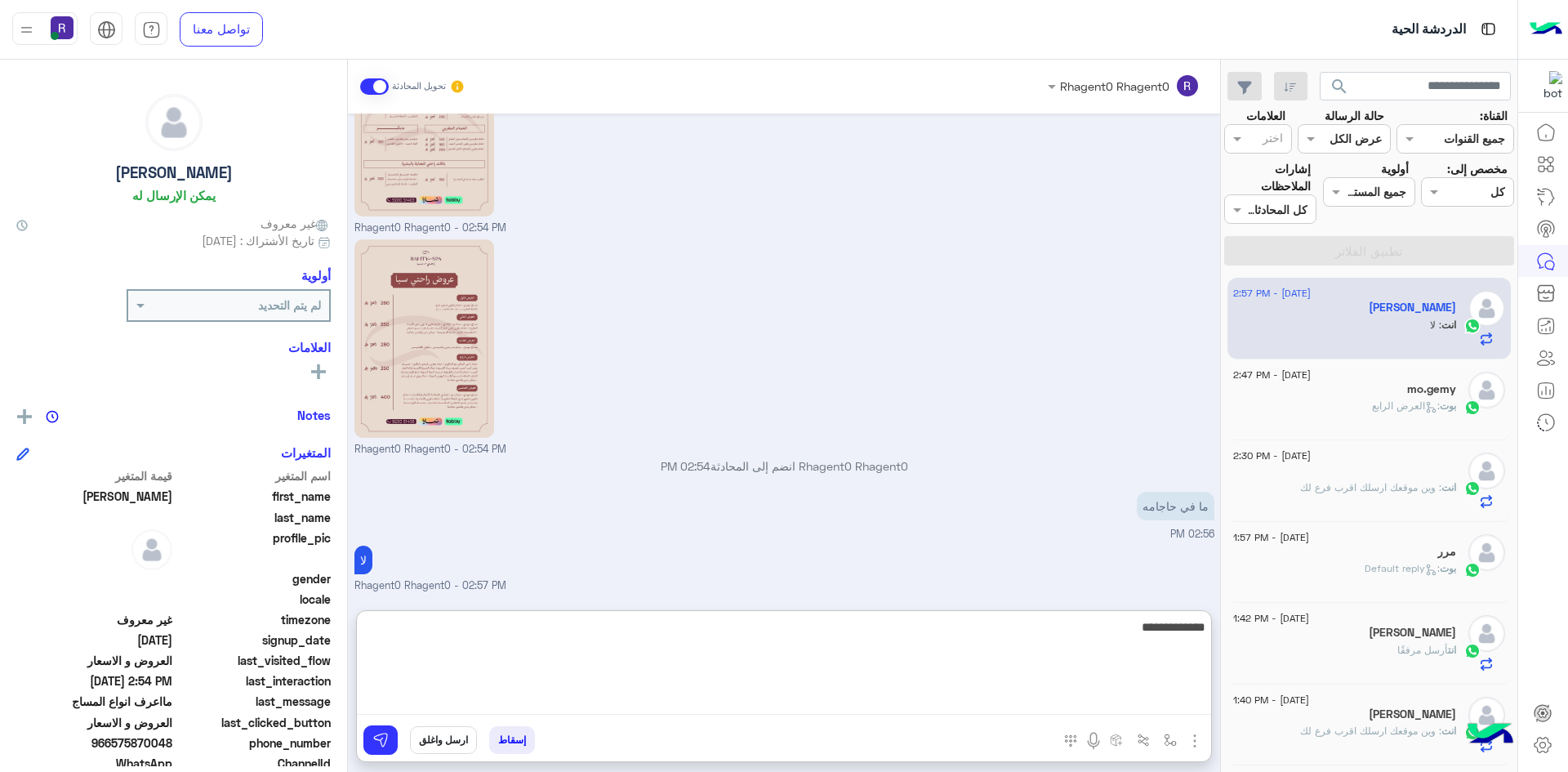
type textarea "**********"
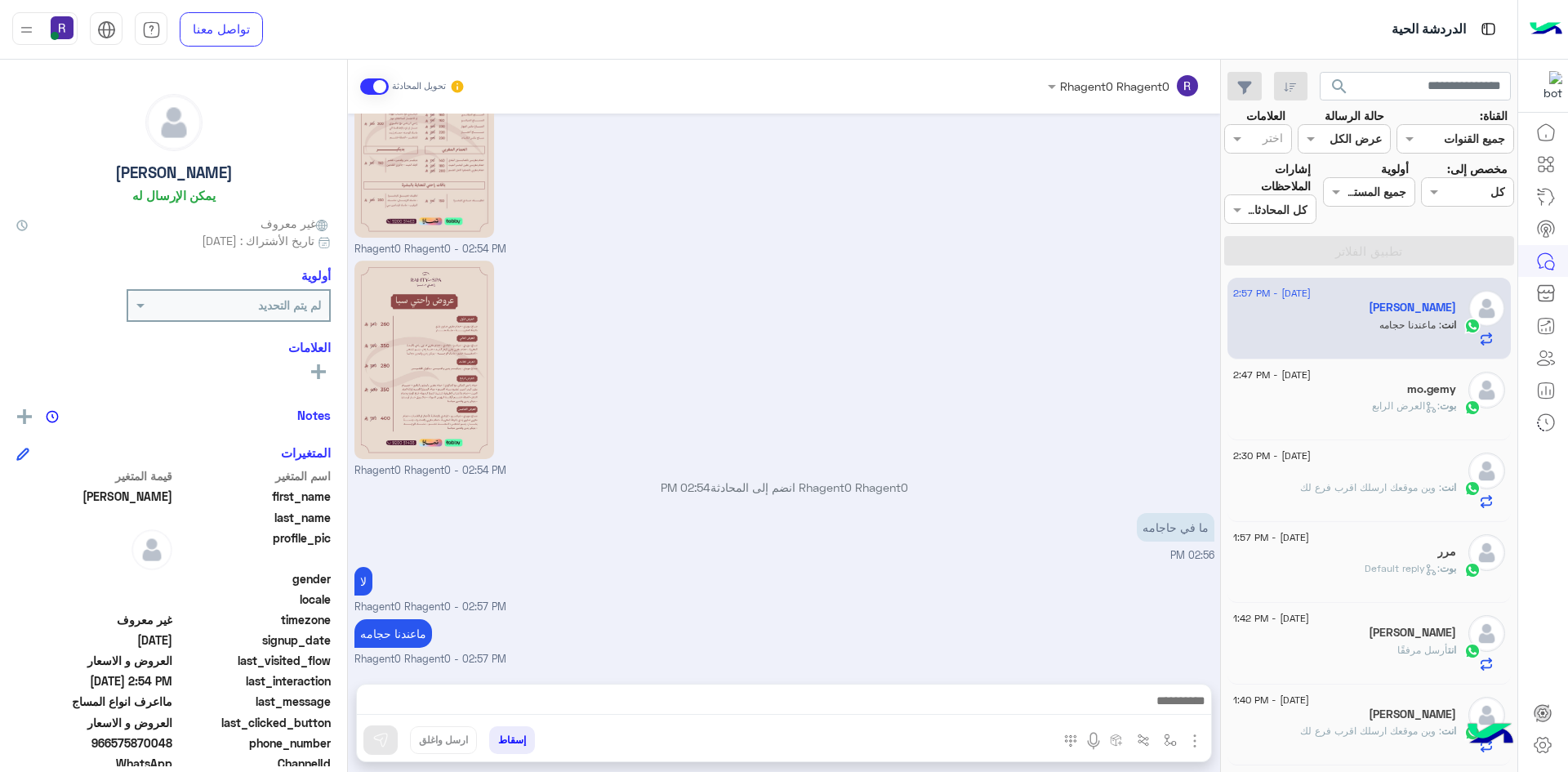
click at [1303, 399] on div "بوت : العرض الرابع" at bounding box center [1344, 413] width 223 height 29
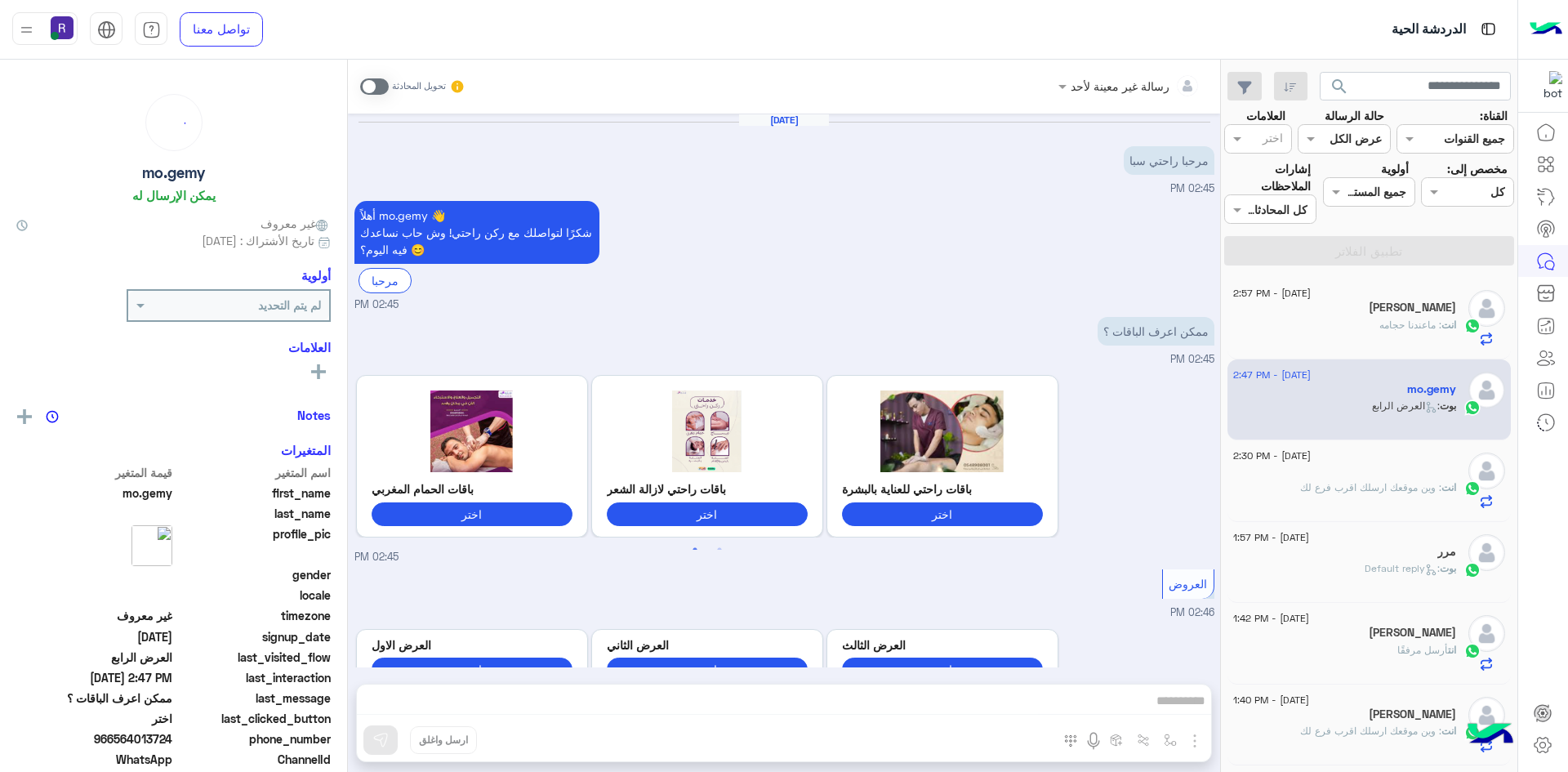
scroll to position [494, 0]
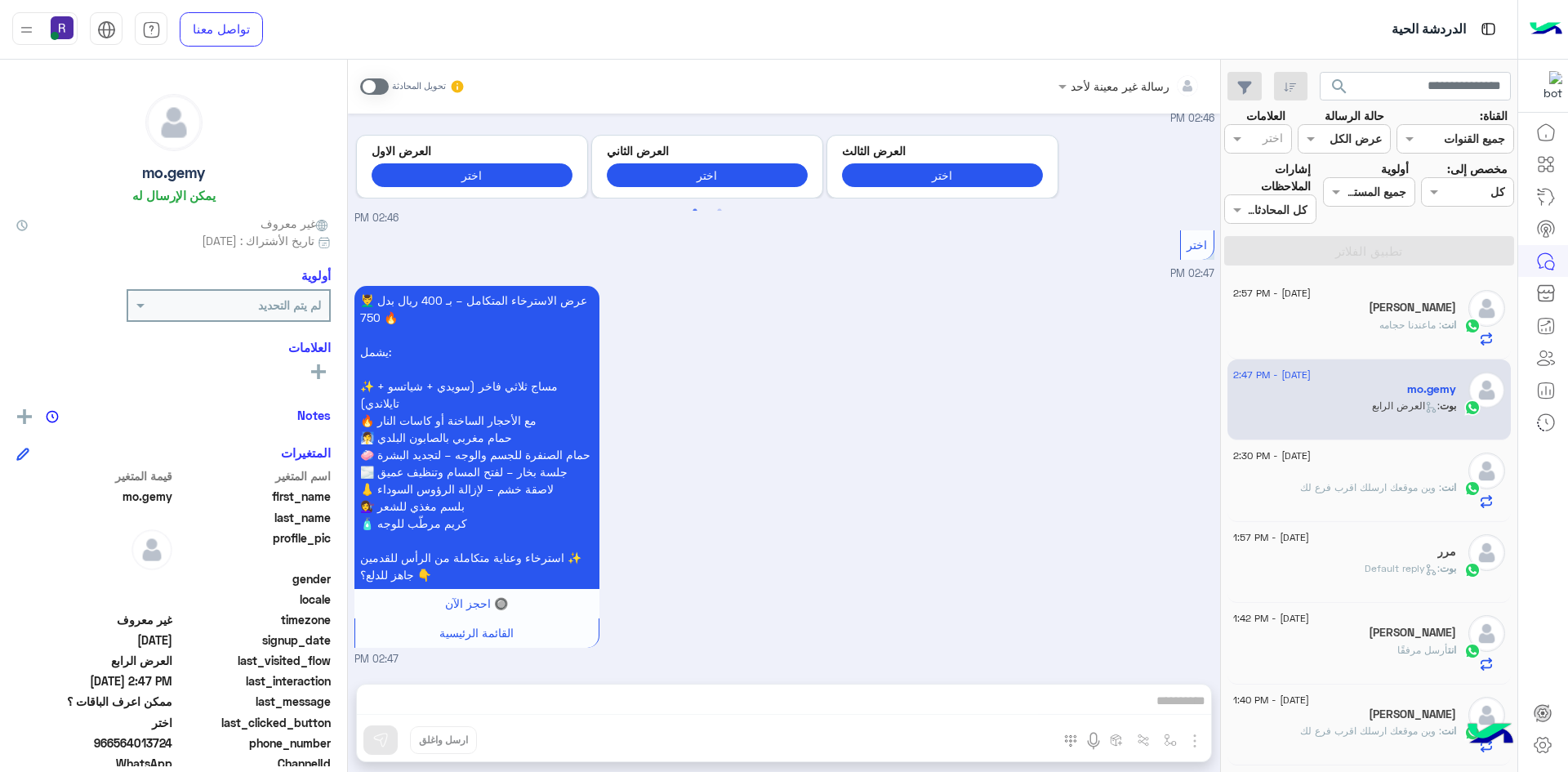
click at [379, 80] on span at bounding box center [375, 86] width 29 height 16
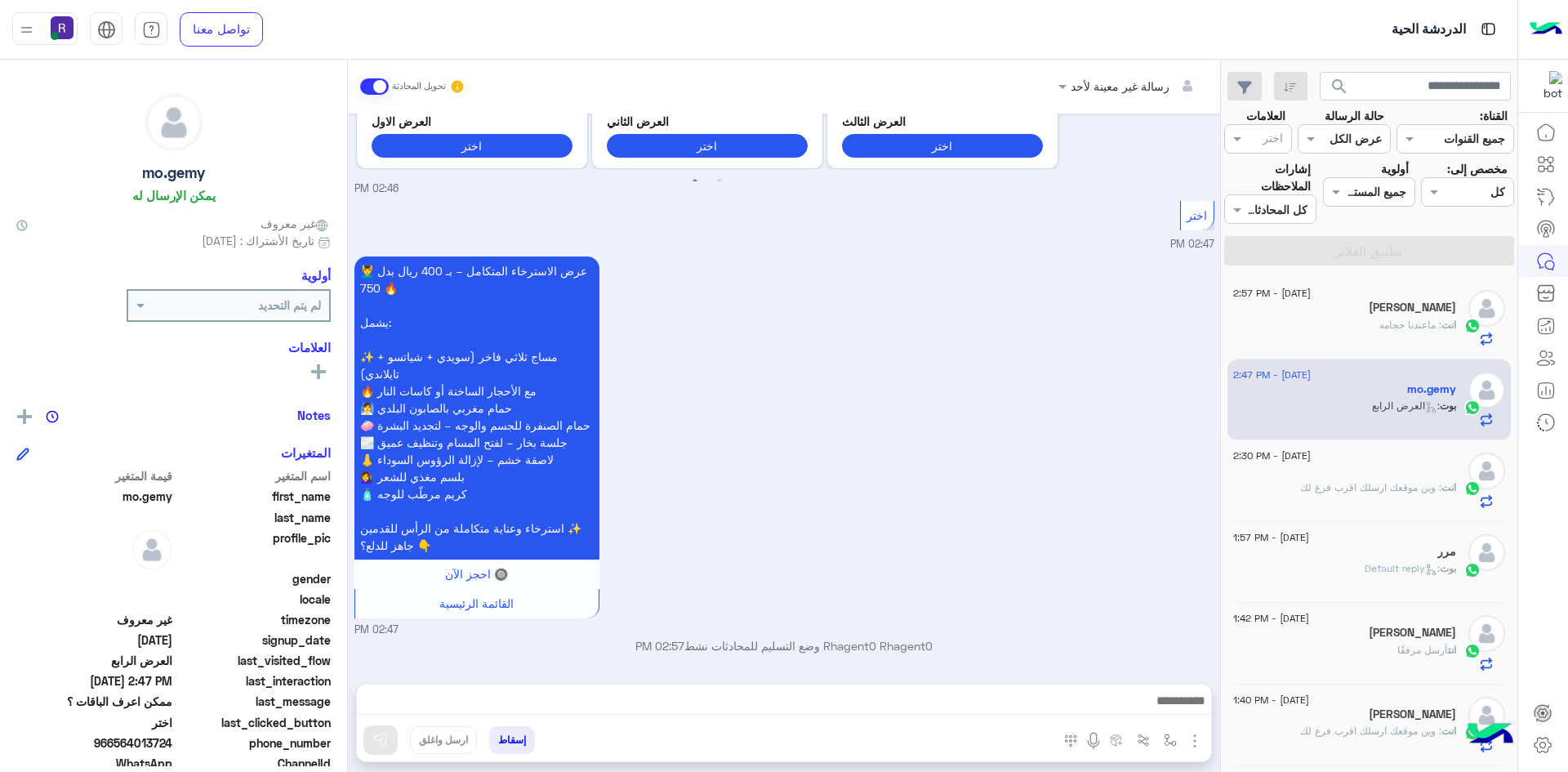
click at [1192, 749] on img "button" at bounding box center [1194, 741] width 20 height 20
click at [1177, 717] on button "الصور" at bounding box center [1170, 705] width 70 height 32
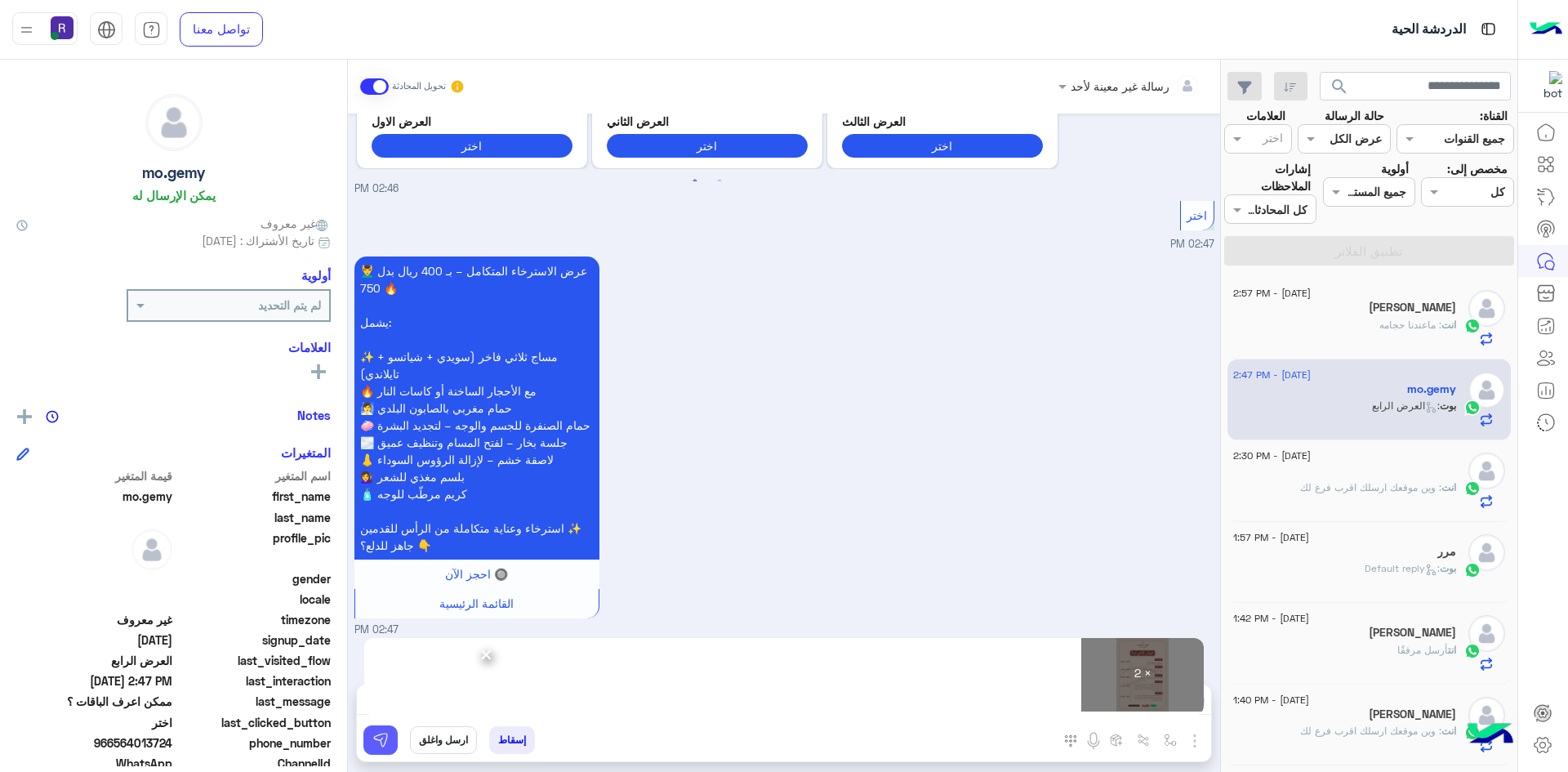
click at [379, 746] on img at bounding box center [380, 740] width 16 height 16
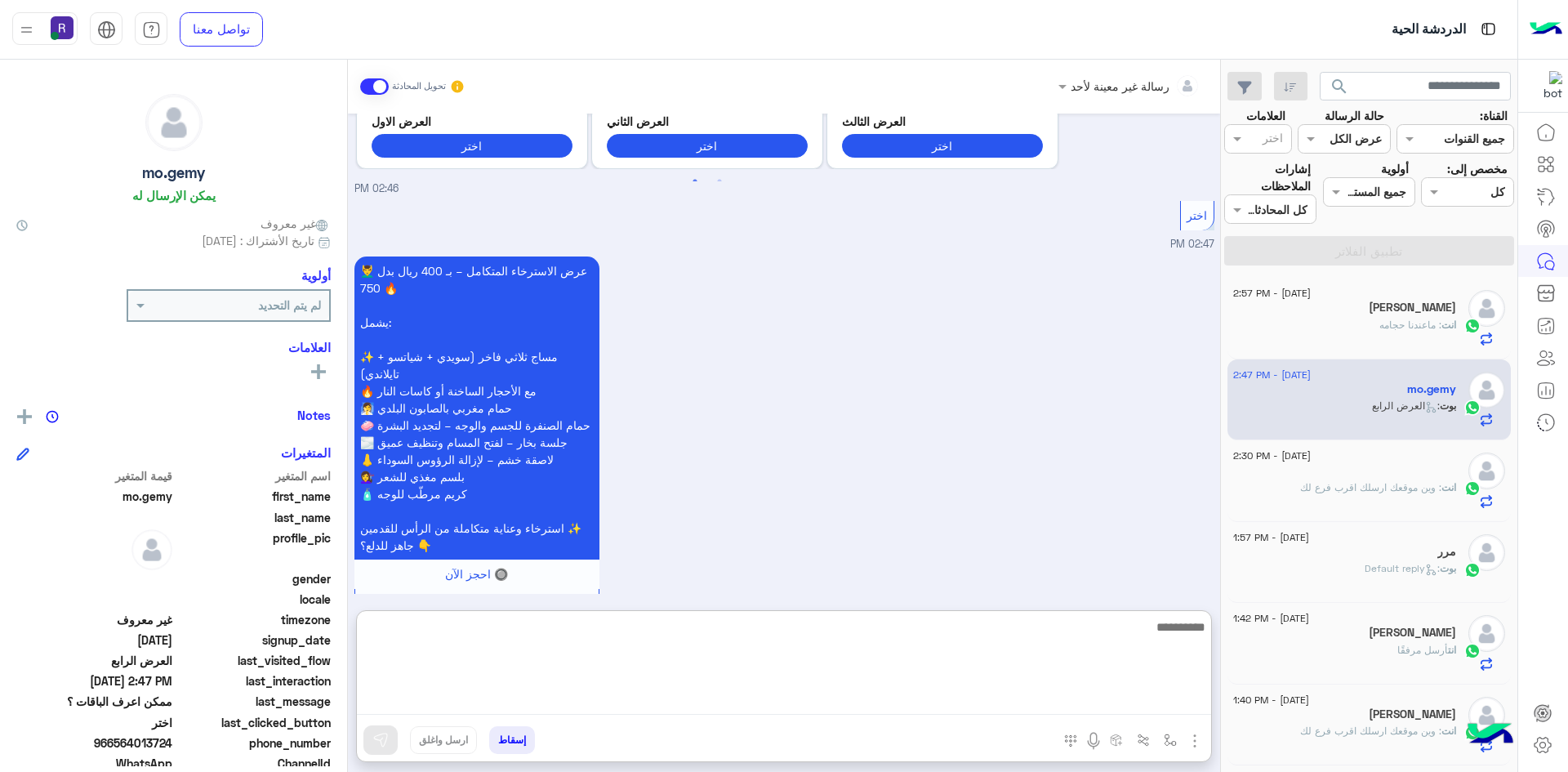
paste textarea "**********"
type textarea "**********"
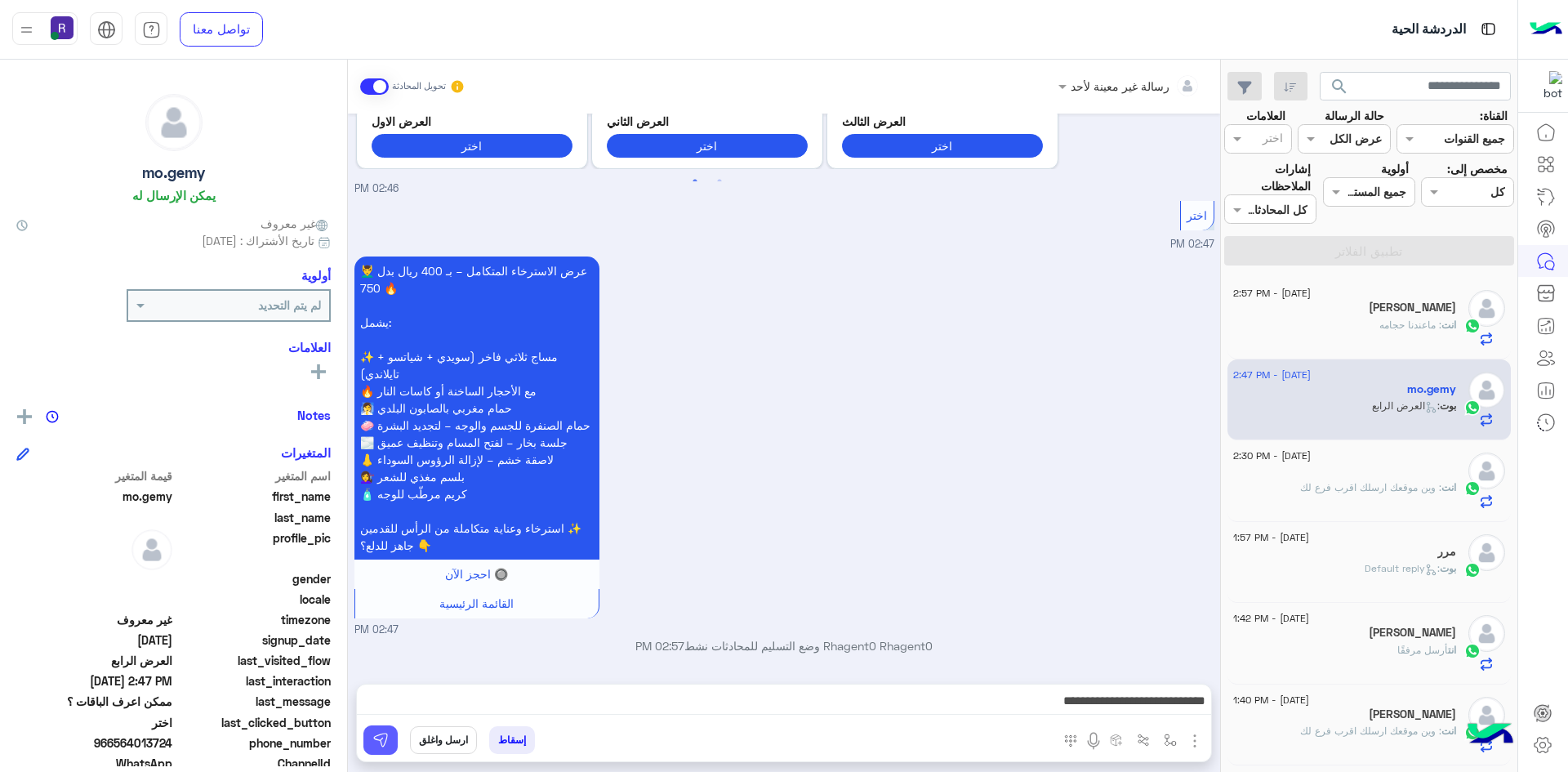
click at [383, 743] on img at bounding box center [380, 740] width 16 height 16
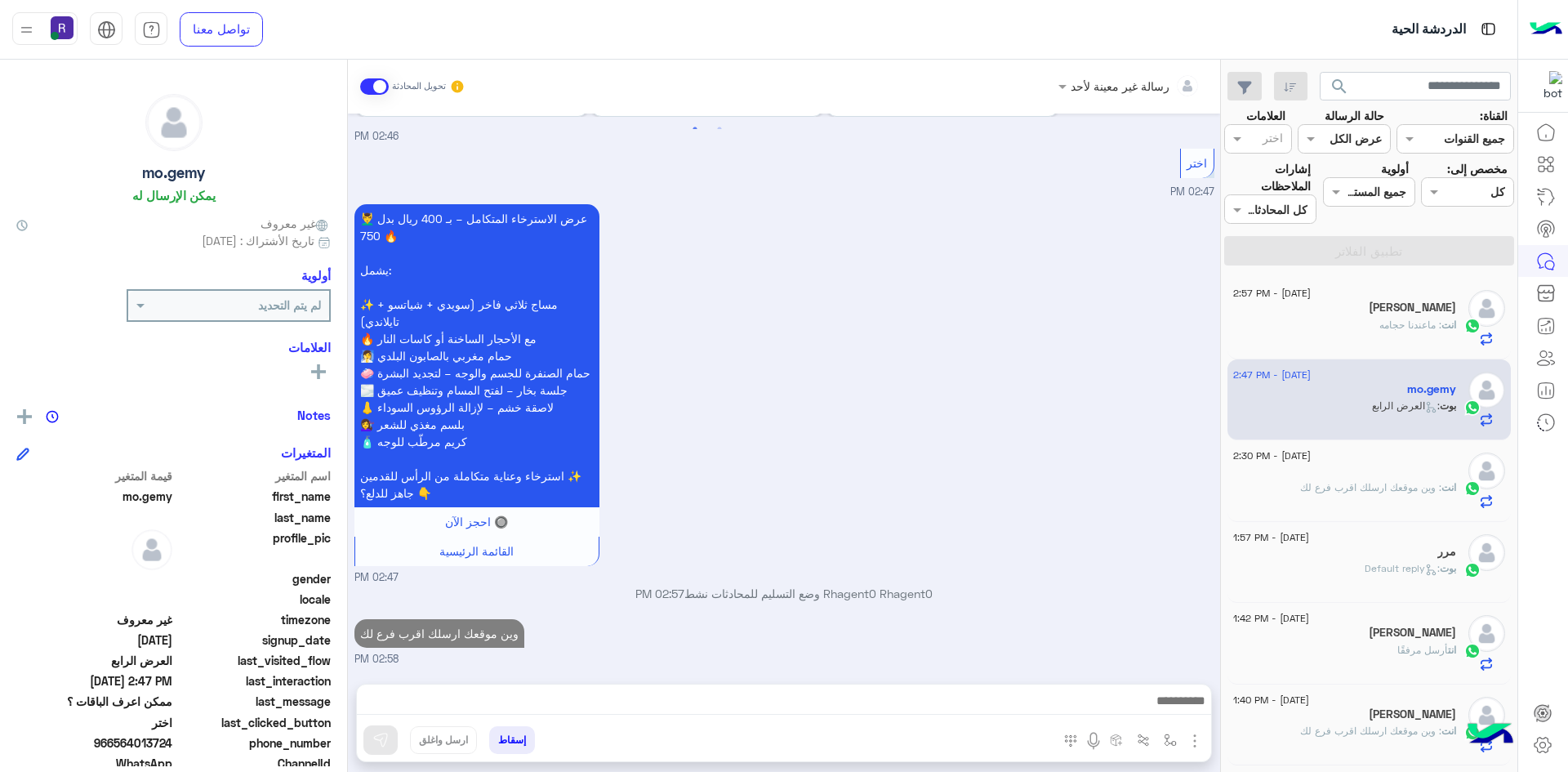
click at [1423, 490] on span ": وين موقعك ارسلك اقرب فرع لك" at bounding box center [1371, 487] width 141 height 12
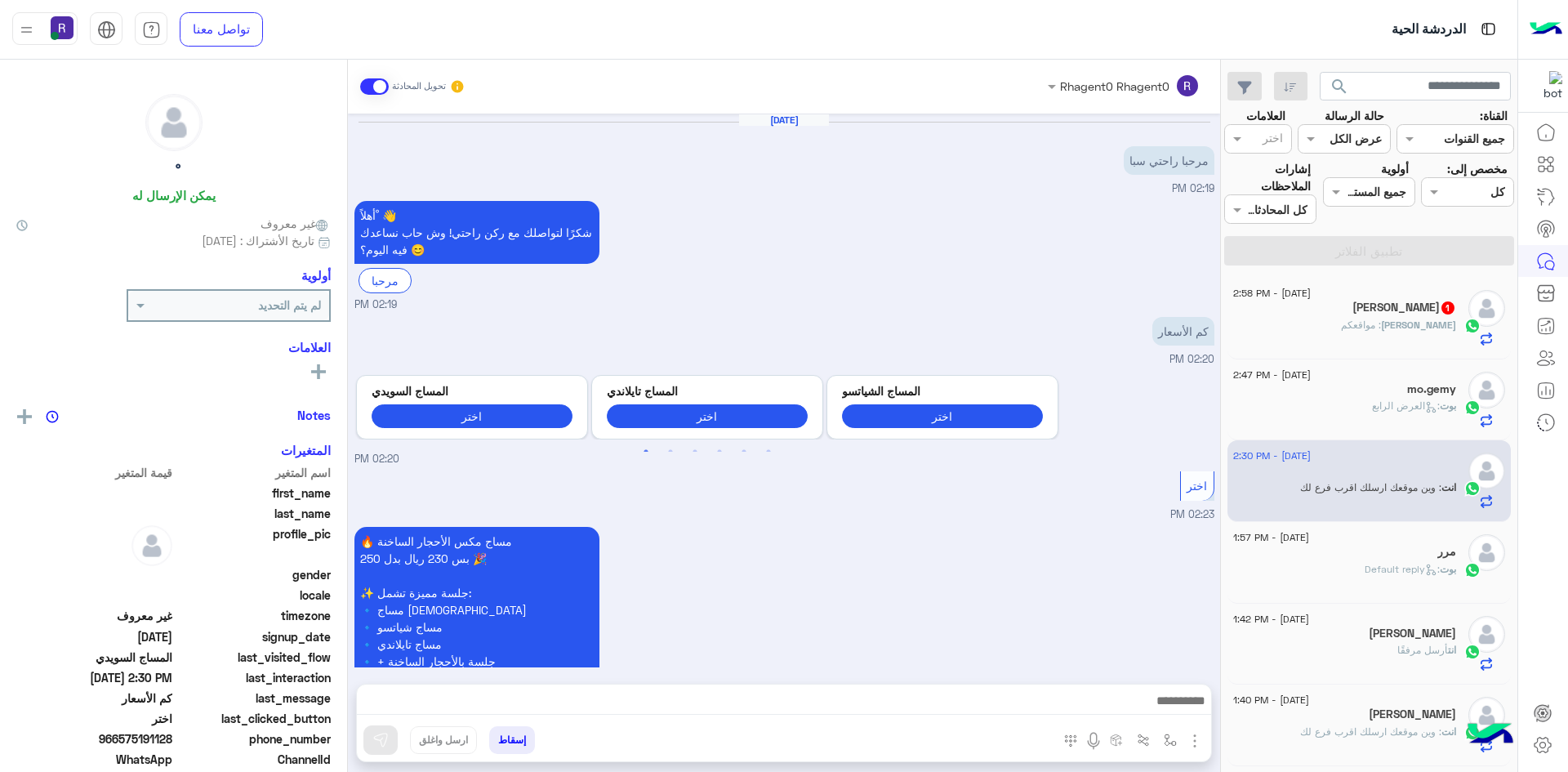
scroll to position [605, 0]
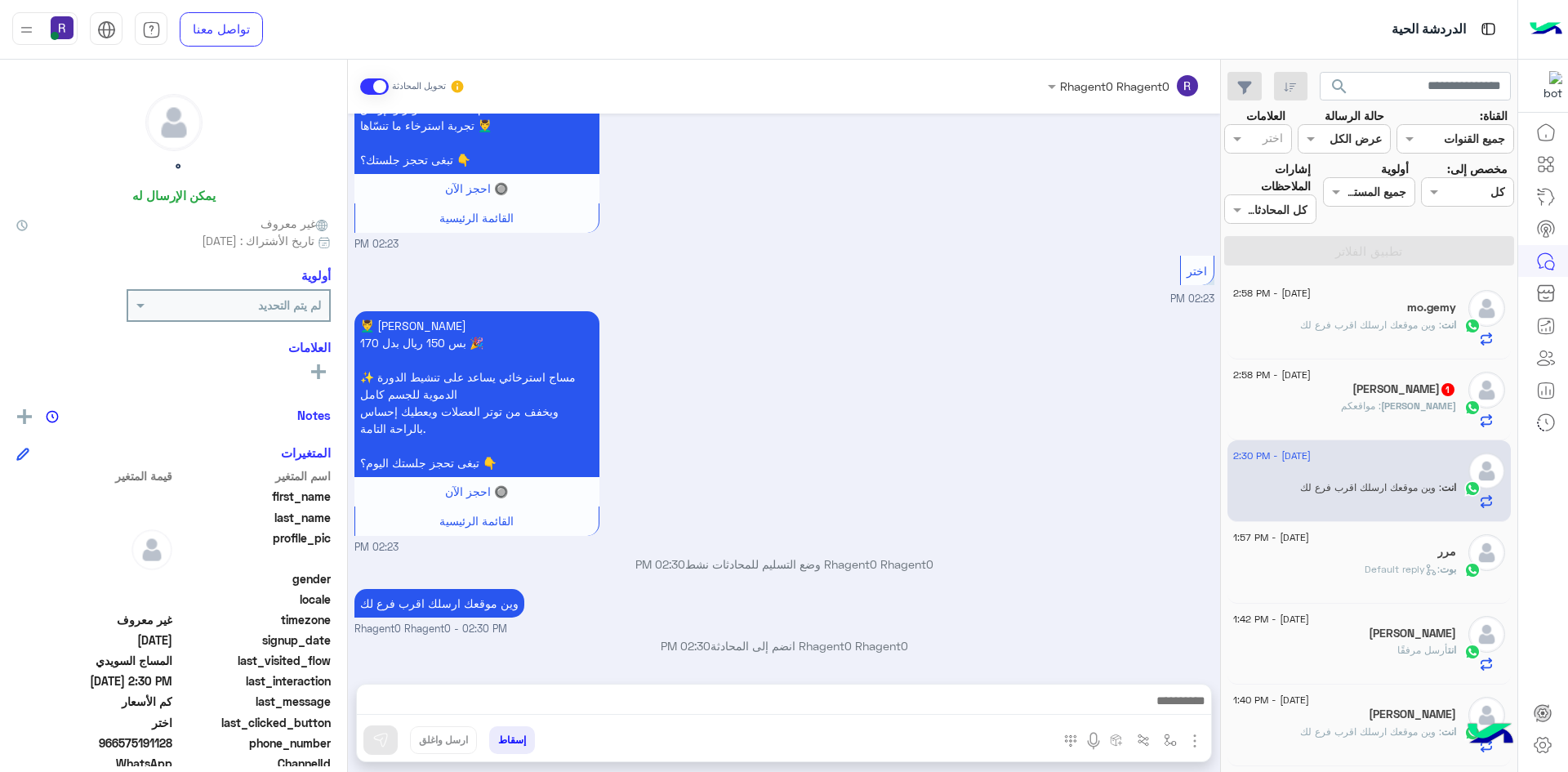
click at [1428, 412] on p "مراد : مواقعكم" at bounding box center [1398, 406] width 115 height 14
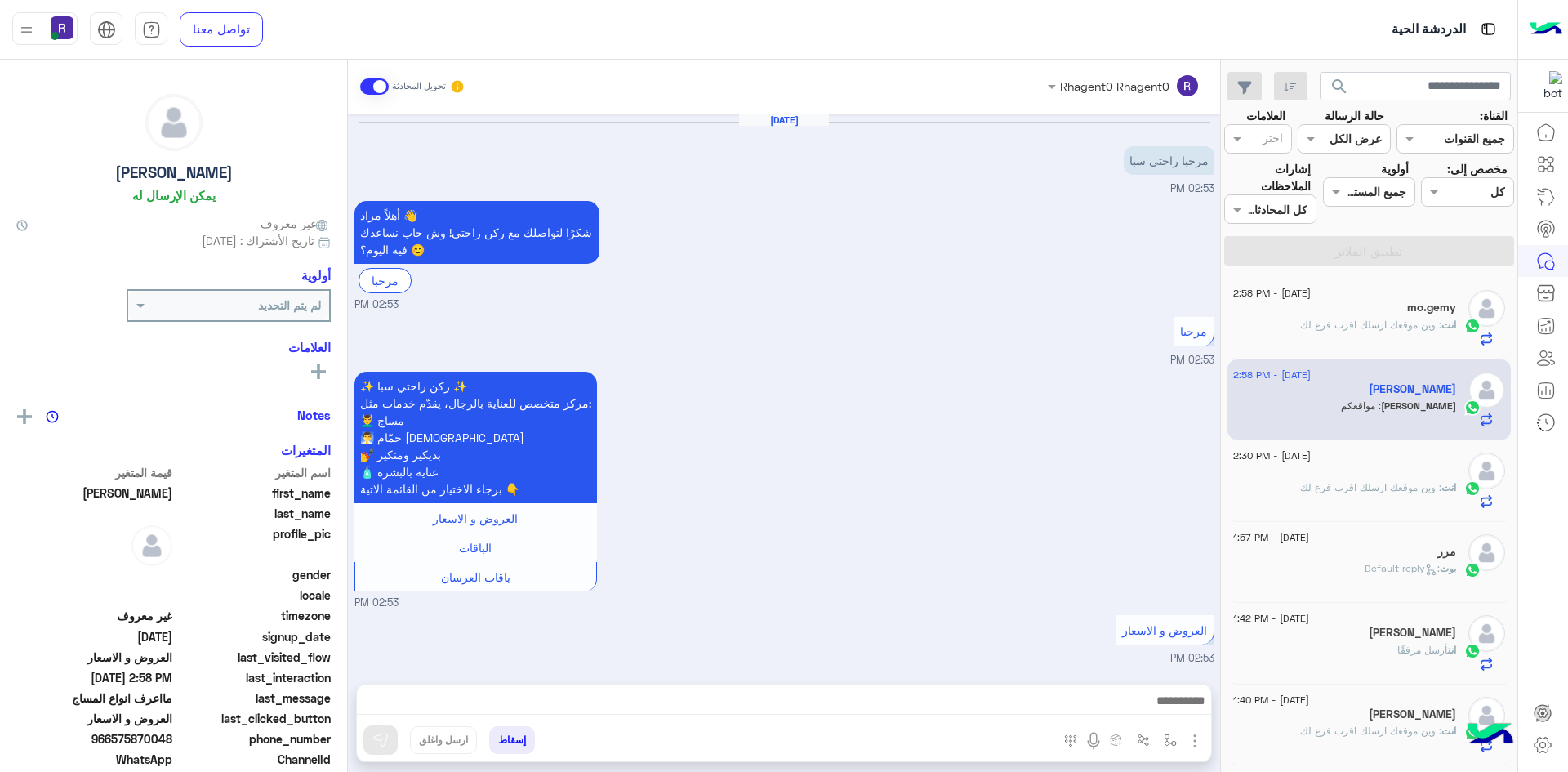
scroll to position [1093, 0]
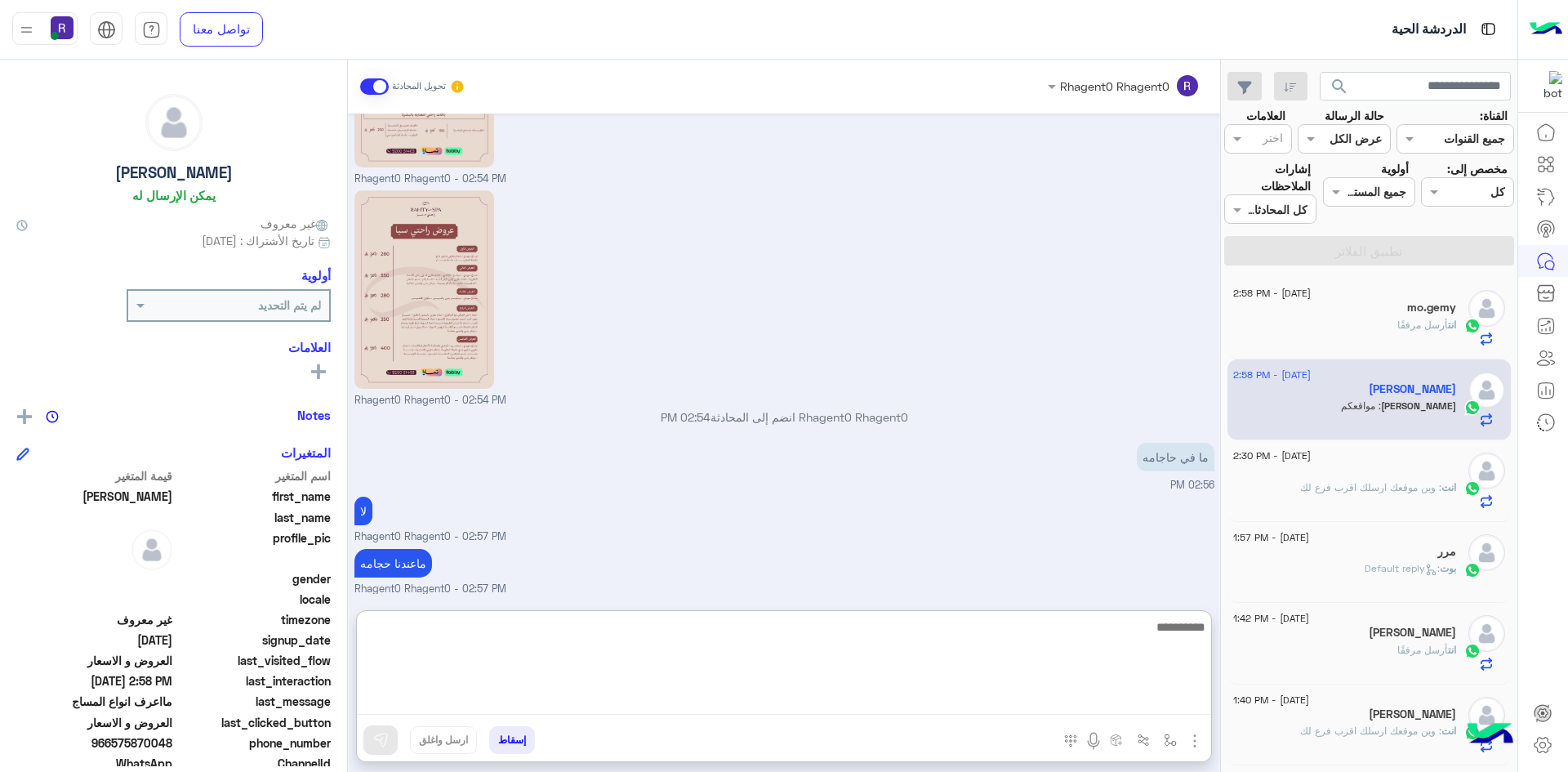
paste textarea "**********"
type textarea "**********"
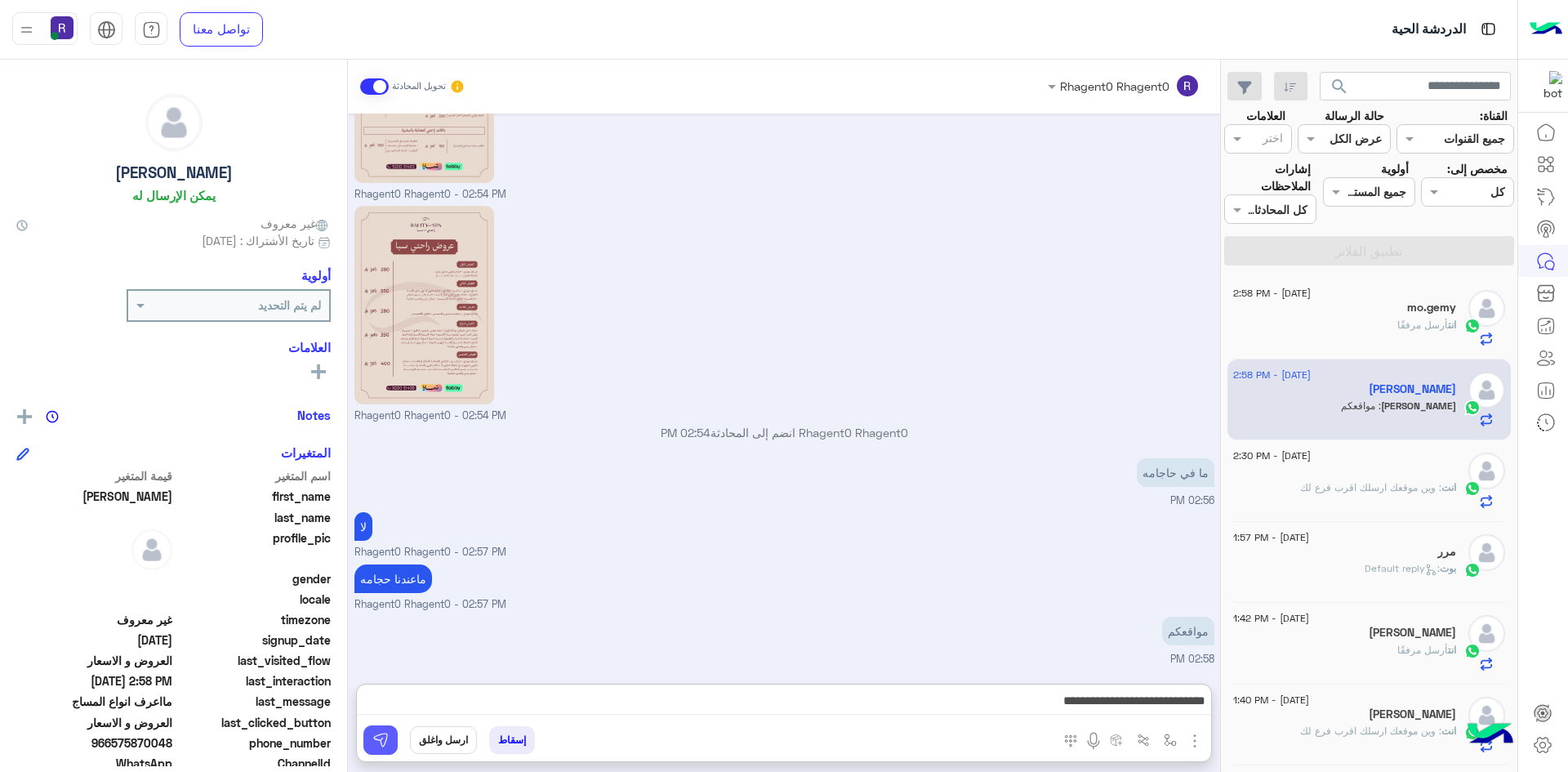
click at [389, 746] on button at bounding box center [381, 740] width 34 height 30
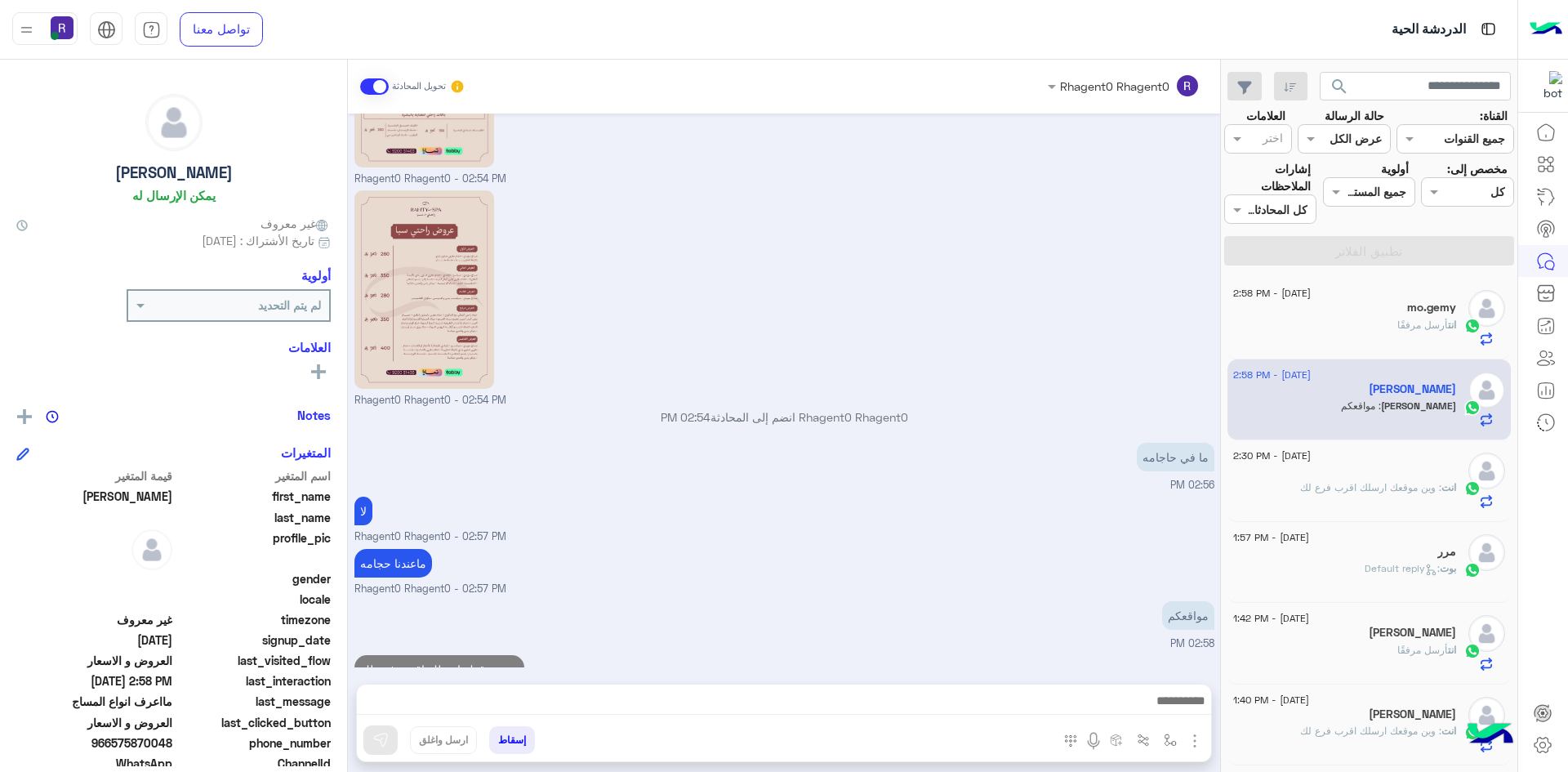
scroll to position [1144, 0]
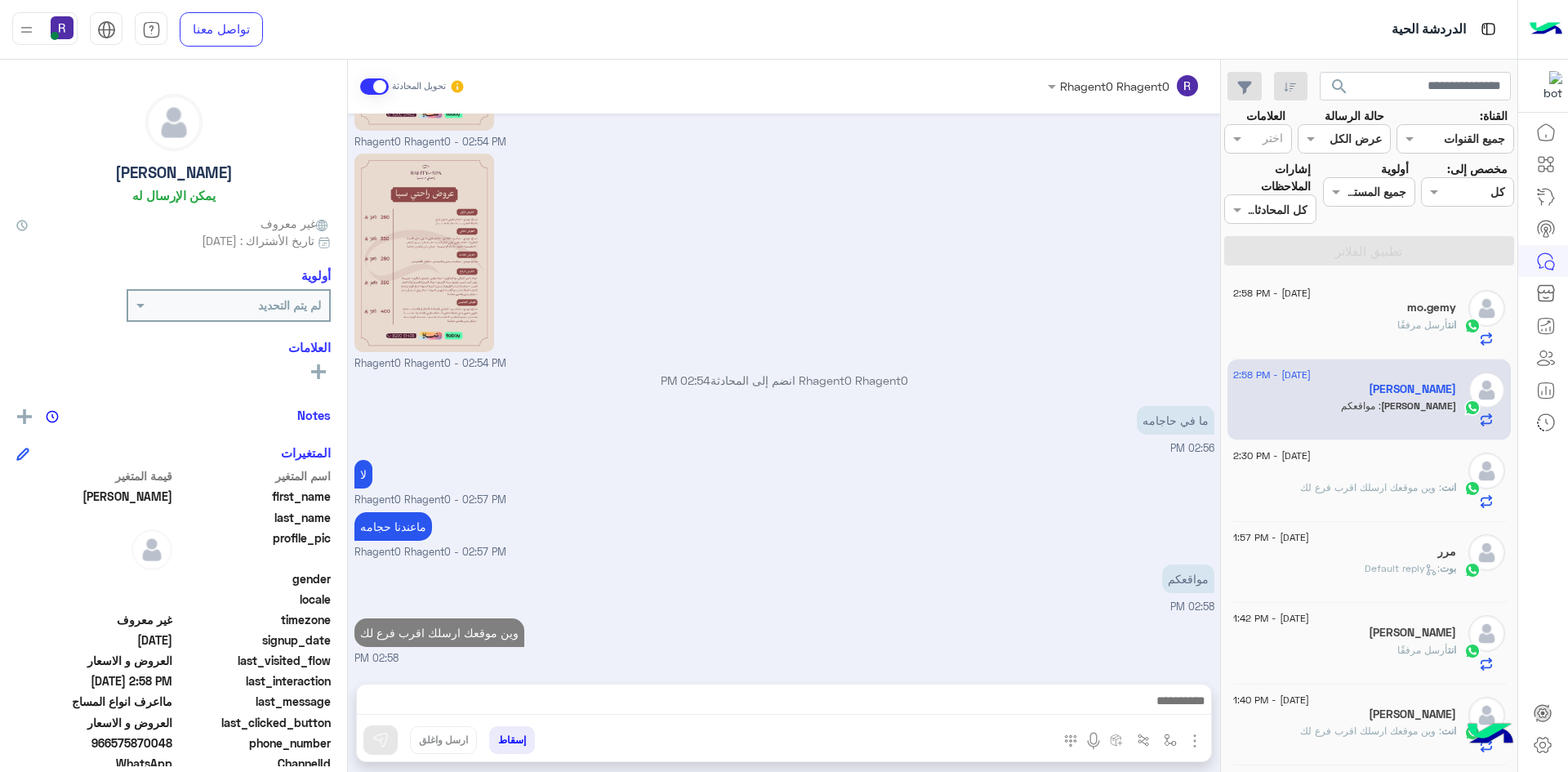
click at [1441, 485] on span "انت" at bounding box center [1448, 487] width 14 height 12
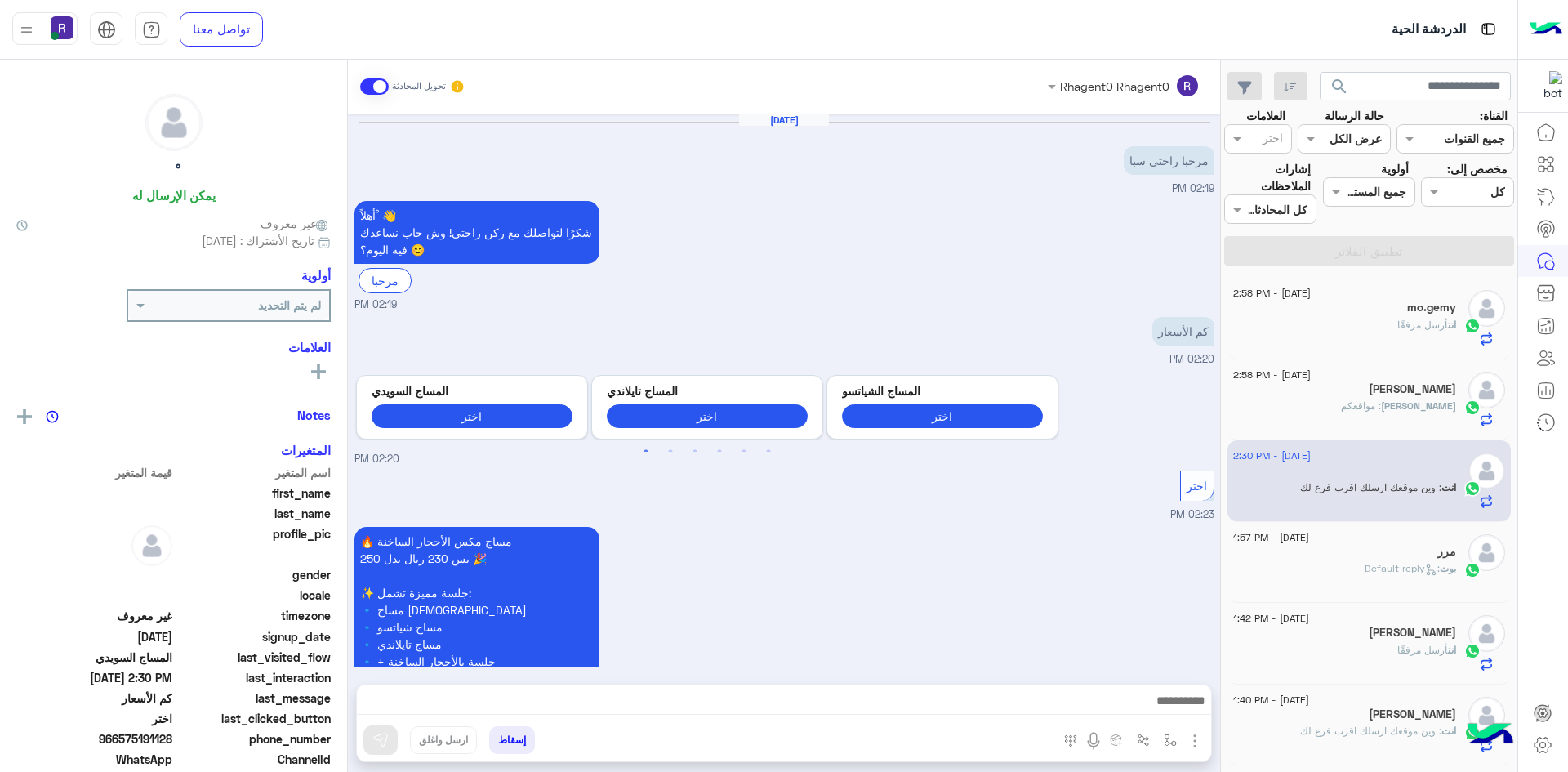
scroll to position [605, 0]
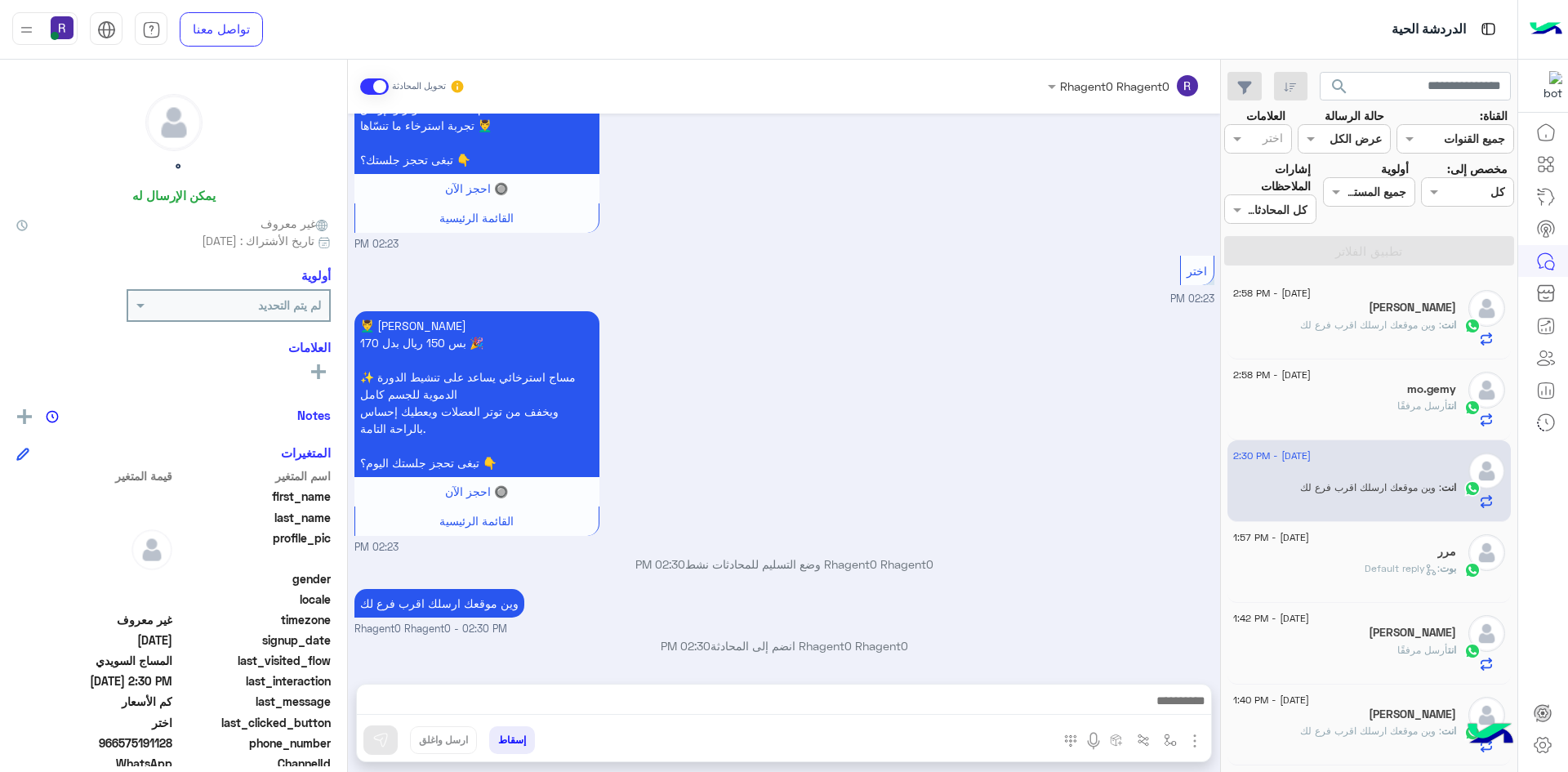
click at [1448, 410] on span "انت" at bounding box center [1452, 406] width 8 height 12
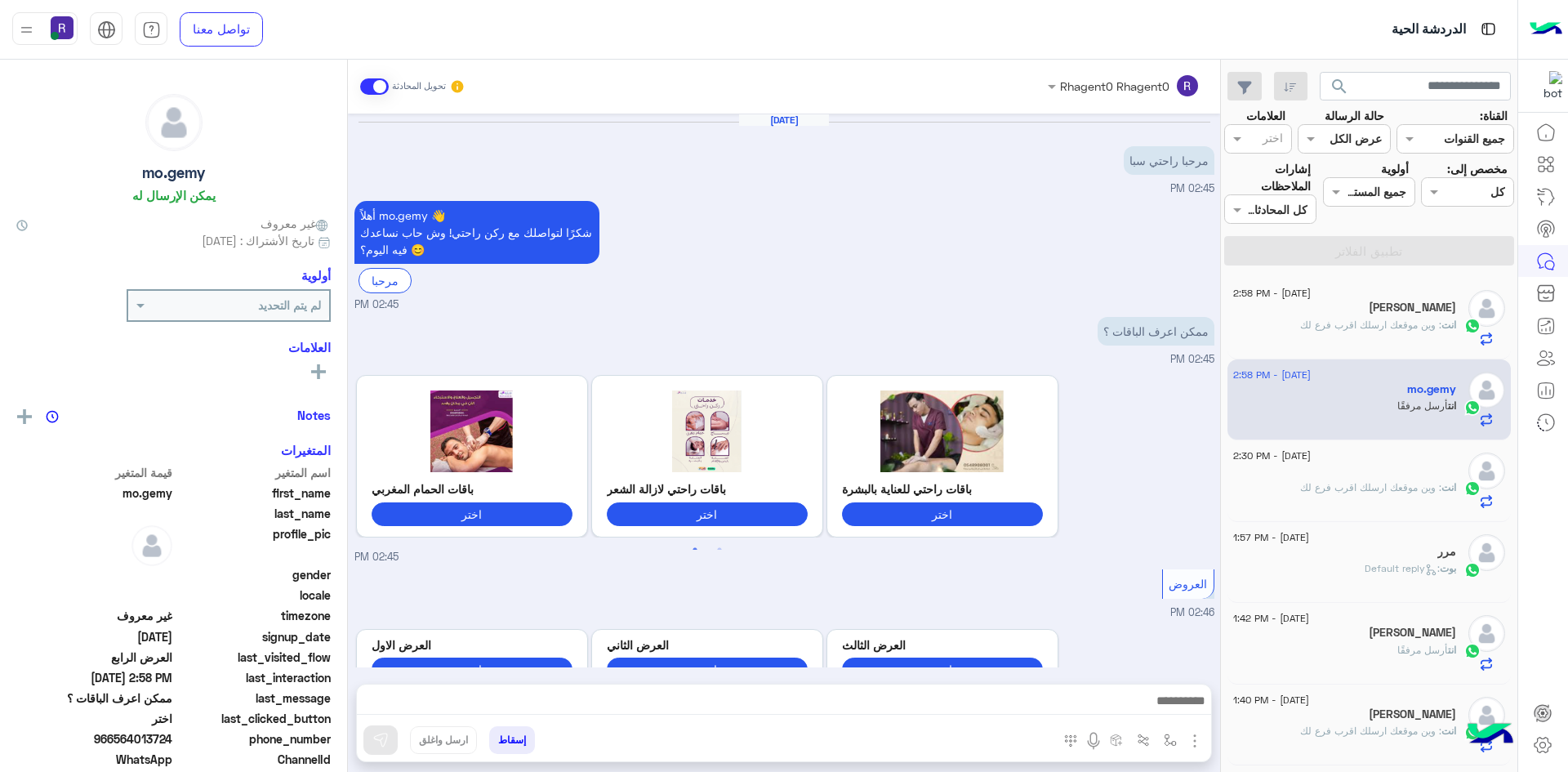
scroll to position [1050, 0]
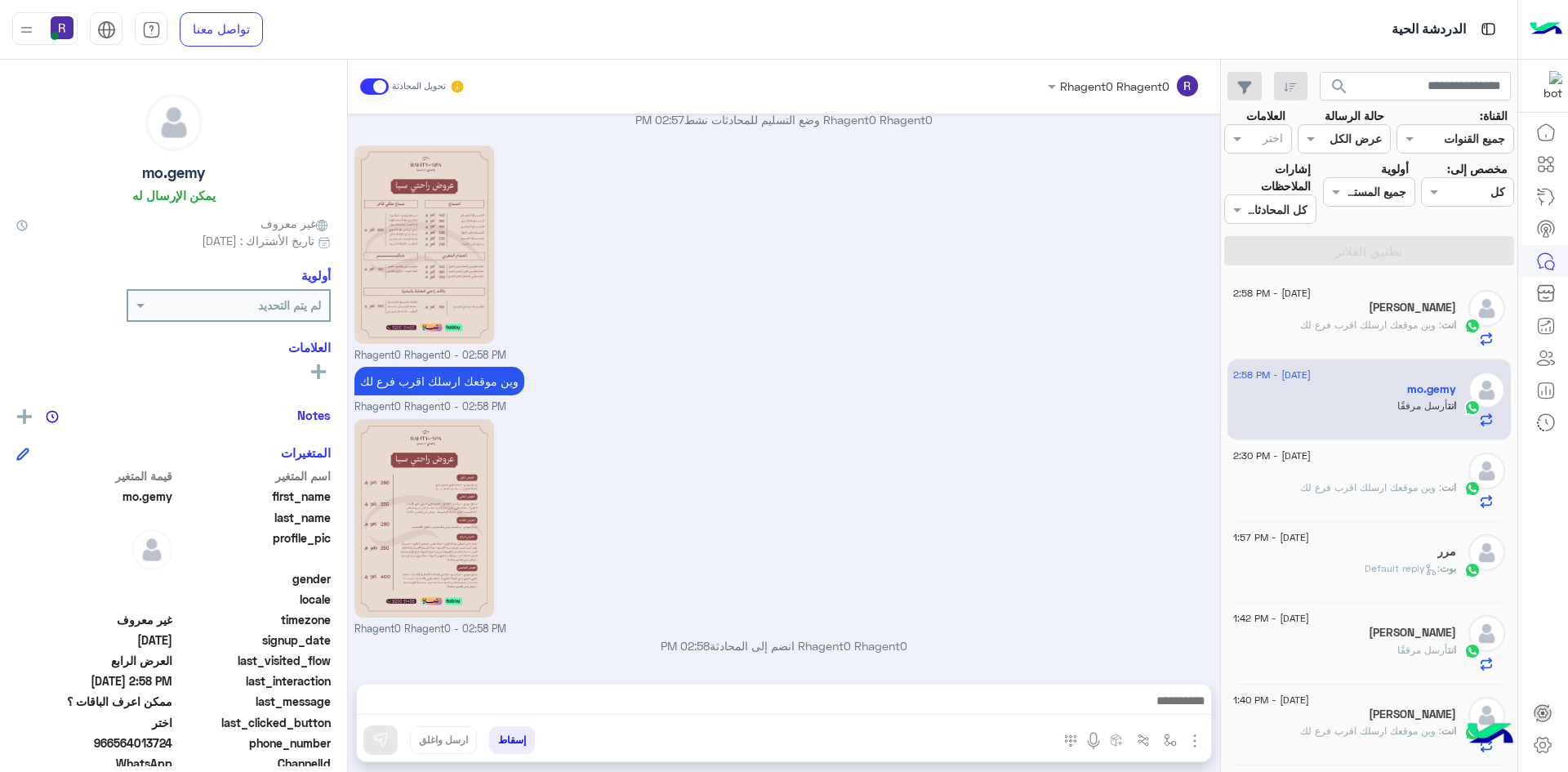
click at [1356, 573] on div "بوت : Default reply" at bounding box center [1344, 576] width 223 height 29
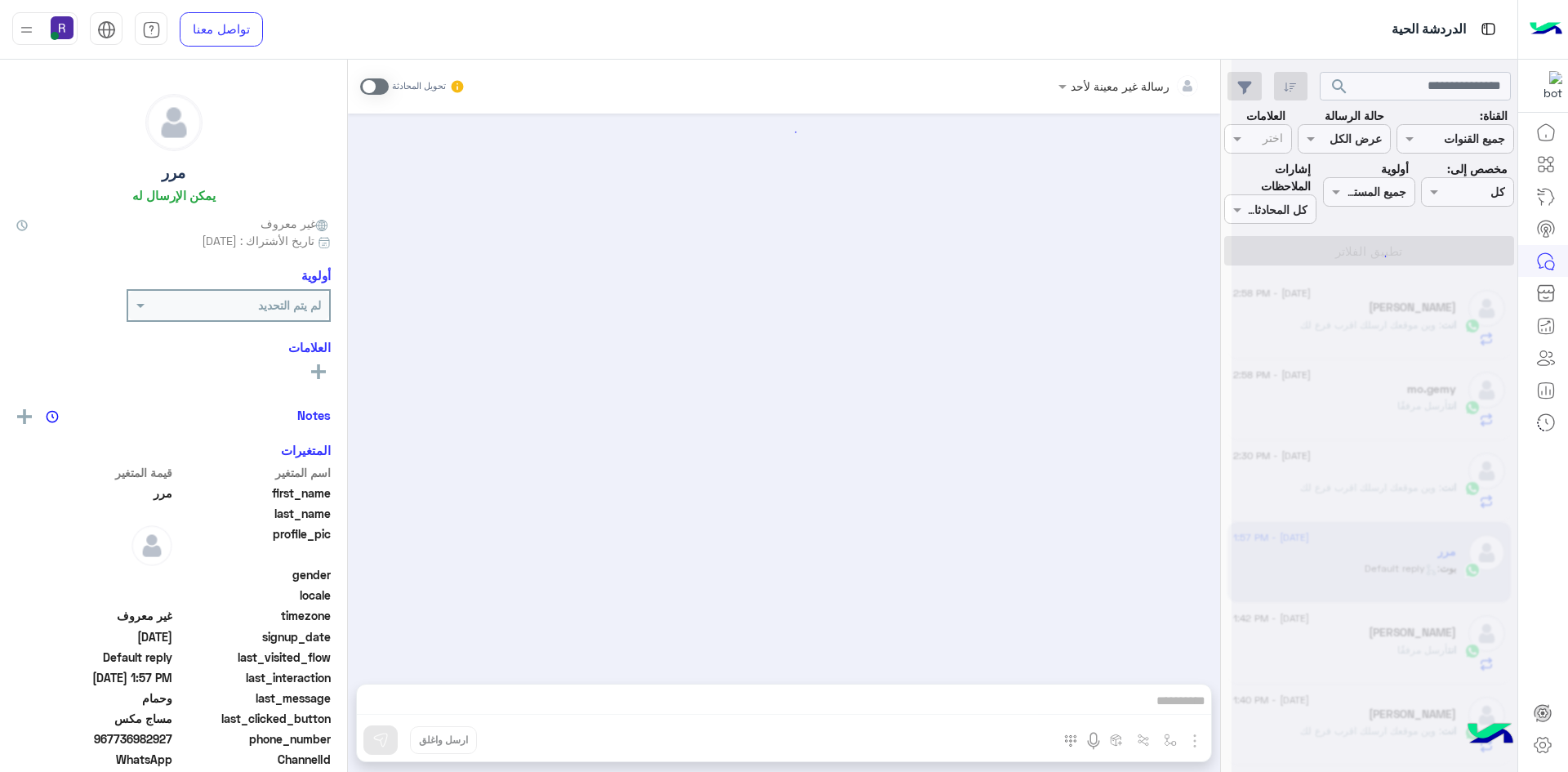
scroll to position [1206, 0]
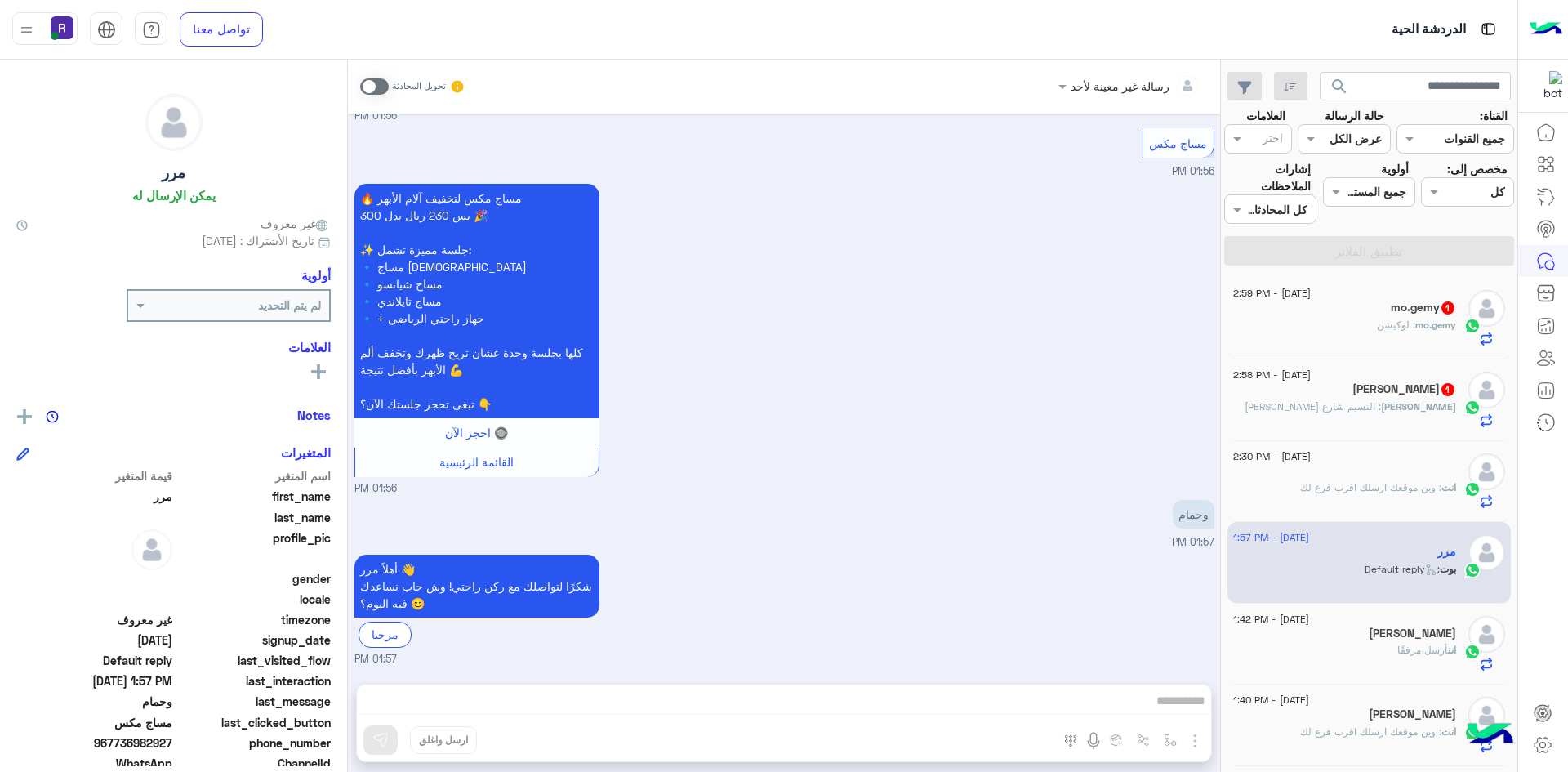
click at [1381, 409] on span ": النسيم شارع سلمان الفارسي" at bounding box center [1312, 406] width 136 height 12
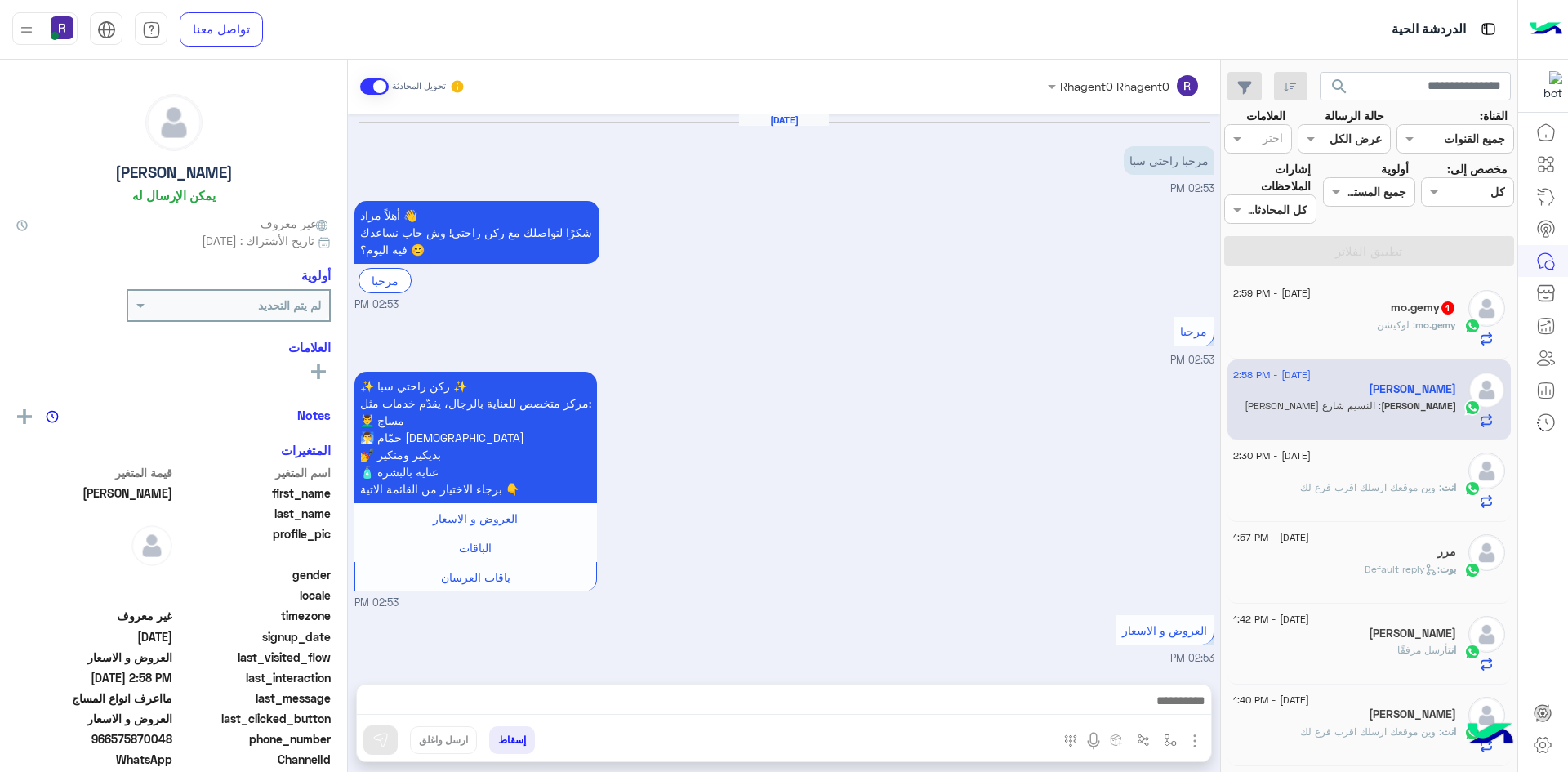
scroll to position [1199, 0]
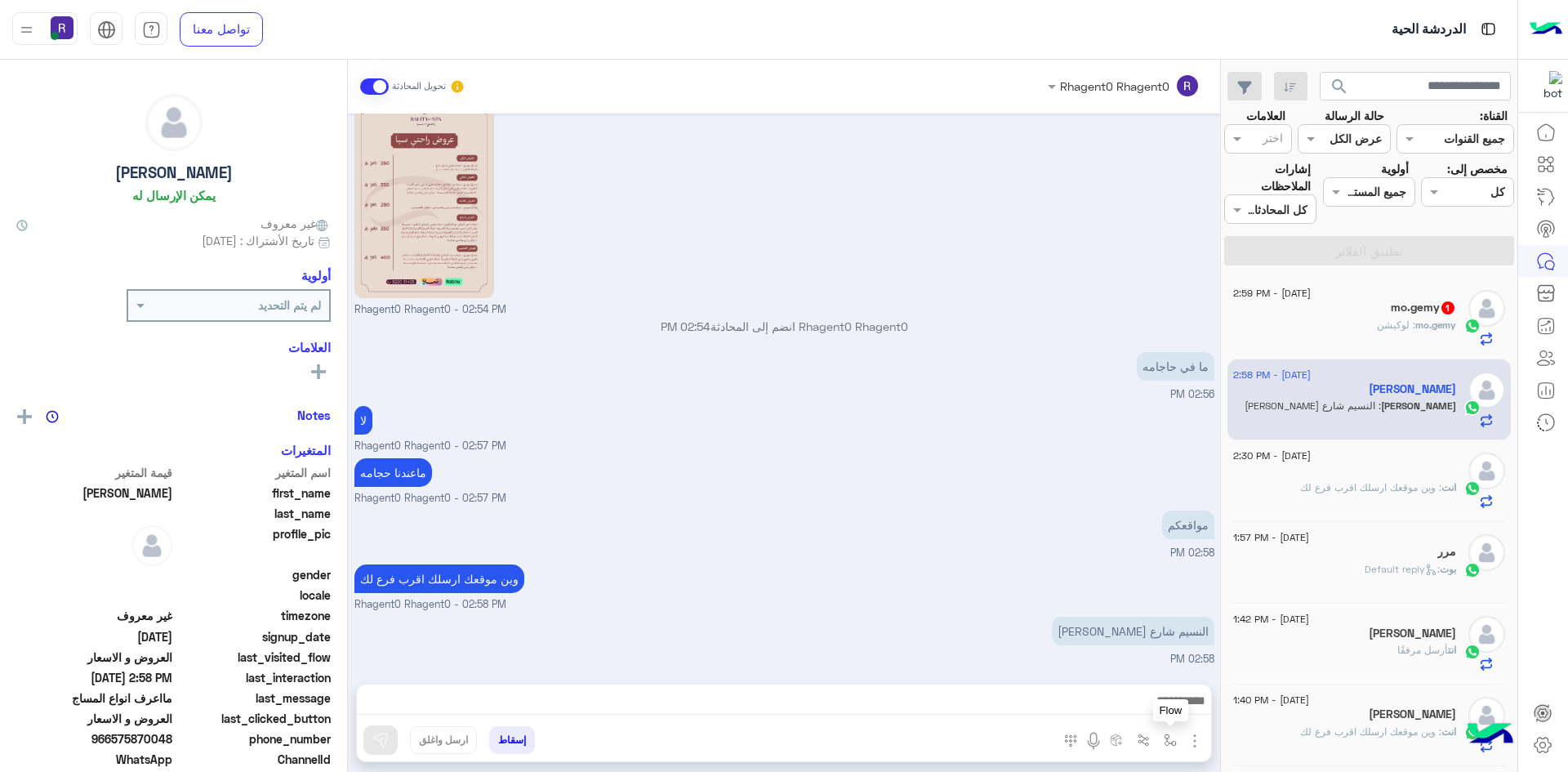
click at [1171, 746] on img "button" at bounding box center [1169, 740] width 13 height 13
click at [1155, 710] on input "text" at bounding box center [1120, 705] width 110 height 19
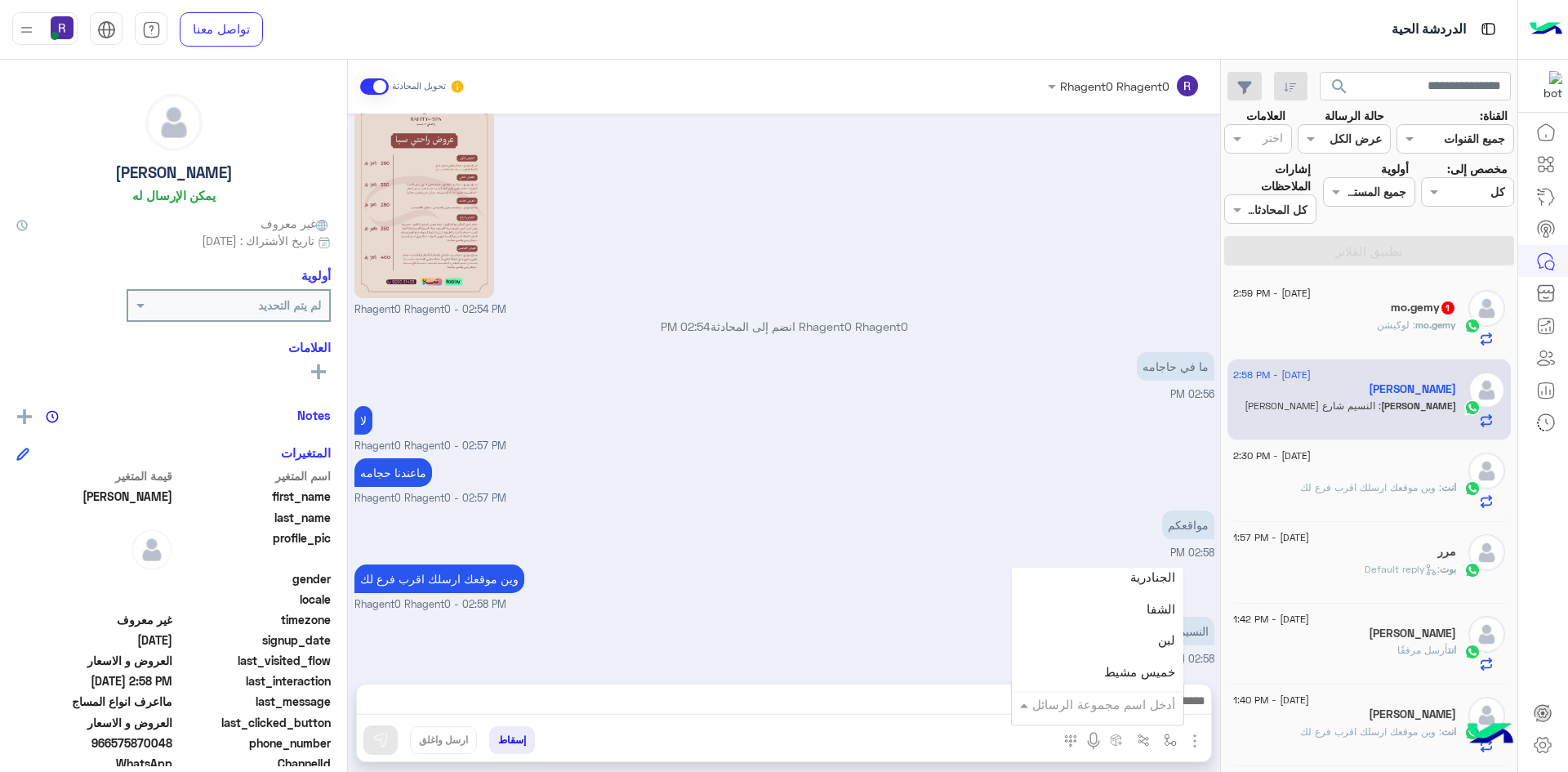
scroll to position [1144, 0]
click at [1146, 666] on span "الروضة" at bounding box center [1156, 666] width 37 height 14
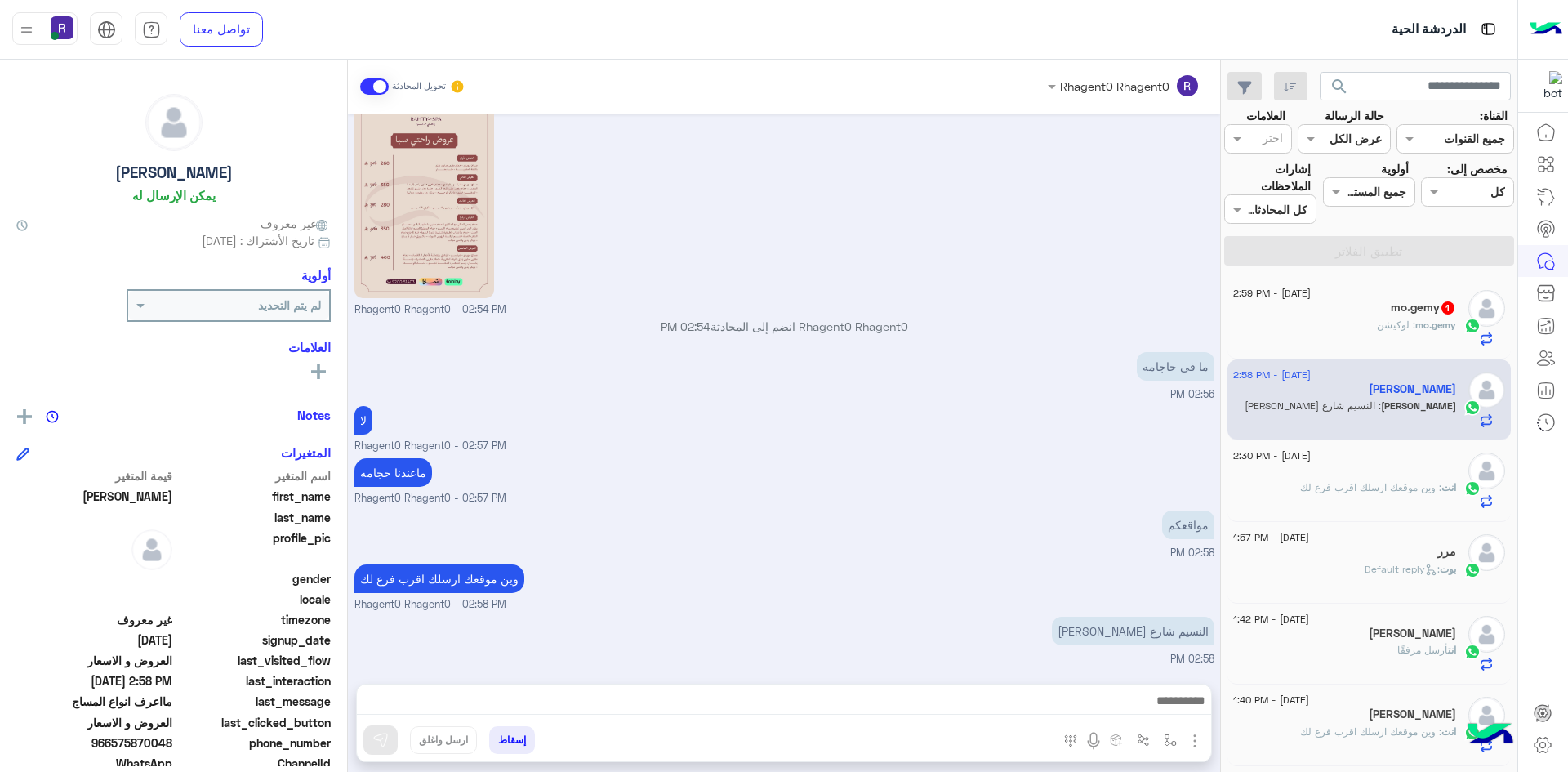
type textarea "******"
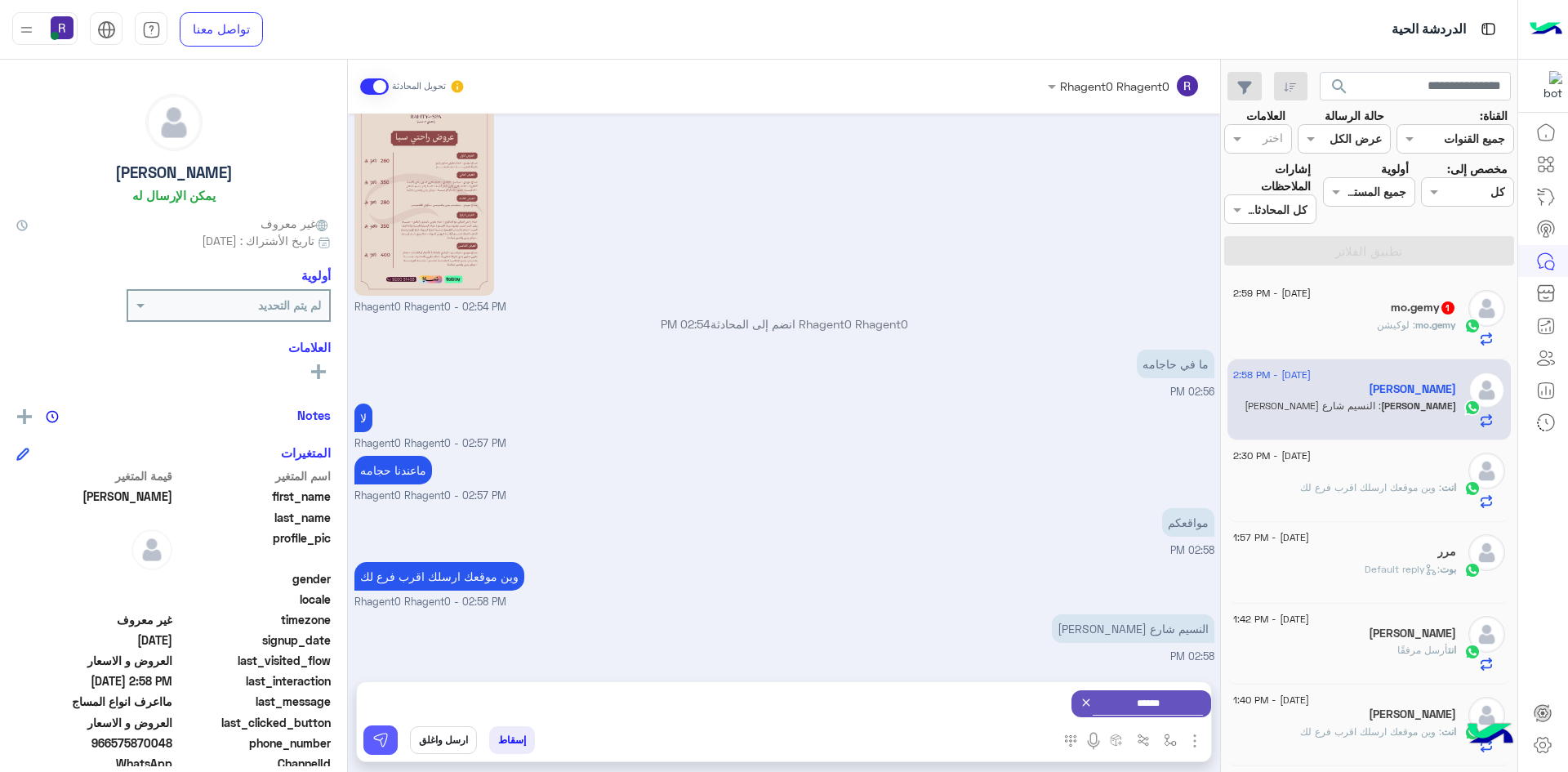
click at [393, 744] on button at bounding box center [381, 740] width 34 height 30
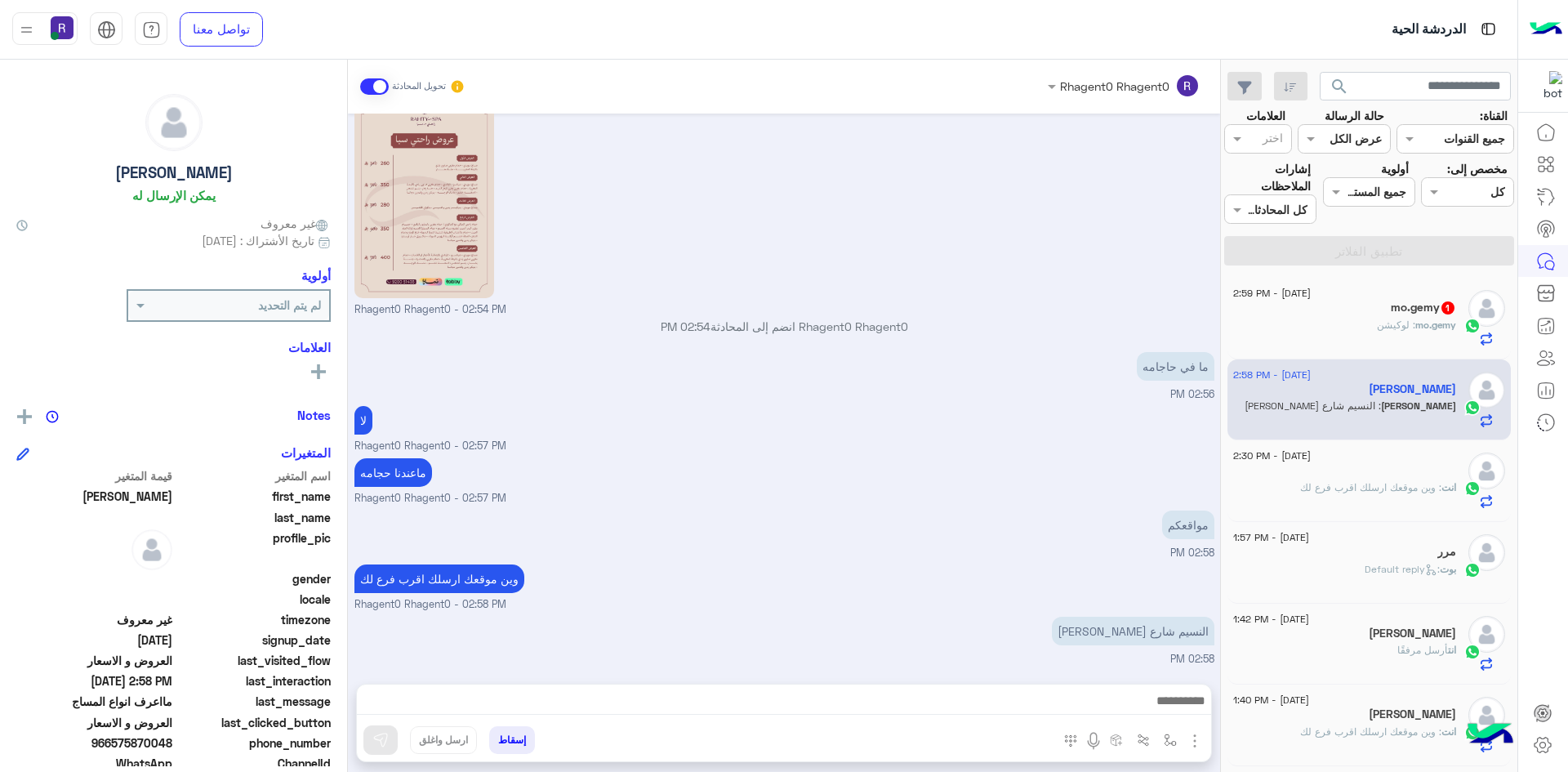
scroll to position [1199, 0]
click at [1365, 330] on div "mo.gemy : لوكيشن" at bounding box center [1344, 332] width 223 height 29
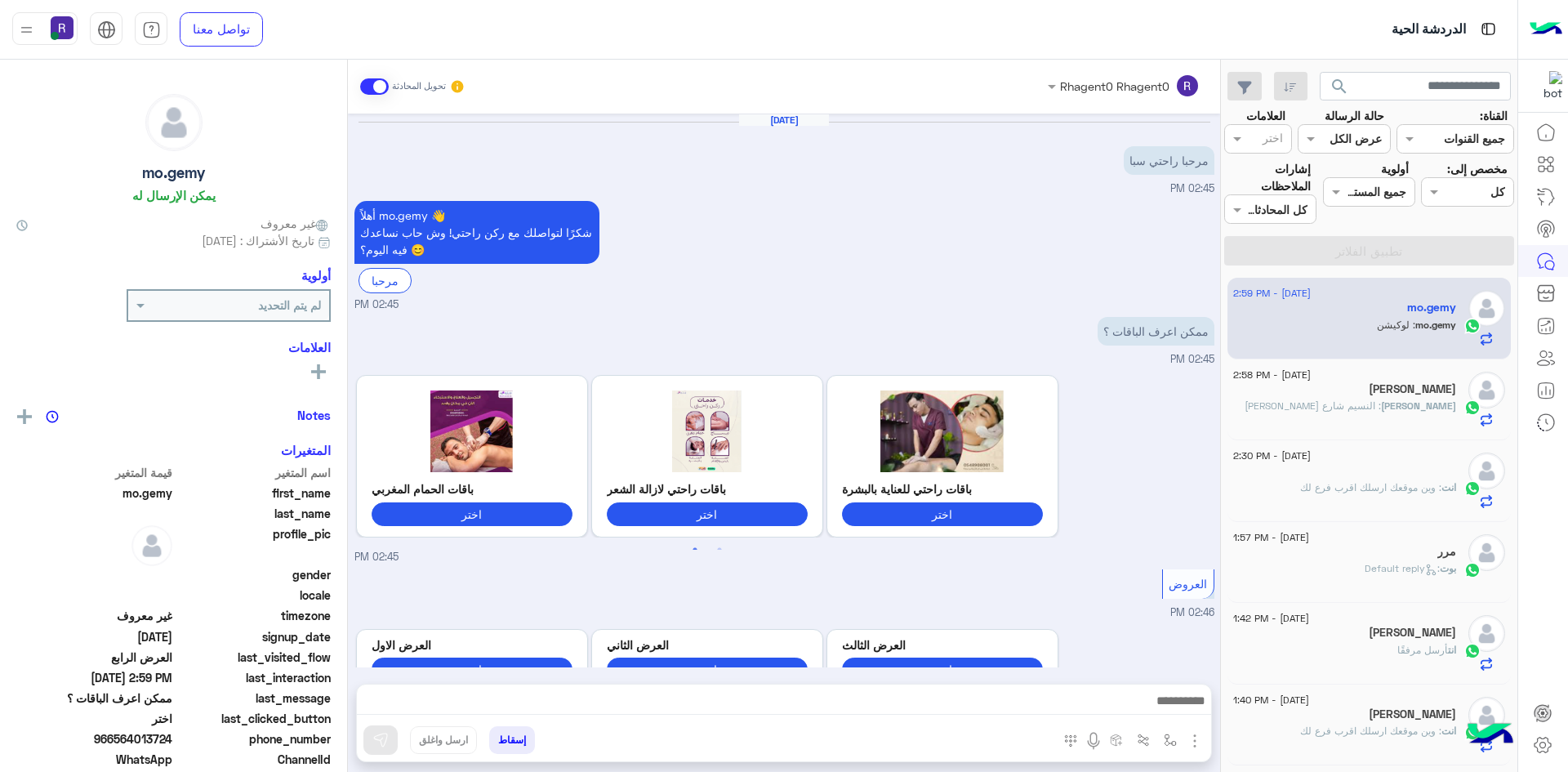
scroll to position [1104, 0]
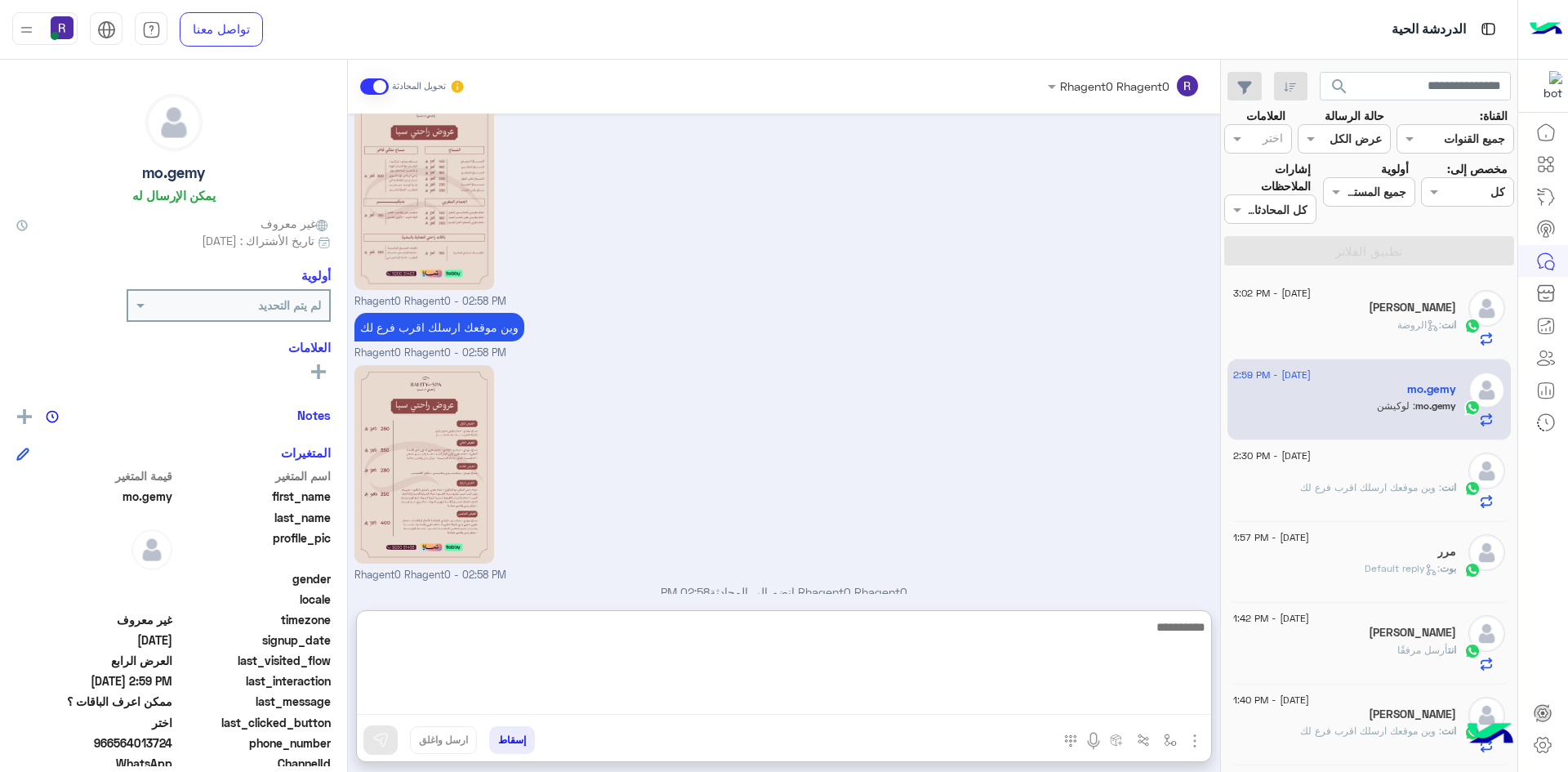
paste textarea "**********"
type textarea "**********"
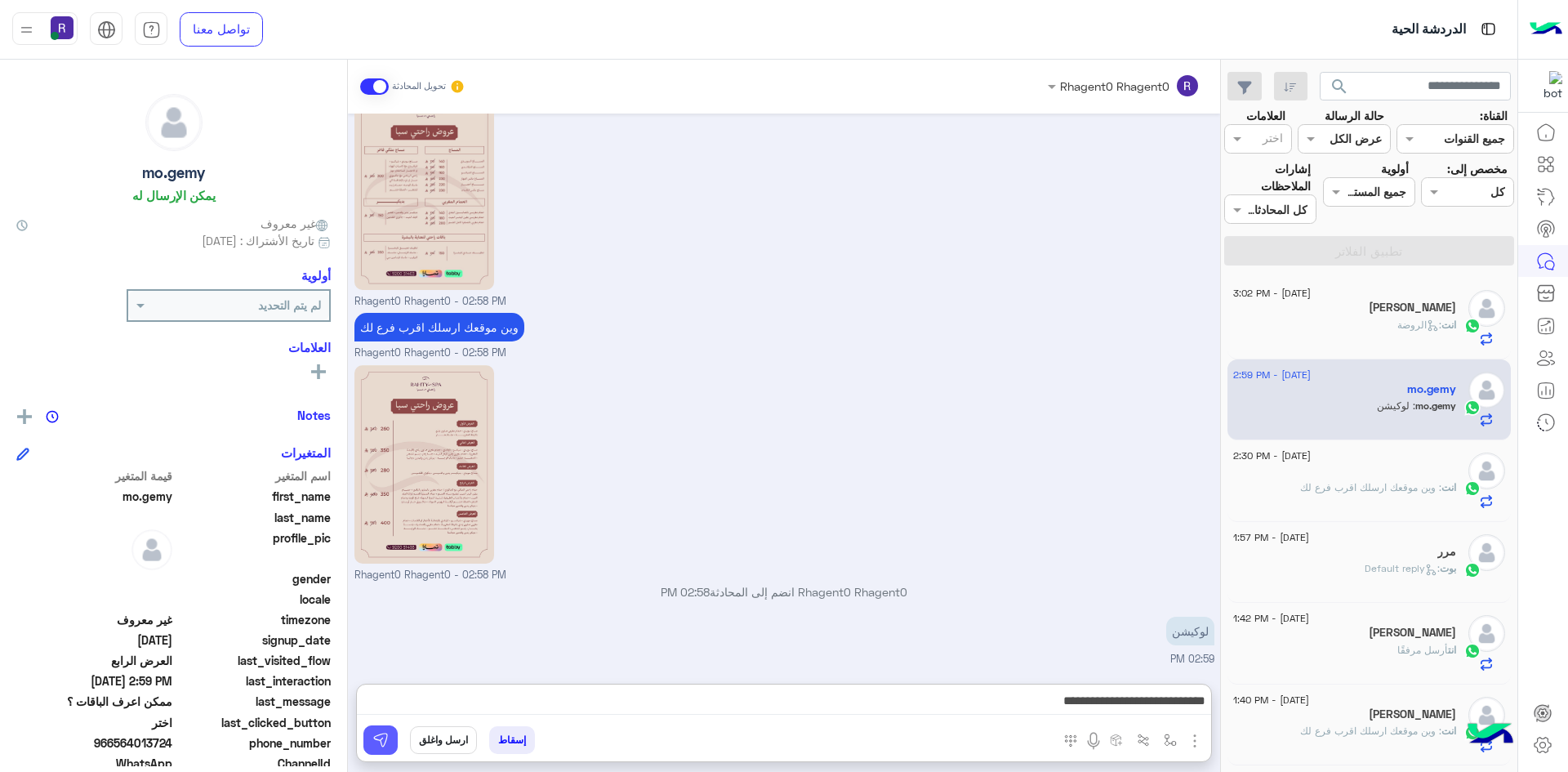
click at [377, 736] on img at bounding box center [380, 740] width 16 height 16
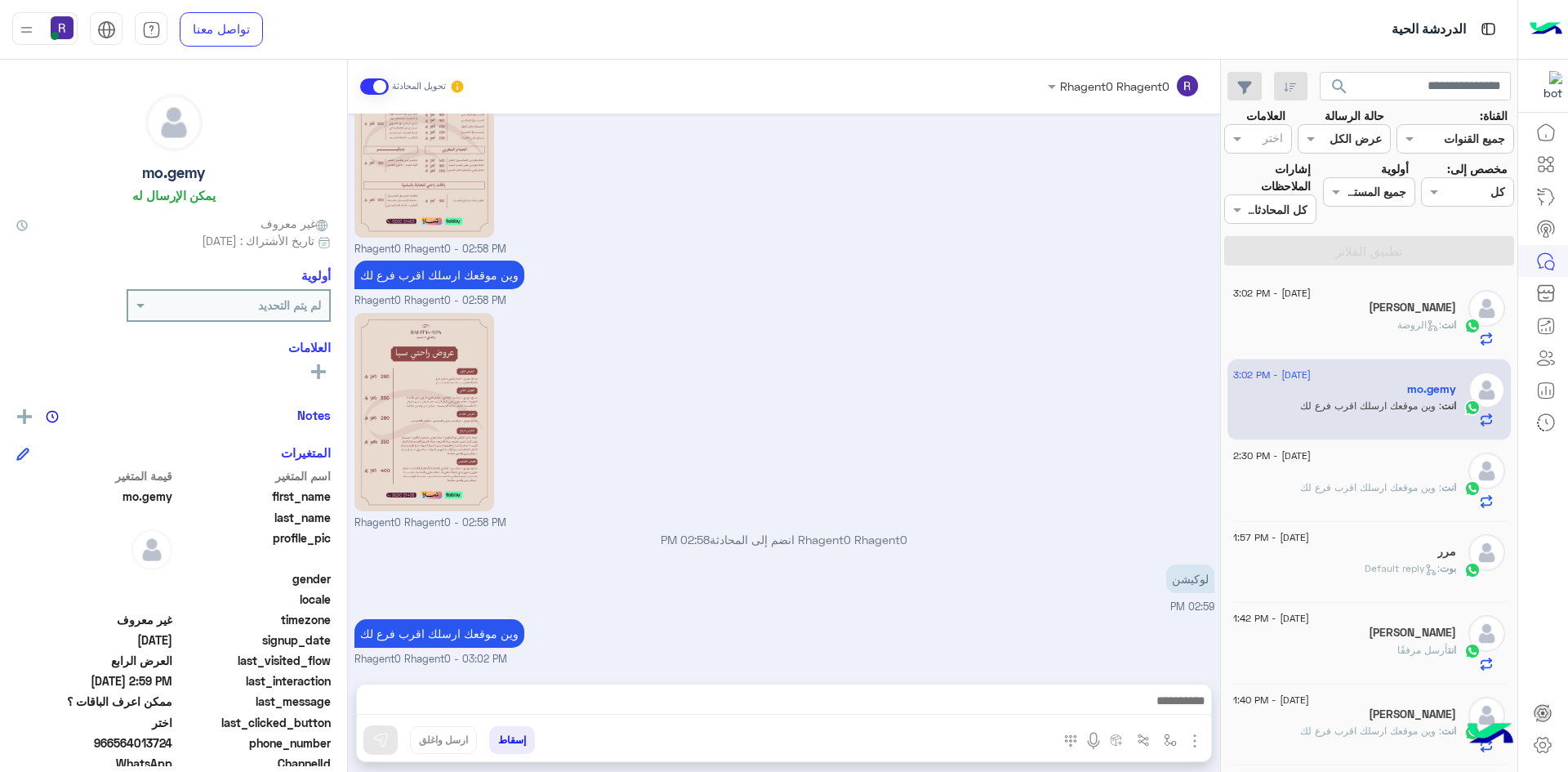
scroll to position [1211, 0]
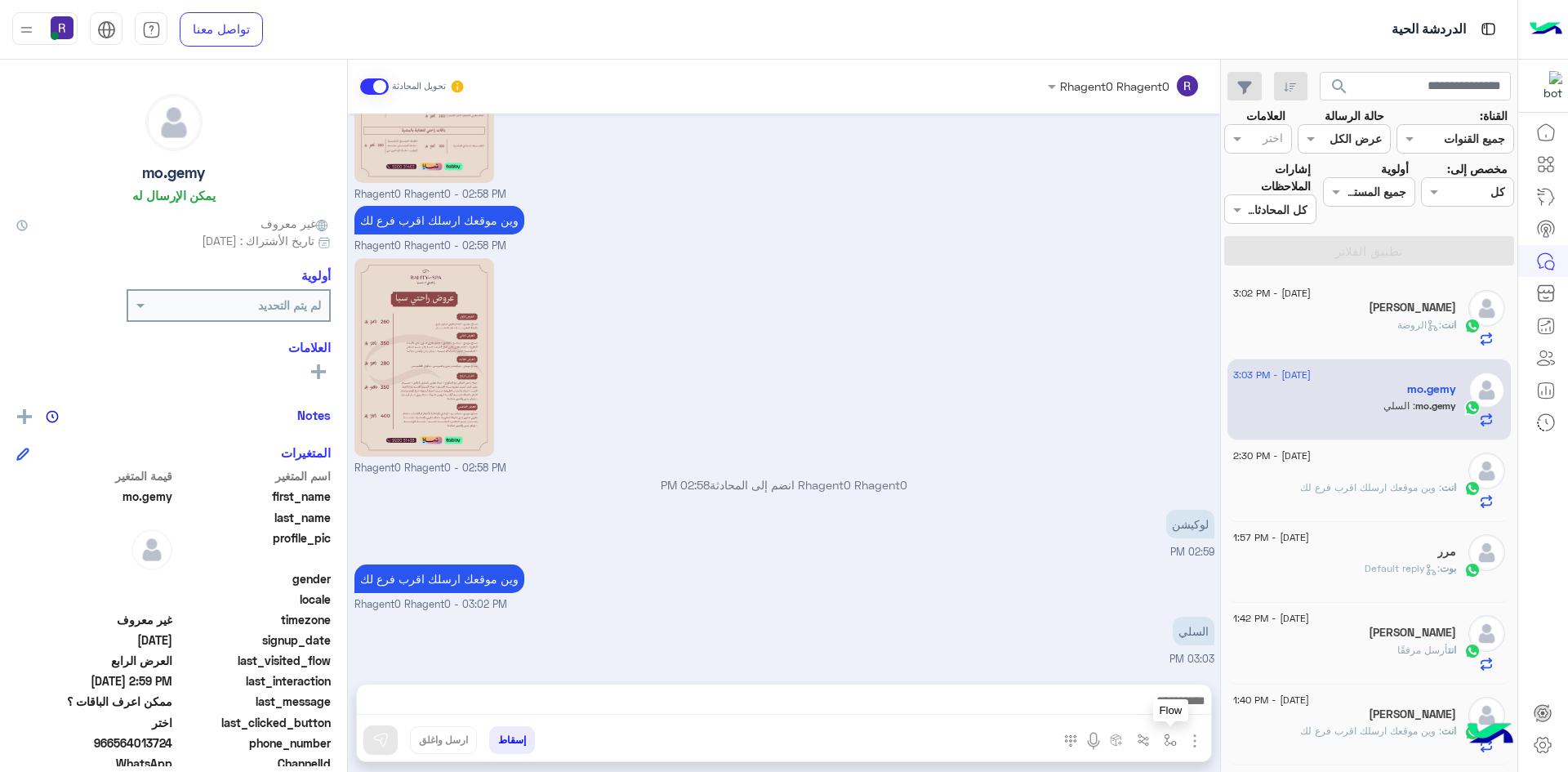
click at [1172, 746] on button "button" at bounding box center [1170, 740] width 27 height 27
click at [1157, 713] on div "أدخل اسم مجموعة الرسائل" at bounding box center [1103, 705] width 143 height 19
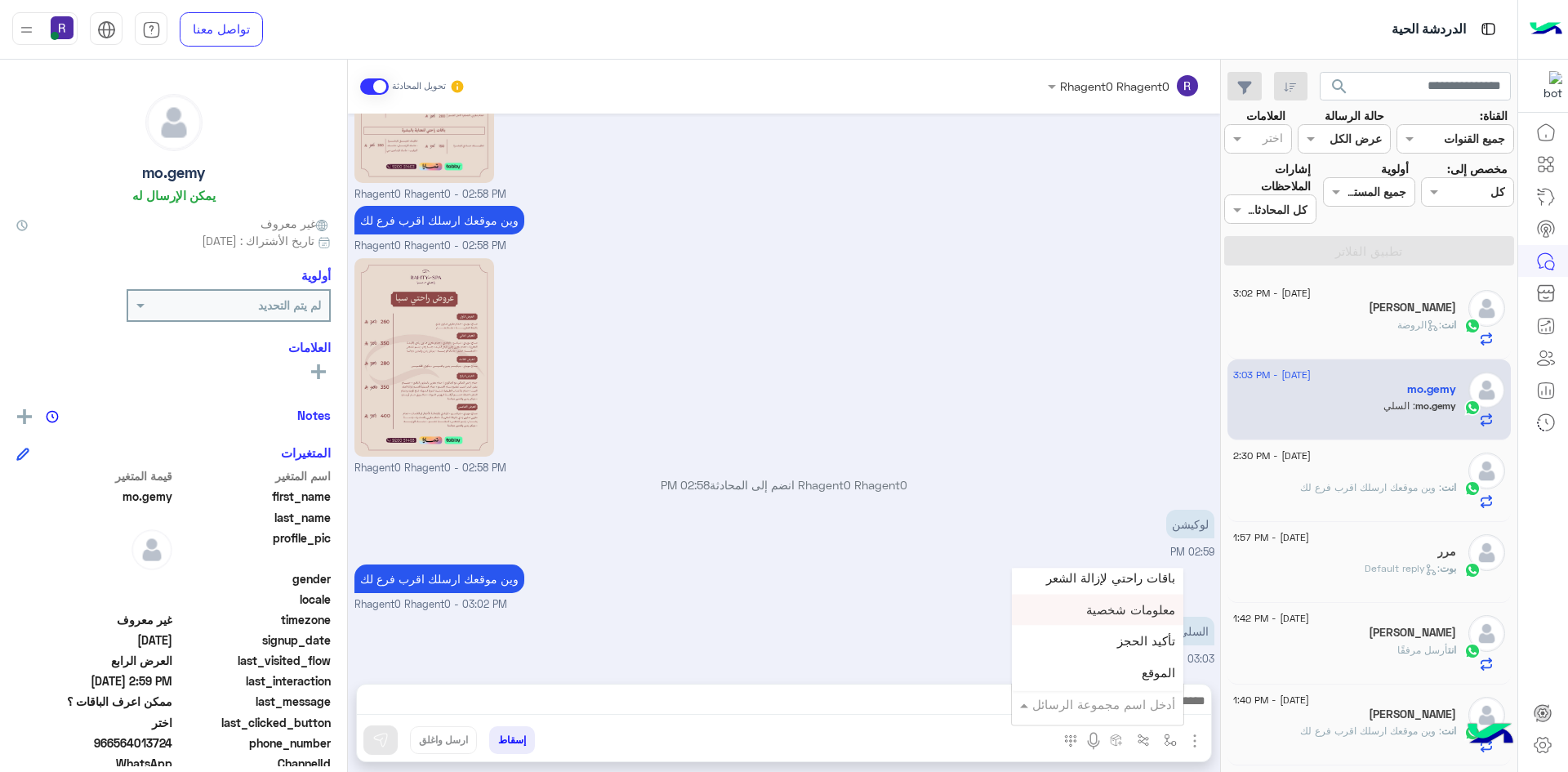
scroll to position [1062, 0]
click at [1132, 627] on div "الجنادرية" at bounding box center [1097, 622] width 172 height 31
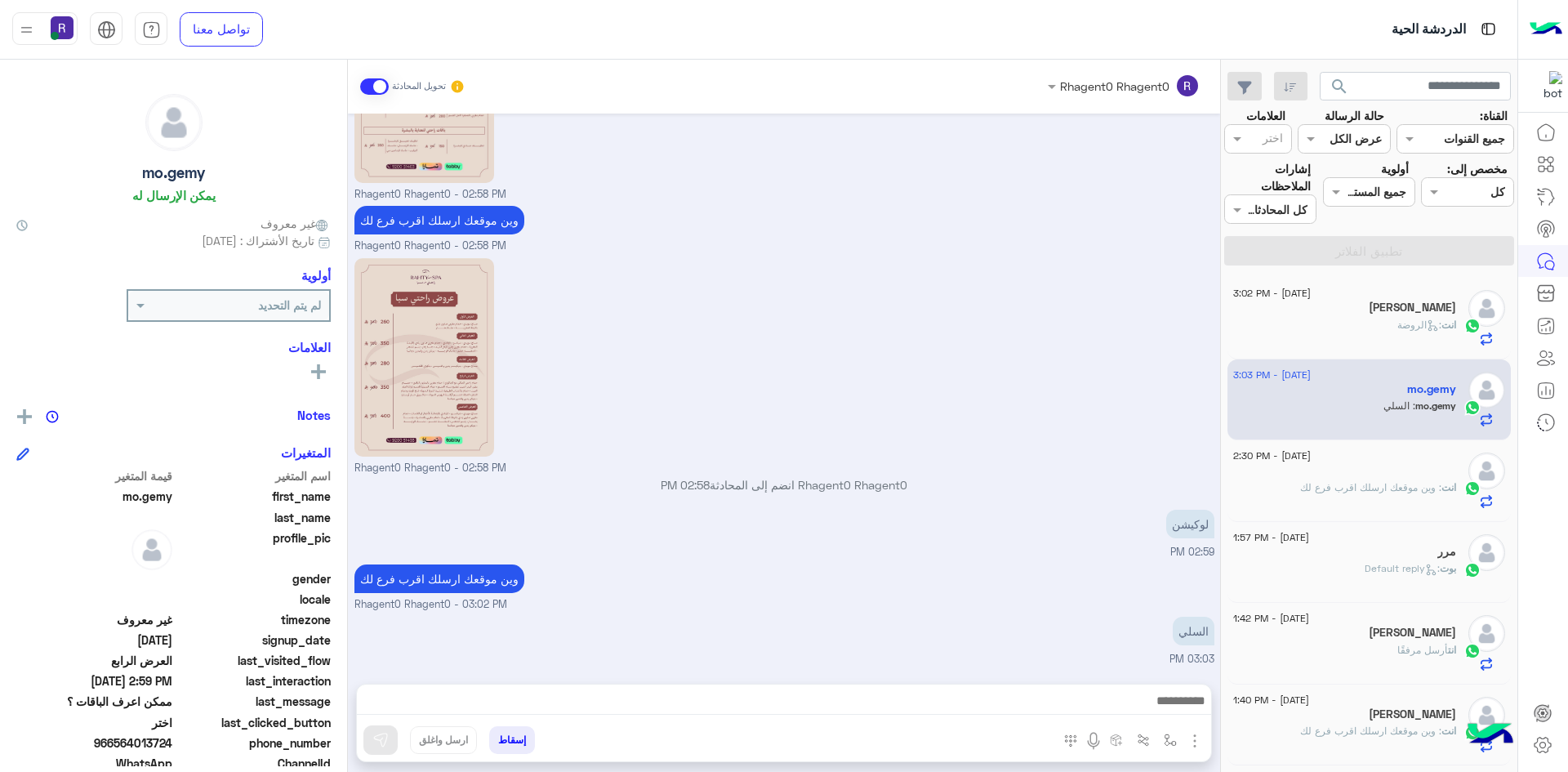
type textarea "*********"
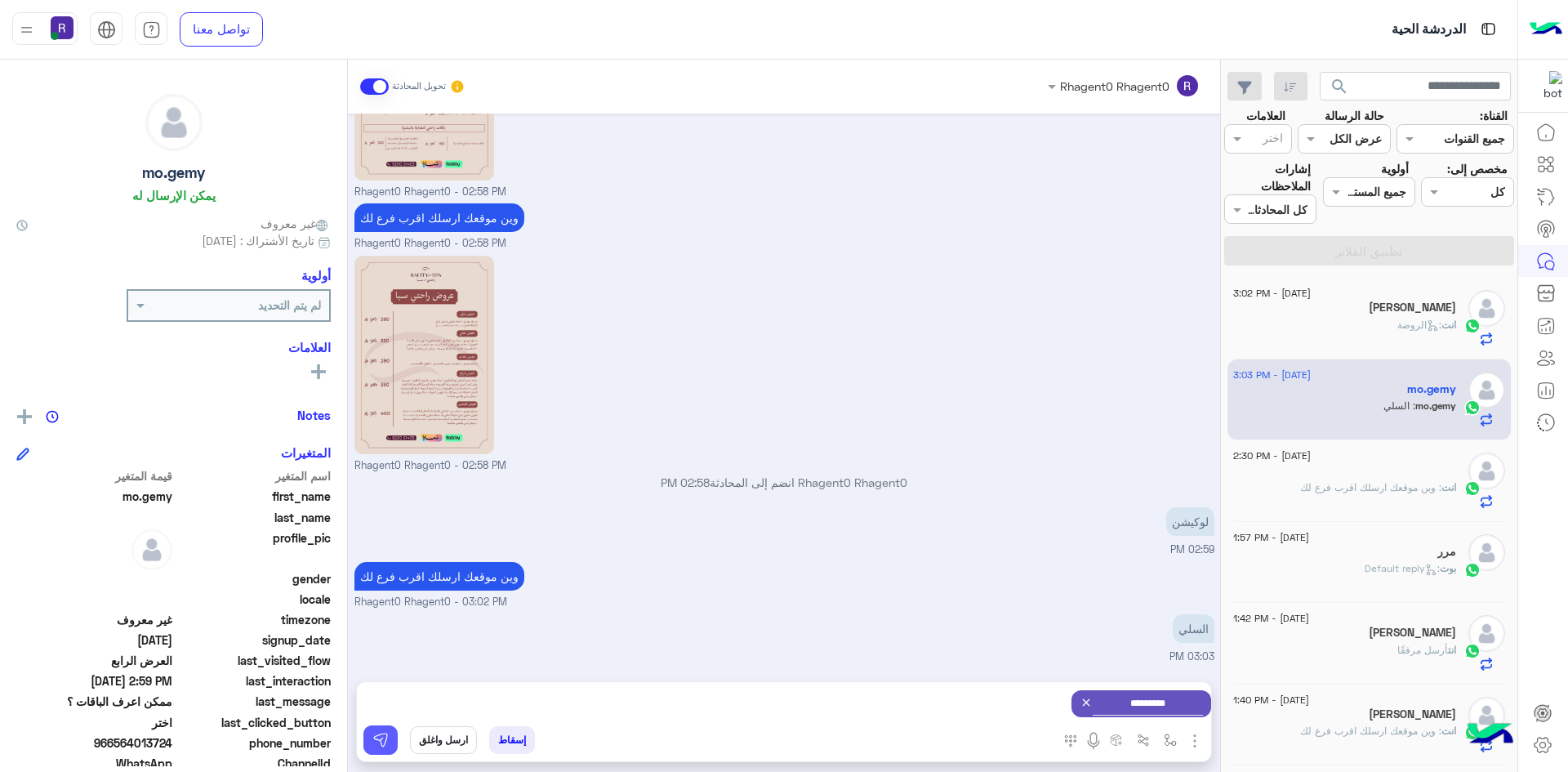
click at [372, 746] on img at bounding box center [380, 740] width 16 height 16
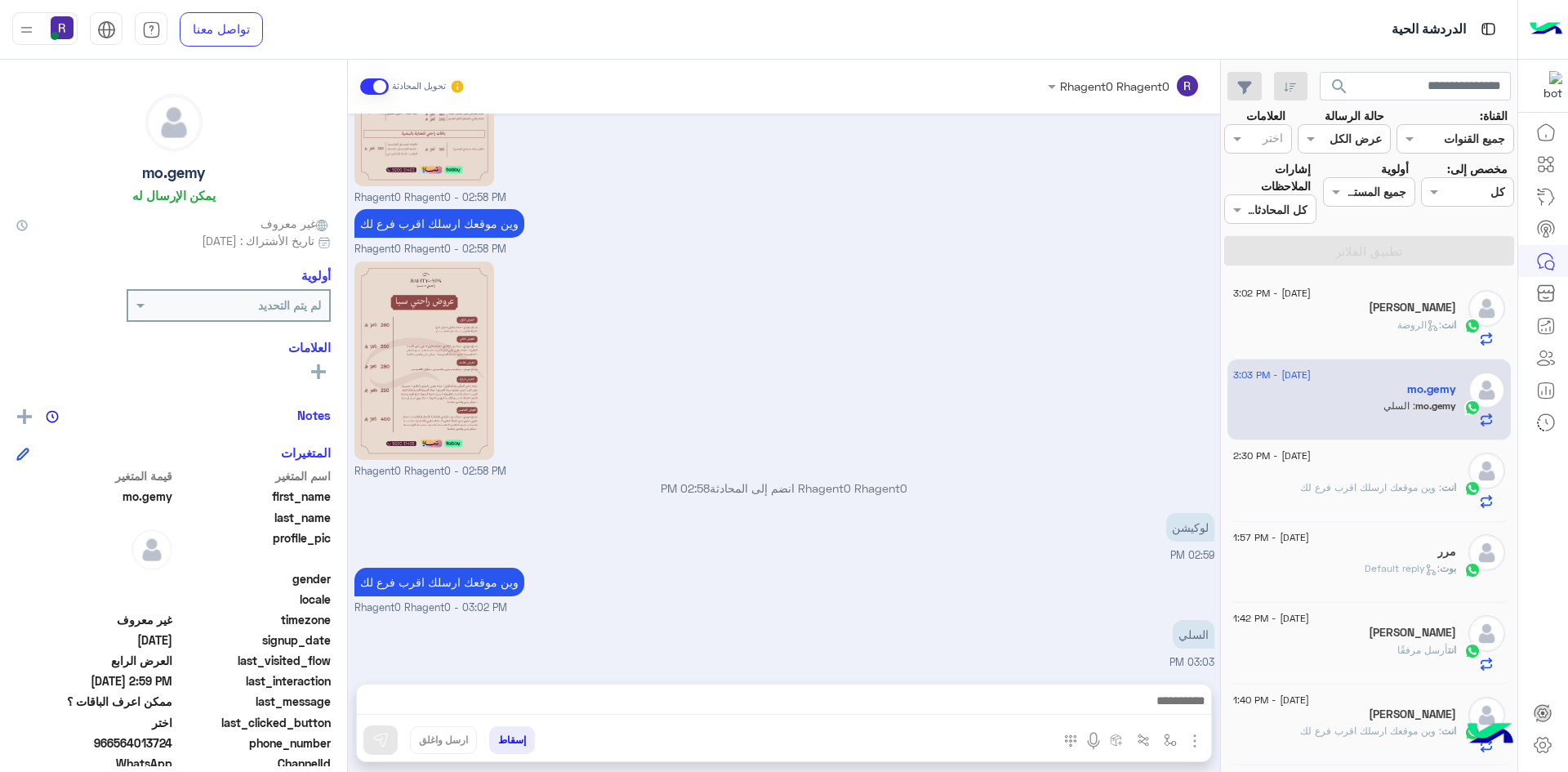
scroll to position [1211, 0]
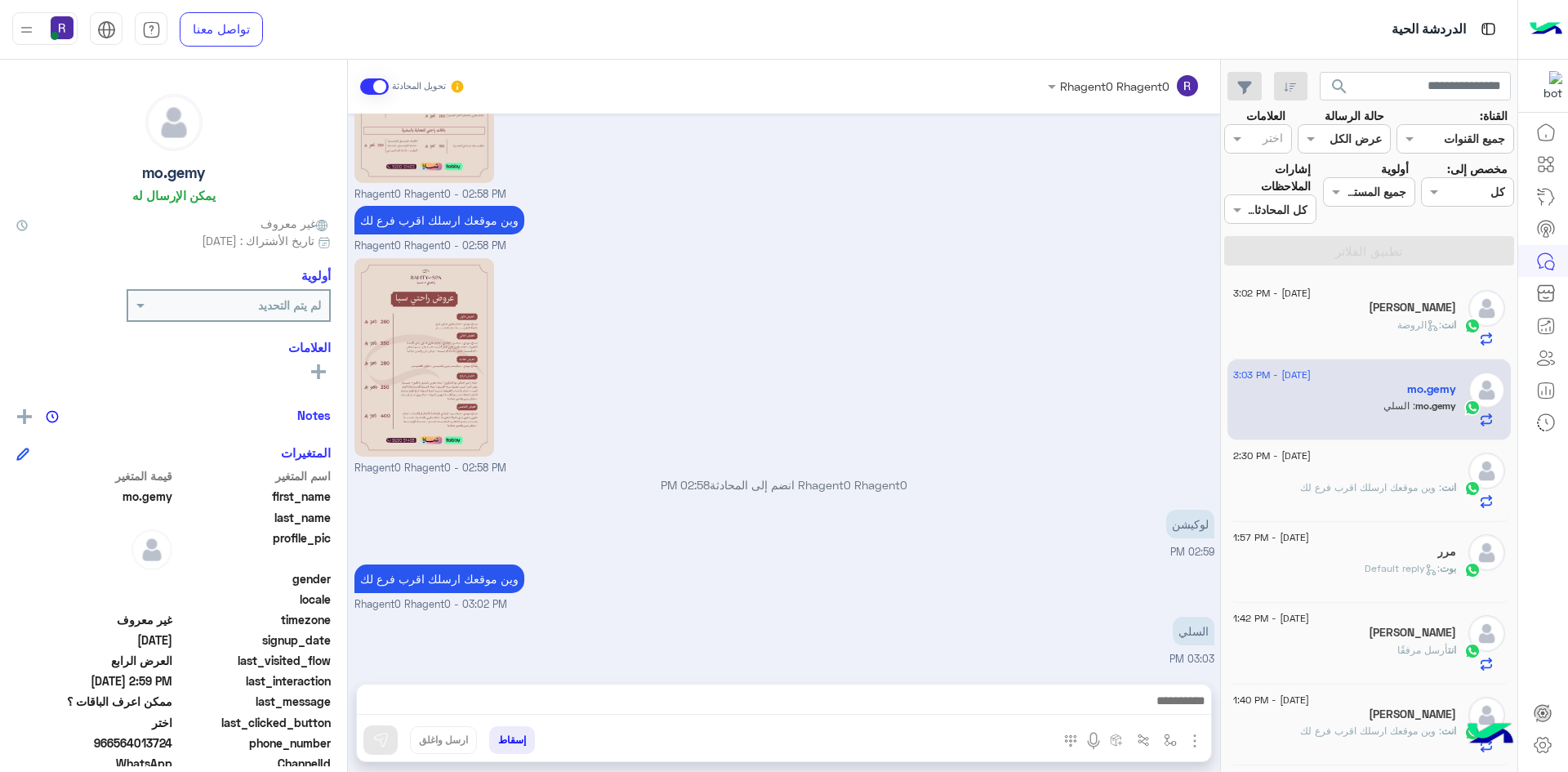
click at [1359, 497] on div "انت : وين موقعك ارسلك اقرب فرع لك" at bounding box center [1344, 495] width 223 height 29
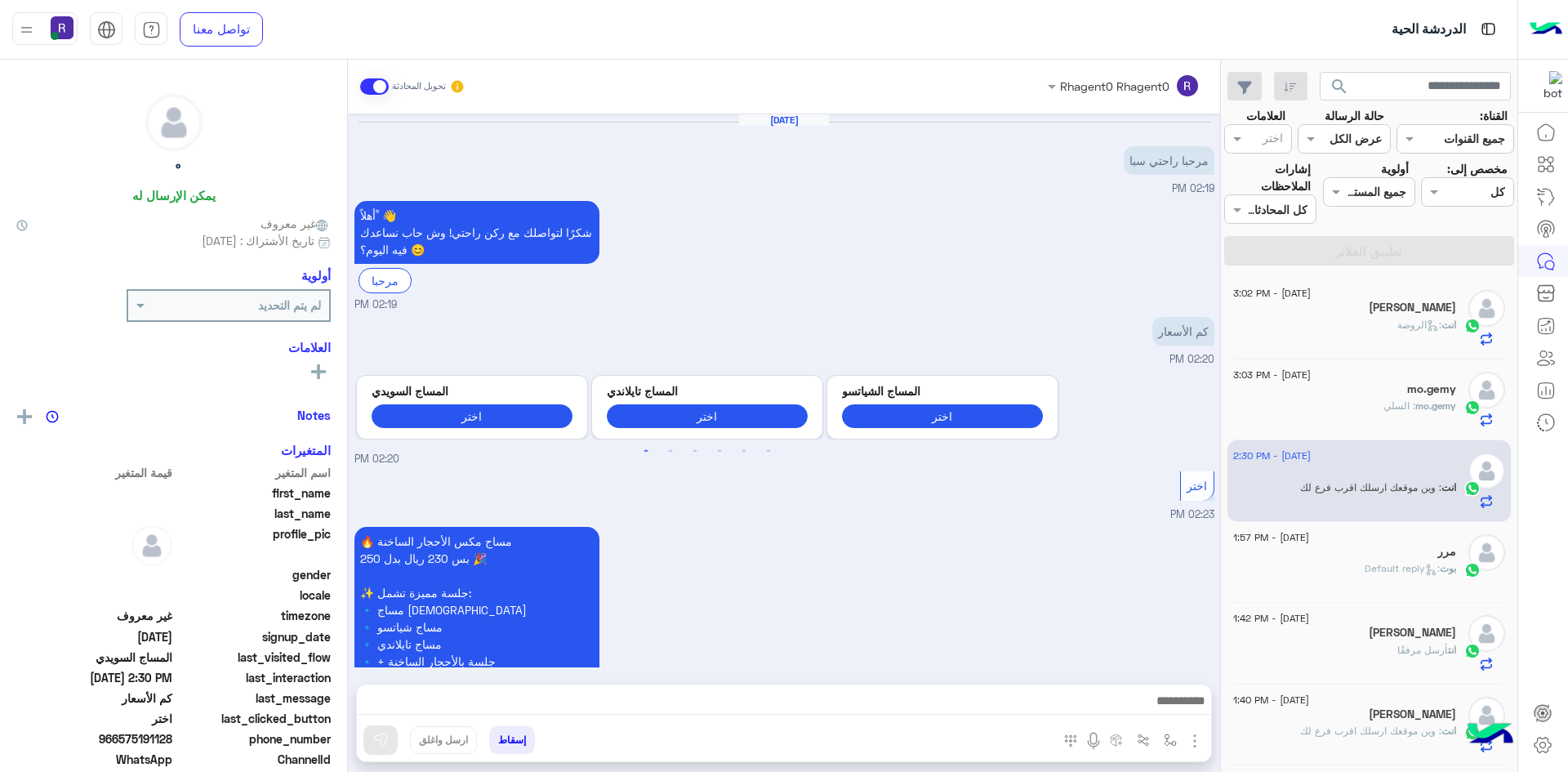
scroll to position [605, 0]
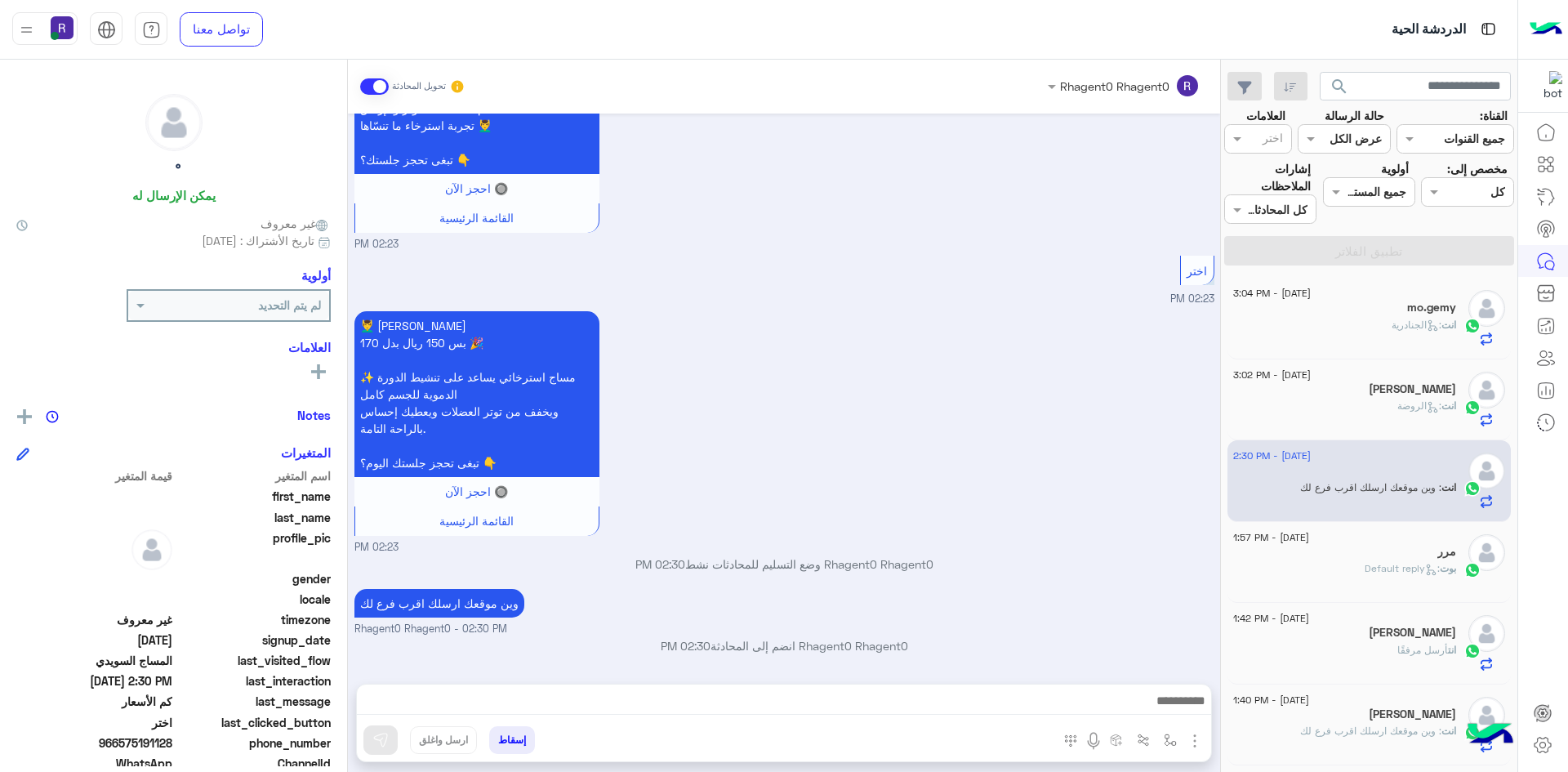
click at [1294, 414] on div "انت : الروضة" at bounding box center [1344, 413] width 223 height 29
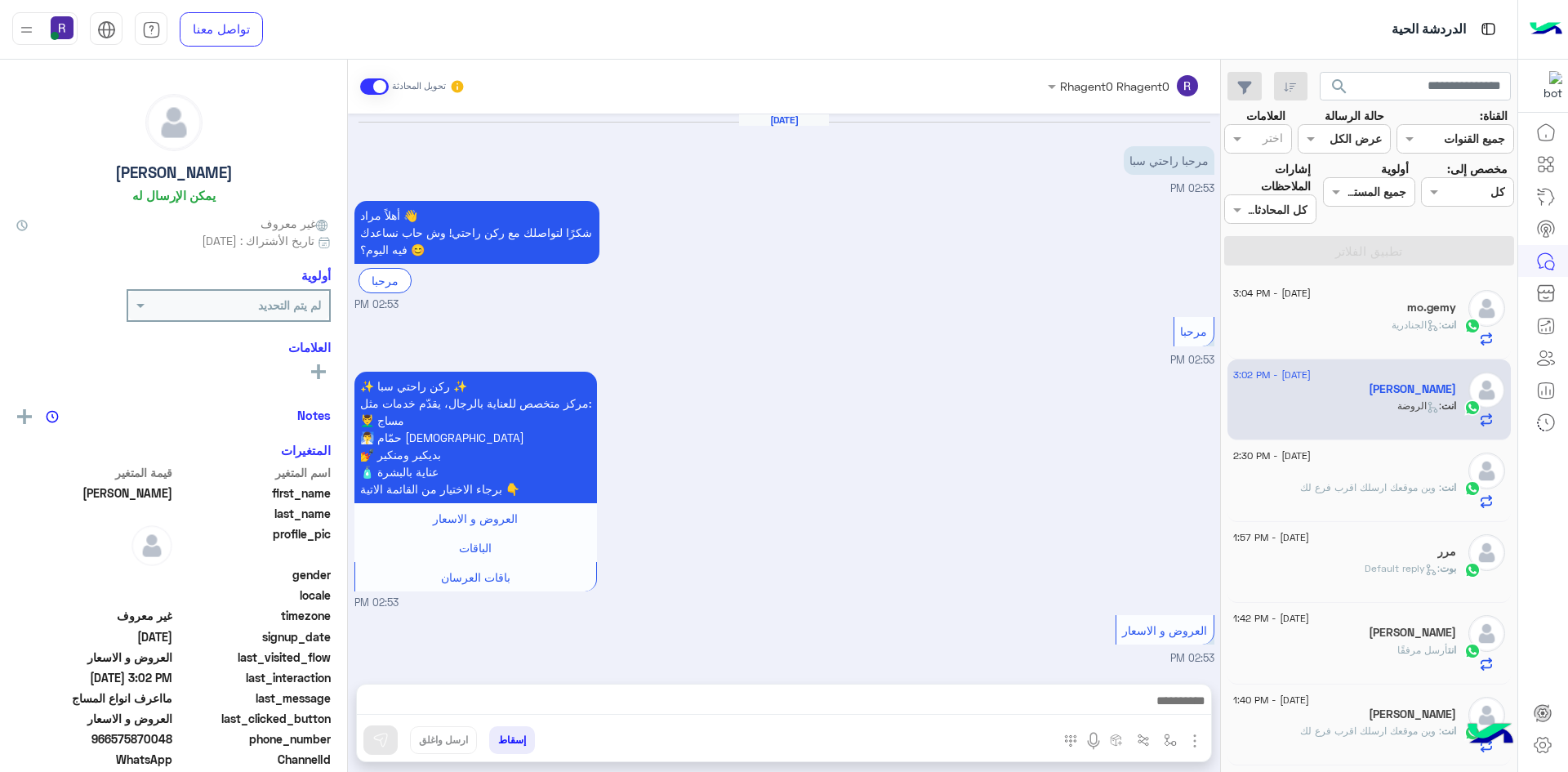
scroll to position [1344, 0]
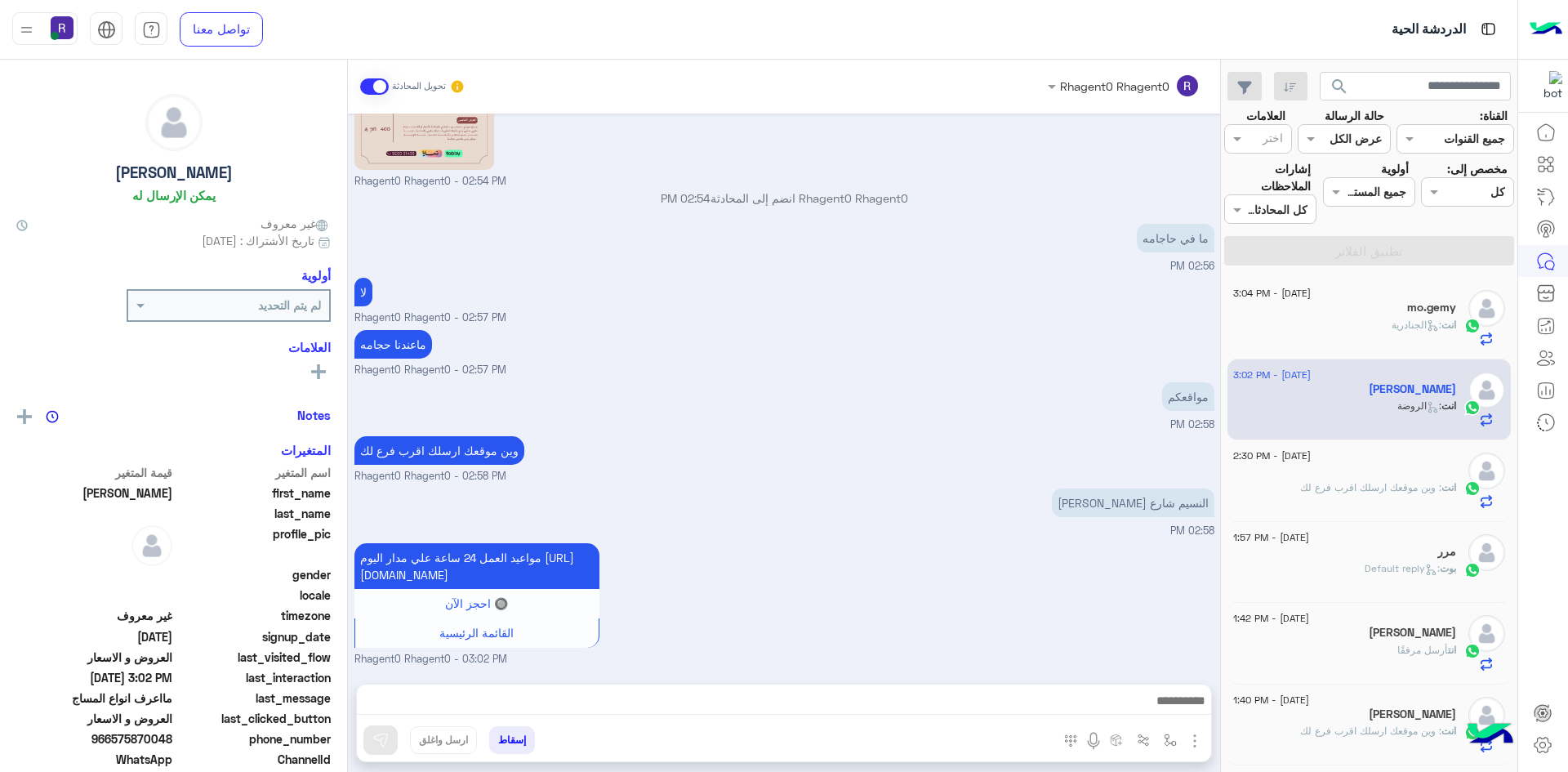
click at [1378, 328] on div "انت : الجنادرية" at bounding box center [1344, 332] width 223 height 29
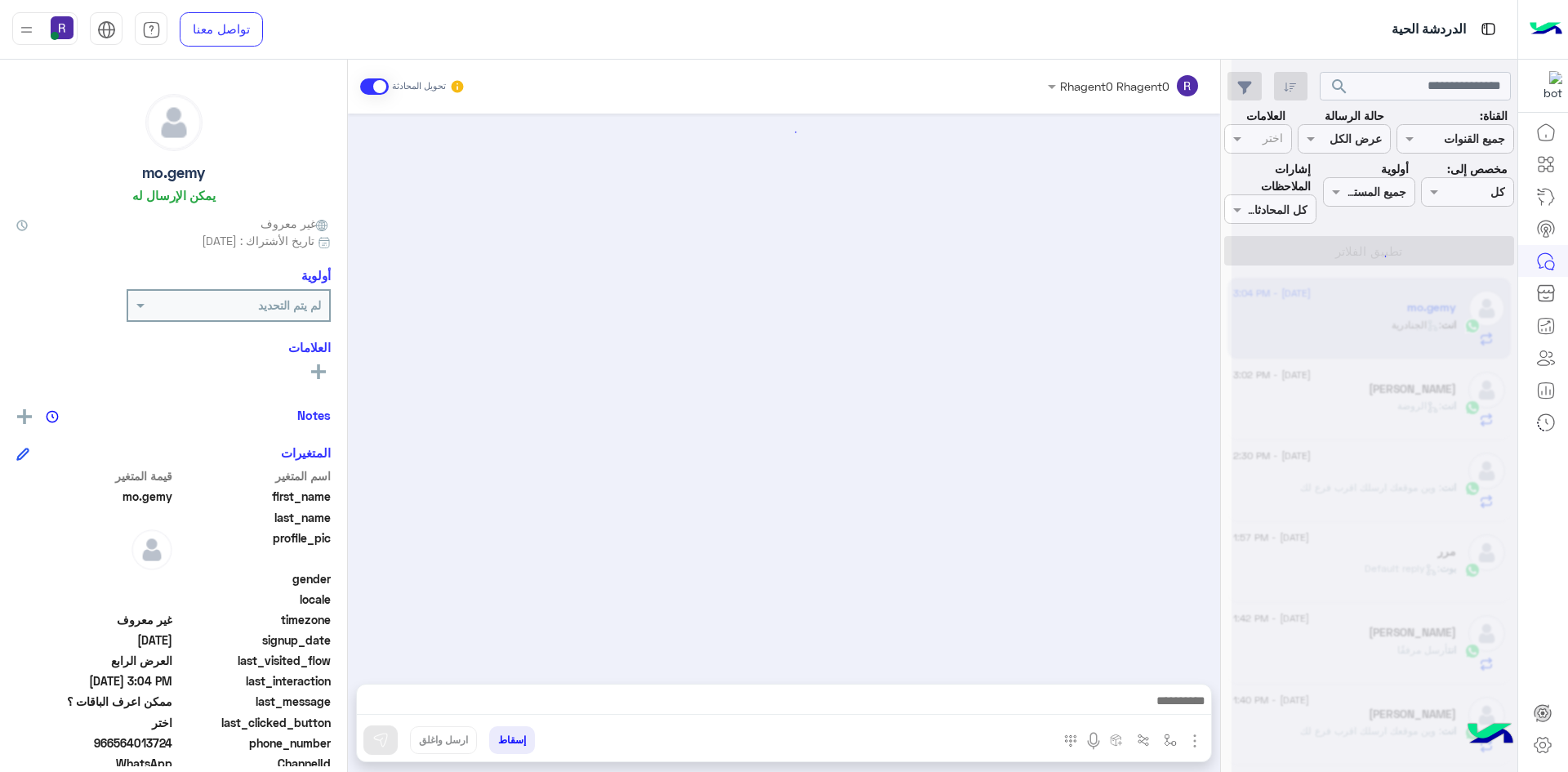
scroll to position [1356, 0]
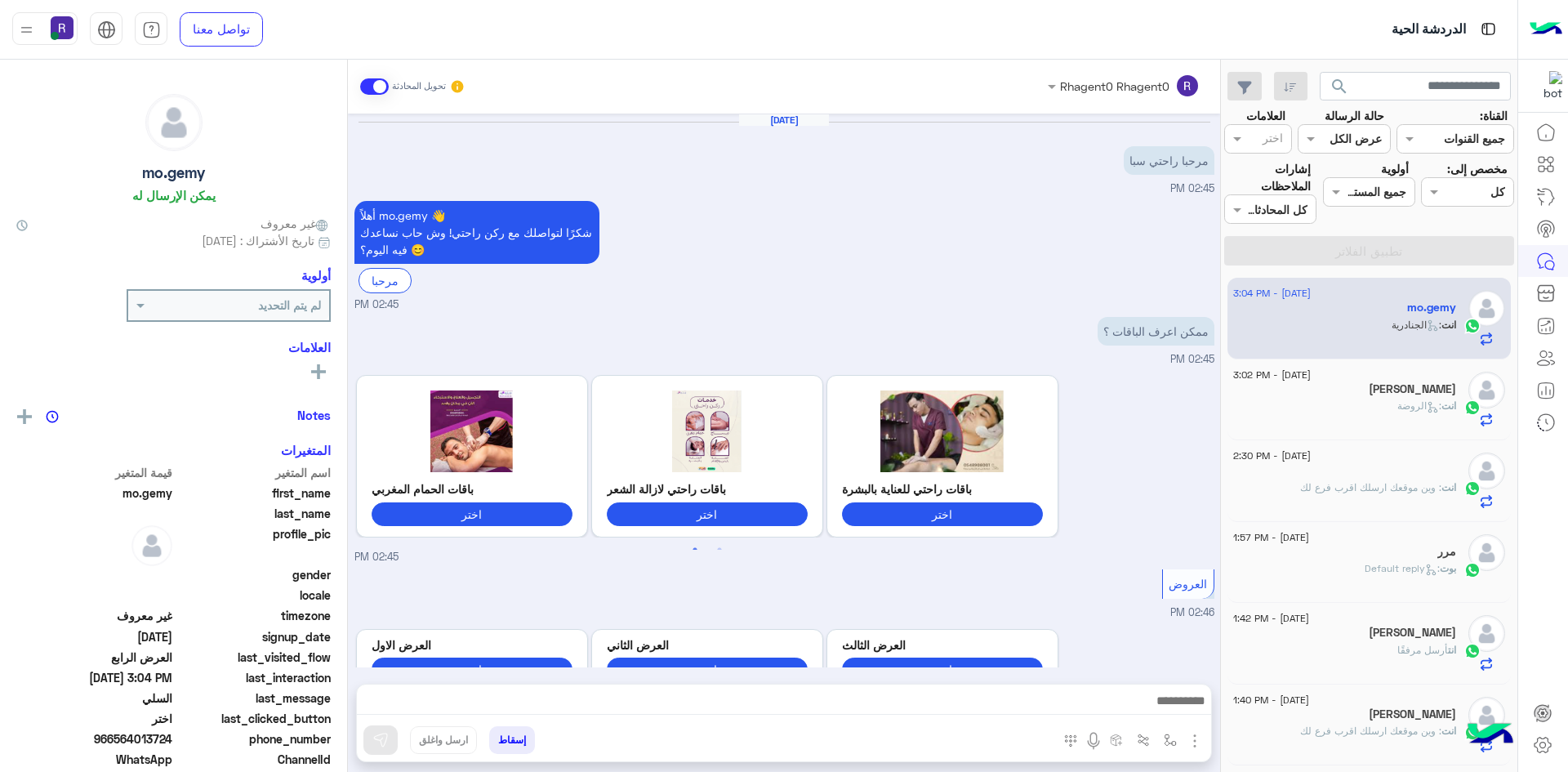
scroll to position [1356, 0]
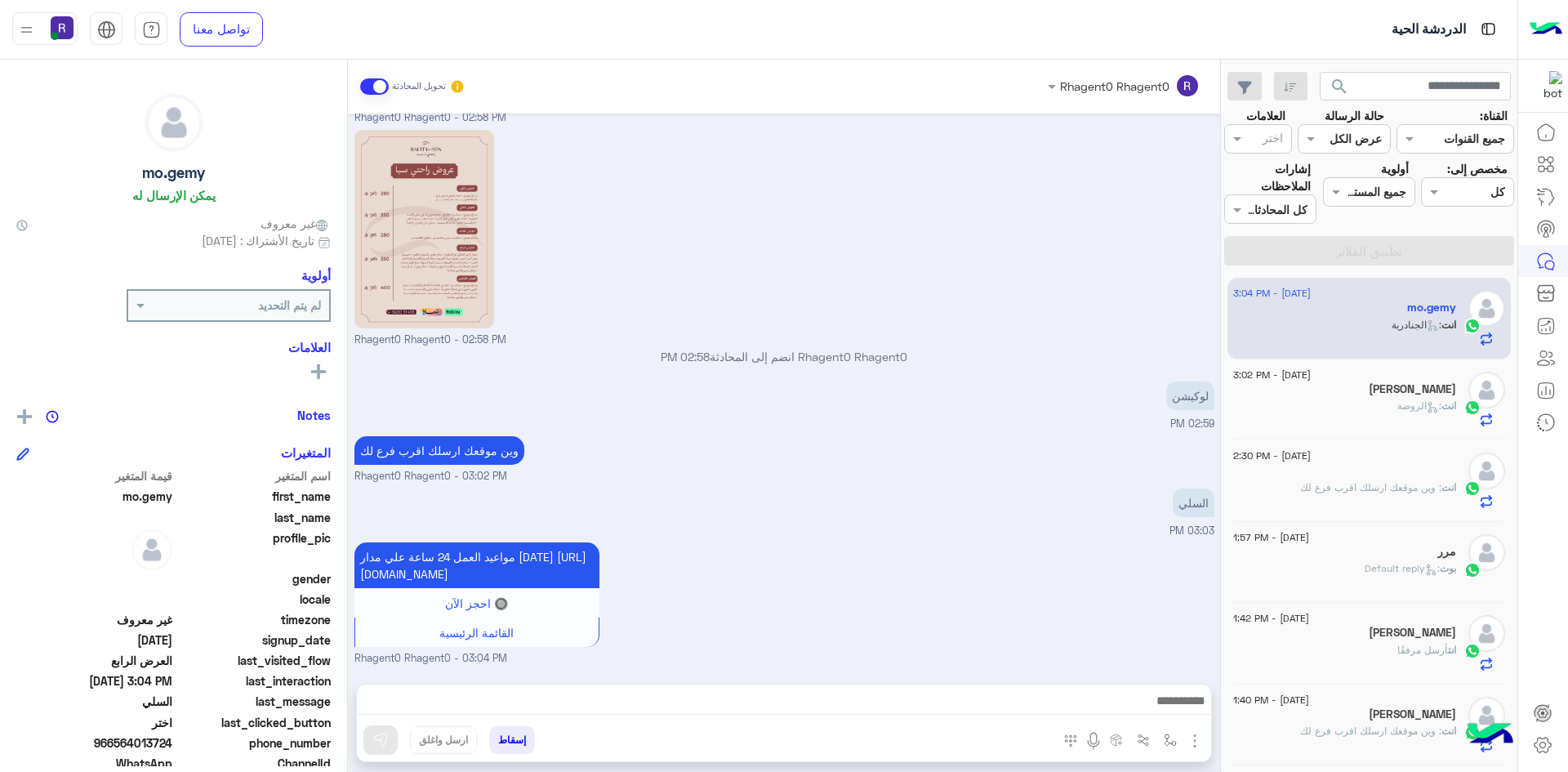
click at [1365, 412] on div "انت : الروضة" at bounding box center [1344, 413] width 223 height 29
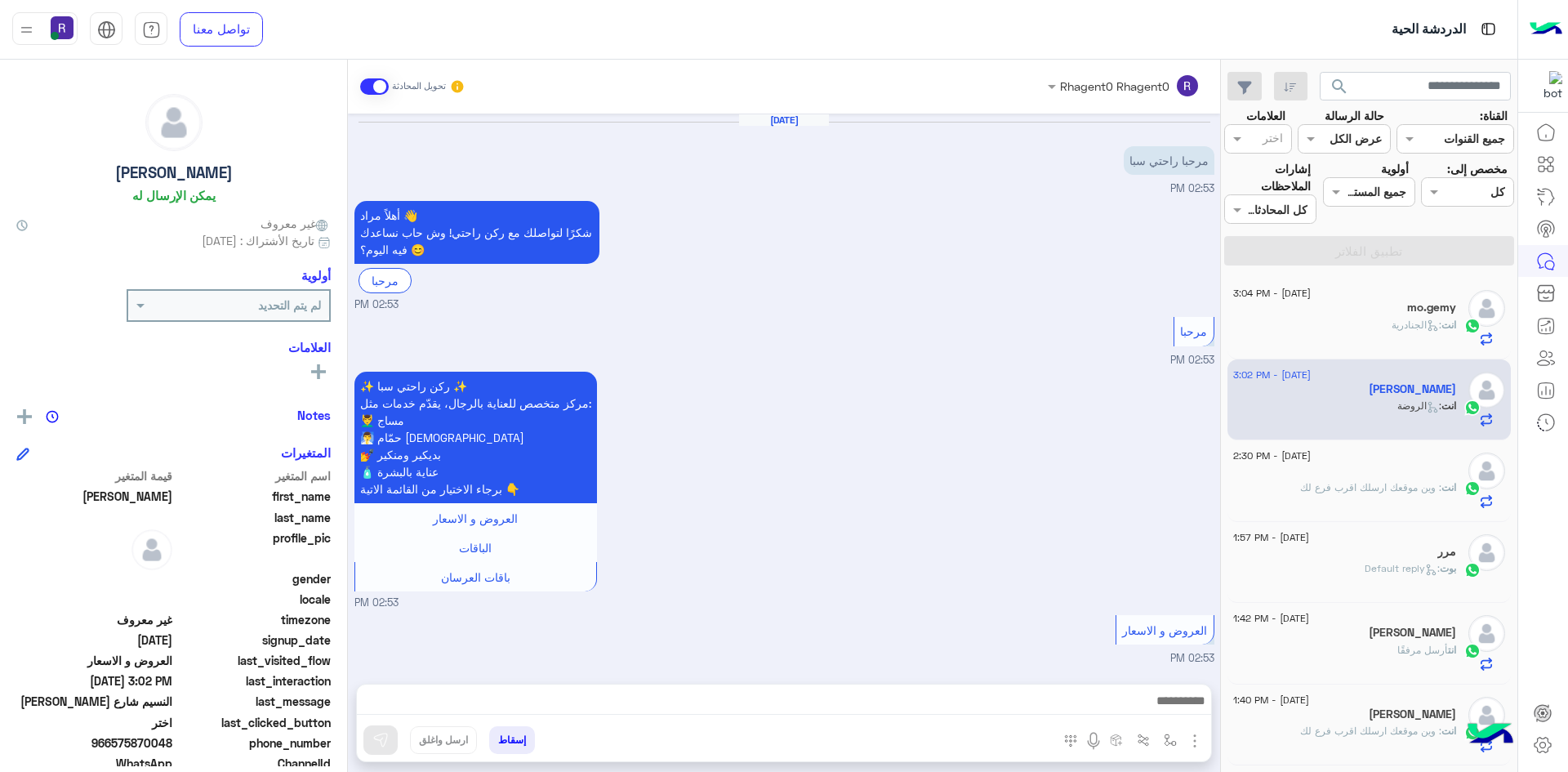
scroll to position [1344, 0]
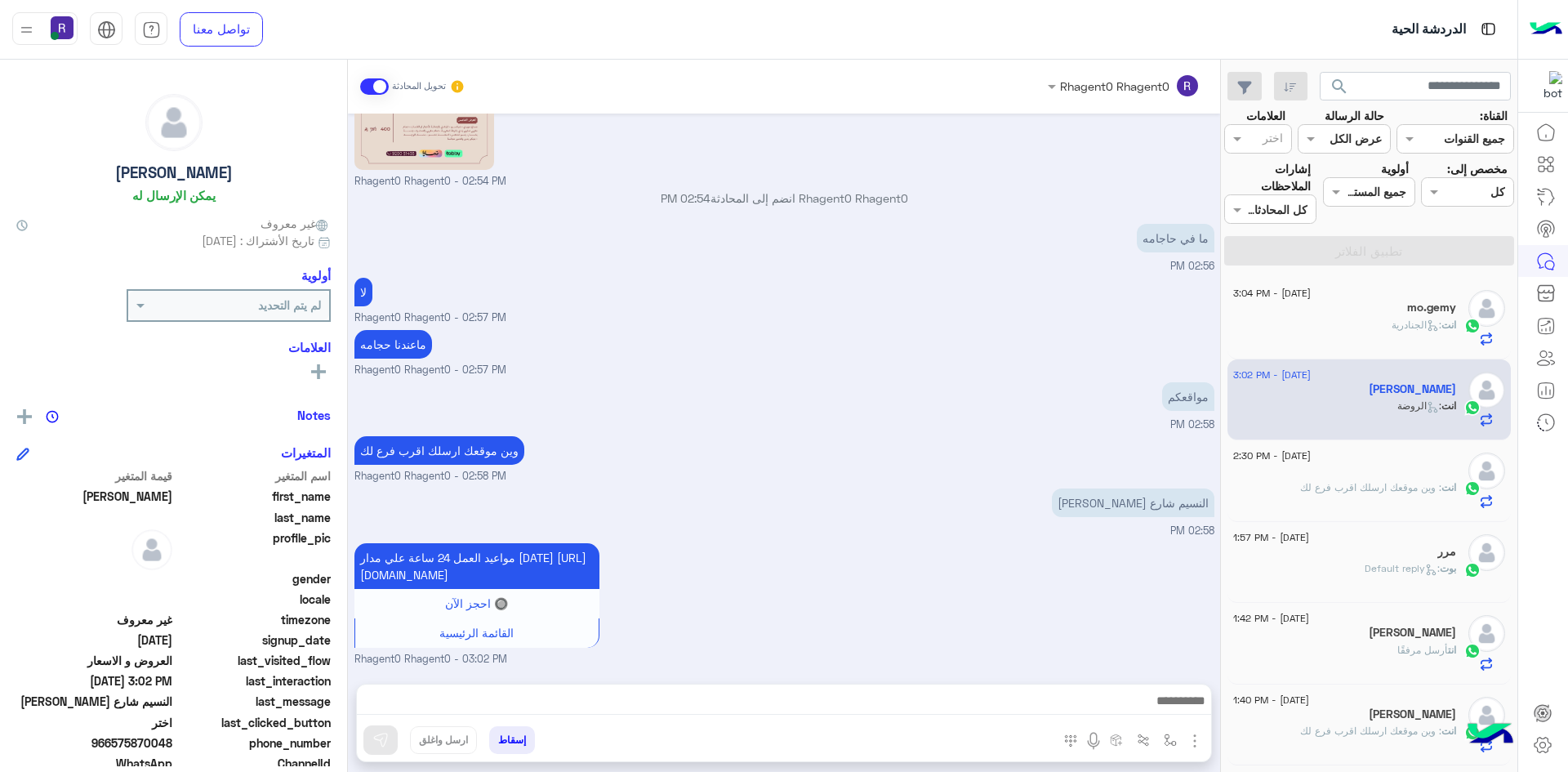
click at [1416, 320] on span ": الجنادرية" at bounding box center [1416, 325] width 50 height 12
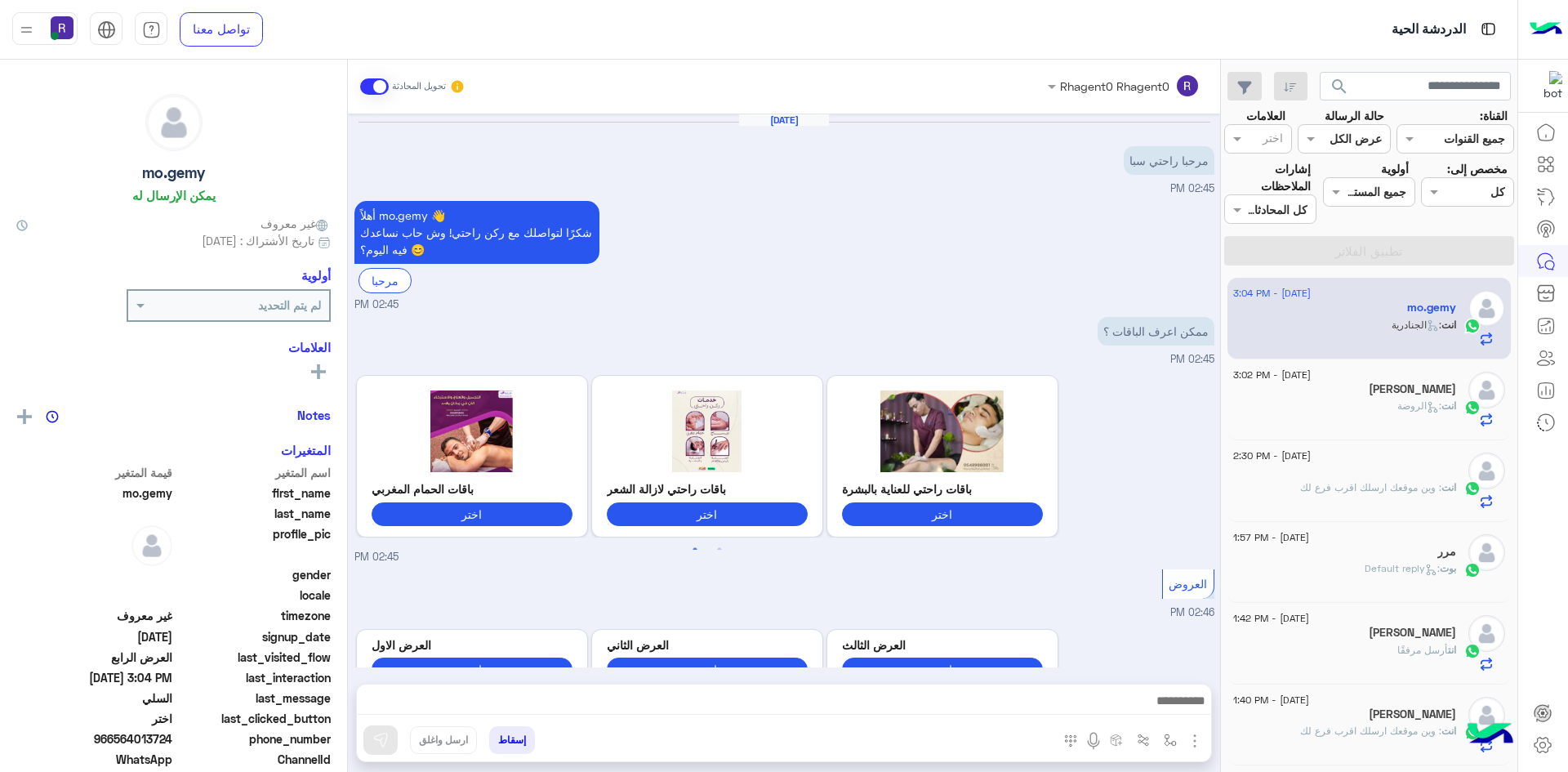
scroll to position [1356, 0]
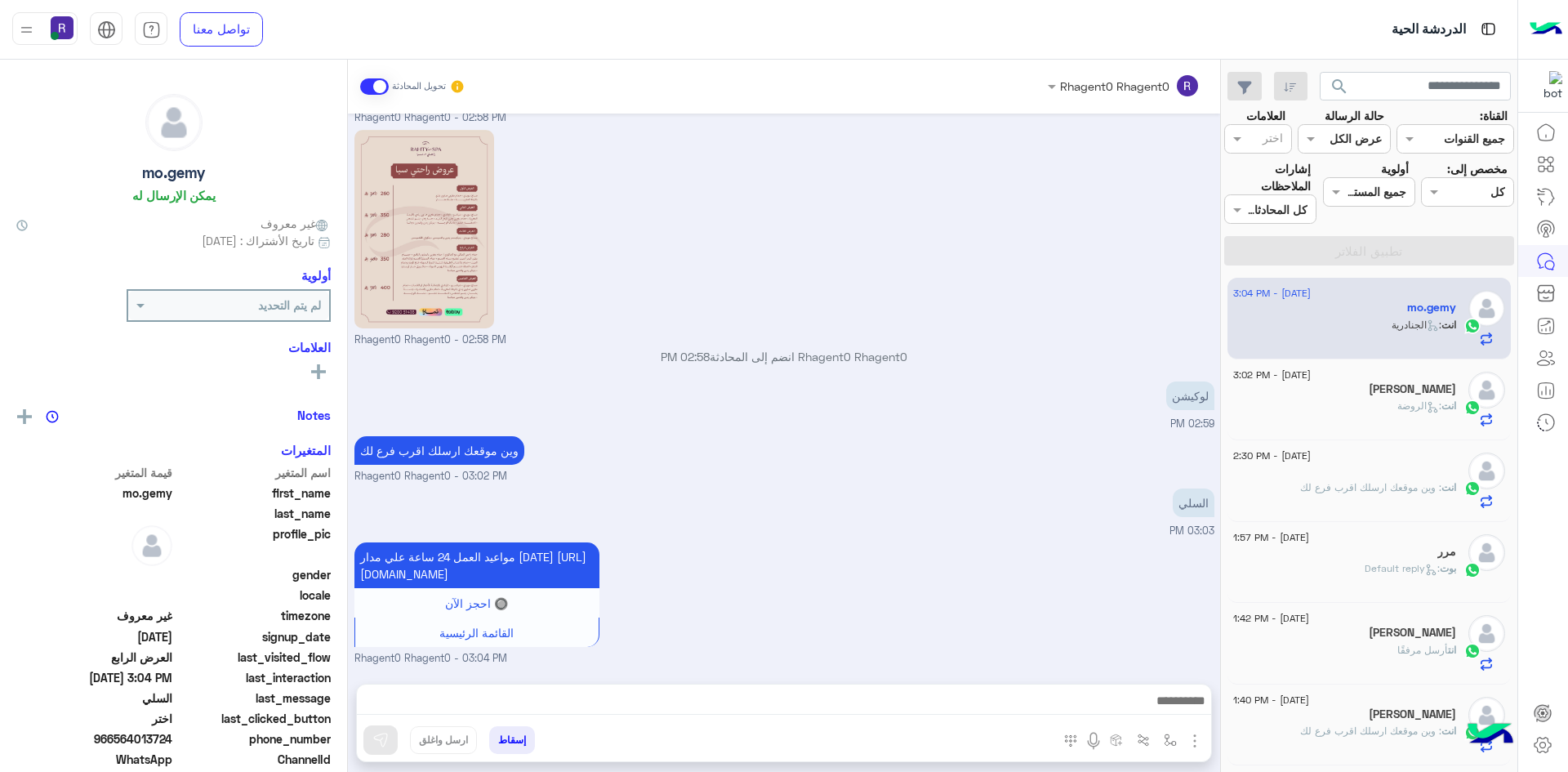
click at [1408, 400] on span ": الروضة" at bounding box center [1419, 406] width 44 height 12
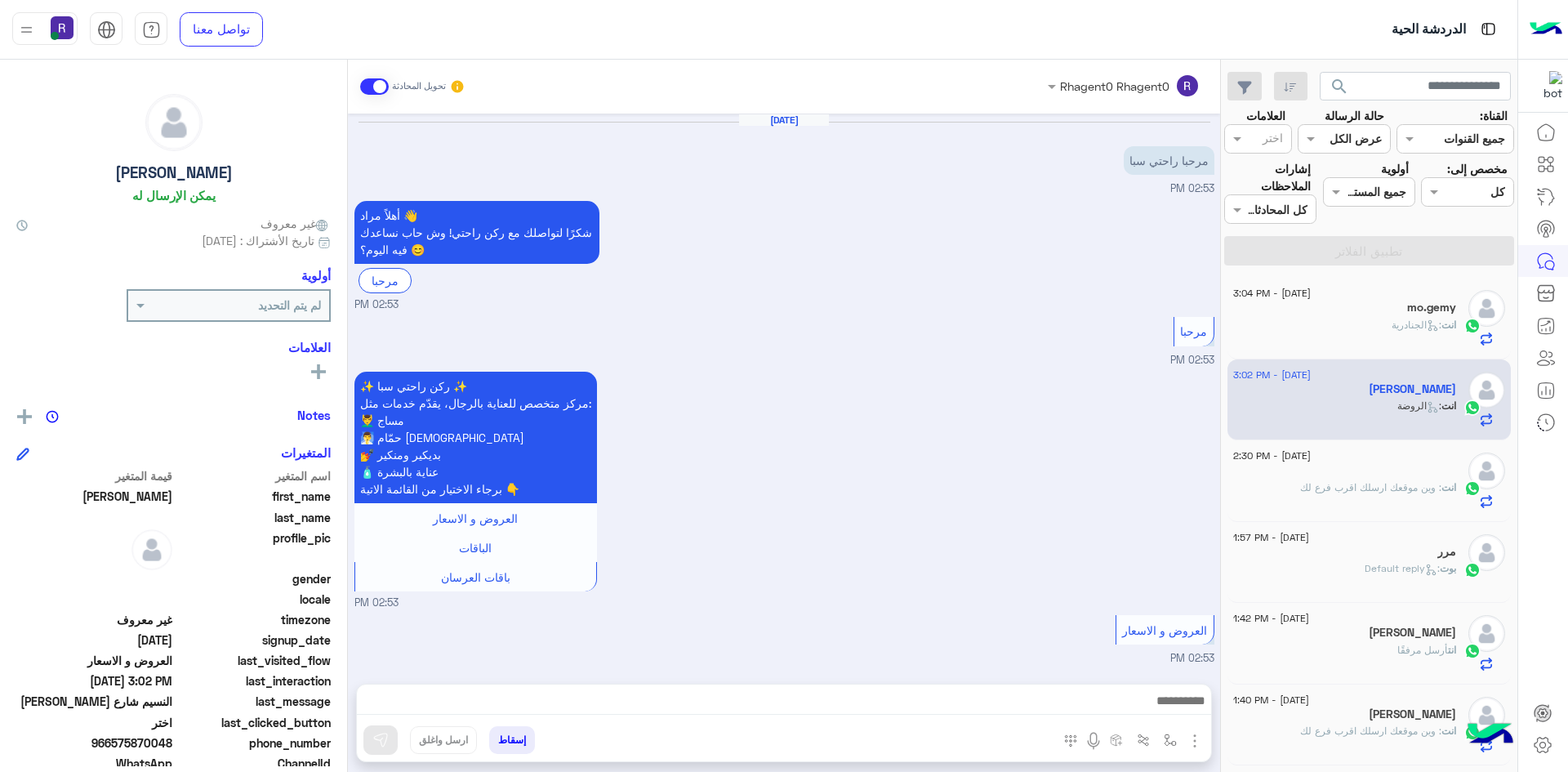
scroll to position [1344, 0]
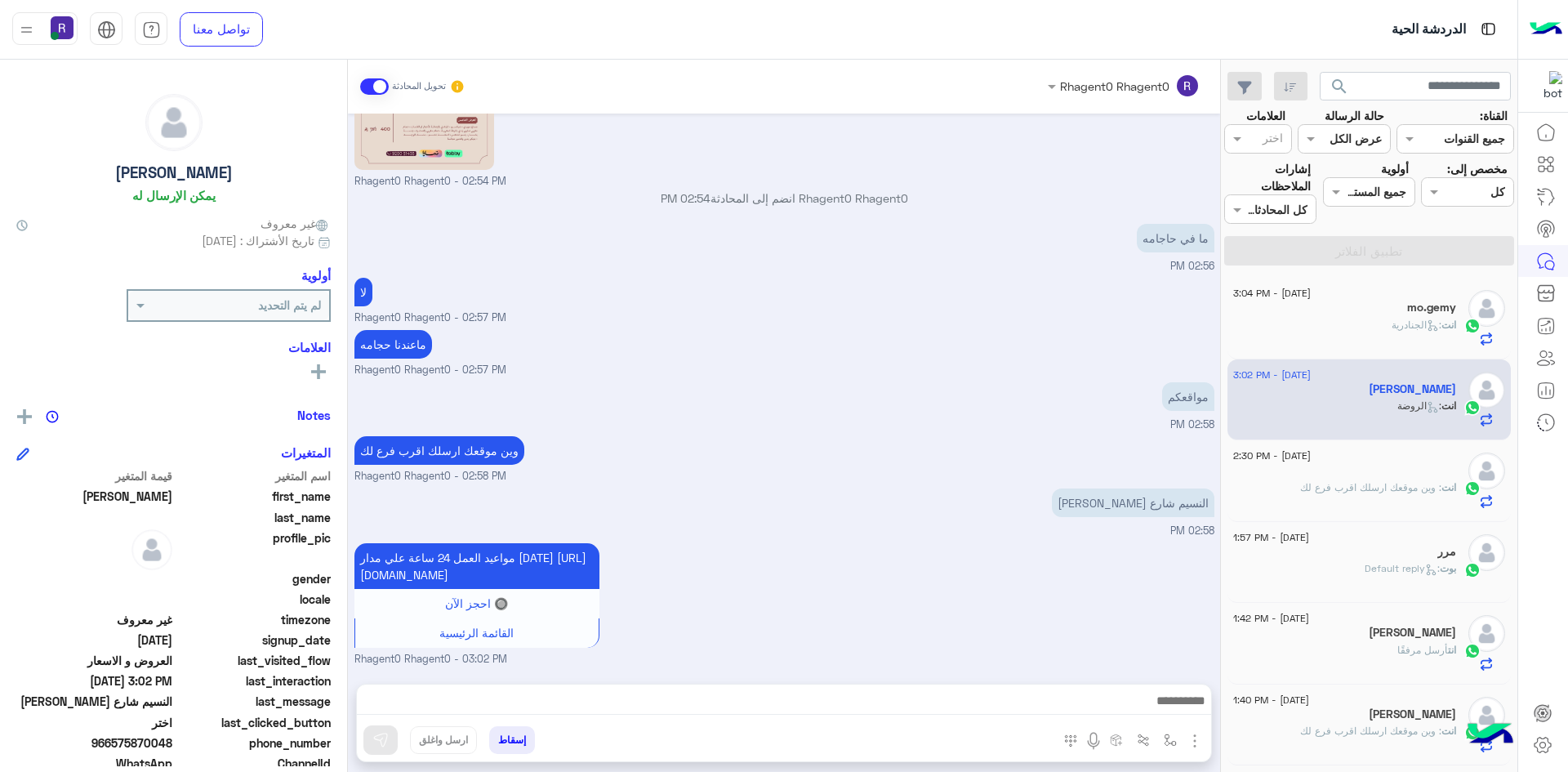
click at [1365, 487] on span ": وين موقعك ارسلك اقرب فرع لك" at bounding box center [1371, 487] width 141 height 12
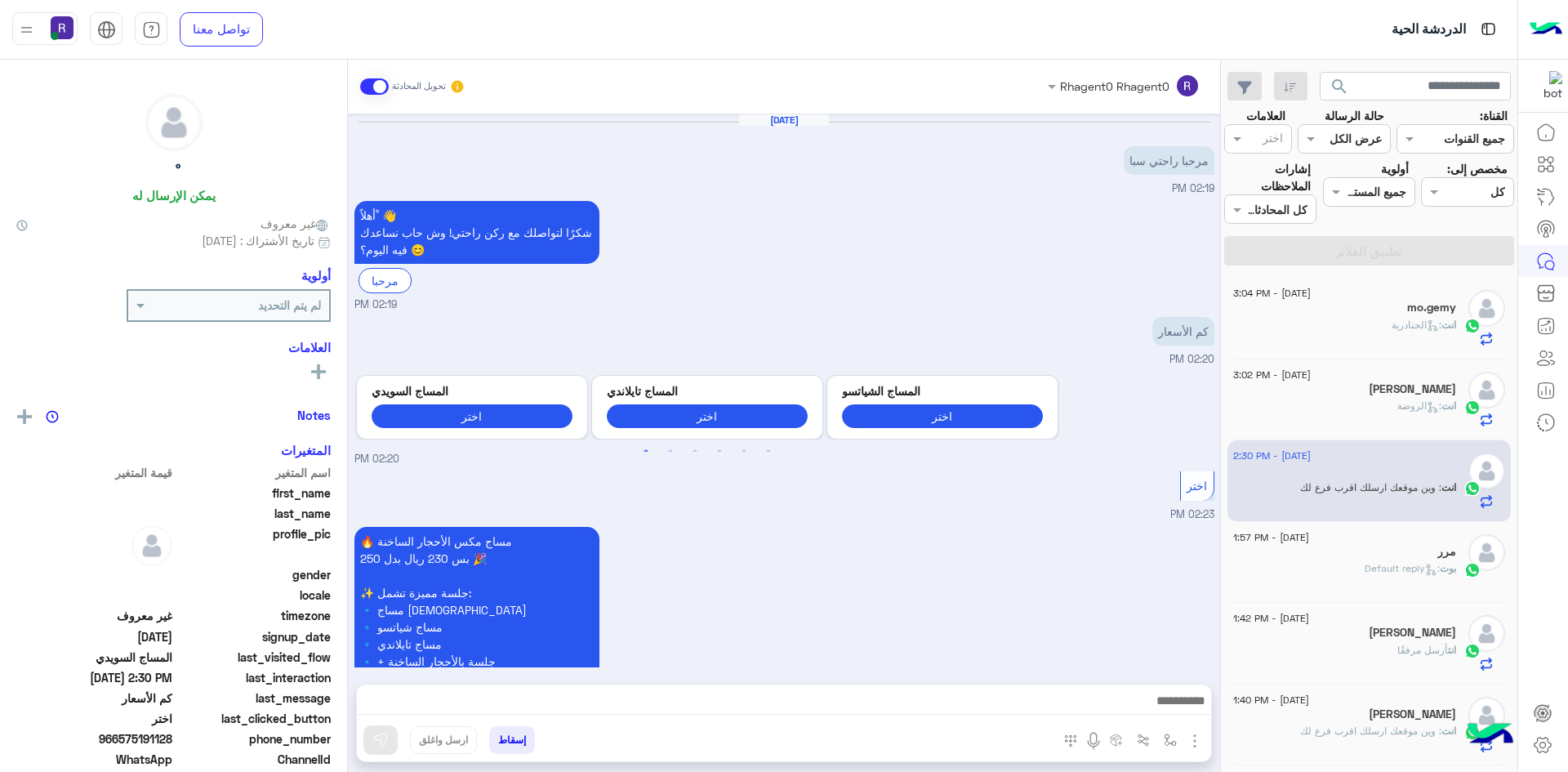
scroll to position [605, 0]
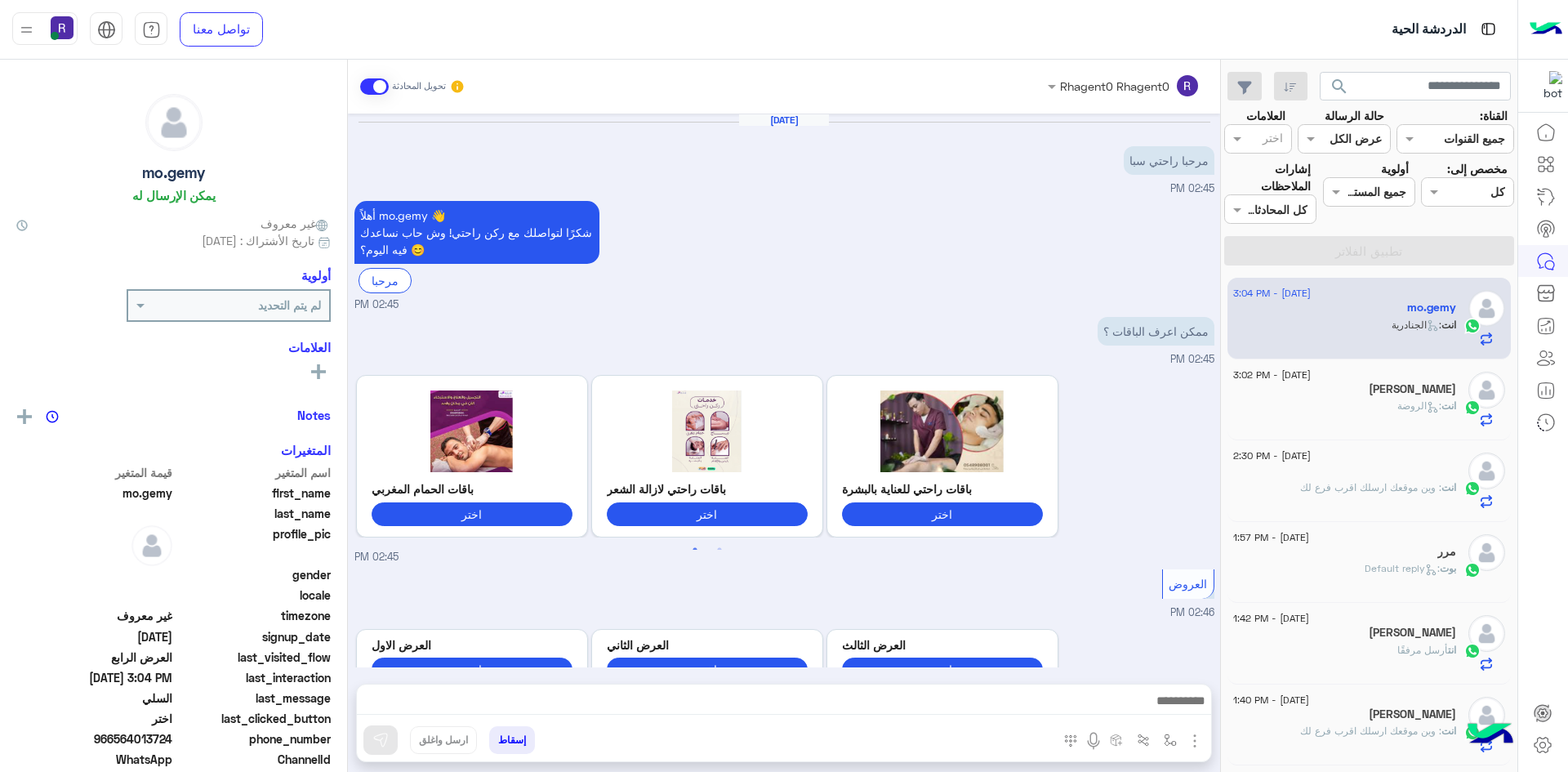
scroll to position [1356, 0]
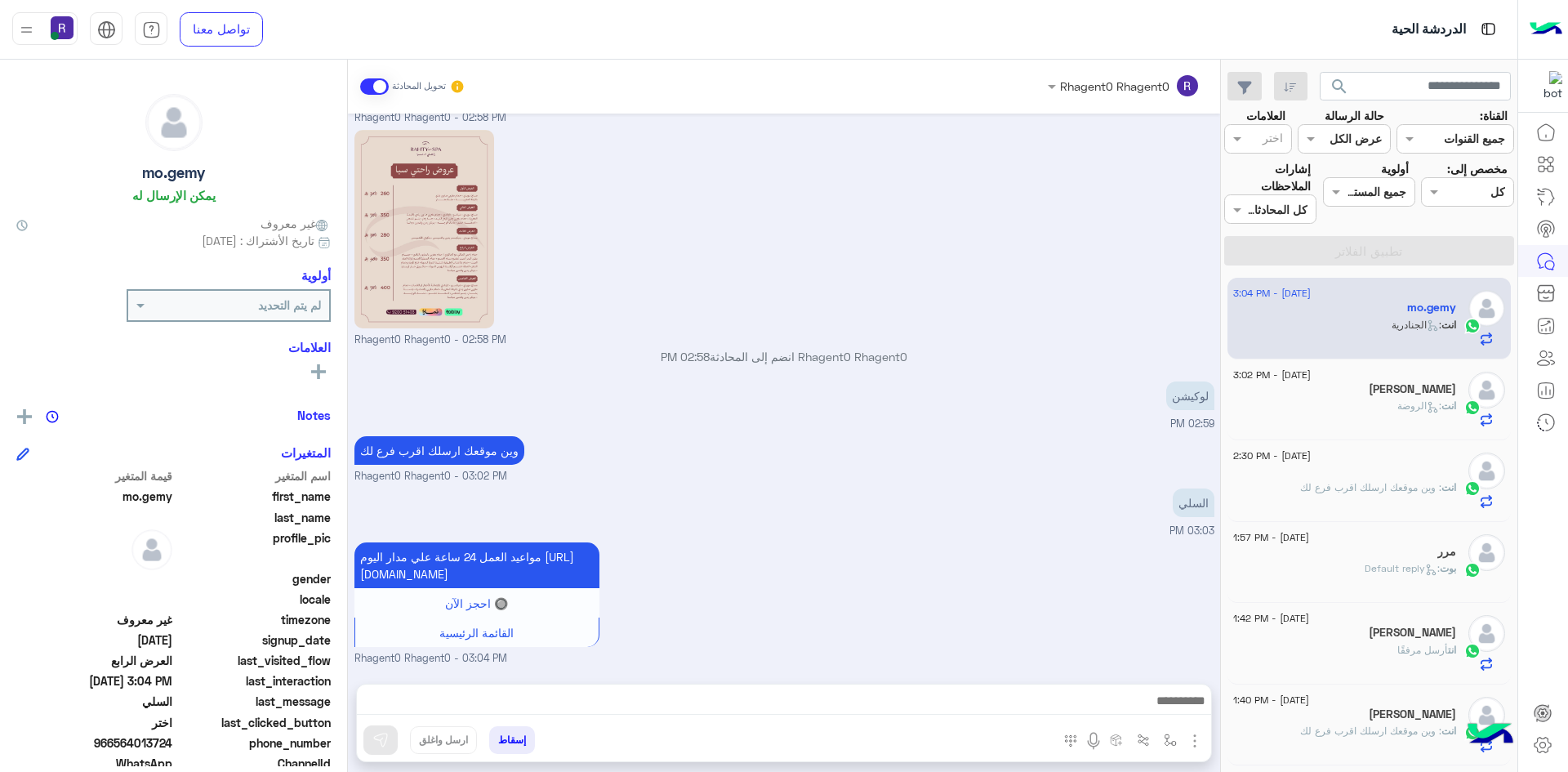
click at [1388, 392] on div "[PERSON_NAME]" at bounding box center [1344, 391] width 223 height 17
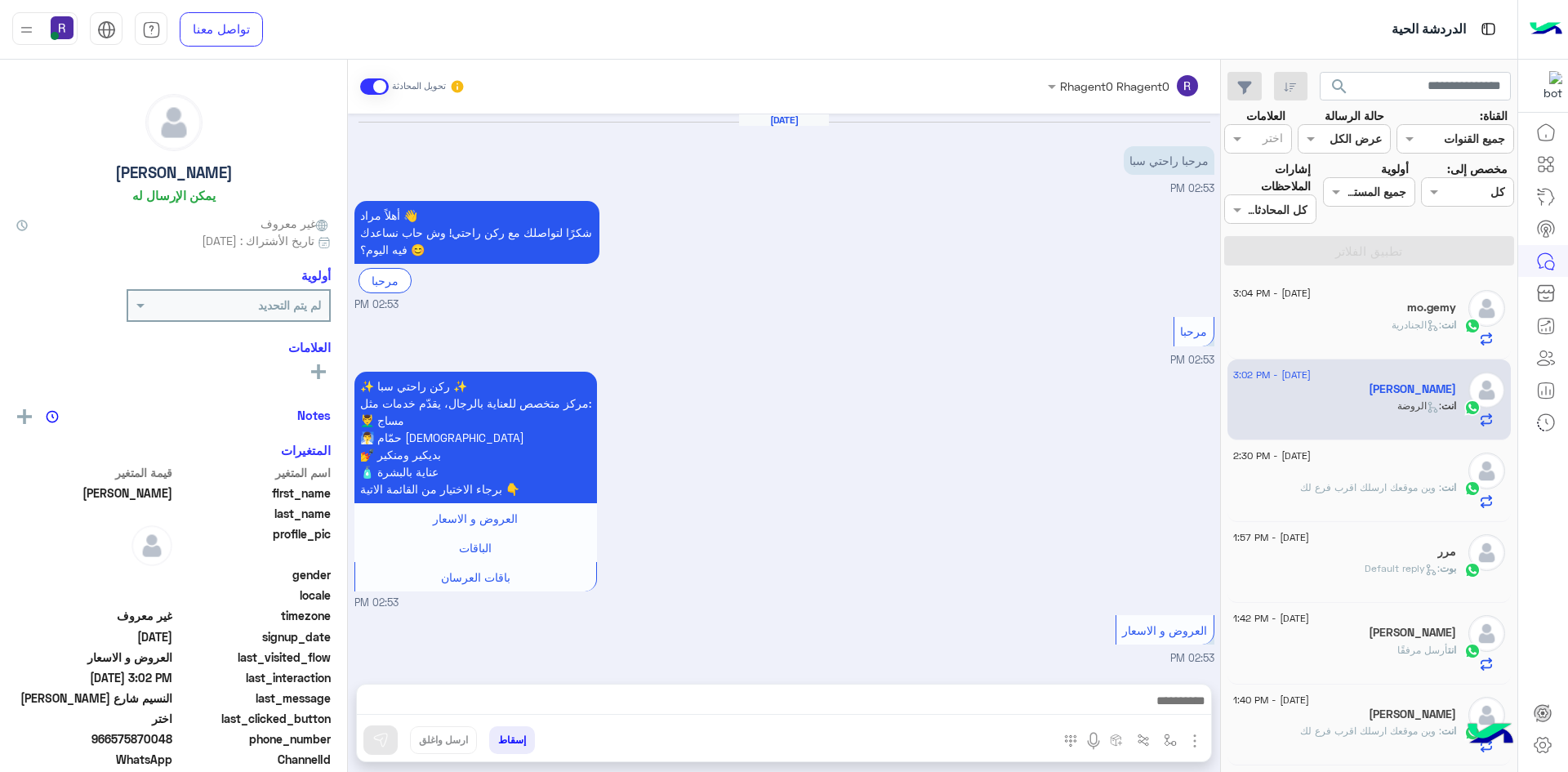
scroll to position [1344, 0]
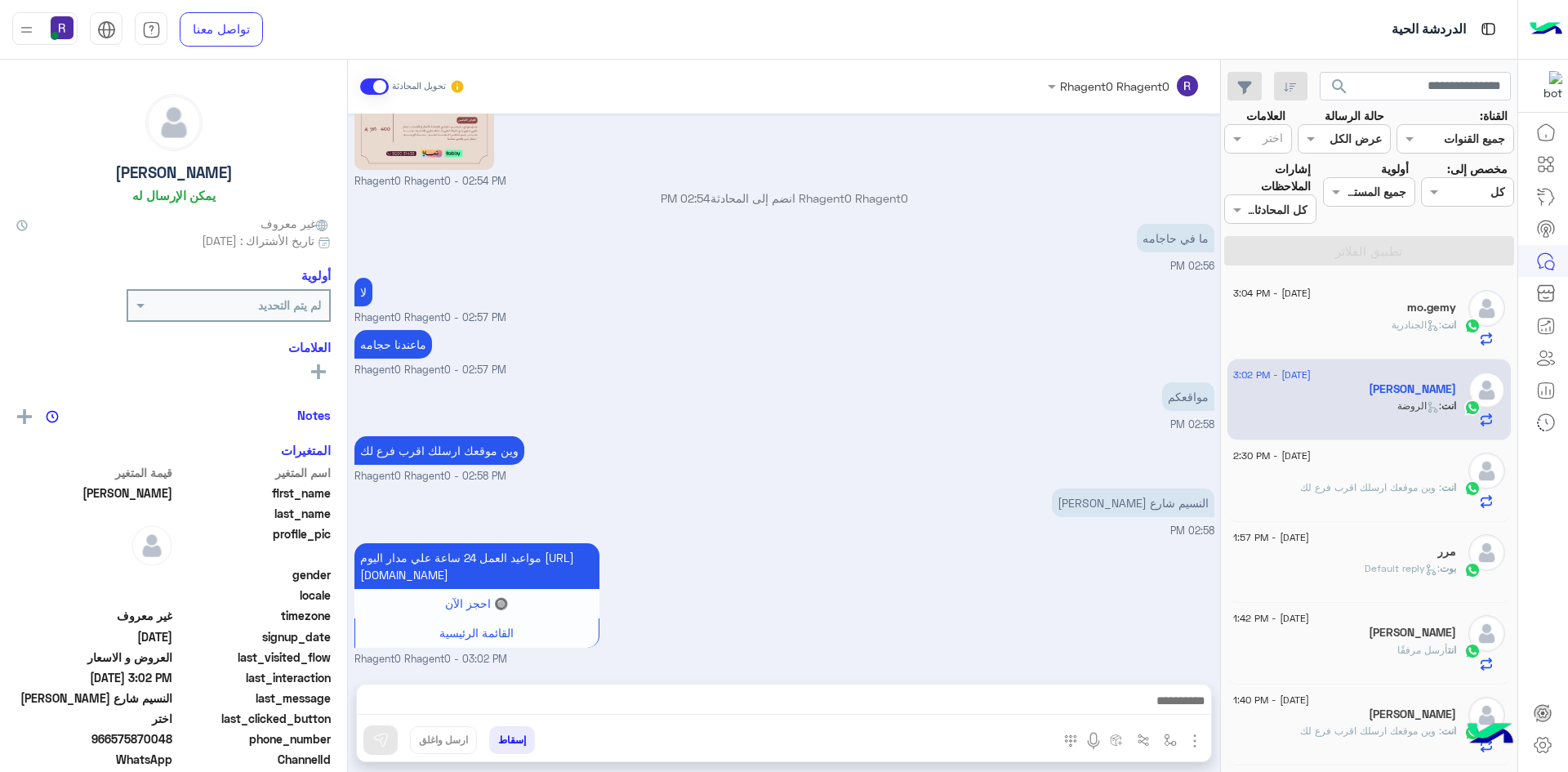
click at [1384, 312] on div "mo.gemy" at bounding box center [1344, 309] width 223 height 17
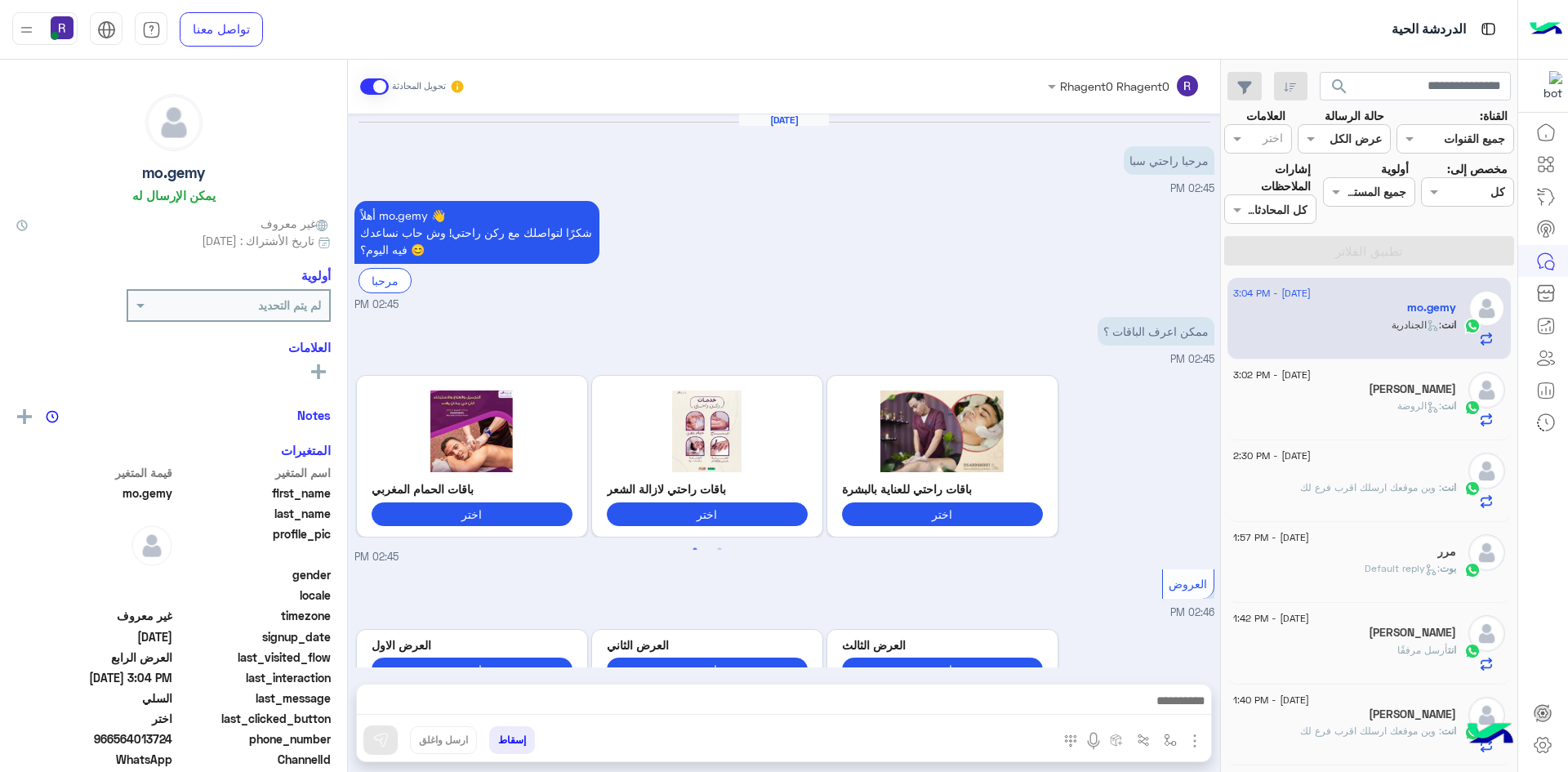
scroll to position [1356, 0]
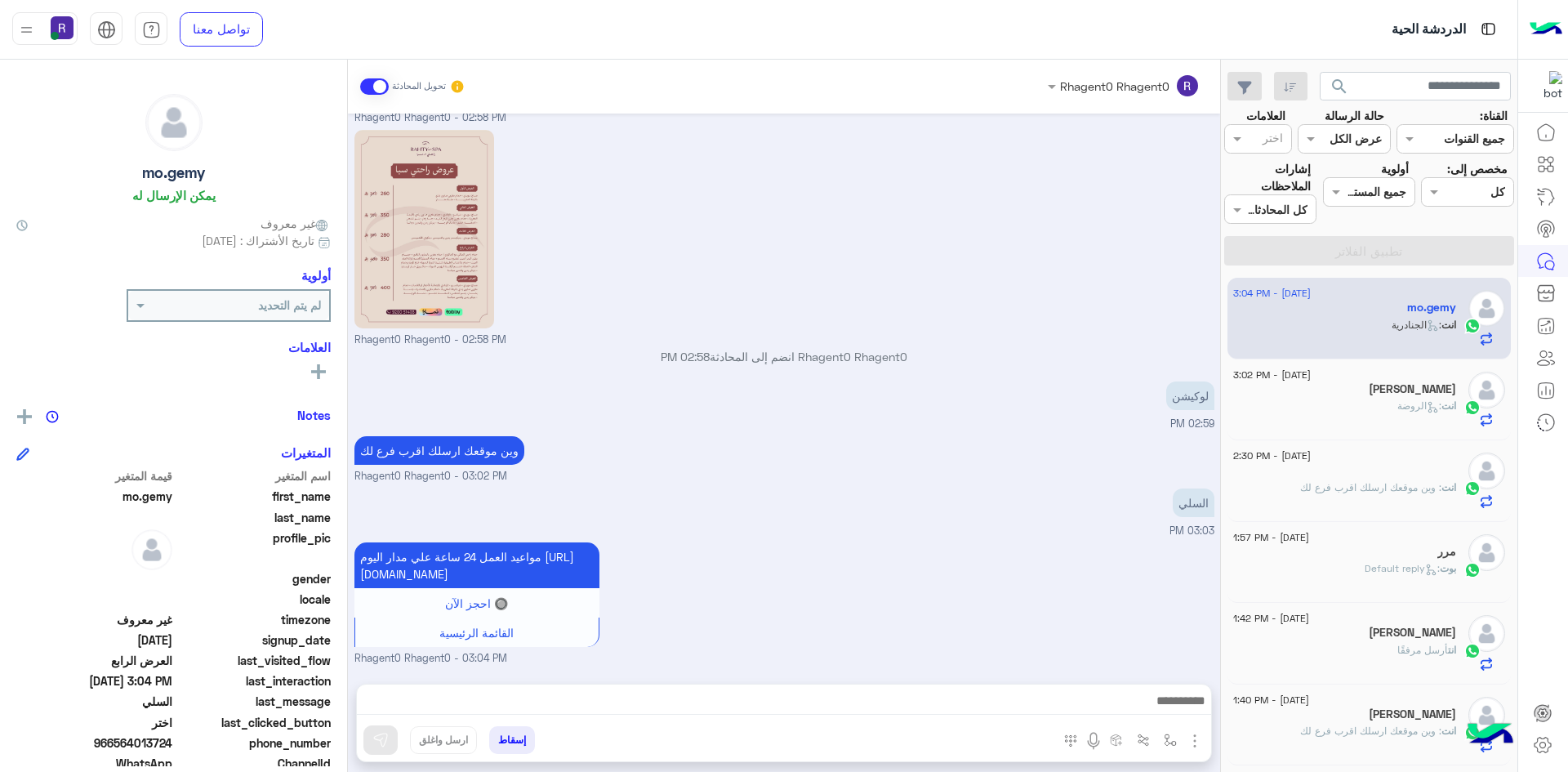
click at [1331, 402] on div "انت : الروضة" at bounding box center [1344, 413] width 223 height 29
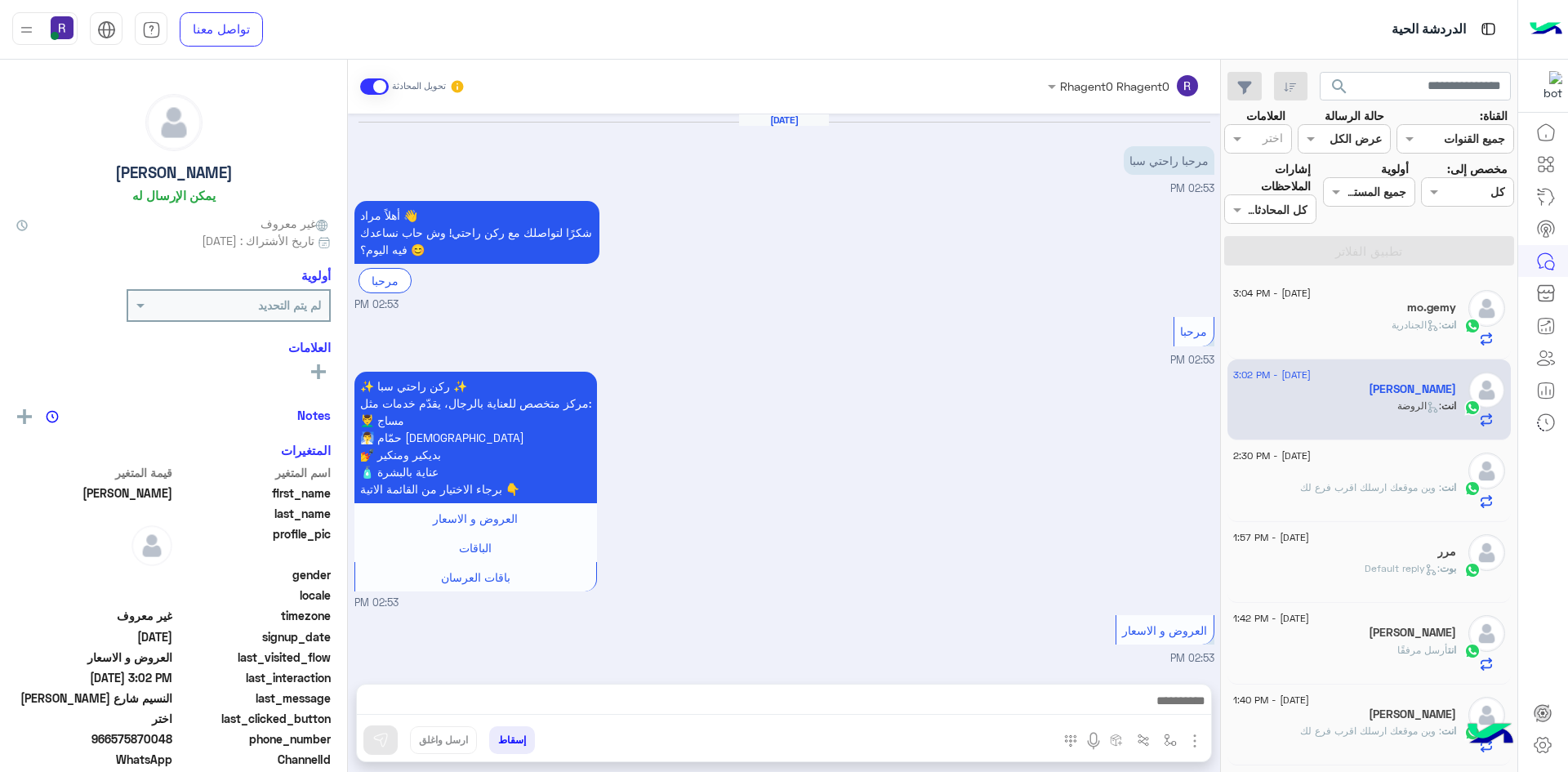
scroll to position [1344, 0]
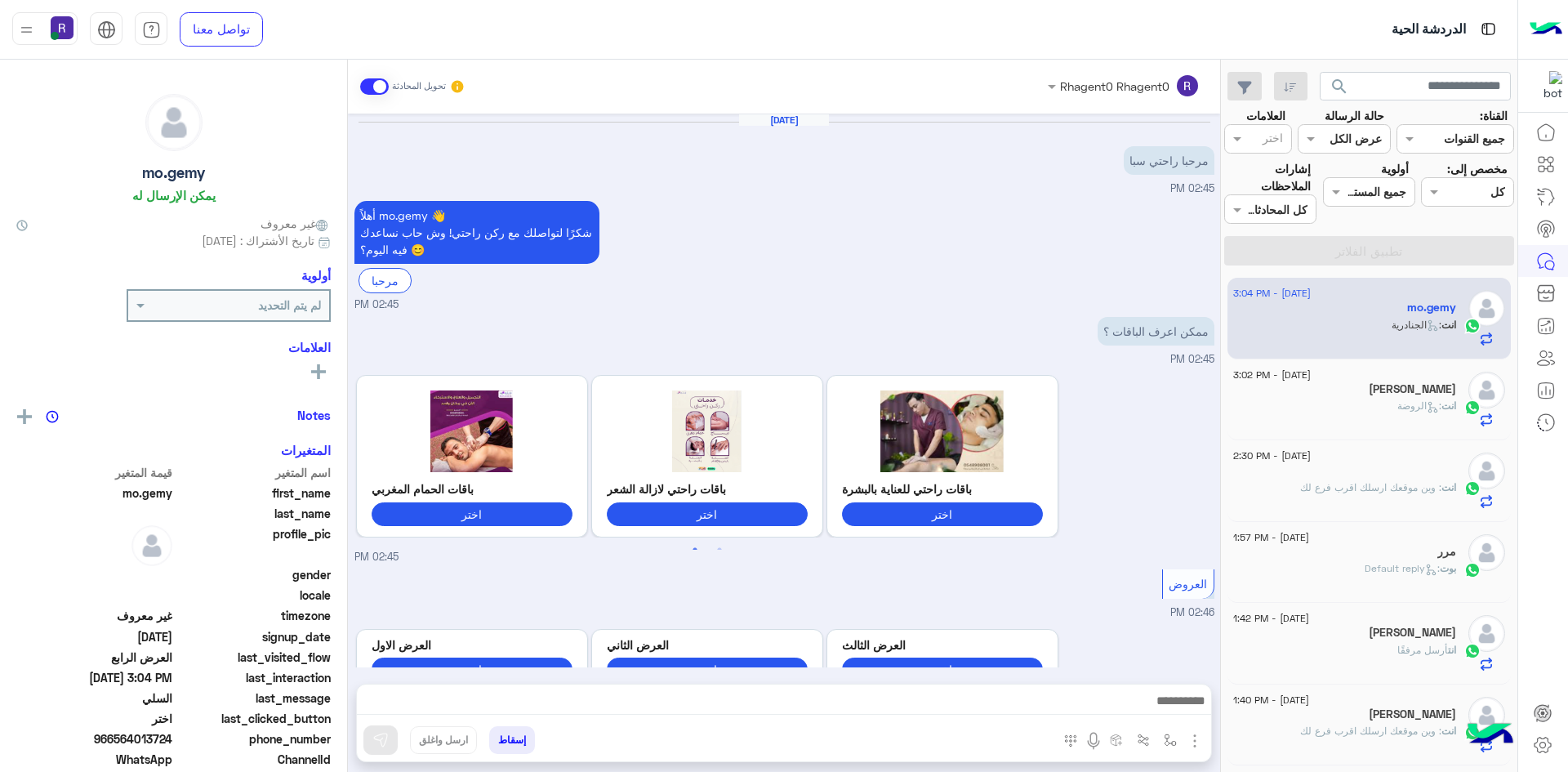
scroll to position [1356, 0]
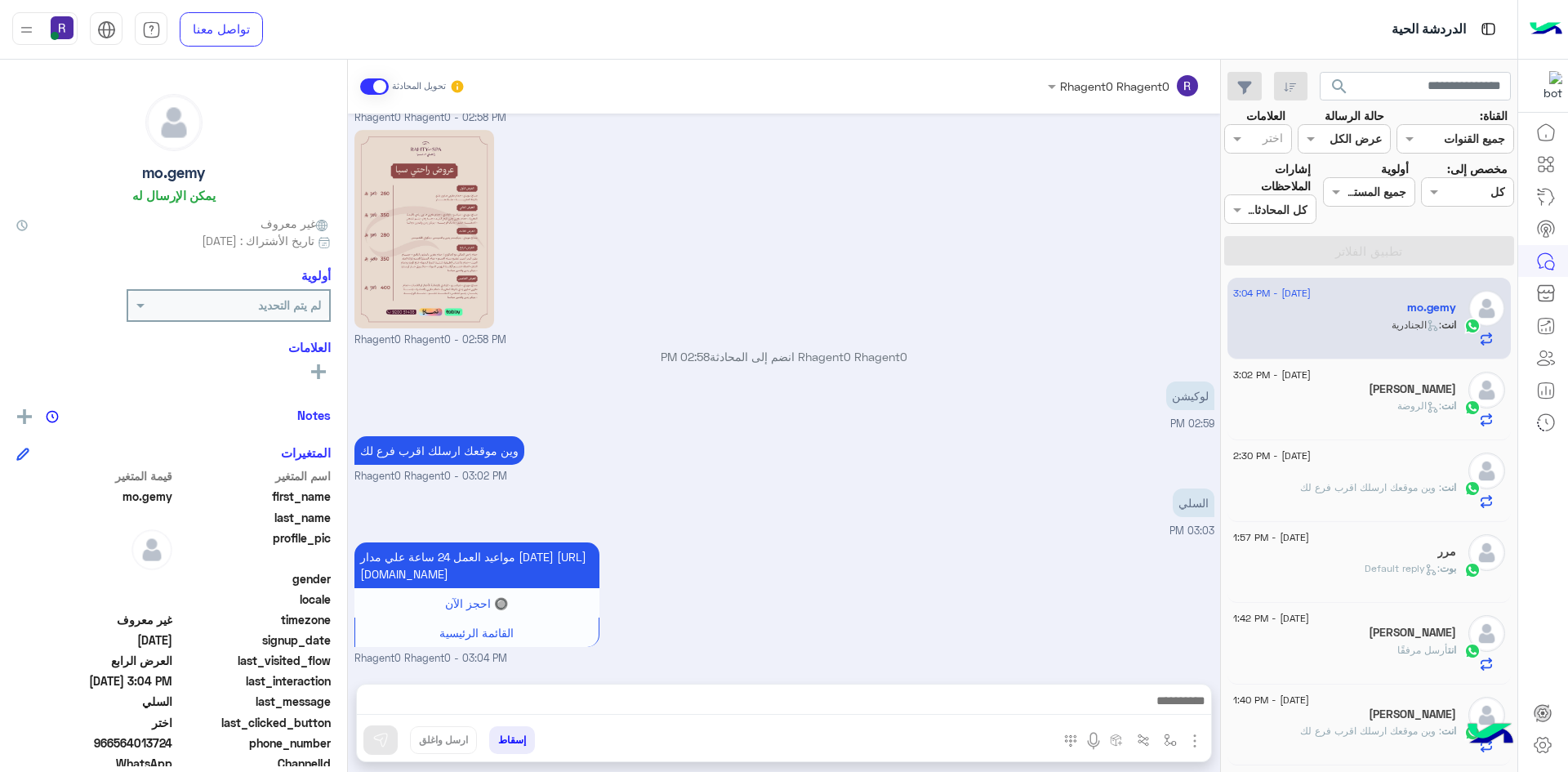
click at [1403, 404] on span ": الروضة" at bounding box center [1419, 406] width 44 height 12
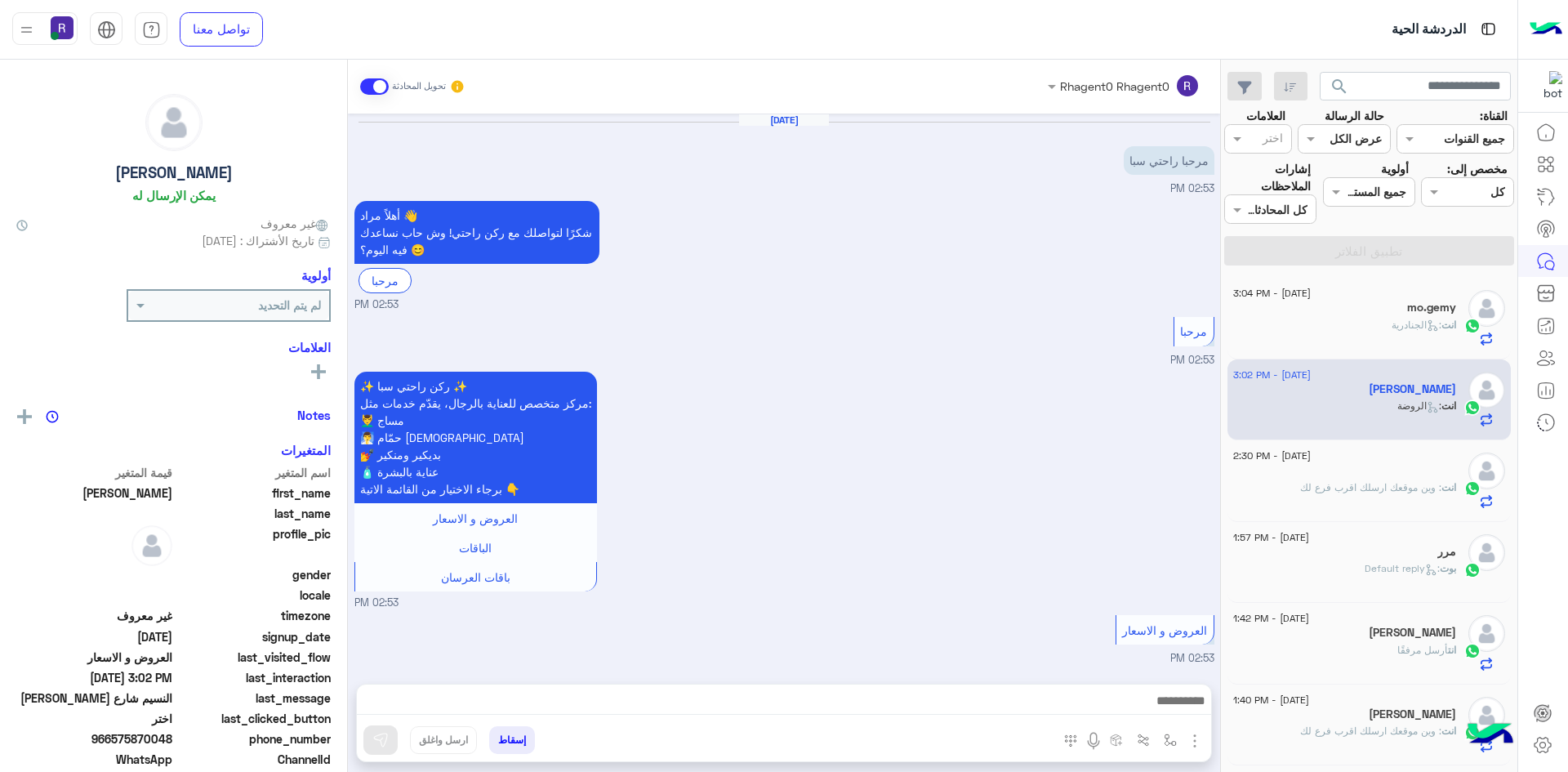
scroll to position [1344, 0]
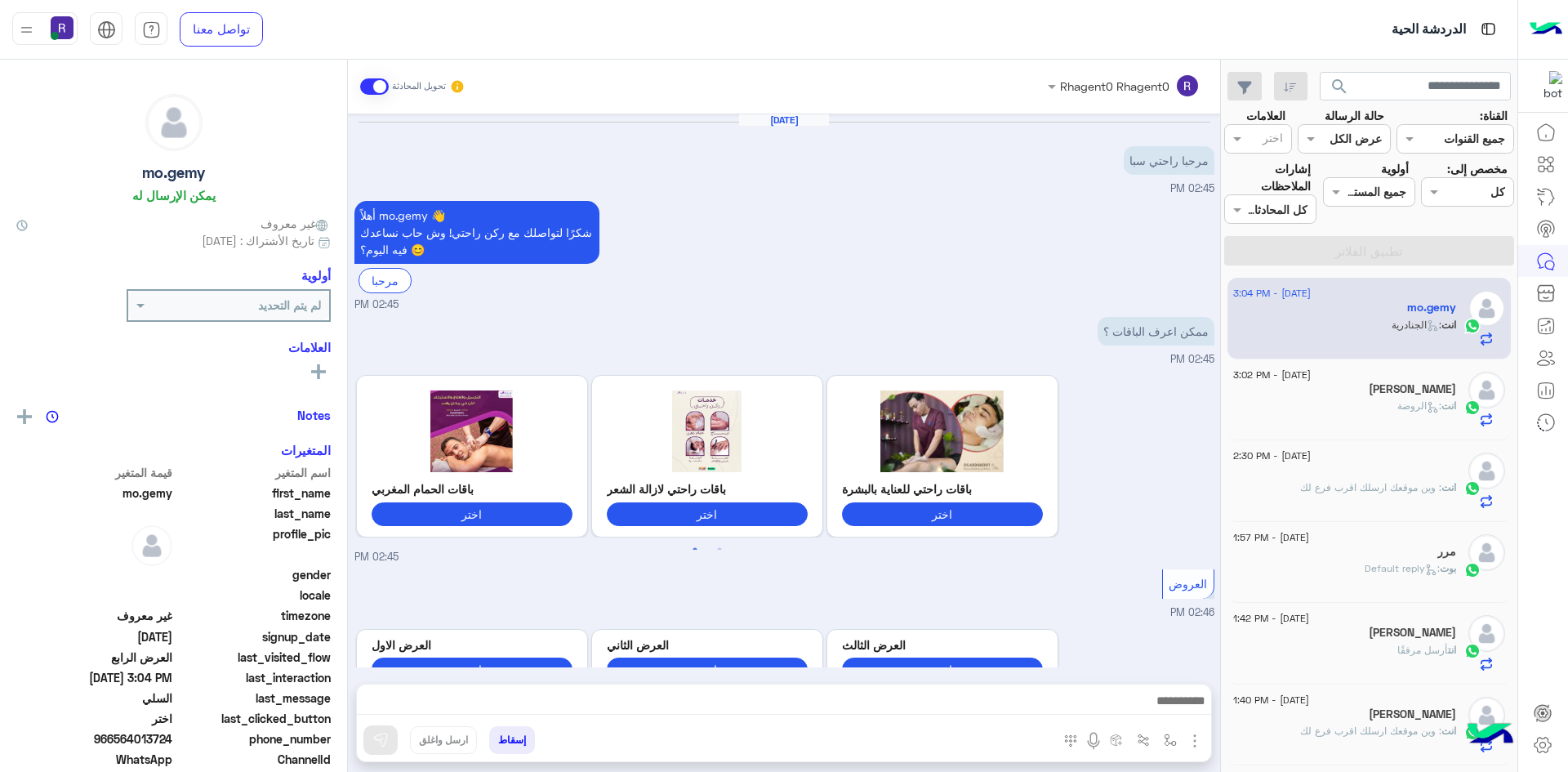
scroll to position [1356, 0]
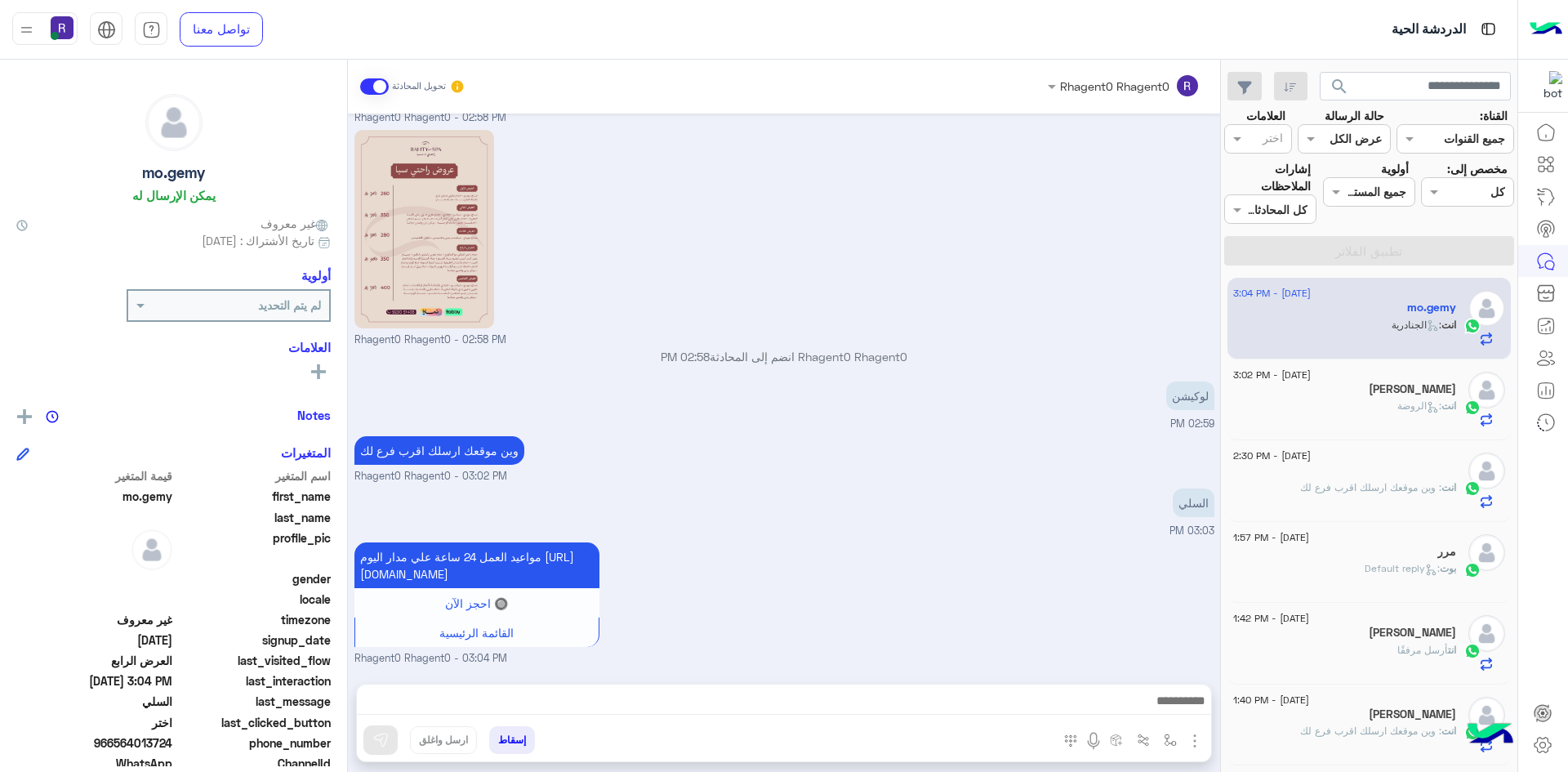
click at [1400, 395] on div "[PERSON_NAME]" at bounding box center [1344, 391] width 223 height 17
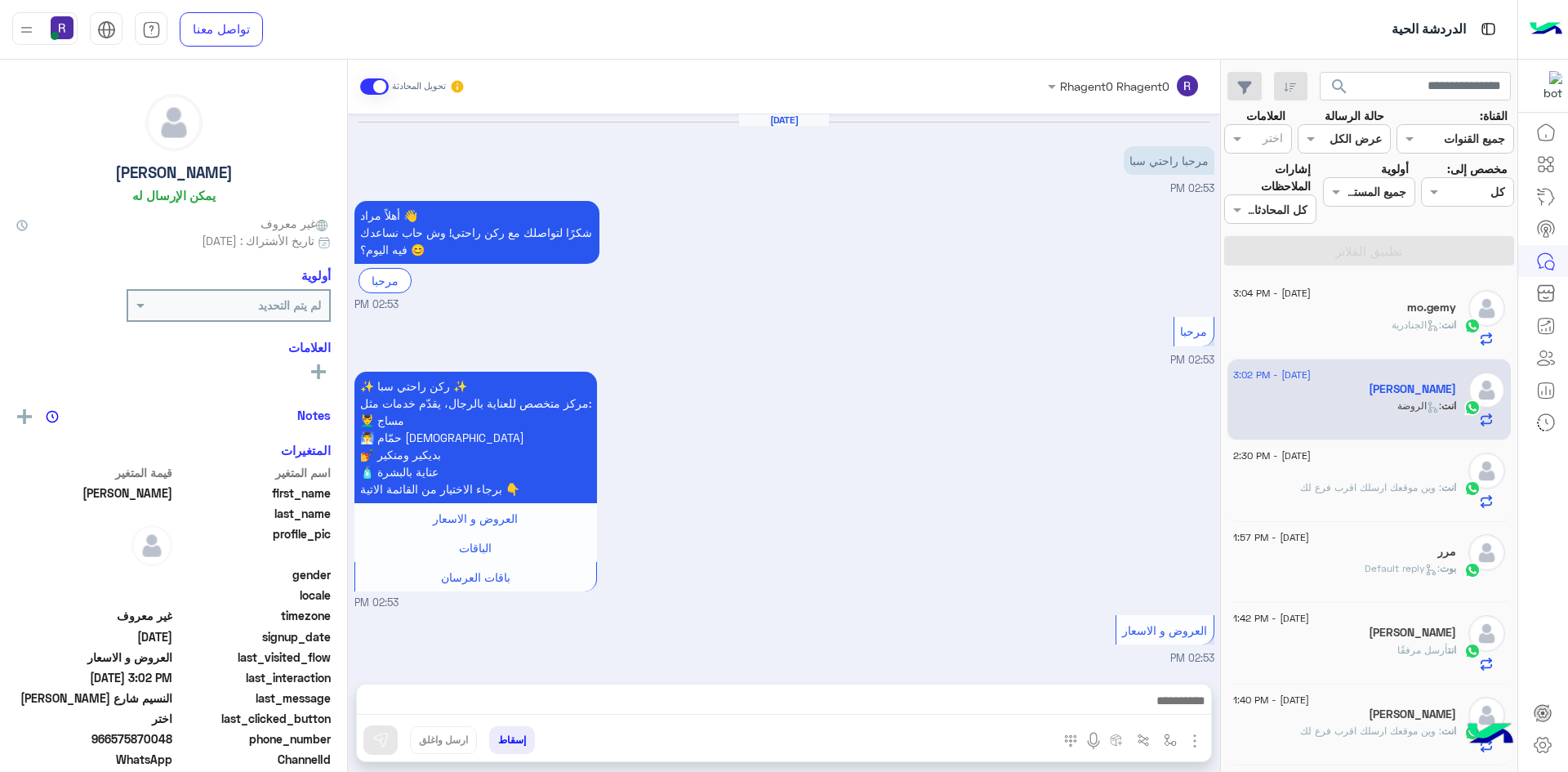
scroll to position [1344, 0]
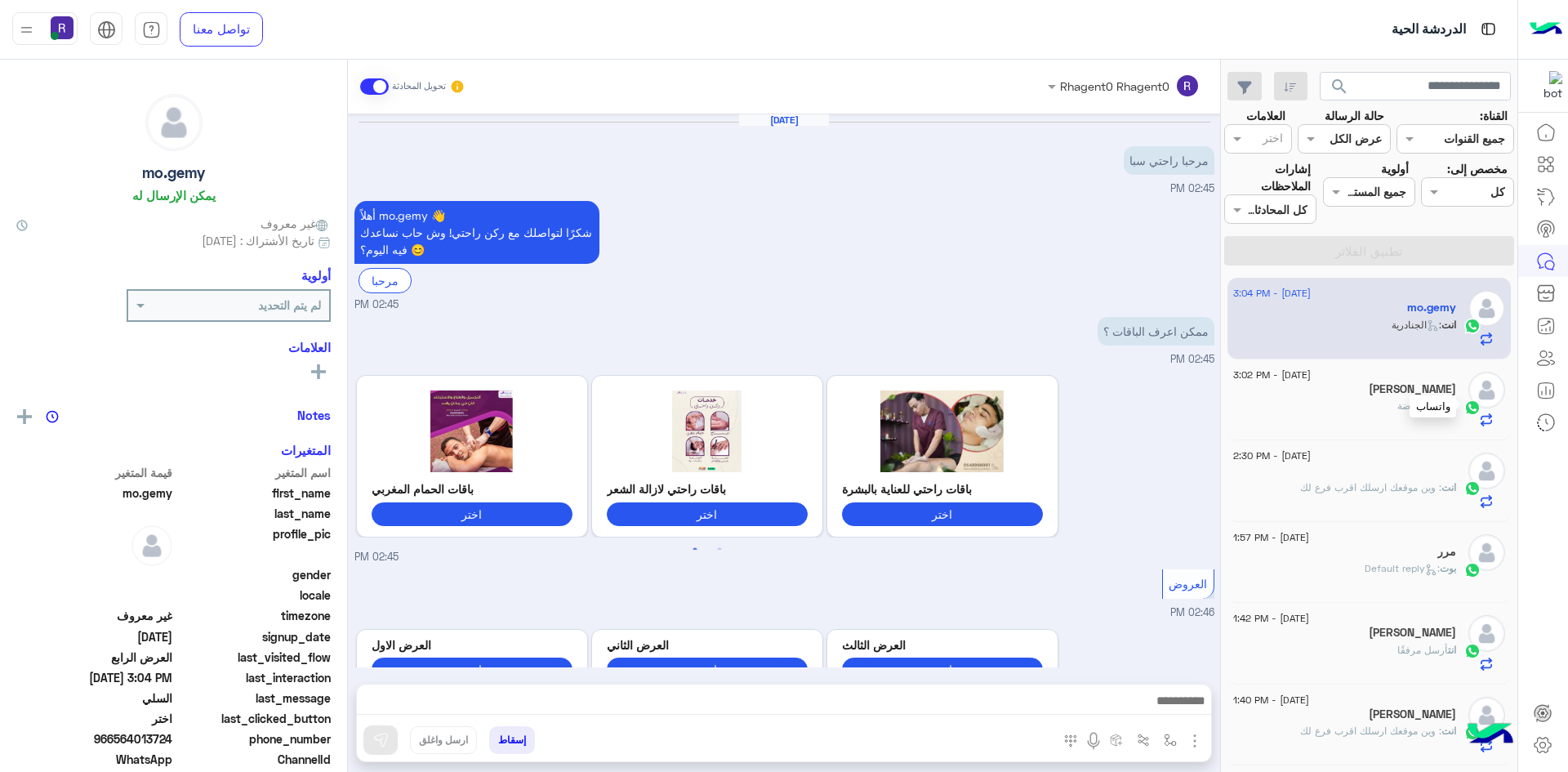
scroll to position [1356, 0]
